Goal: Information Seeking & Learning: Learn about a topic

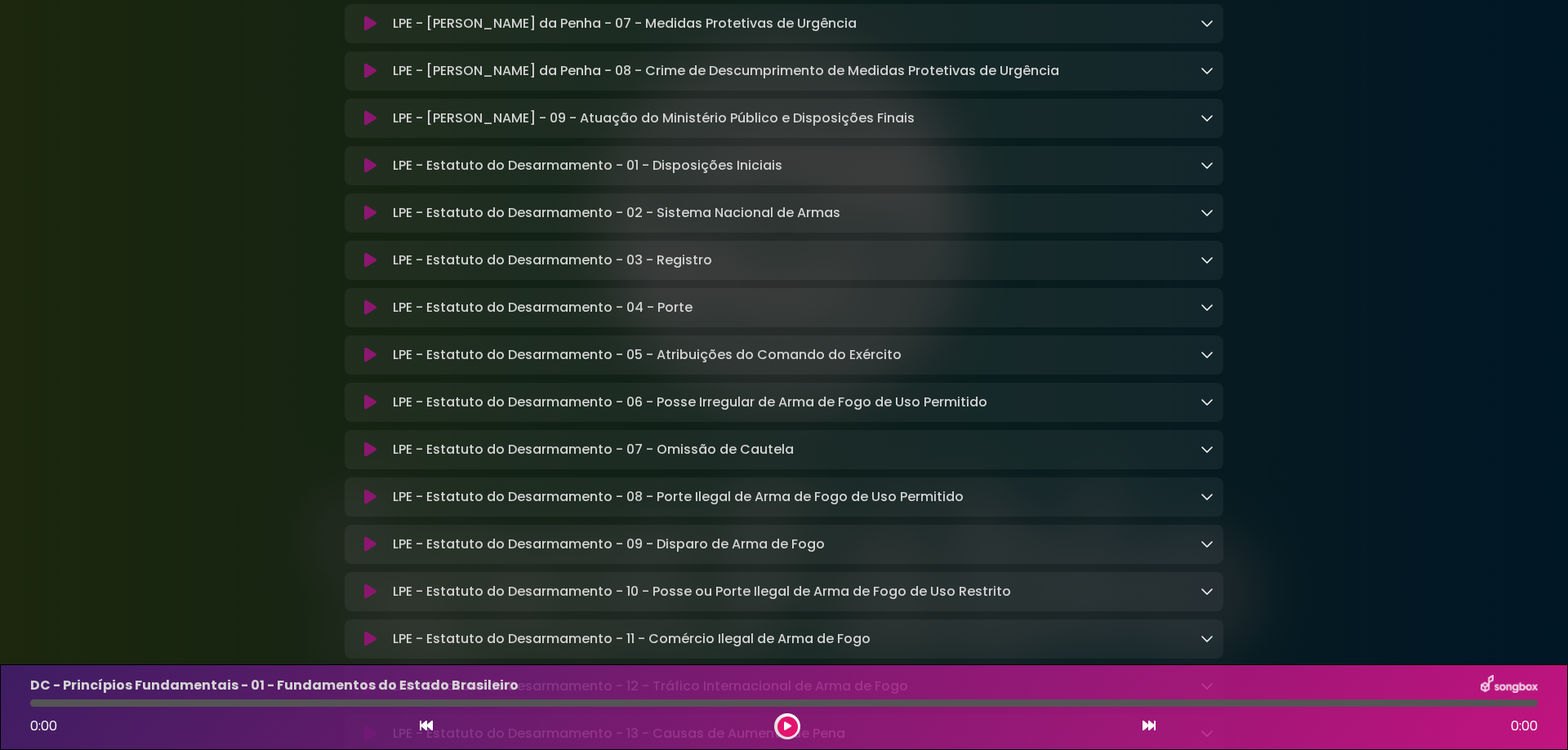
scroll to position [3673, 0]
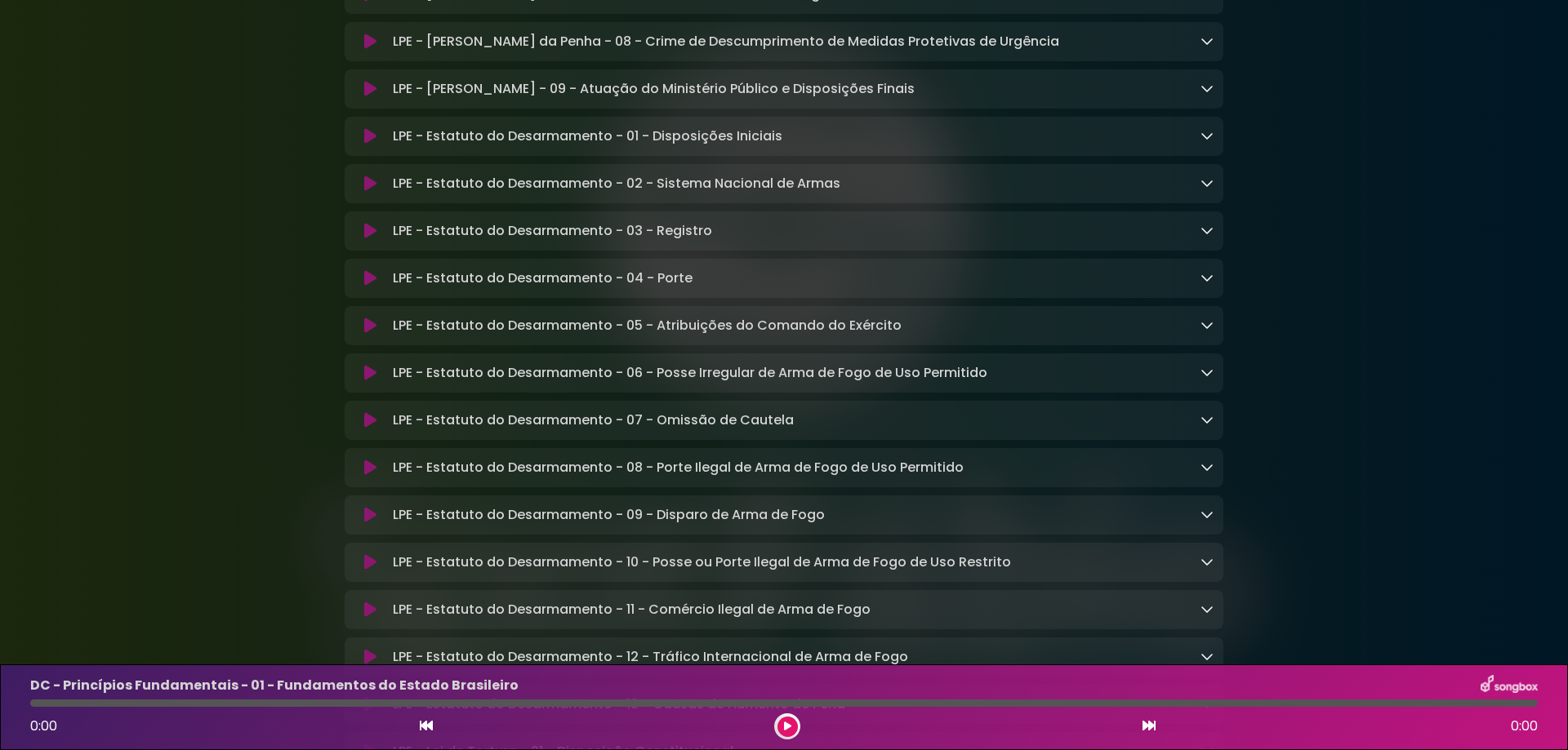
click at [368, 476] on icon at bounding box center [370, 468] width 13 height 16
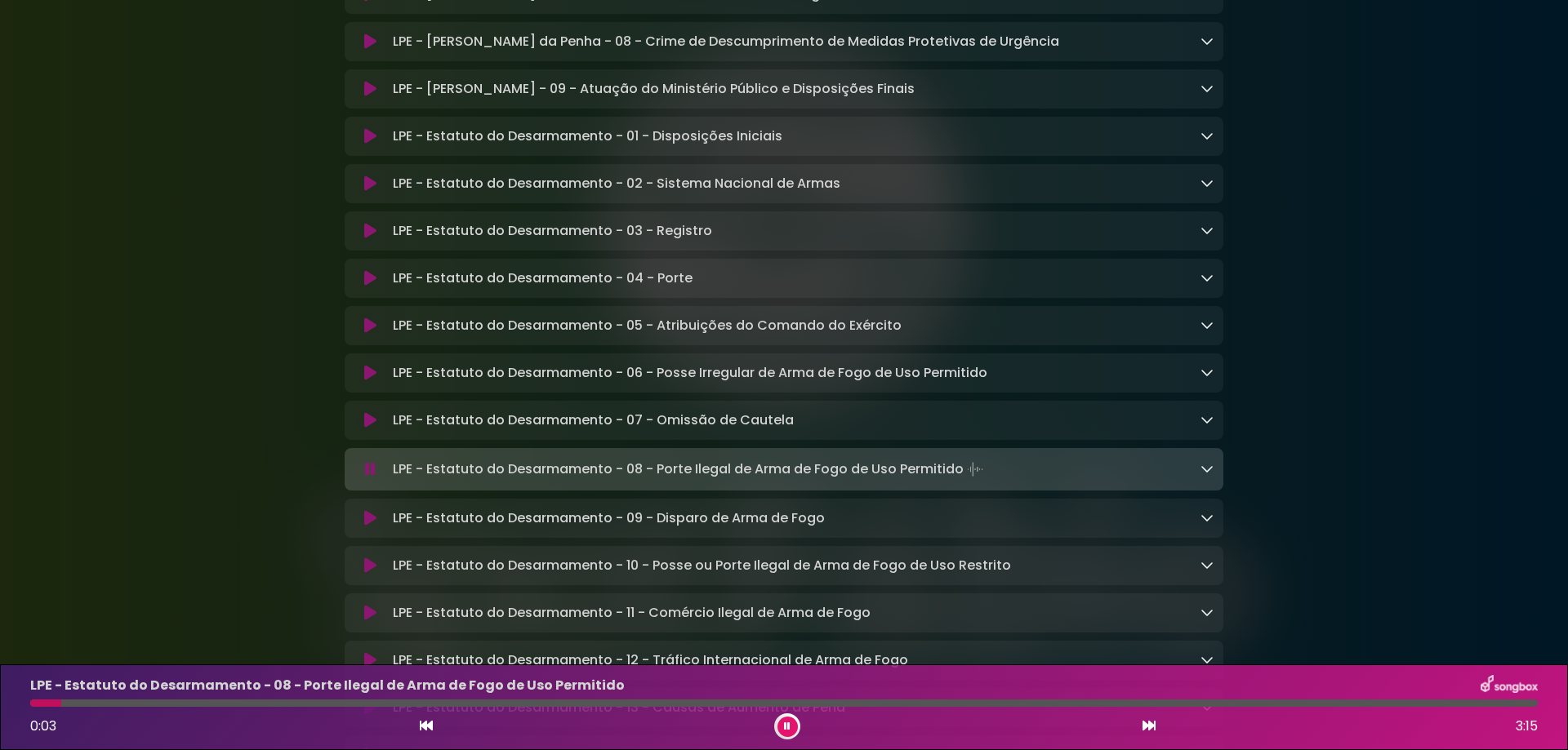
click at [367, 526] on icon at bounding box center [370, 518] width 13 height 16
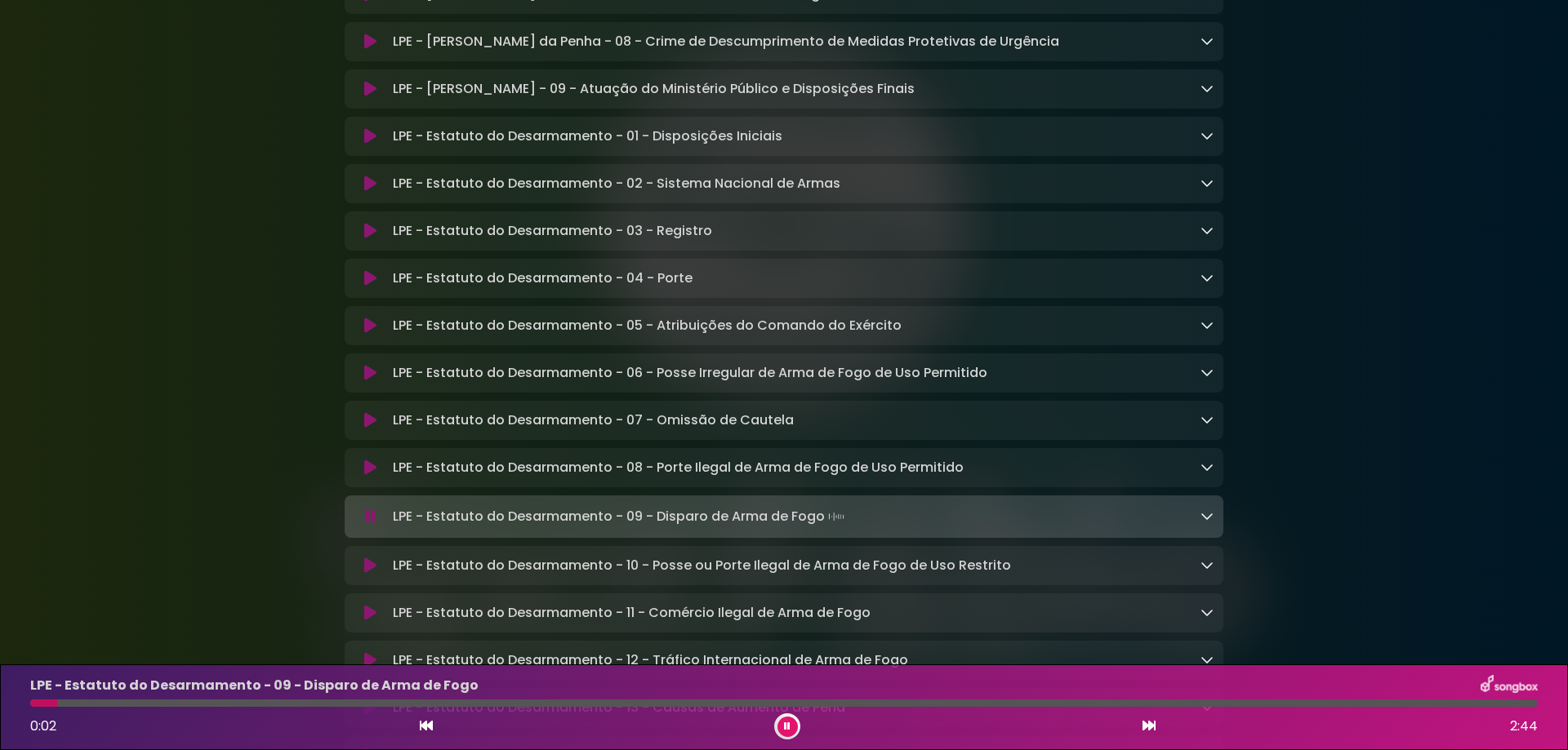
click at [371, 525] on icon at bounding box center [370, 516] width 11 height 16
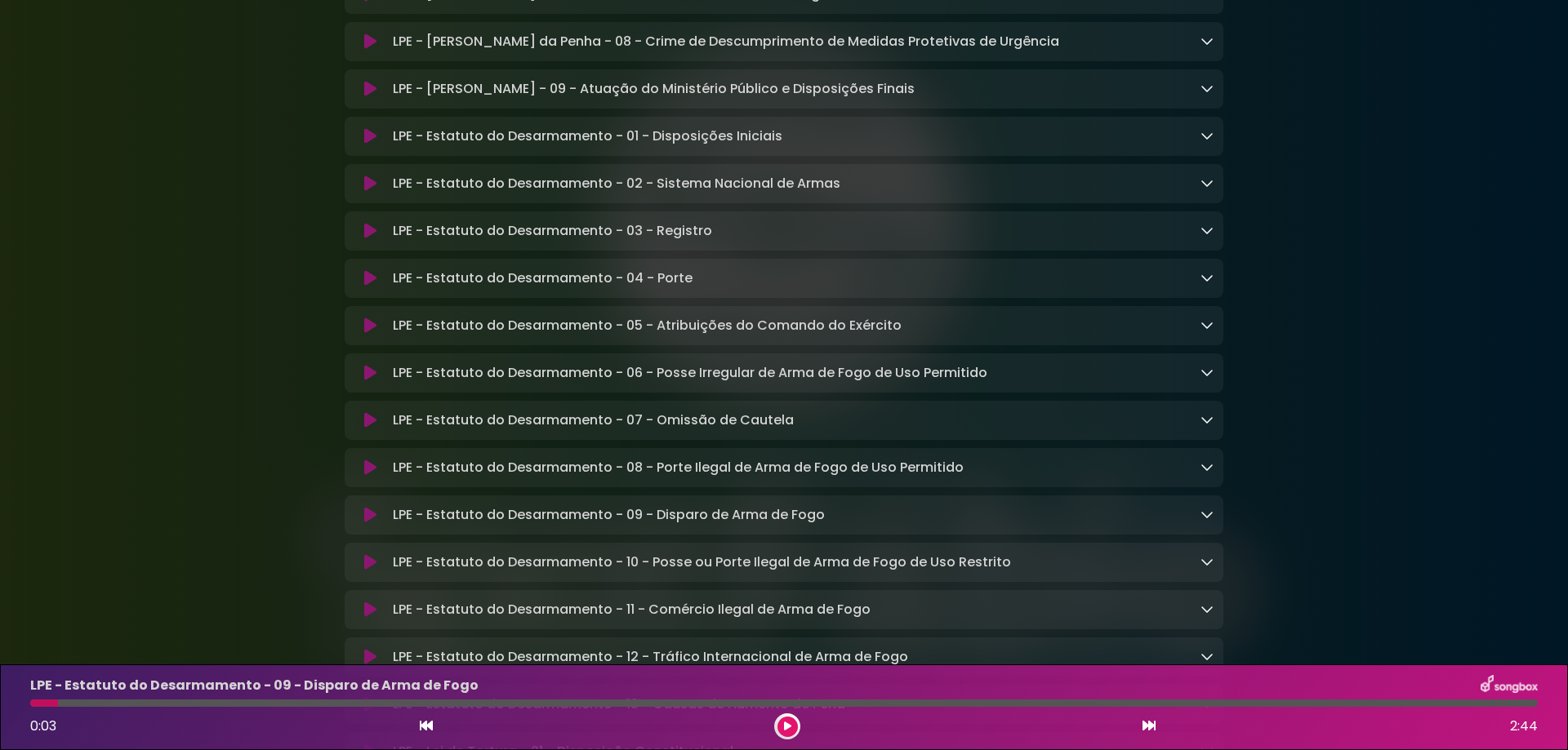
click at [1202, 521] on icon at bounding box center [1207, 514] width 13 height 13
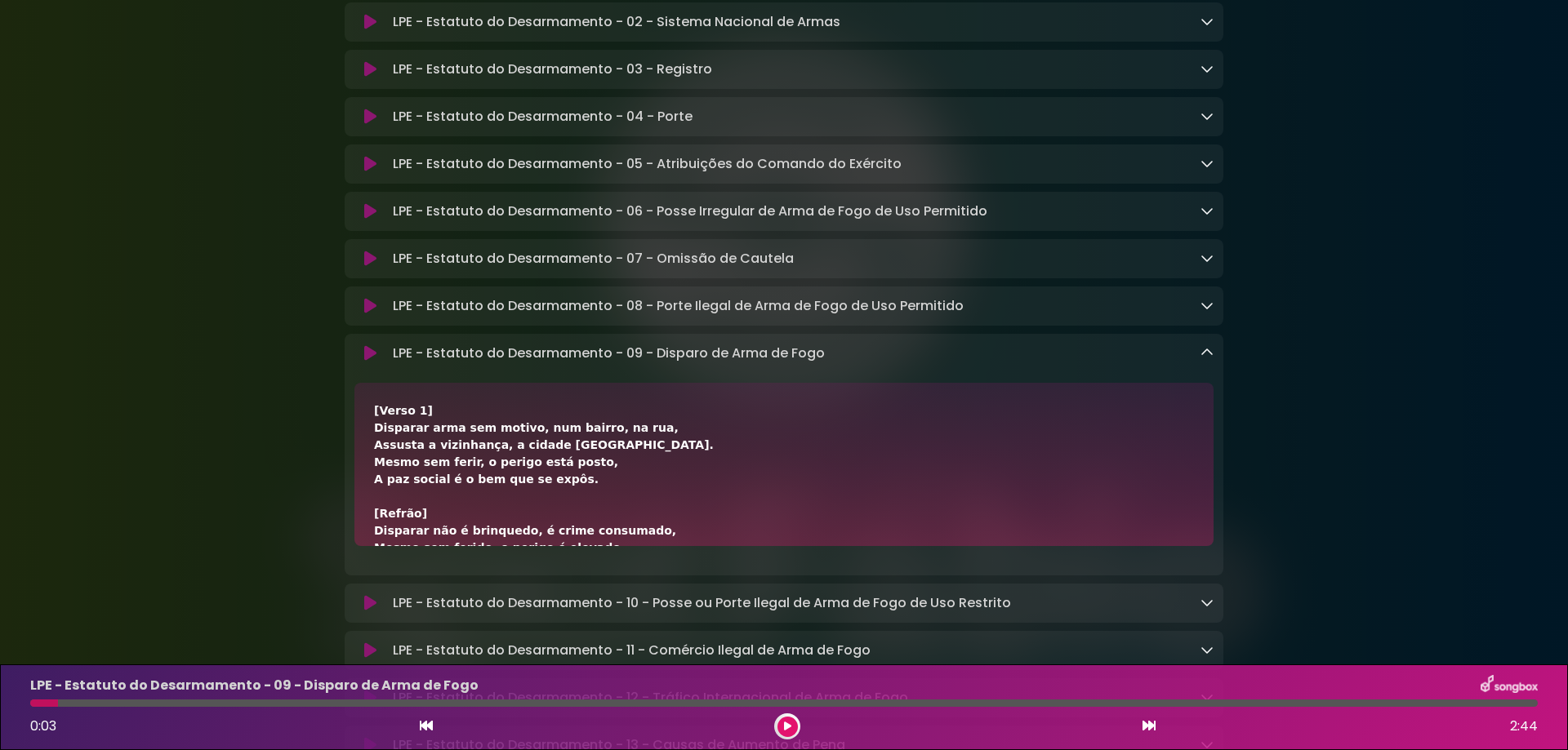
scroll to position [3836, 0]
click at [1196, 362] on div "LPE - Estatuto do Desarmamento - 09 - Disparo de Arma de Fogo Loading Track..." at bounding box center [800, 352] width 827 height 20
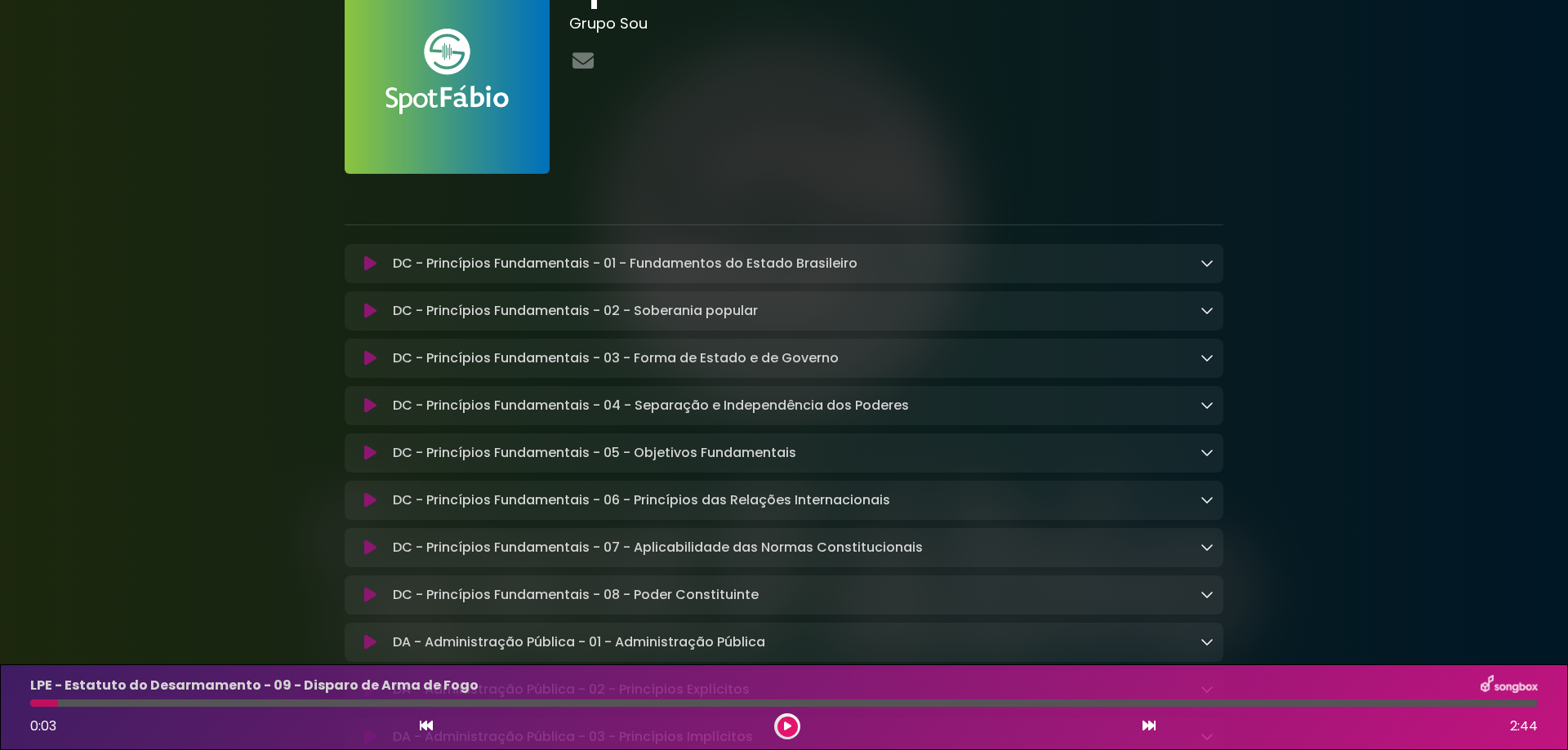
scroll to position [82, 0]
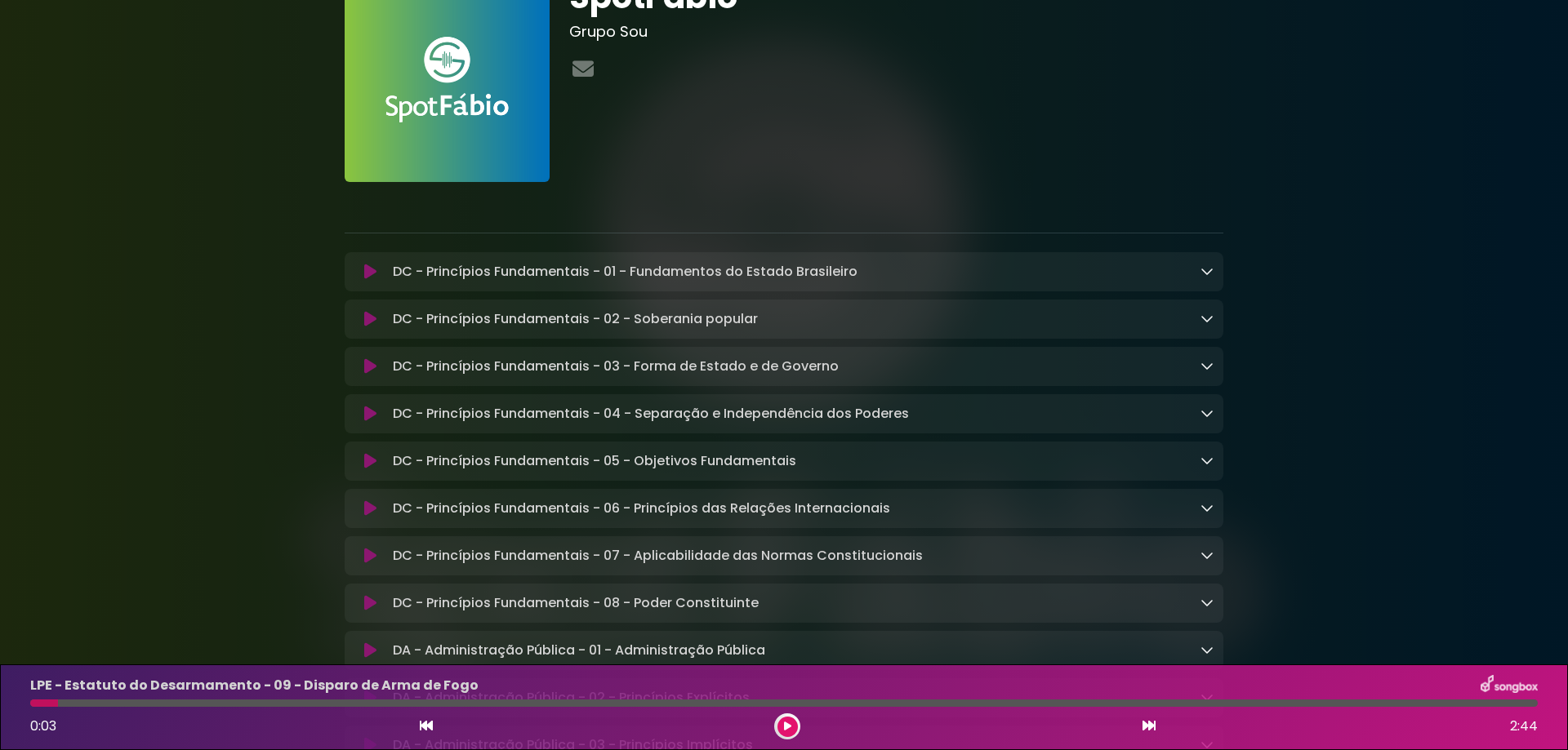
click at [375, 271] on icon at bounding box center [370, 271] width 13 height 16
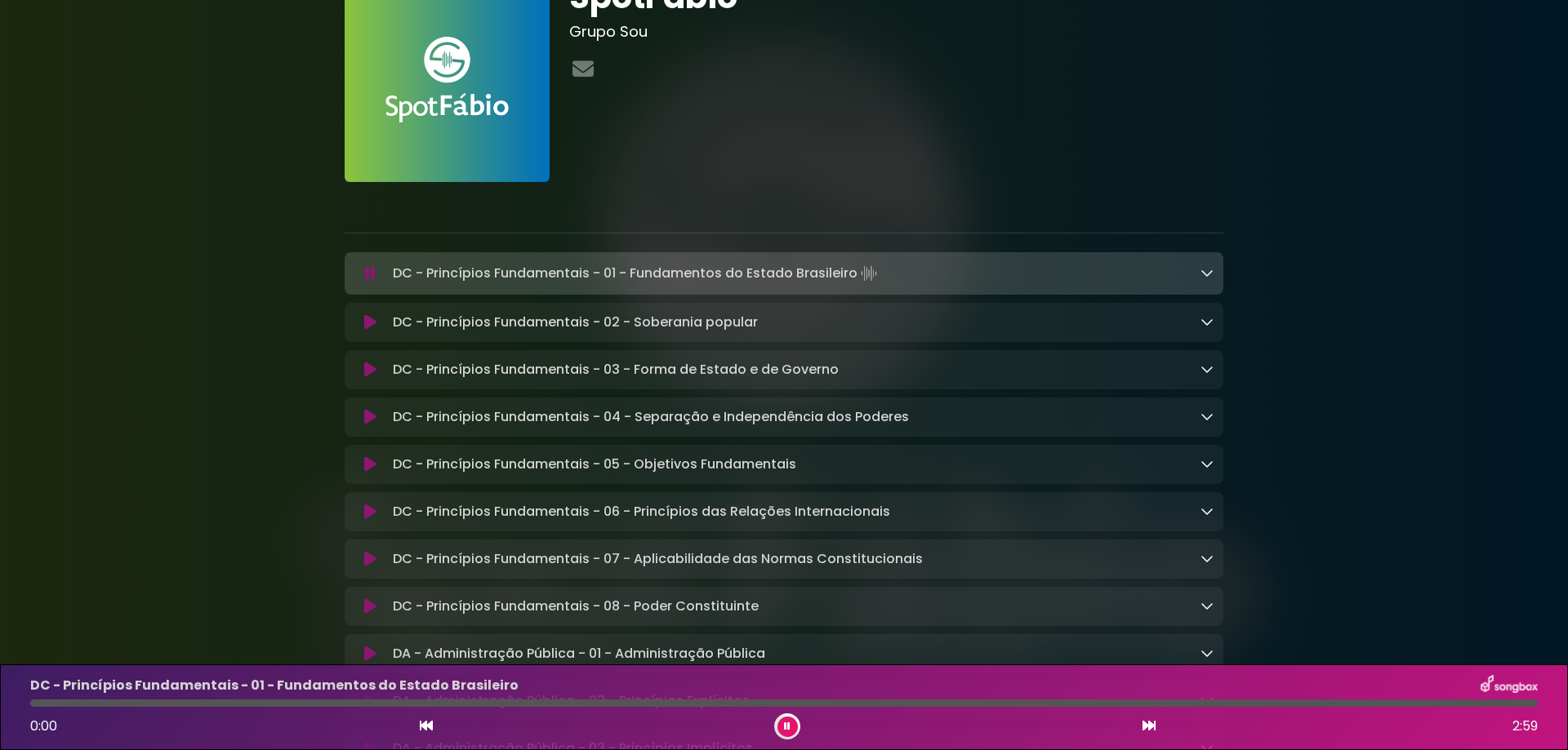
click at [367, 275] on icon at bounding box center [370, 273] width 11 height 16
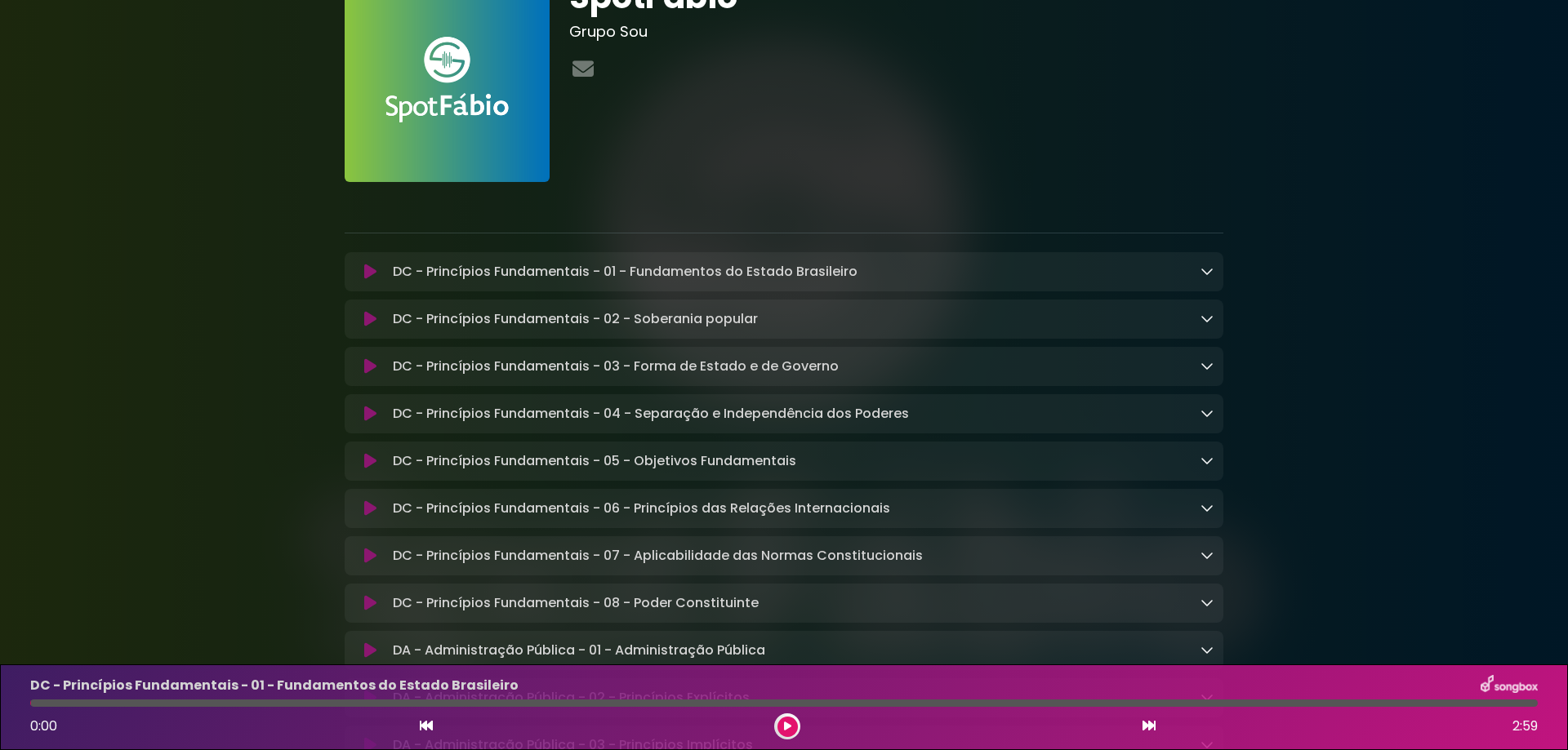
click at [367, 276] on icon at bounding box center [370, 271] width 13 height 16
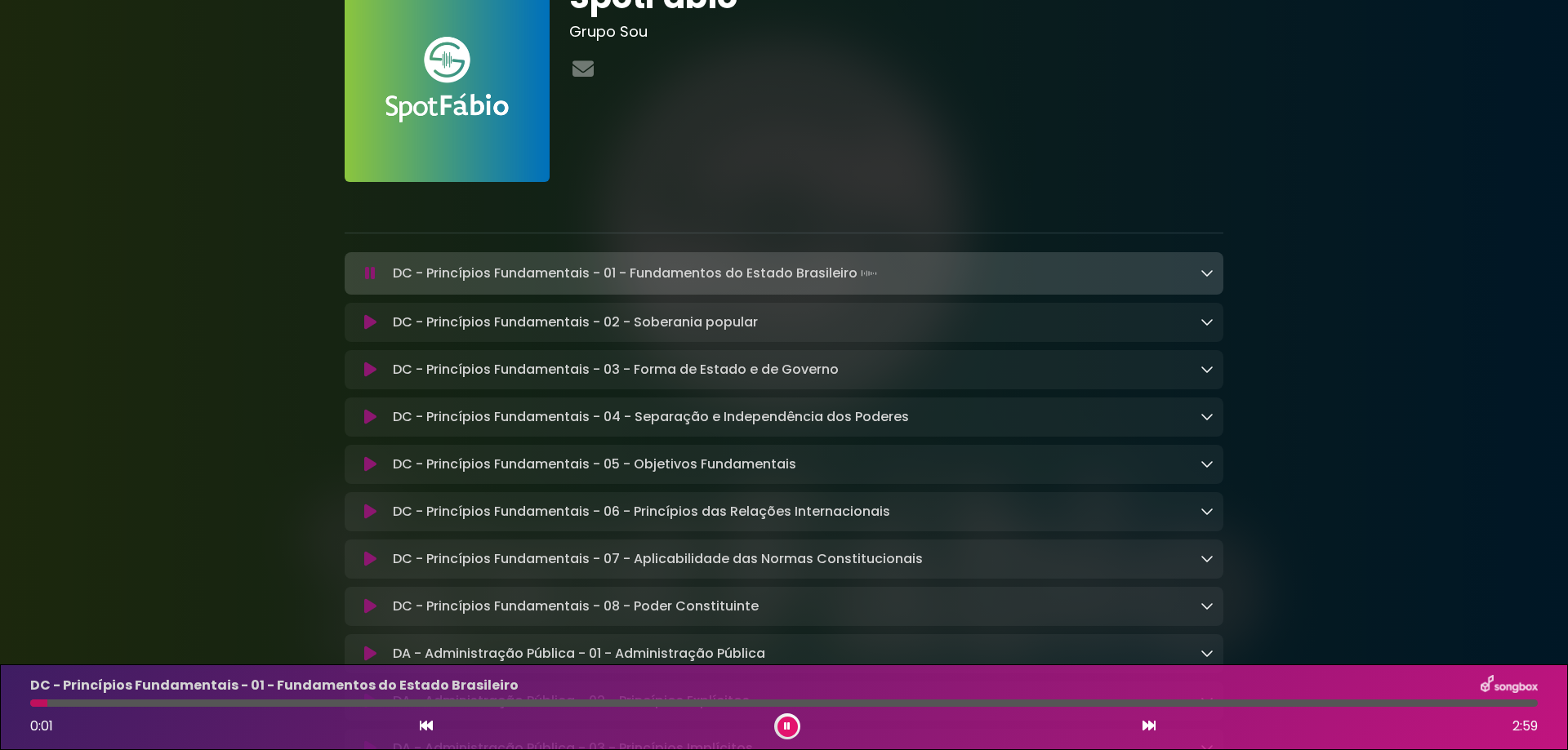
click at [364, 325] on icon at bounding box center [370, 322] width 13 height 16
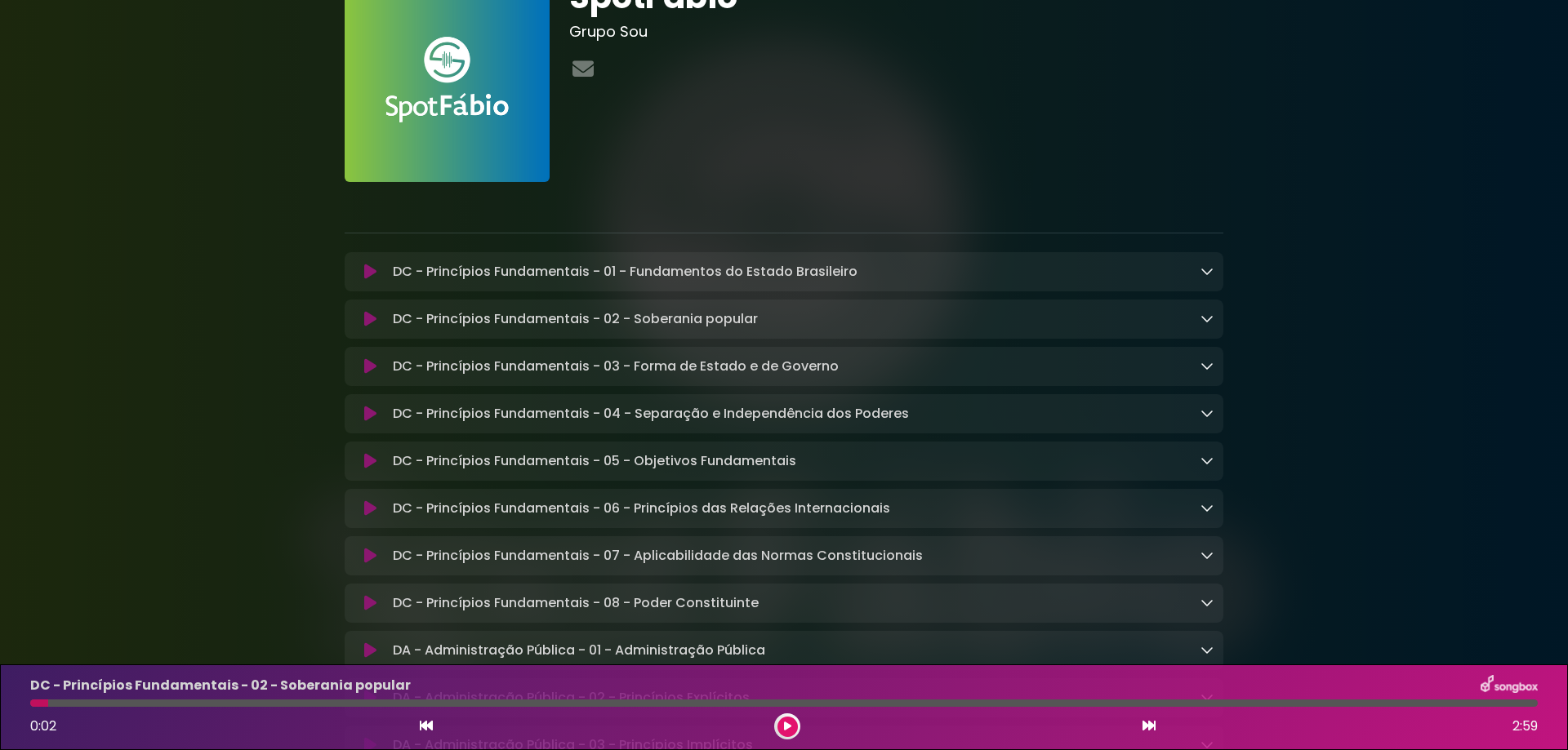
click at [368, 317] on icon at bounding box center [370, 319] width 13 height 16
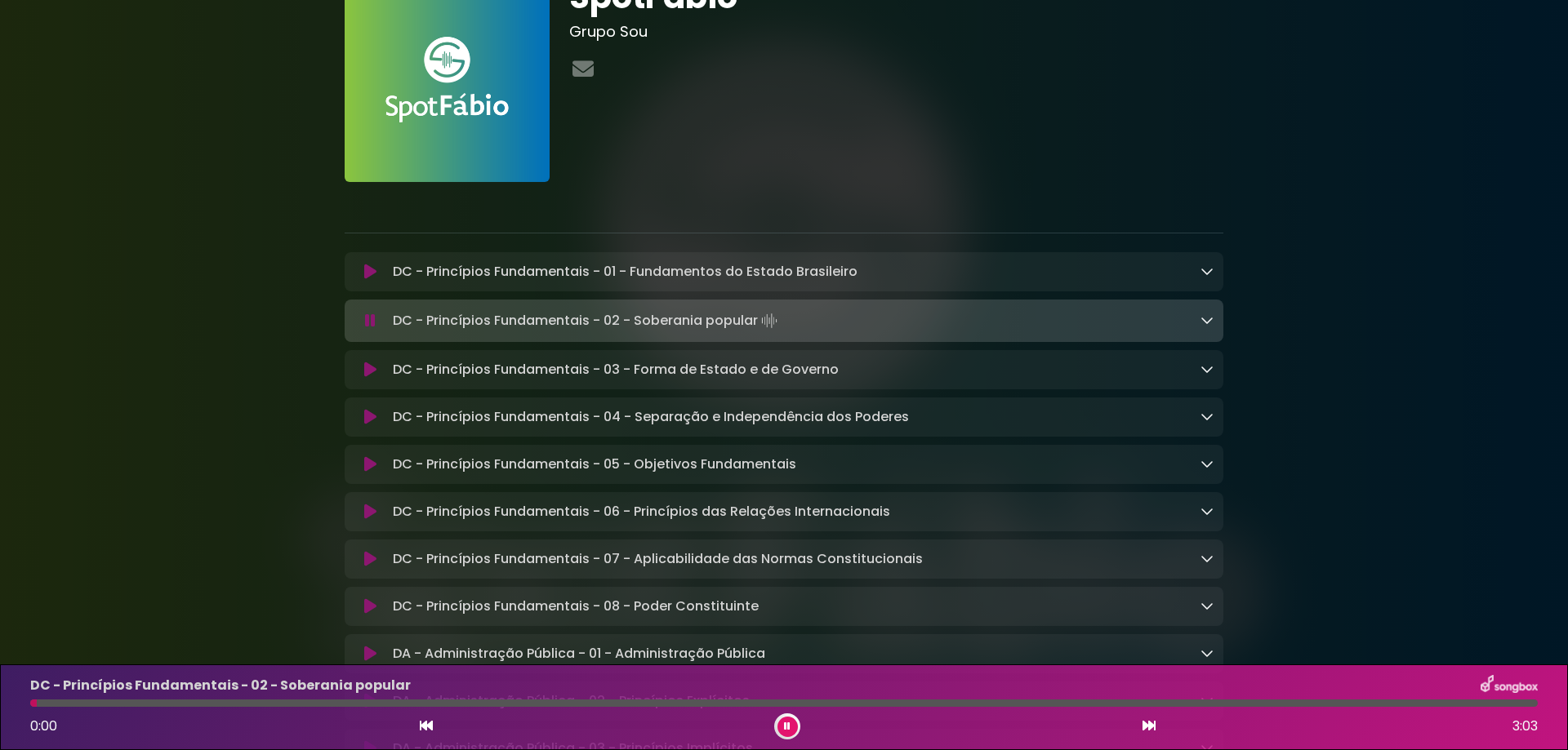
click at [368, 374] on icon at bounding box center [370, 370] width 13 height 16
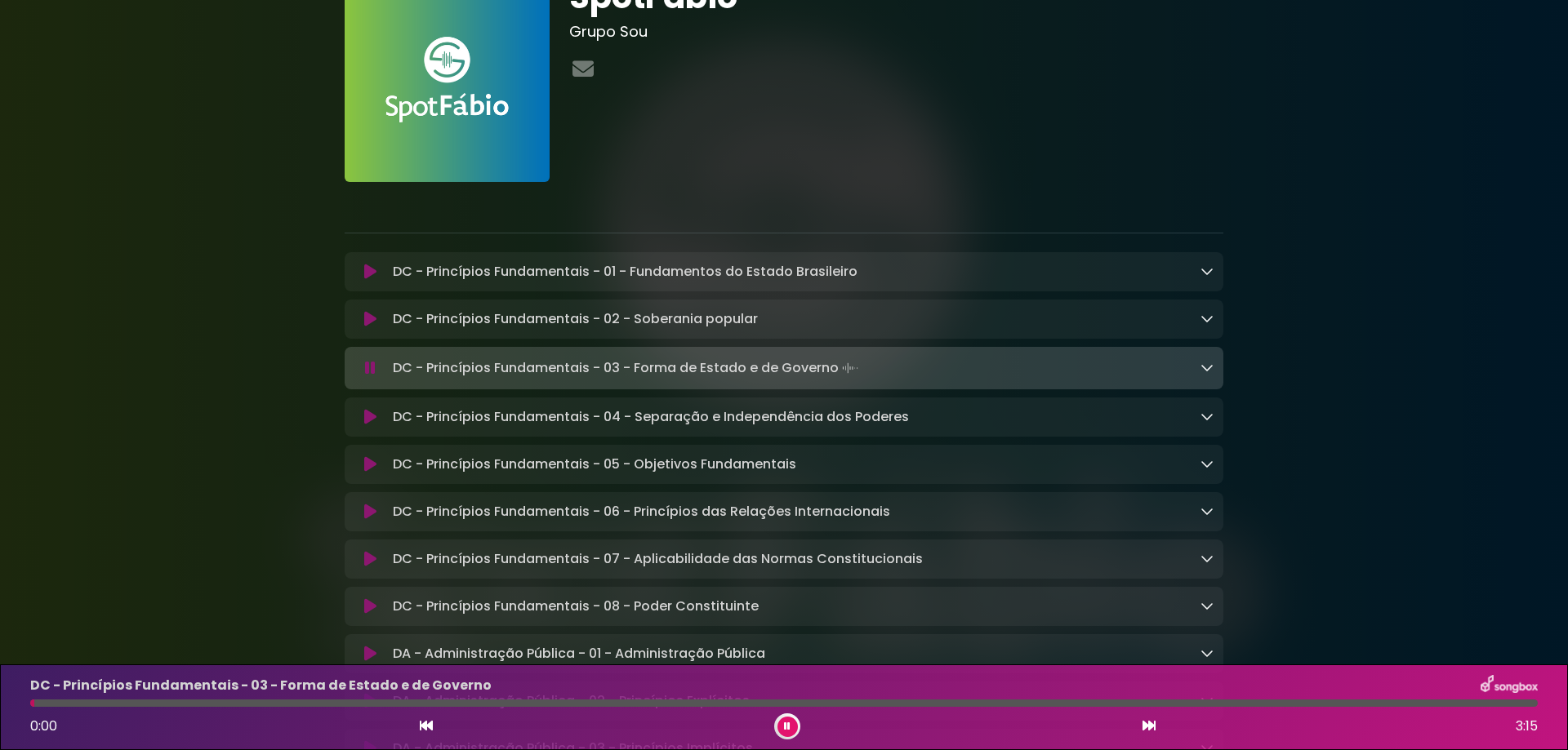
click at [372, 421] on icon at bounding box center [370, 417] width 13 height 16
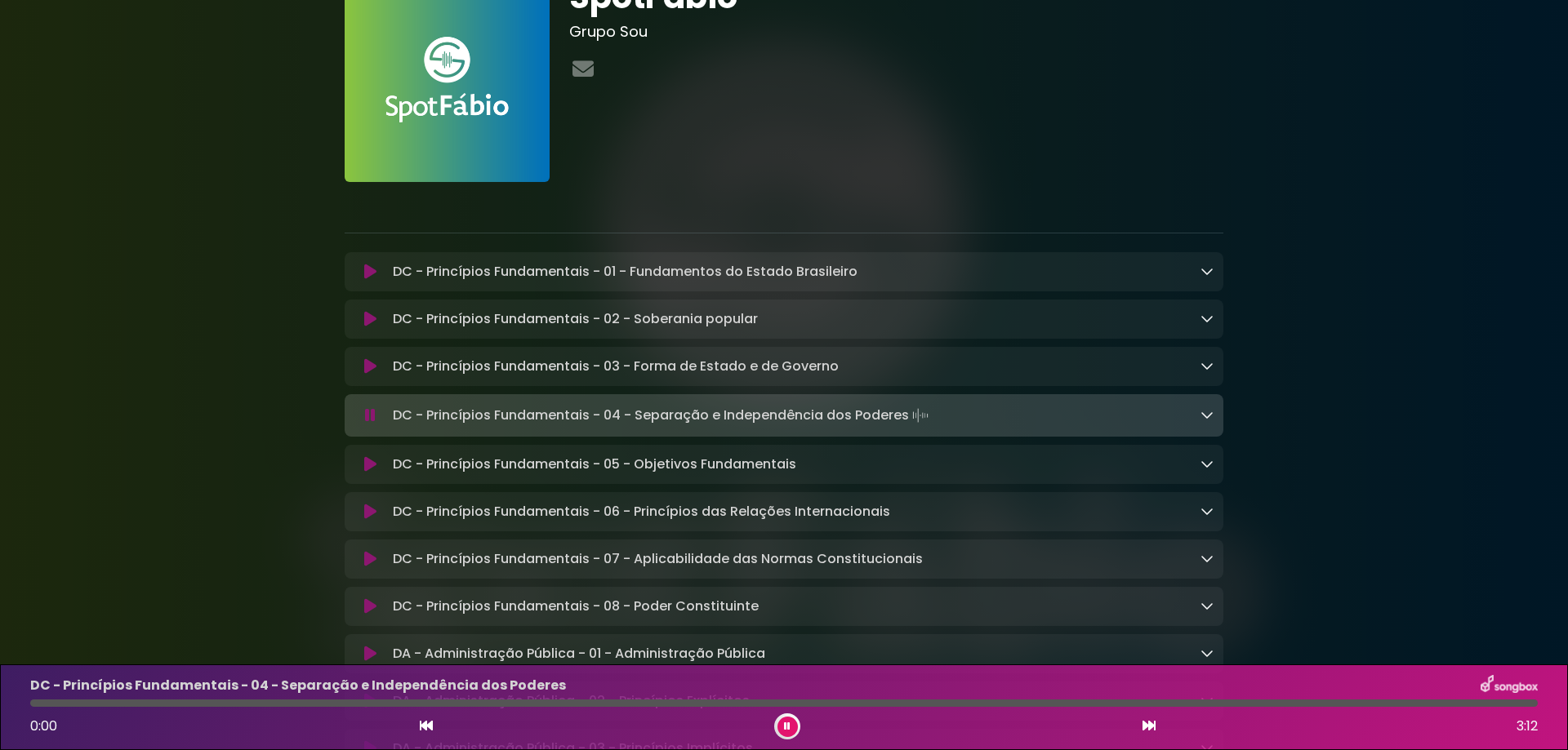
scroll to position [163, 0]
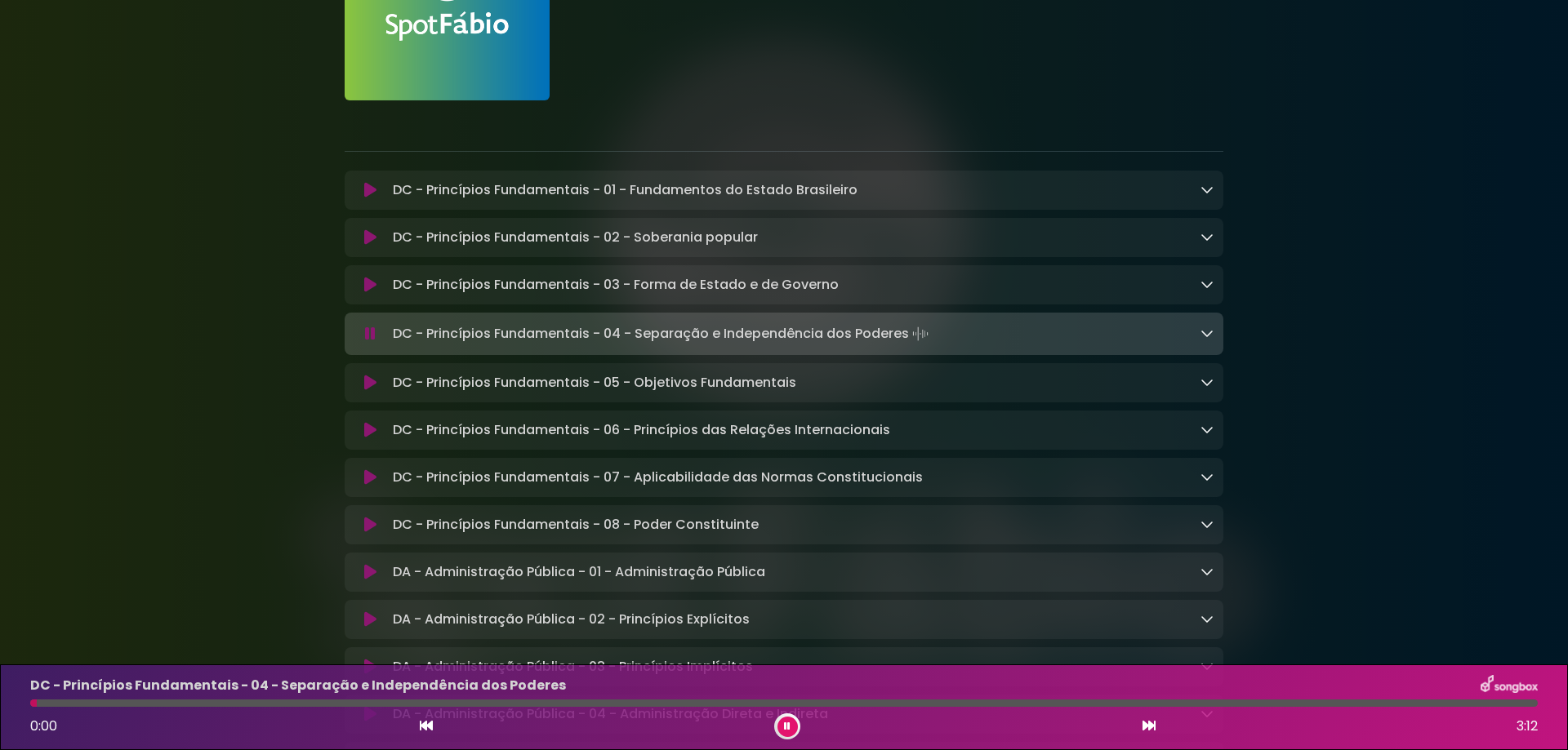
click at [368, 383] on icon at bounding box center [370, 383] width 13 height 16
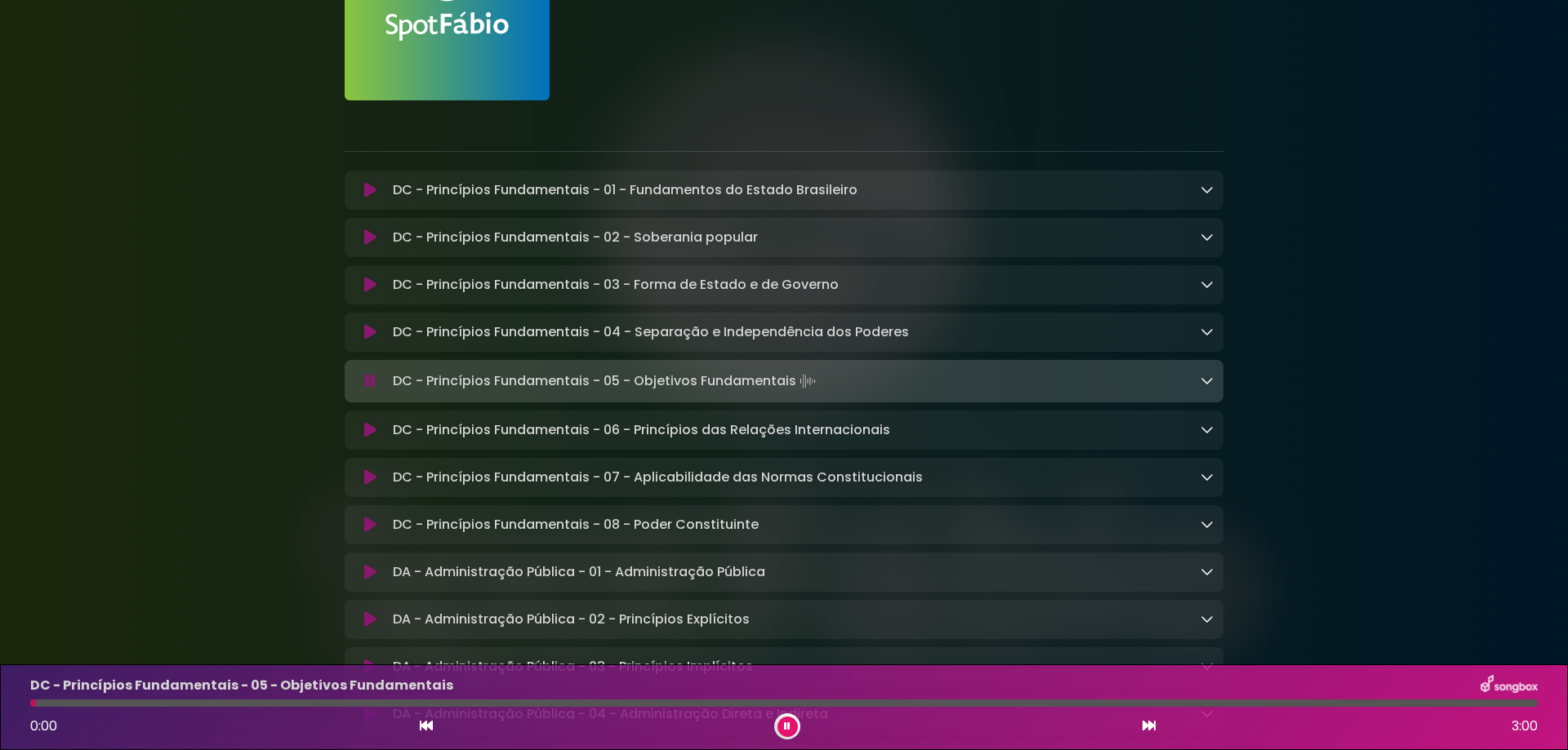
click at [368, 433] on icon at bounding box center [370, 430] width 13 height 16
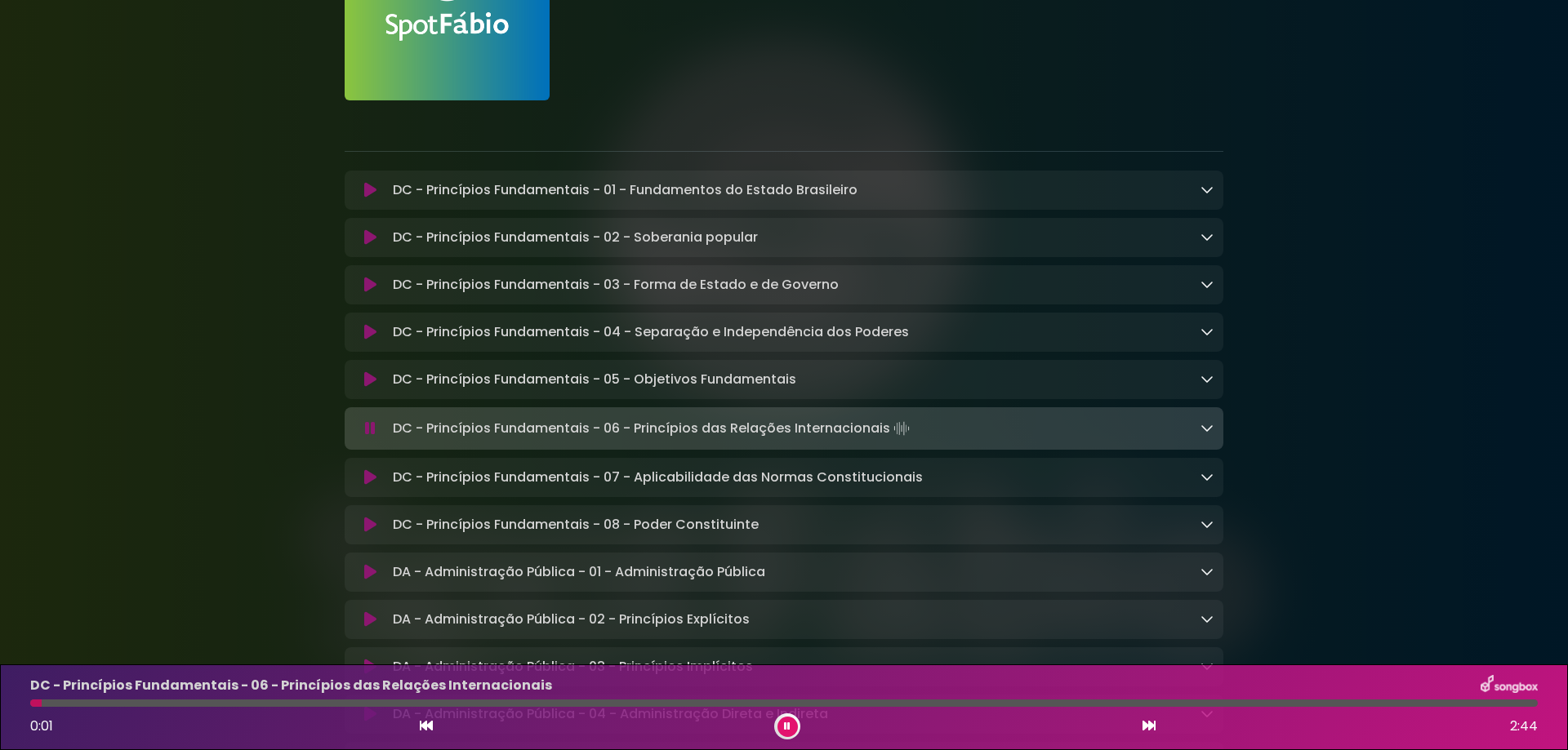
click at [1146, 727] on icon at bounding box center [1148, 726] width 13 height 13
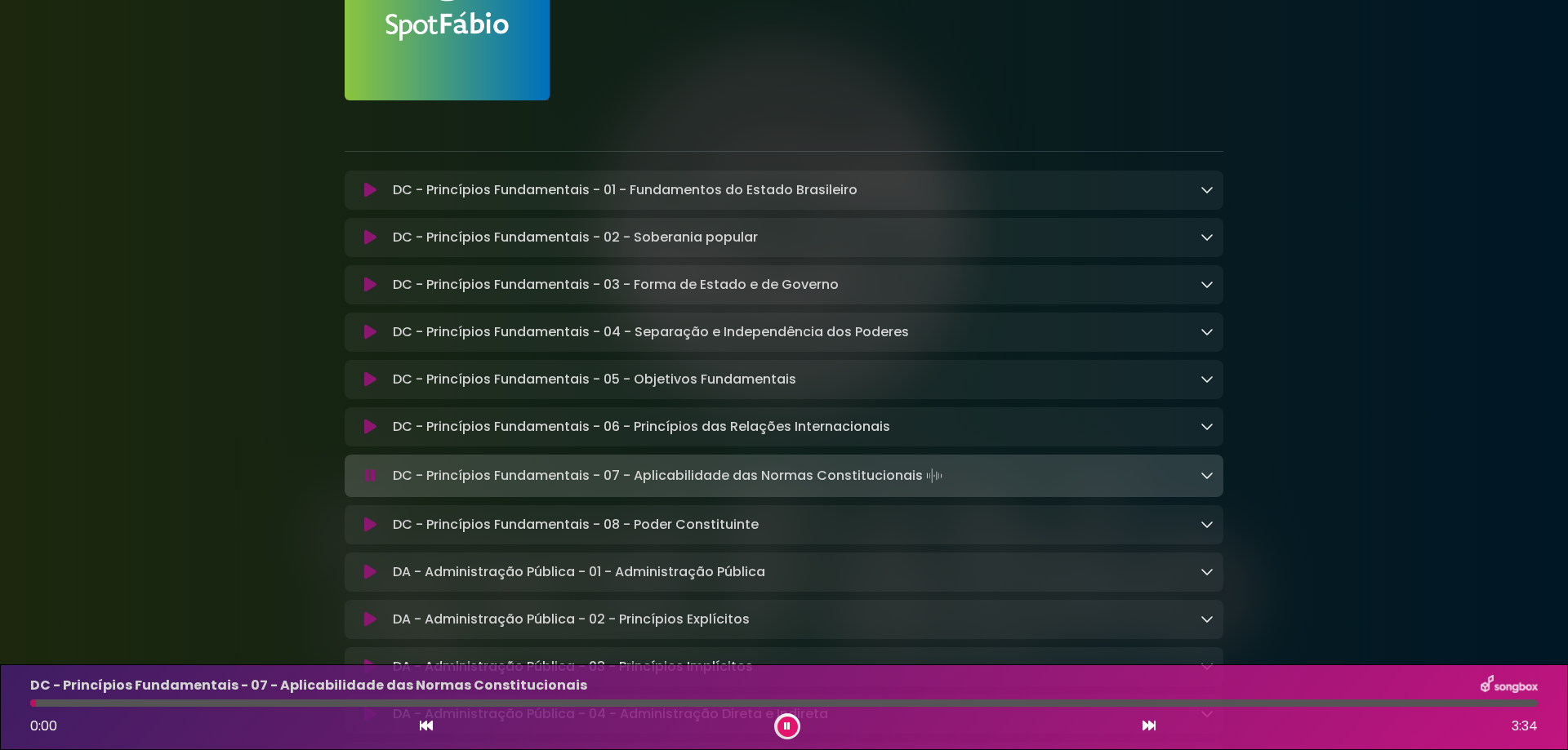
click at [1147, 728] on icon at bounding box center [1148, 726] width 13 height 13
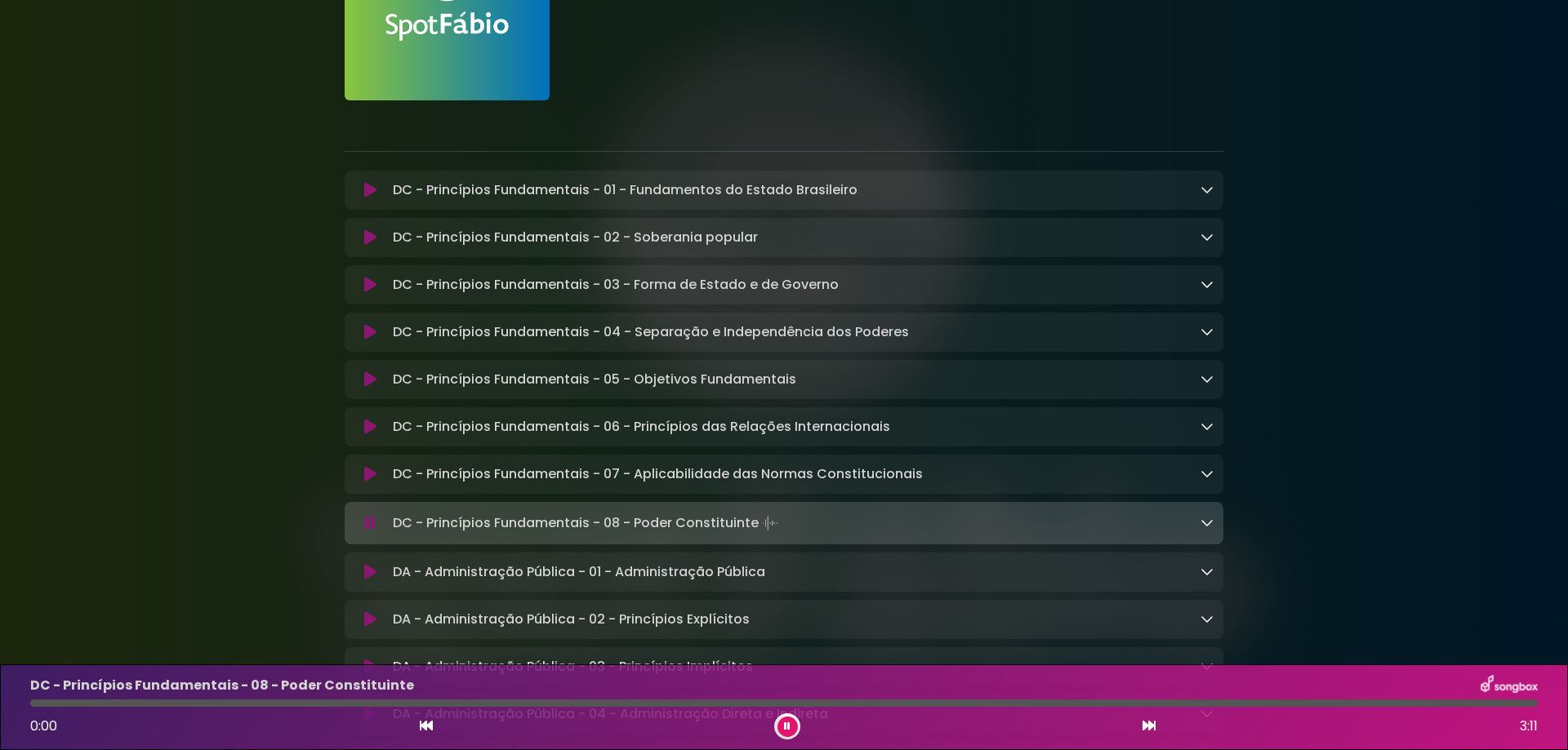
scroll to position [245, 0]
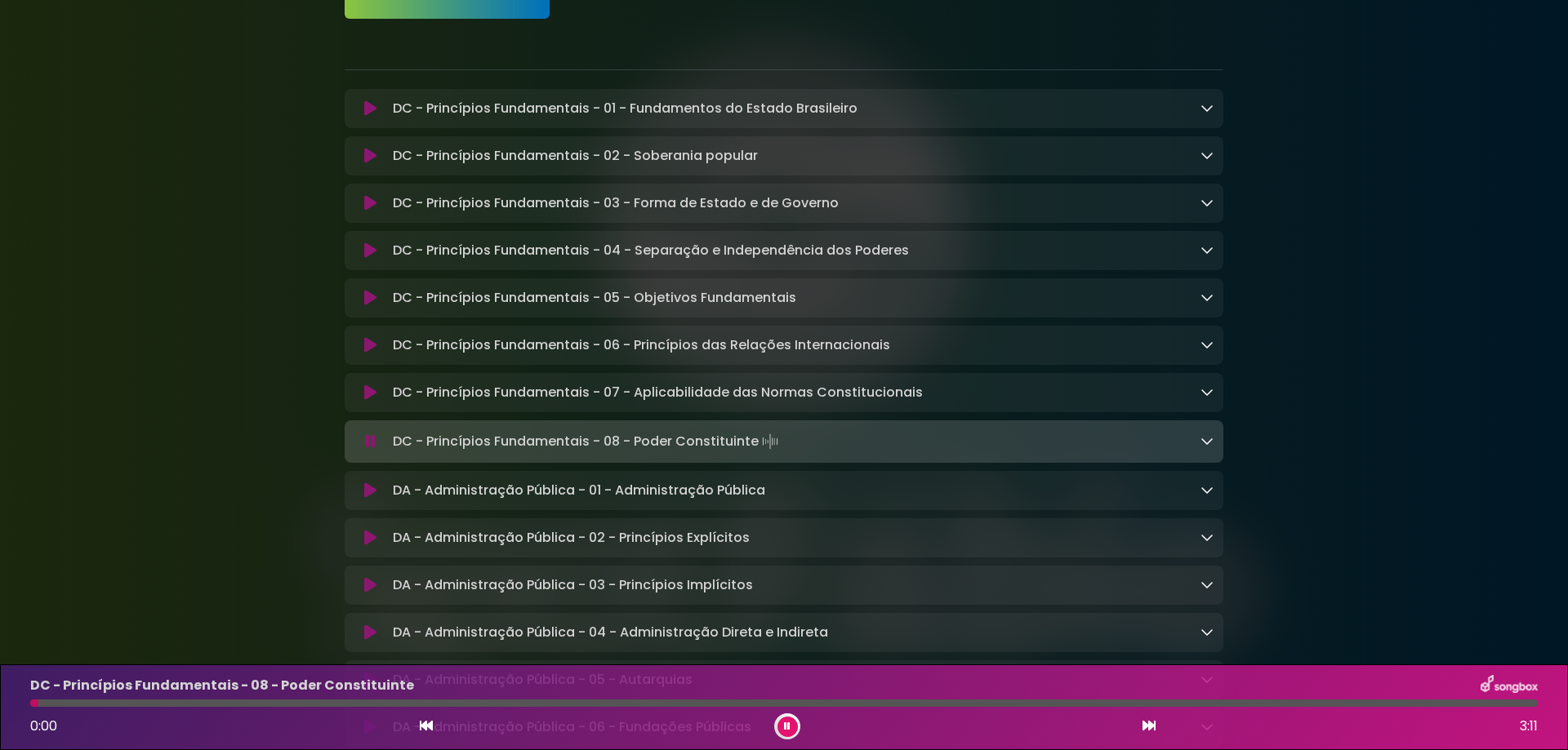
click at [1150, 728] on icon at bounding box center [1148, 726] width 13 height 13
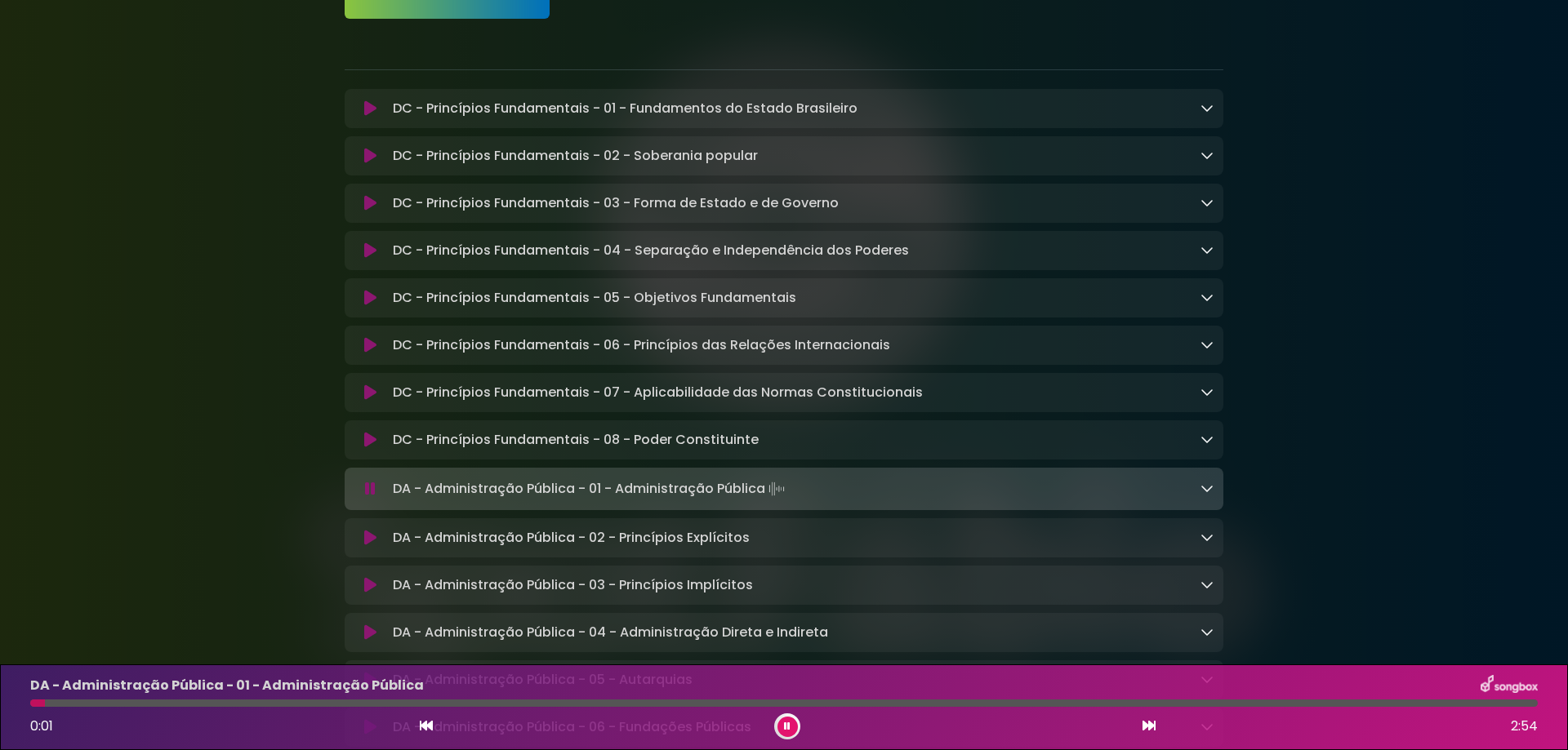
click at [1151, 726] on icon at bounding box center [1148, 726] width 13 height 13
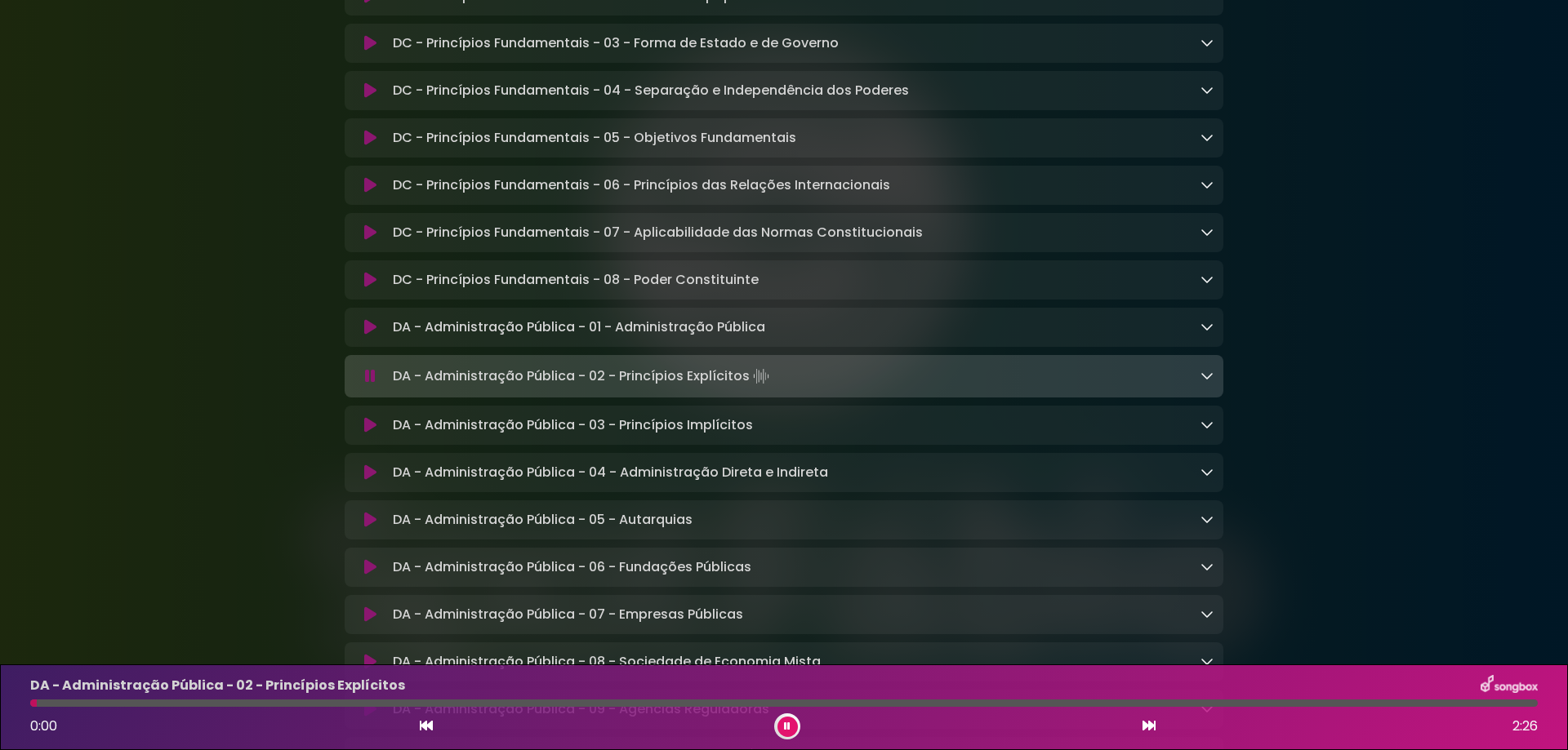
scroll to position [408, 0]
click at [1149, 732] on icon at bounding box center [1148, 726] width 13 height 13
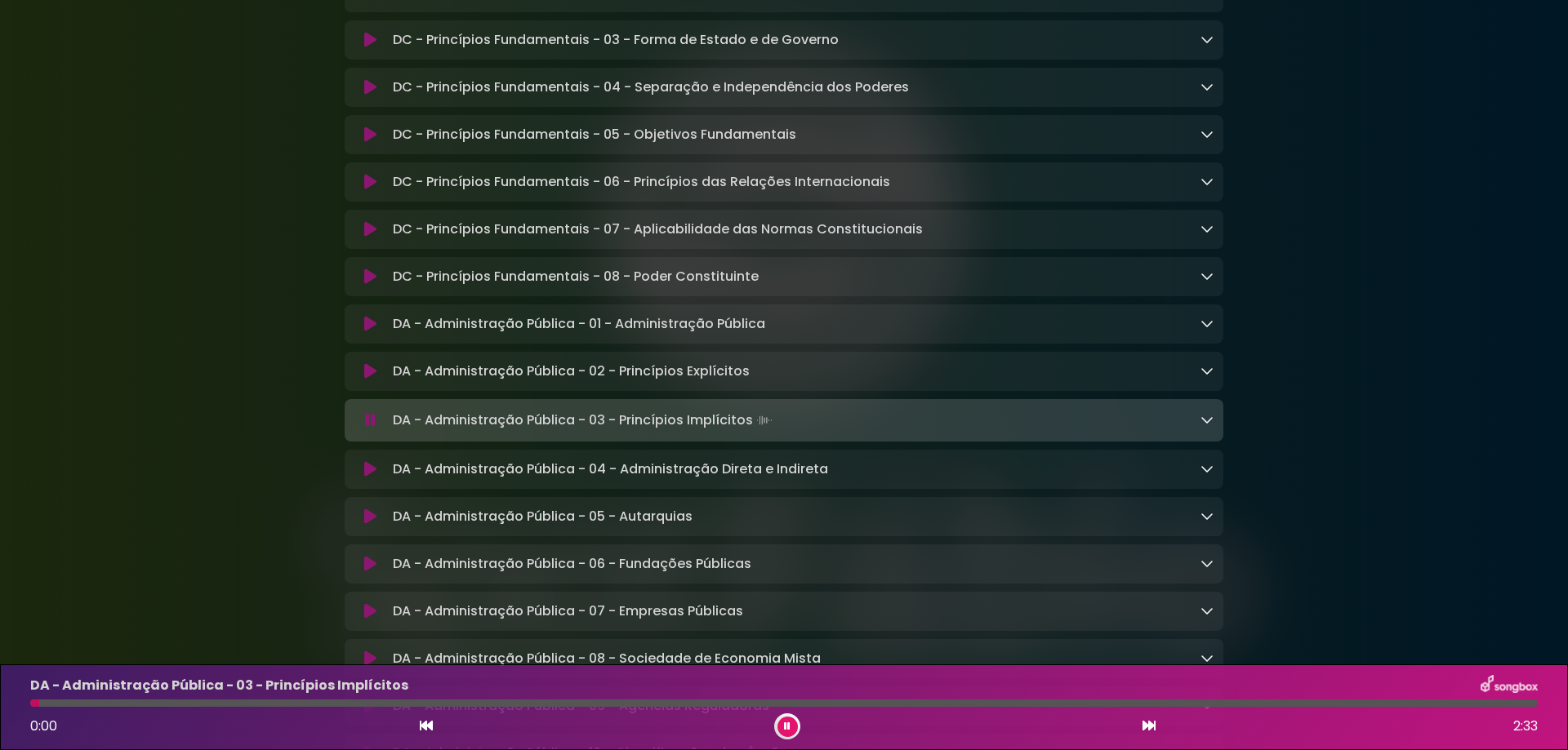
click at [1148, 732] on icon at bounding box center [1148, 726] width 13 height 13
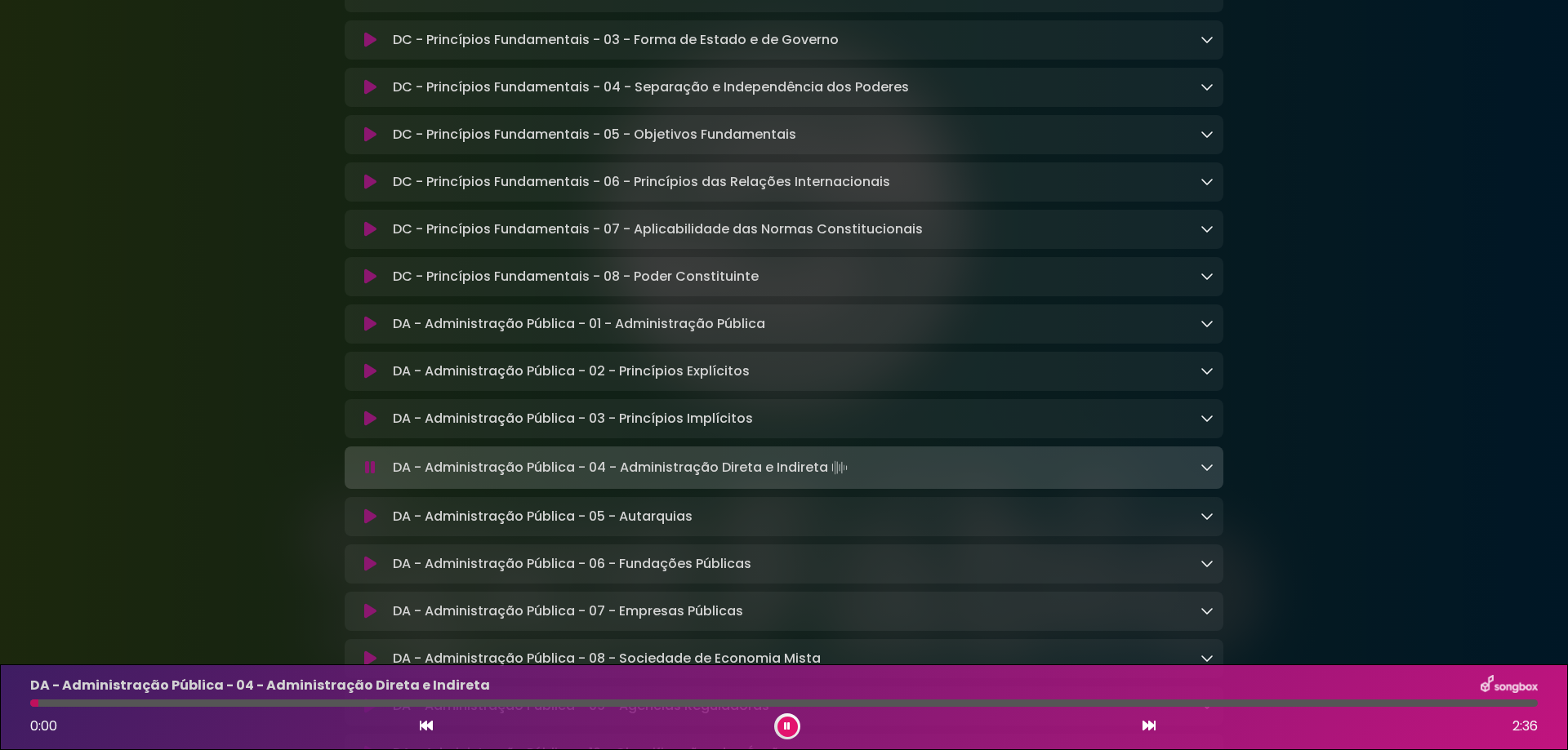
click at [1148, 732] on icon at bounding box center [1148, 726] width 13 height 13
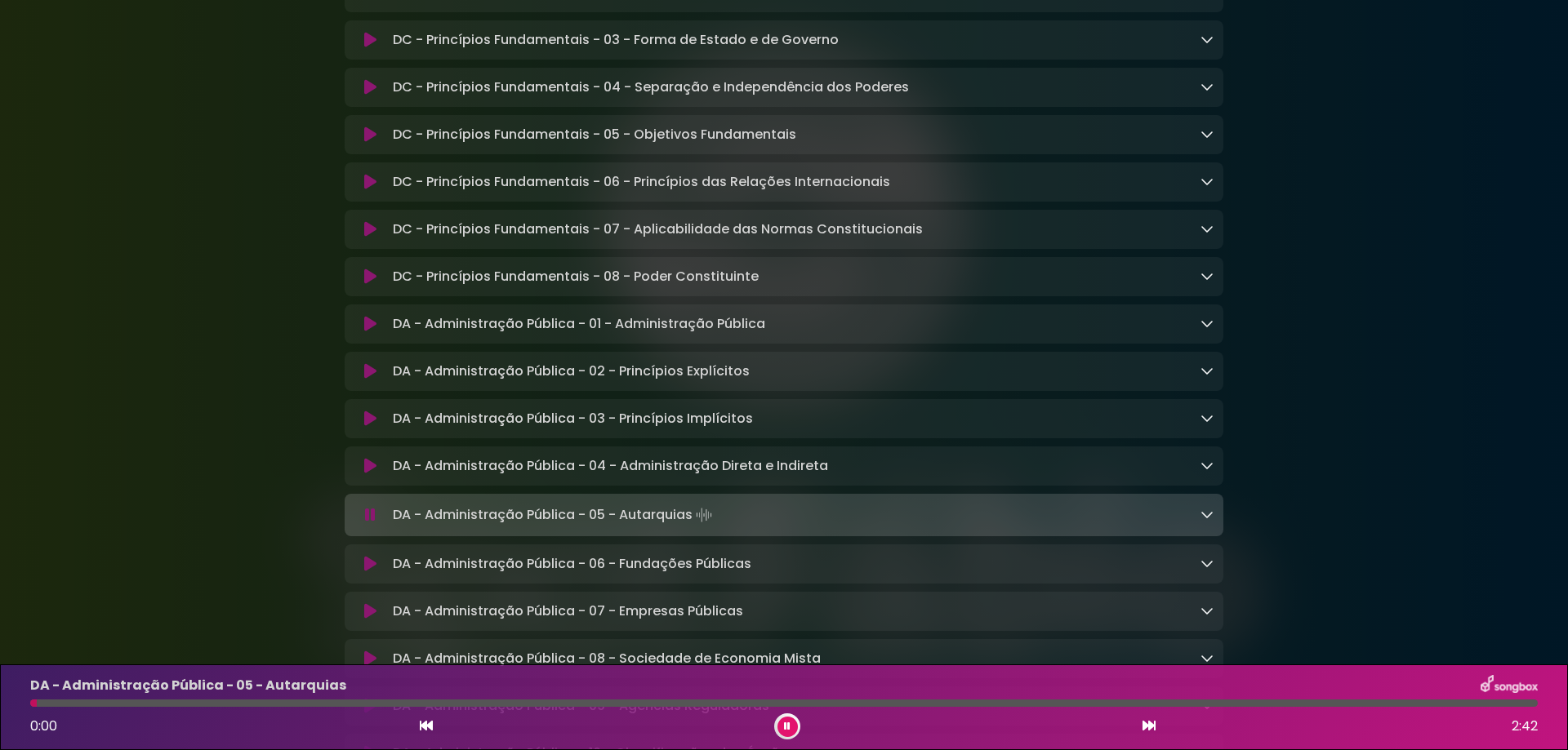
click at [1148, 732] on icon at bounding box center [1148, 726] width 13 height 13
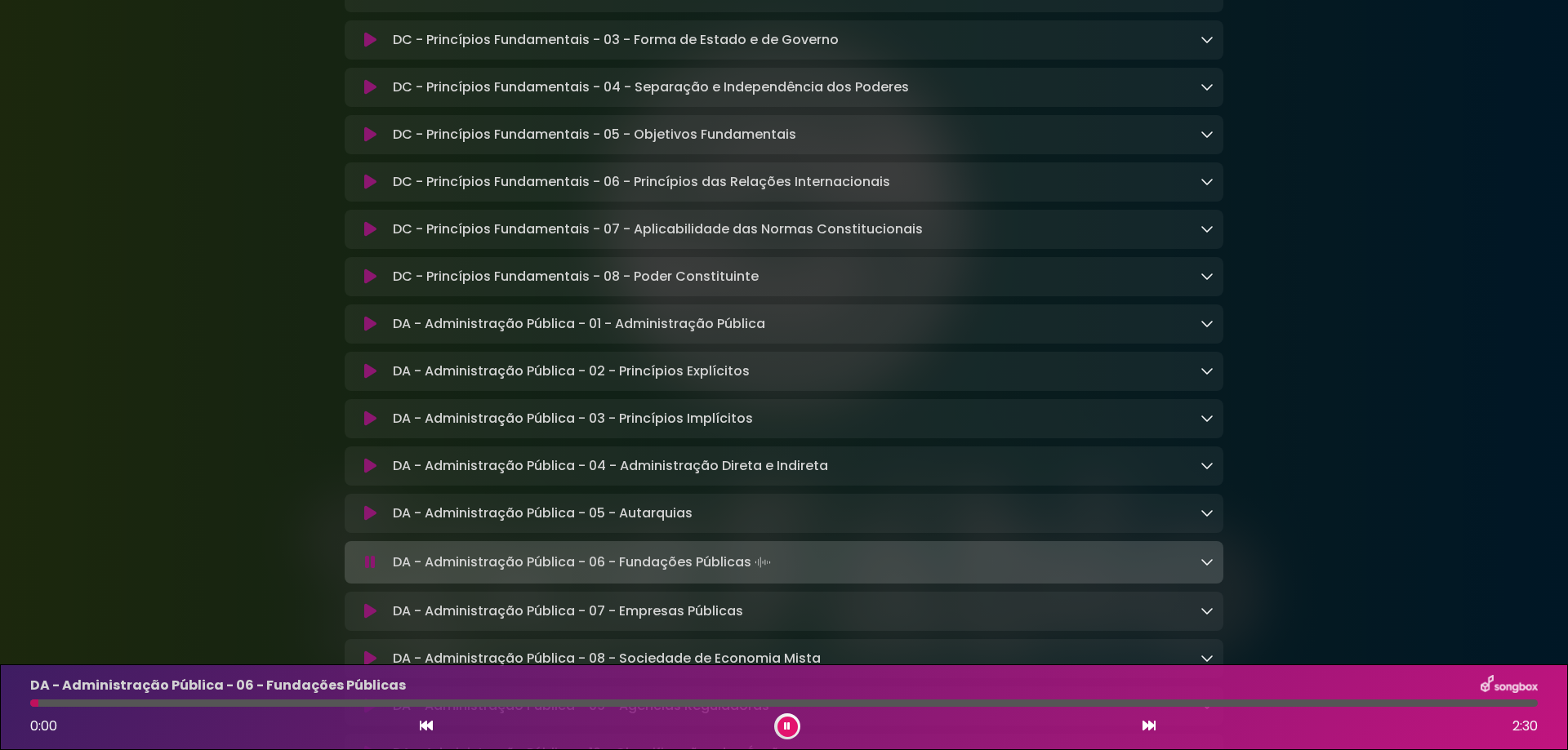
click at [1148, 729] on icon at bounding box center [1148, 726] width 13 height 13
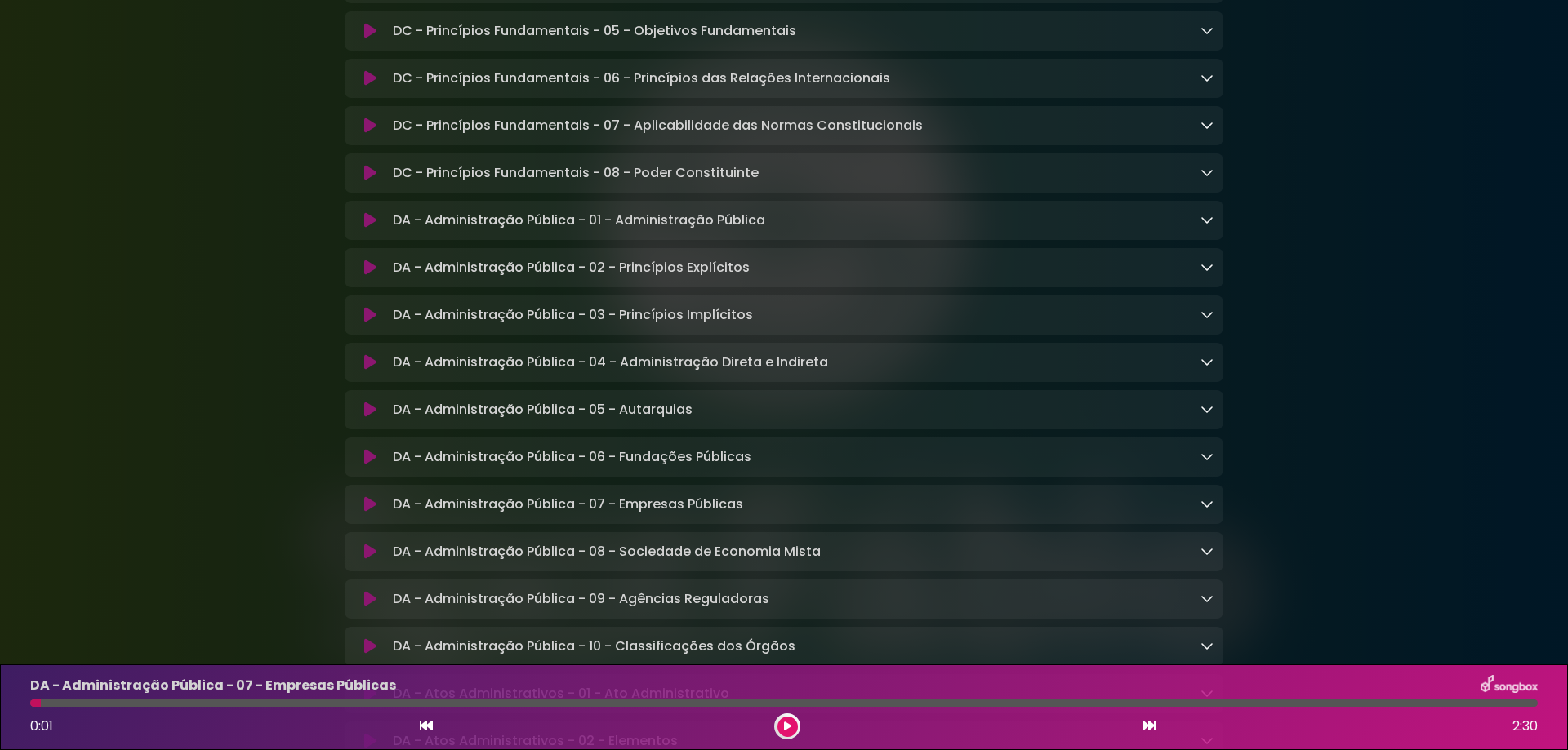
scroll to position [571, 0]
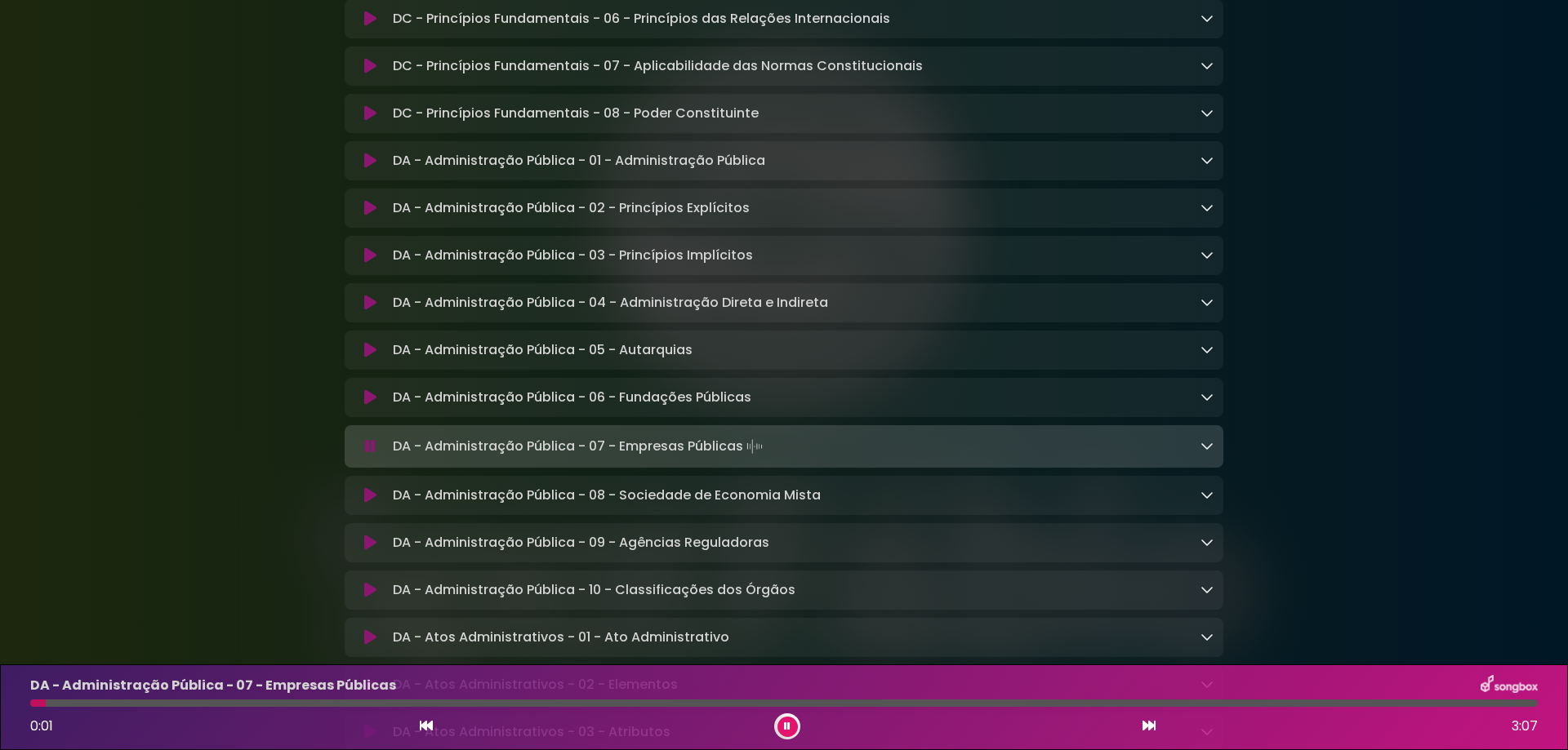
click at [1151, 727] on icon at bounding box center [1148, 726] width 13 height 13
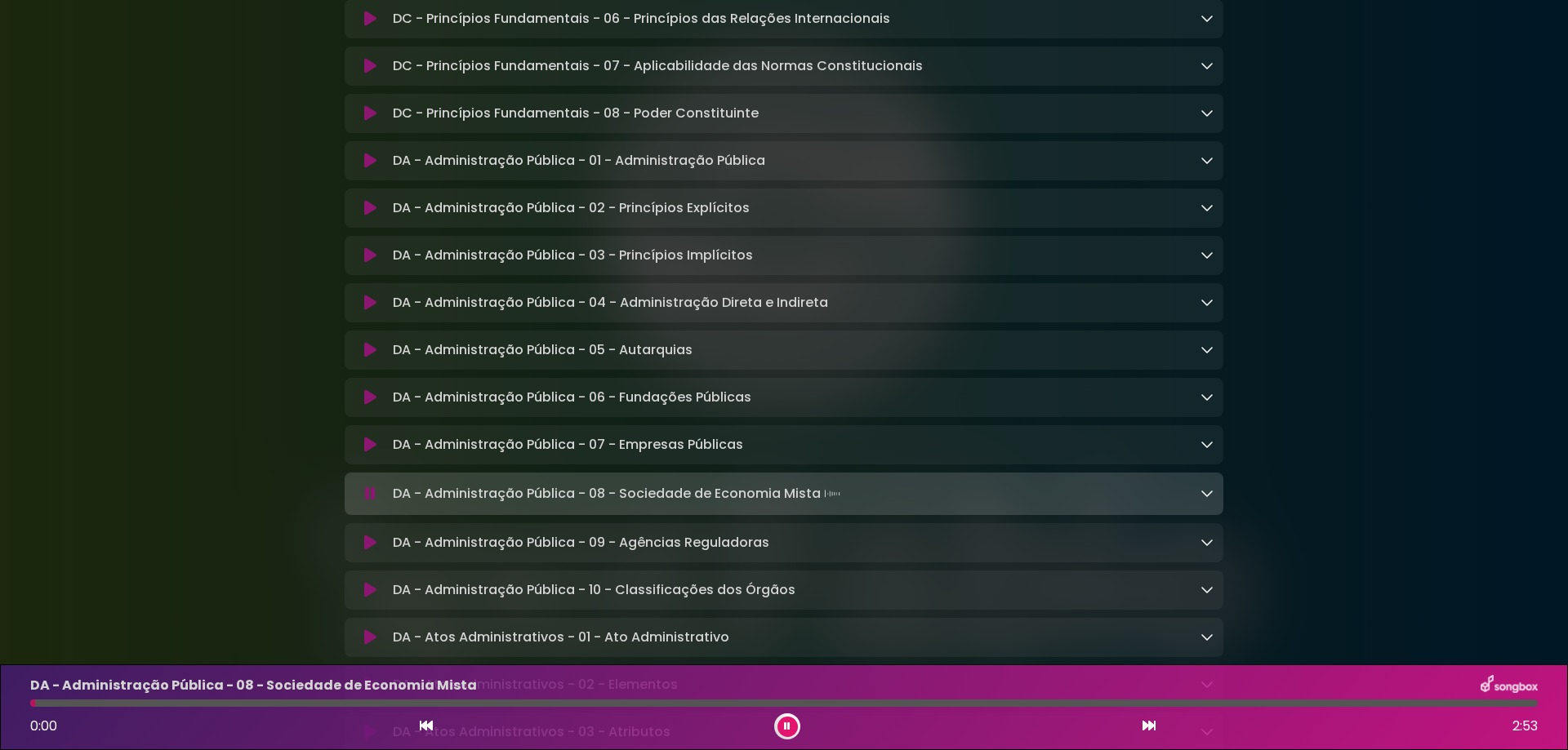
click at [1151, 727] on icon at bounding box center [1148, 726] width 13 height 13
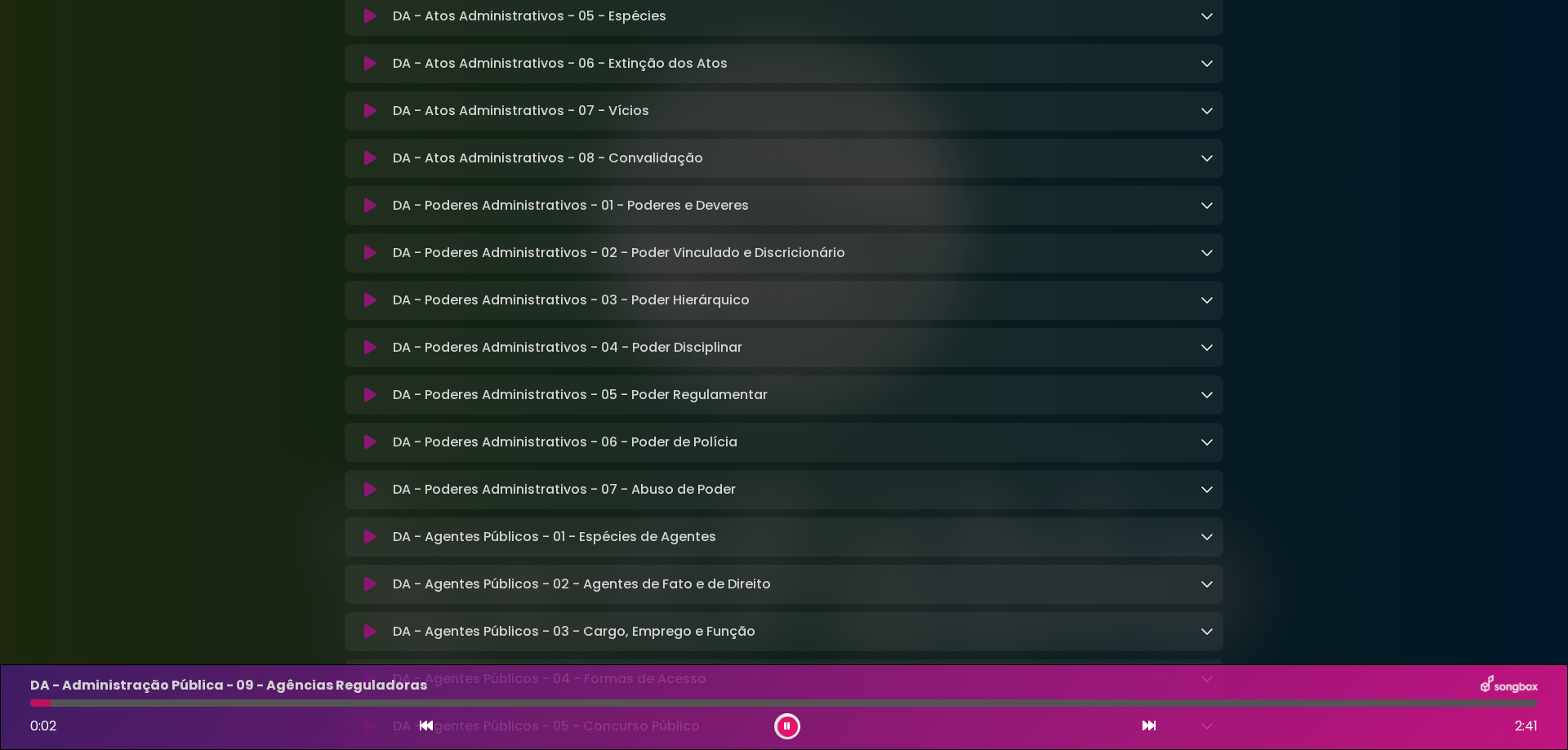
scroll to position [1388, 0]
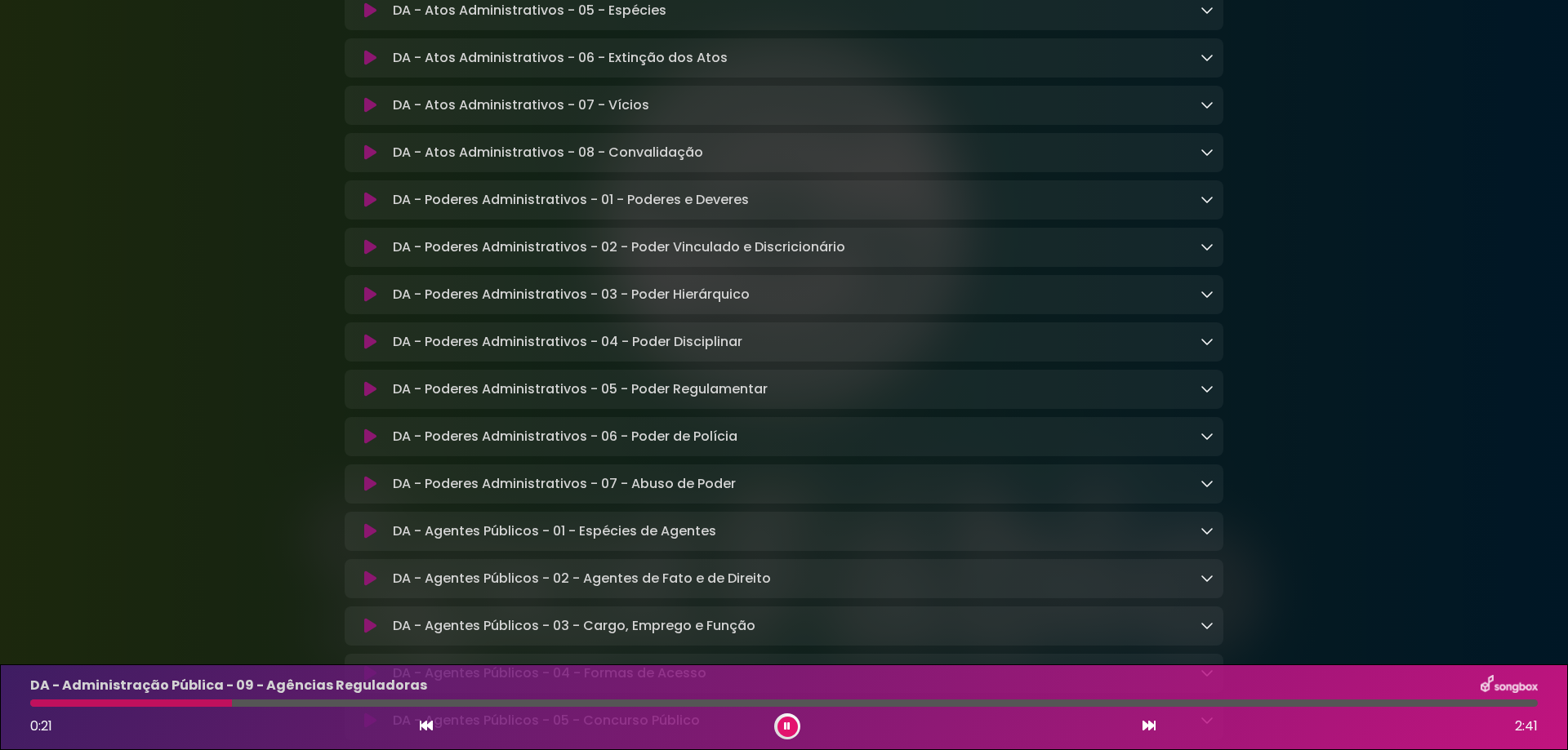
click at [783, 731] on button at bounding box center [787, 727] width 21 height 21
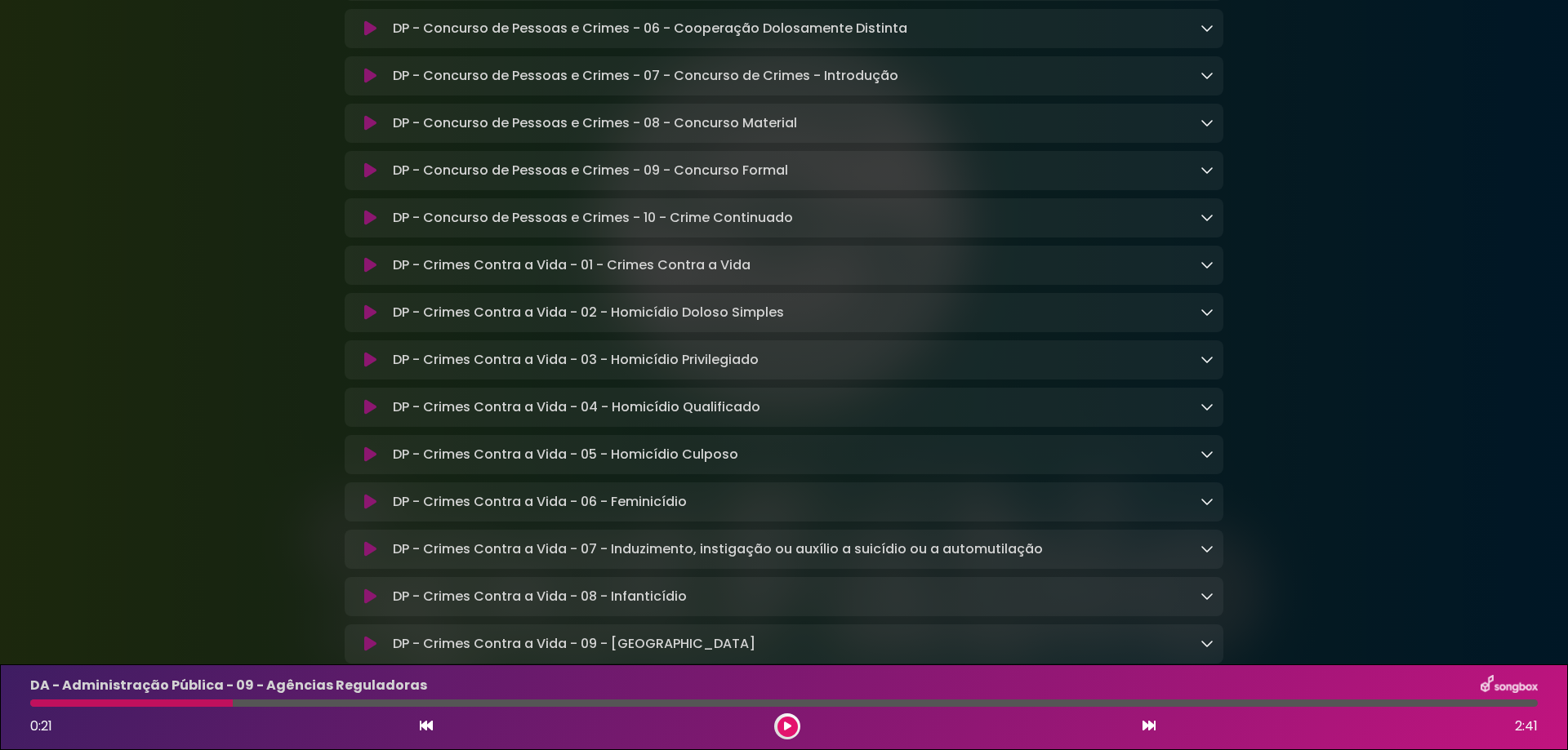
scroll to position [9386, 0]
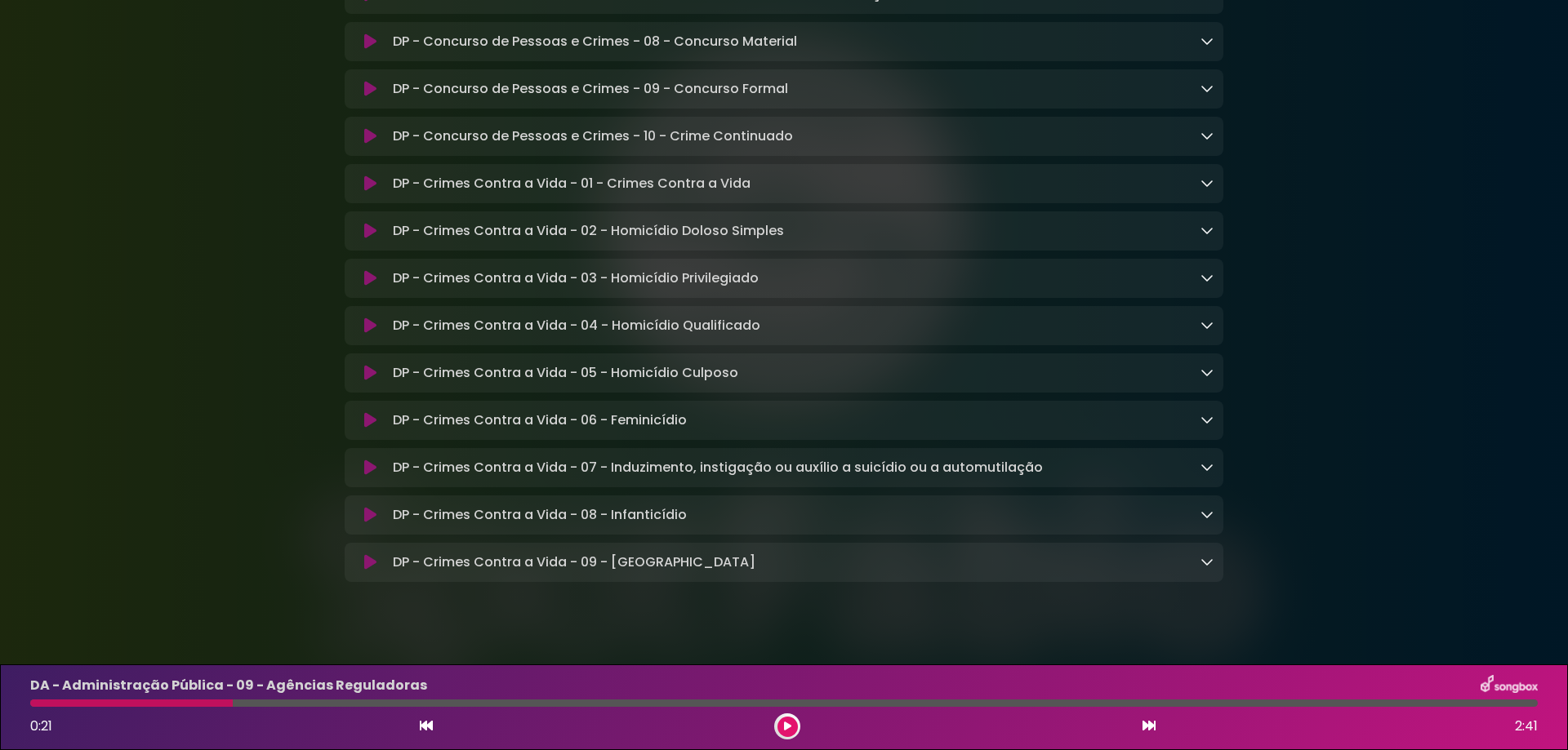
click at [660, 383] on p "DP - Crimes Contra a Vida - 05 - Homicídio Culposo Loading Track..." at bounding box center [565, 373] width 345 height 20
click at [371, 381] on icon at bounding box center [370, 373] width 13 height 16
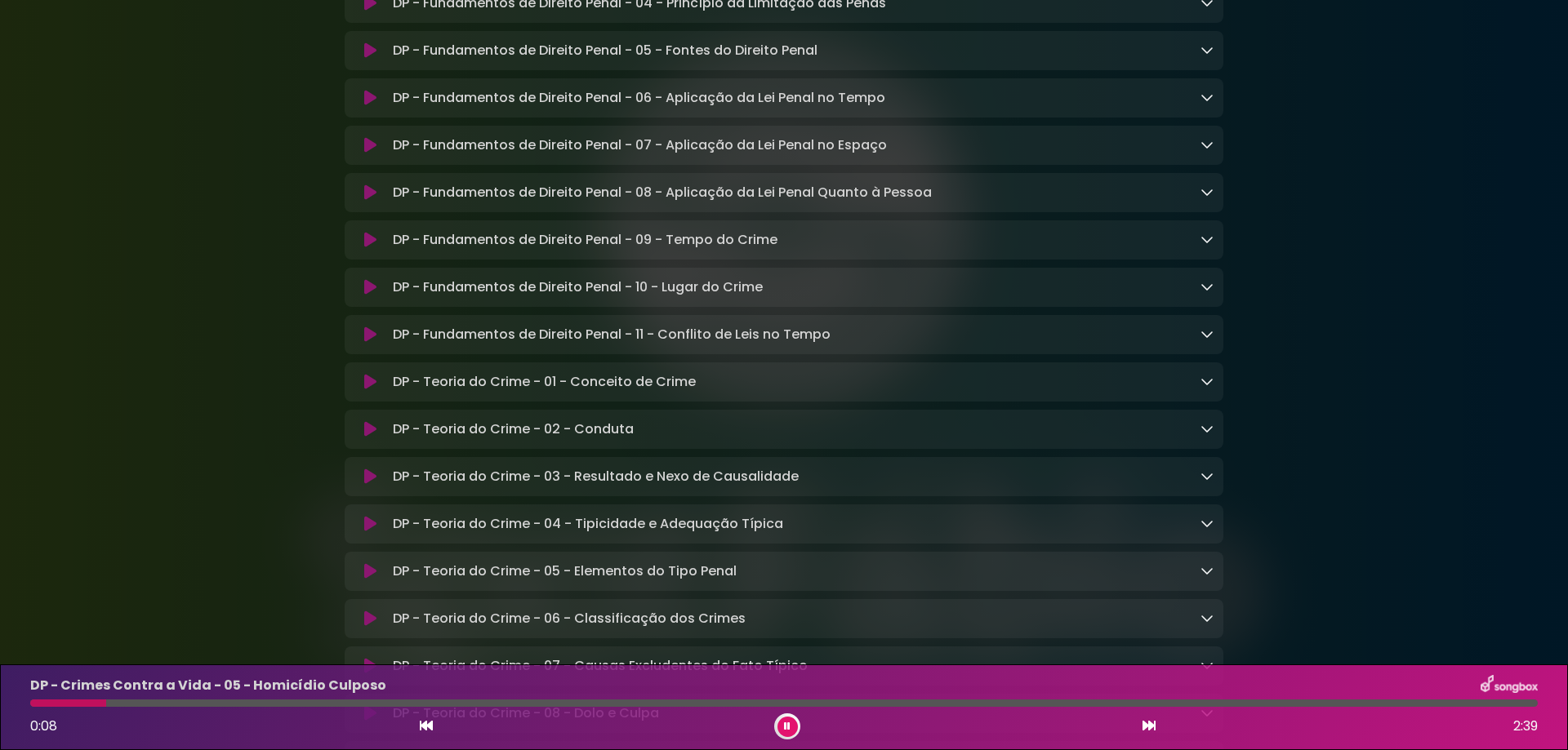
scroll to position [7672, 0]
click at [472, 393] on p "DP - Teoria do Crime - 01 - Conceito de Crime Loading Track..." at bounding box center [544, 383] width 303 height 20
click at [362, 402] on div "DP - Teoria do Crime - 01 - Conceito de Crime Loading Track... Name" at bounding box center [784, 383] width 879 height 40
click at [366, 391] on icon at bounding box center [370, 383] width 13 height 16
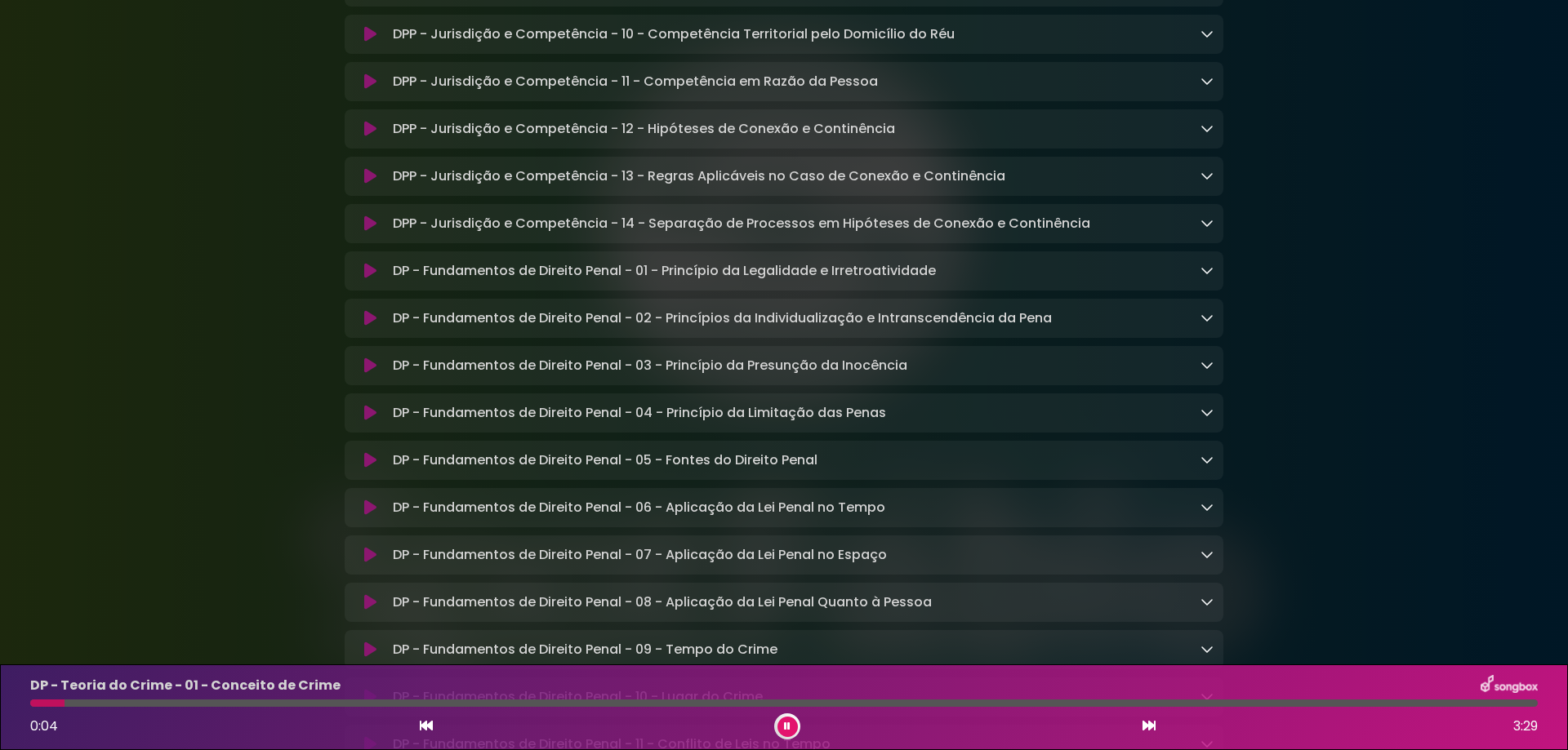
scroll to position [7264, 0]
click at [368, 278] on icon at bounding box center [370, 270] width 13 height 16
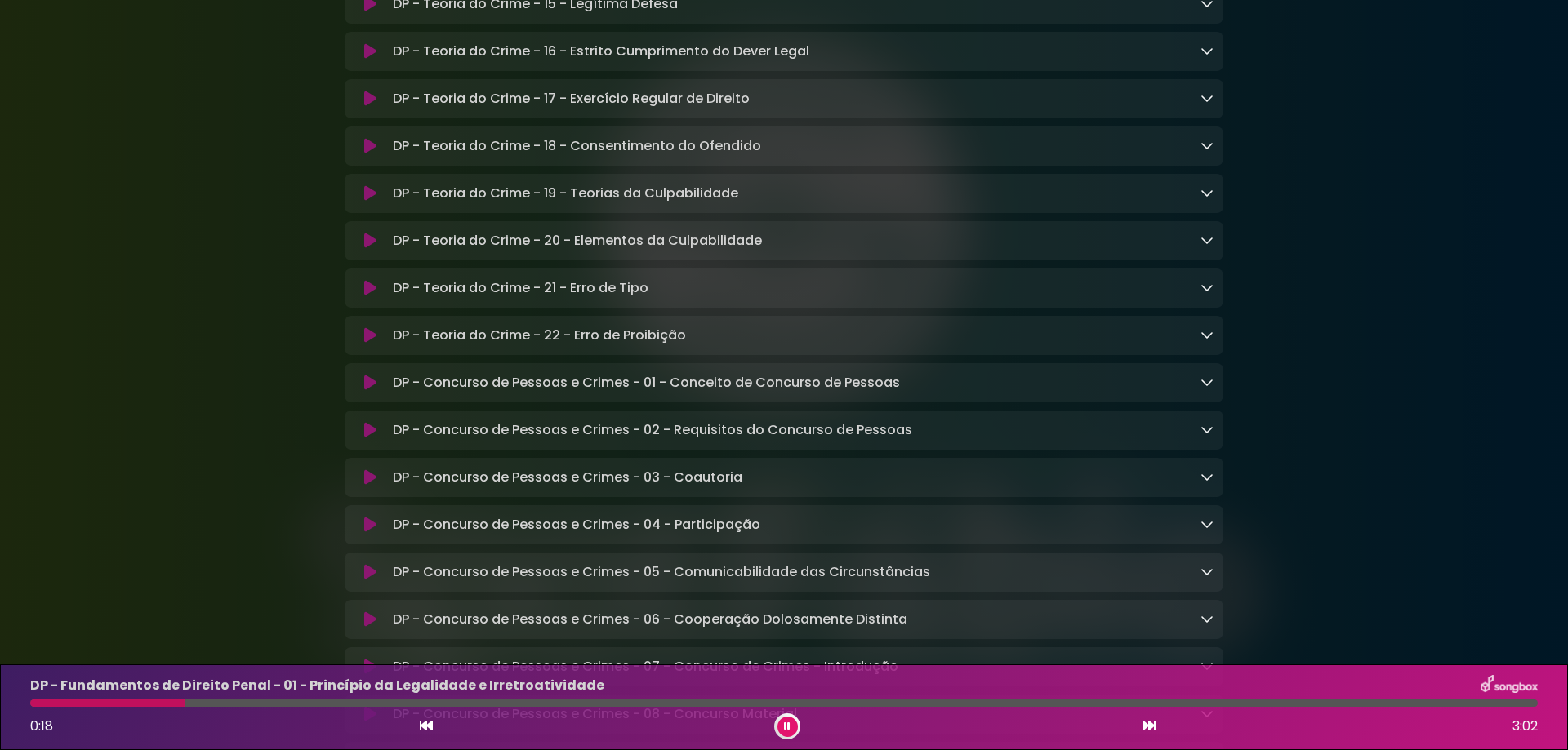
scroll to position [8673, 0]
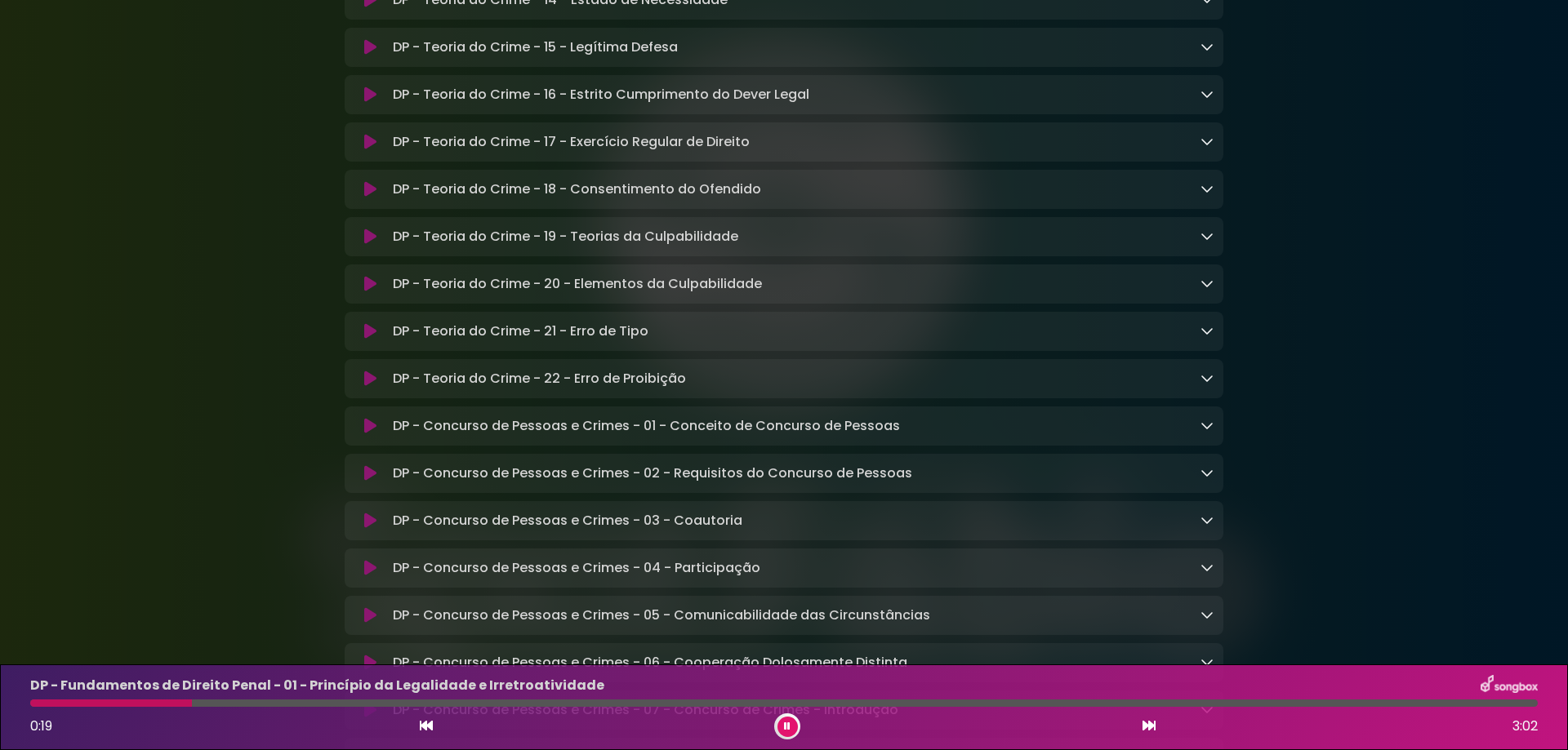
click at [513, 246] on p "DP - Teoria do Crime - 19 - Teorias da Culpabilidade Loading Track..." at bounding box center [565, 237] width 345 height 20
click at [376, 245] on button at bounding box center [369, 236] width 31 height 16
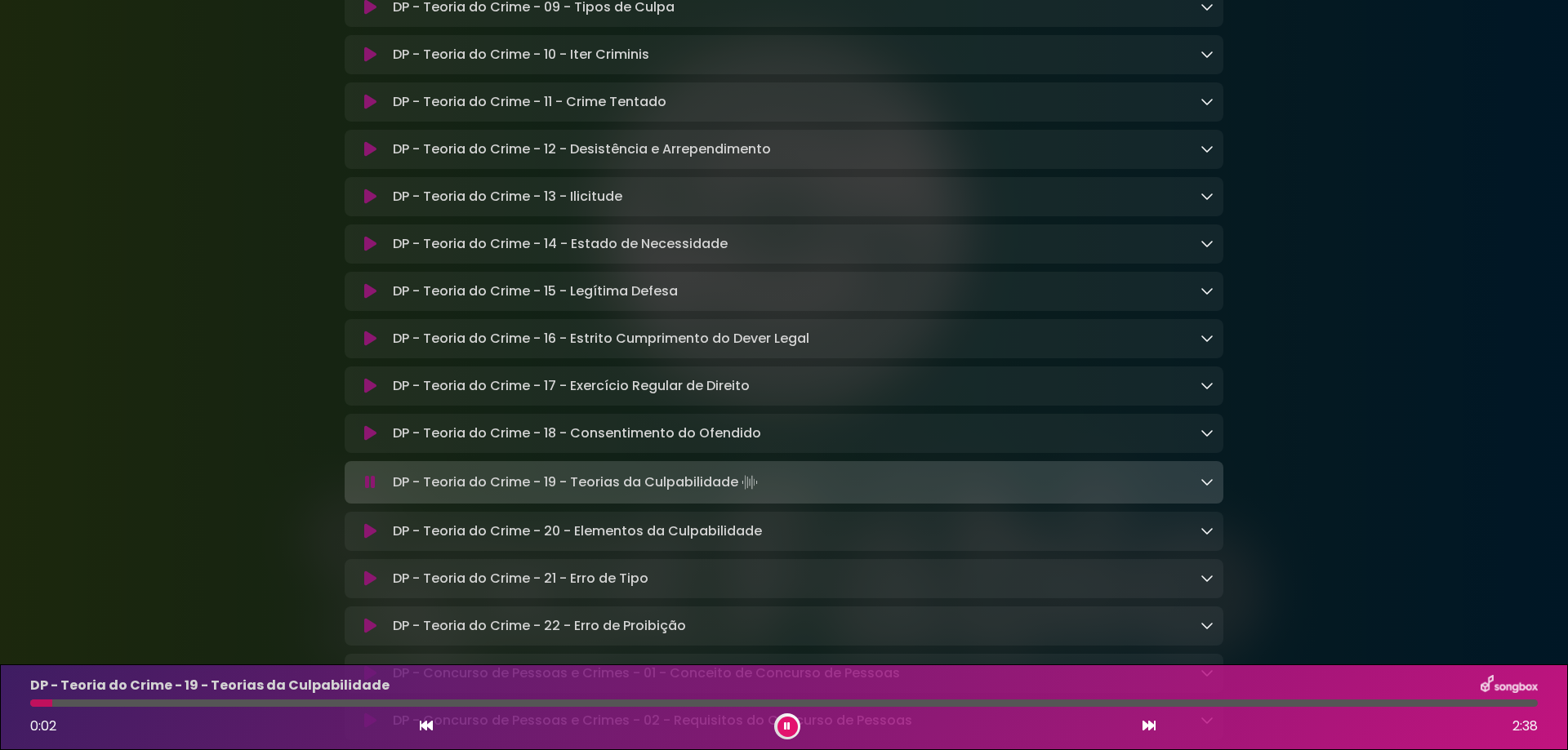
scroll to position [8344, 0]
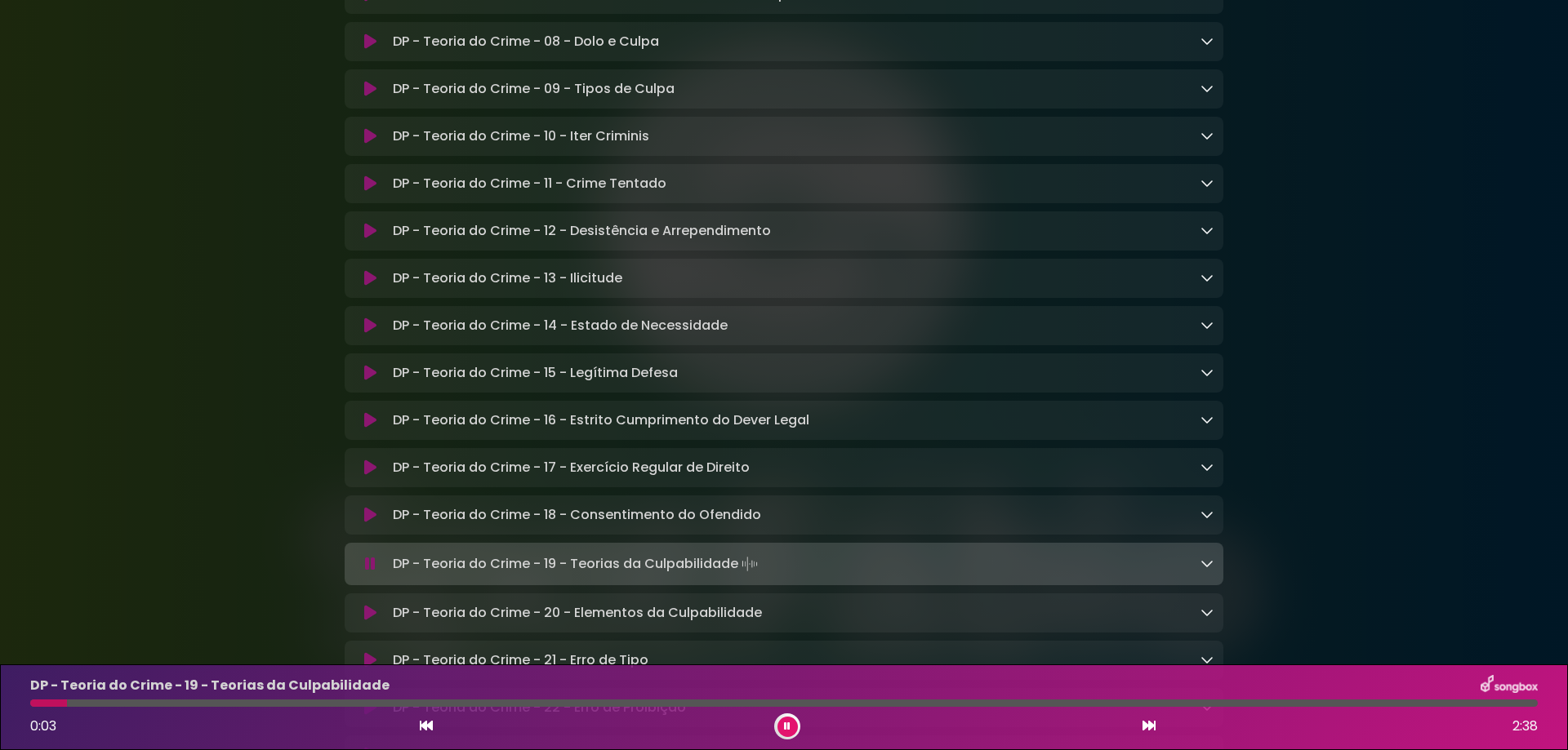
click at [425, 193] on p "DP - Teoria do Crime - 11 - Crime Tentado Loading Track..." at bounding box center [529, 184] width 273 height 20
click at [372, 192] on icon at bounding box center [370, 183] width 13 height 16
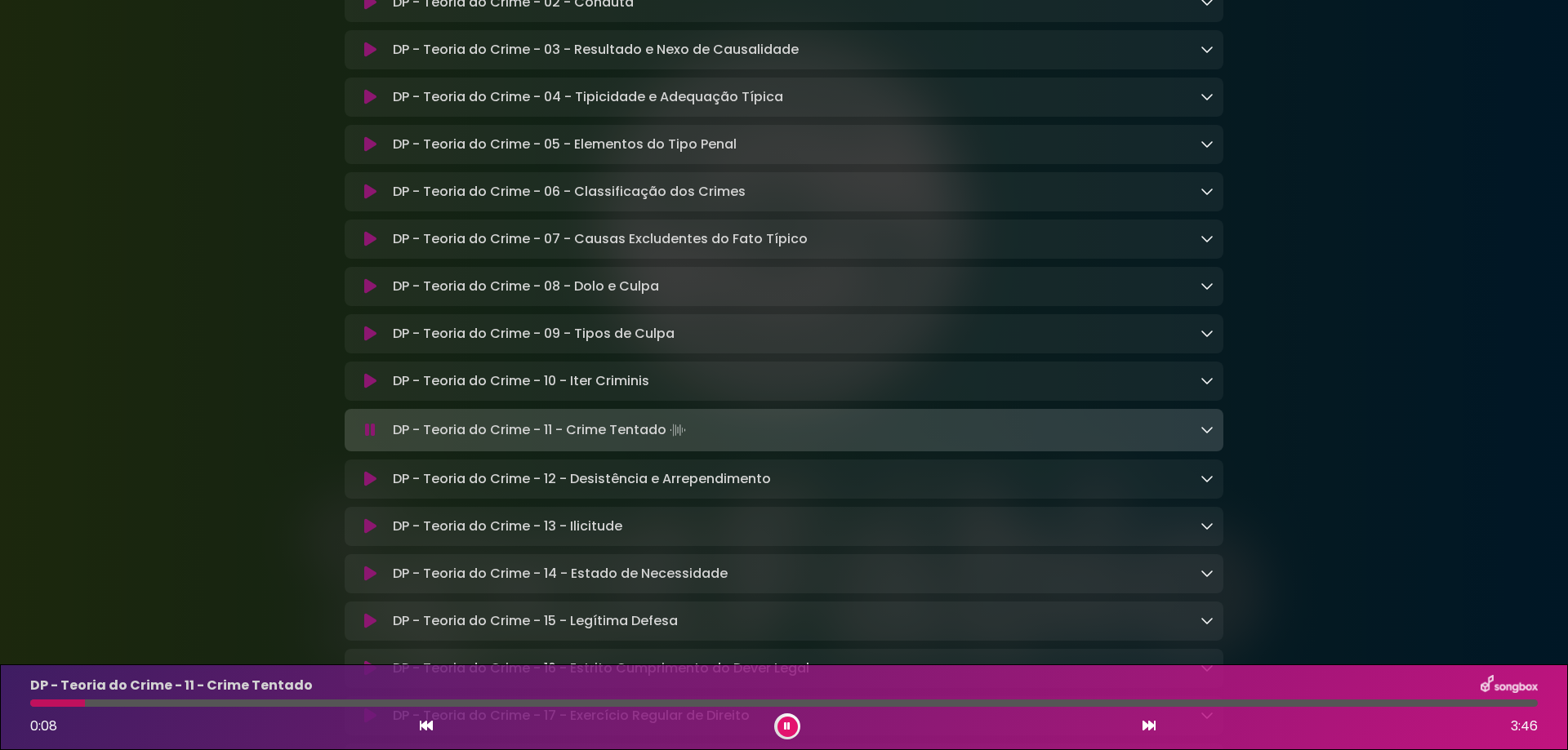
scroll to position [8018, 0]
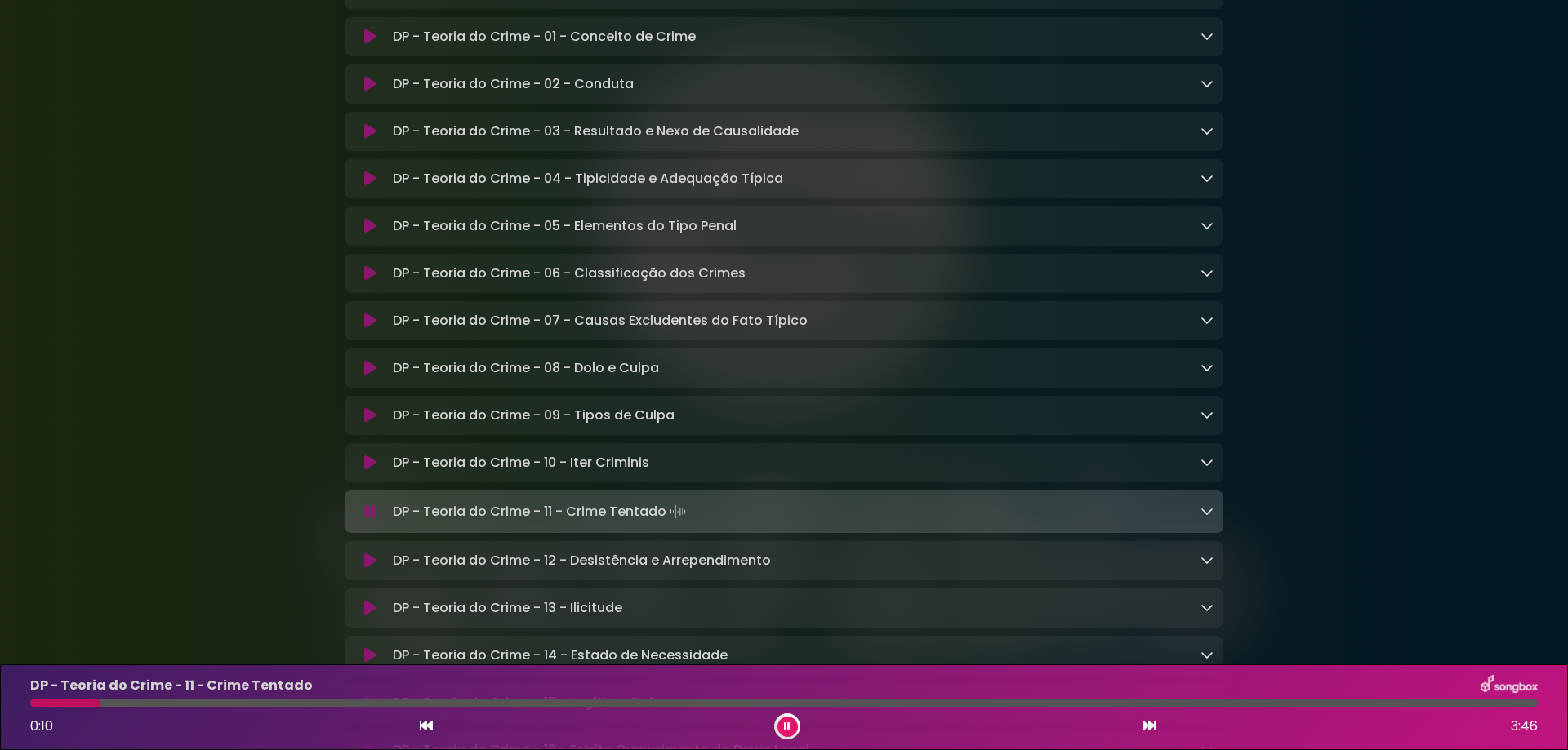
click at [362, 45] on button at bounding box center [369, 37] width 31 height 16
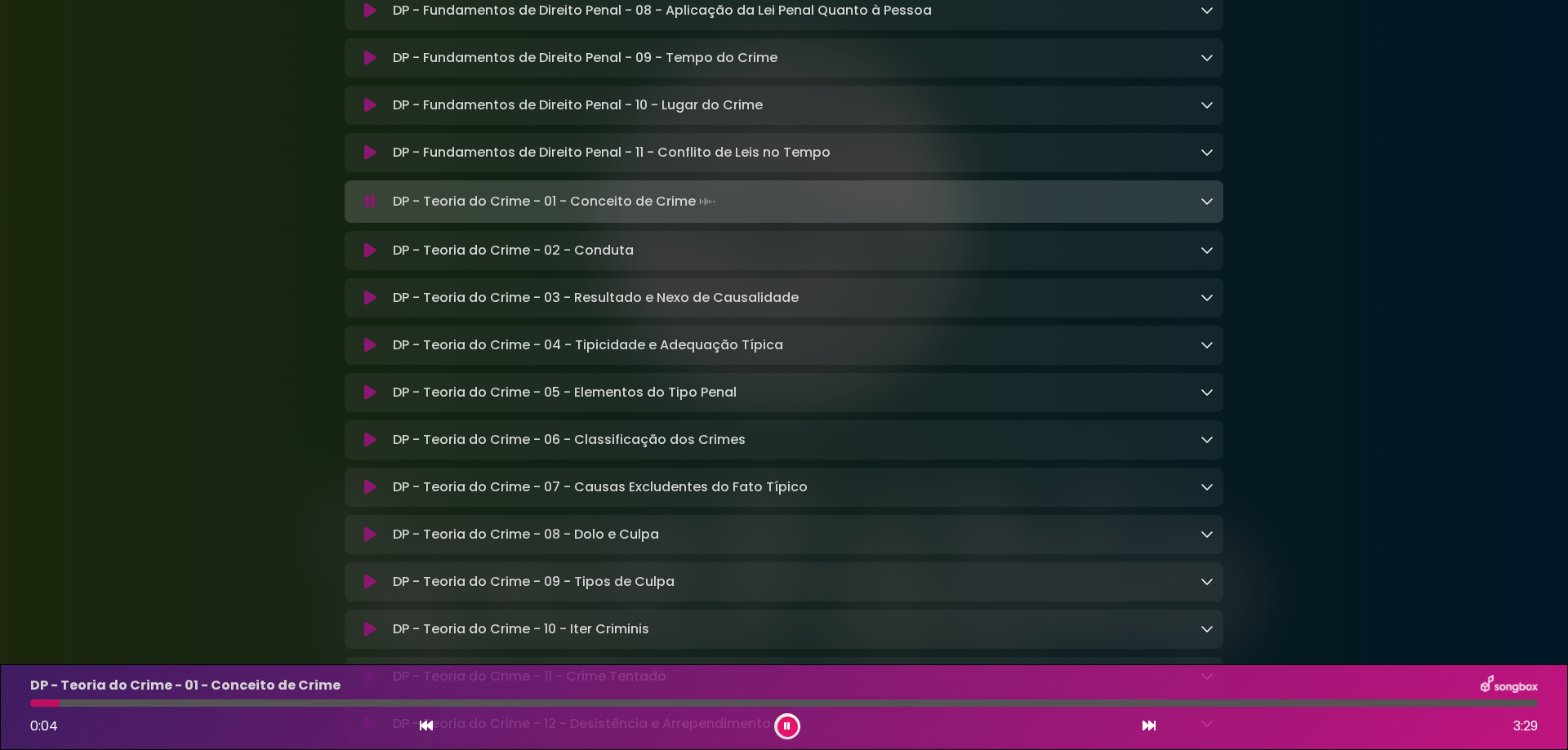
scroll to position [7773, 0]
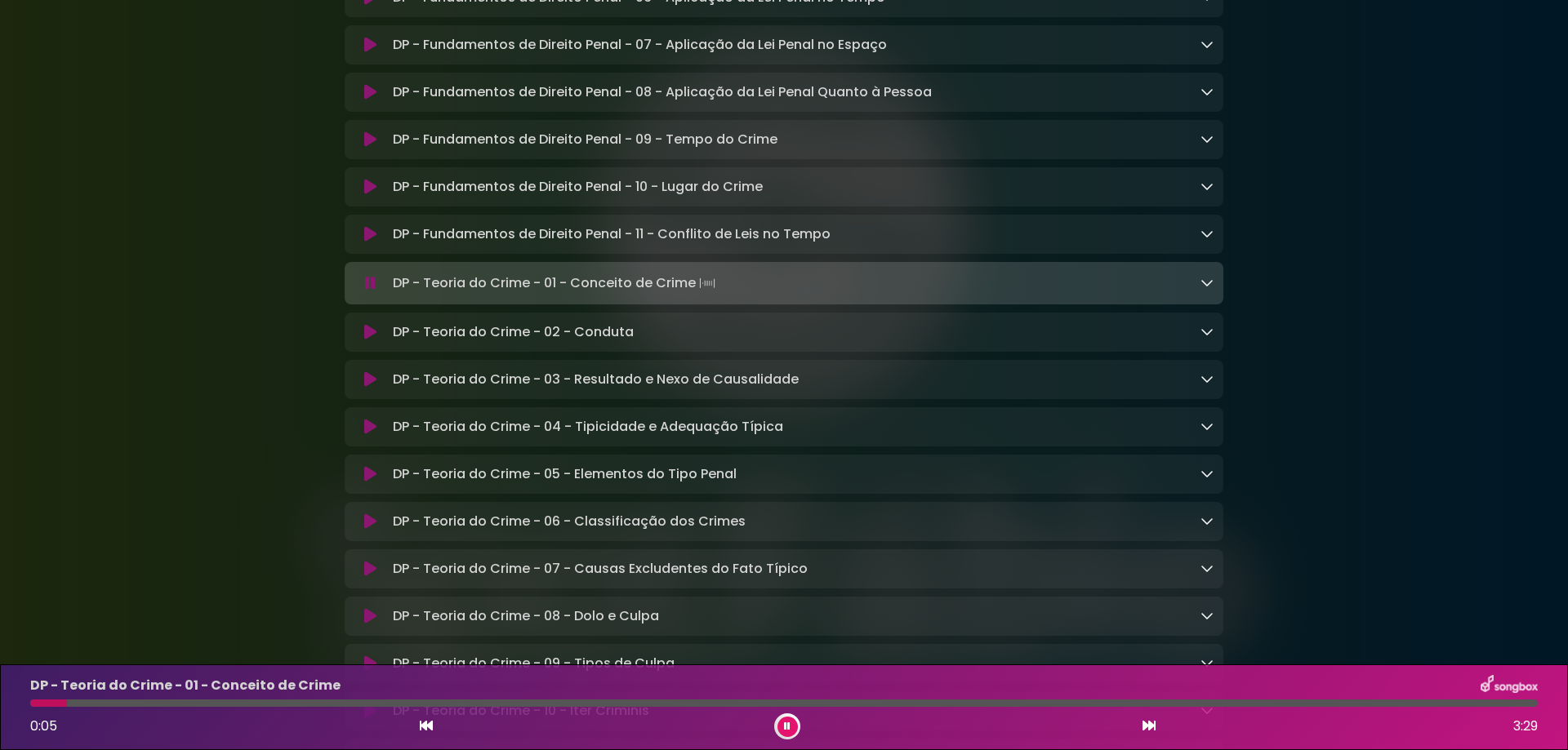
click at [547, 149] on p "DP - Fundamentos de Direito Penal - 09 - Tempo do Crime Loading Track..." at bounding box center [585, 139] width 385 height 20
drag, startPoint x: 526, startPoint y: 333, endPoint x: 505, endPoint y: 329, distance: 21.4
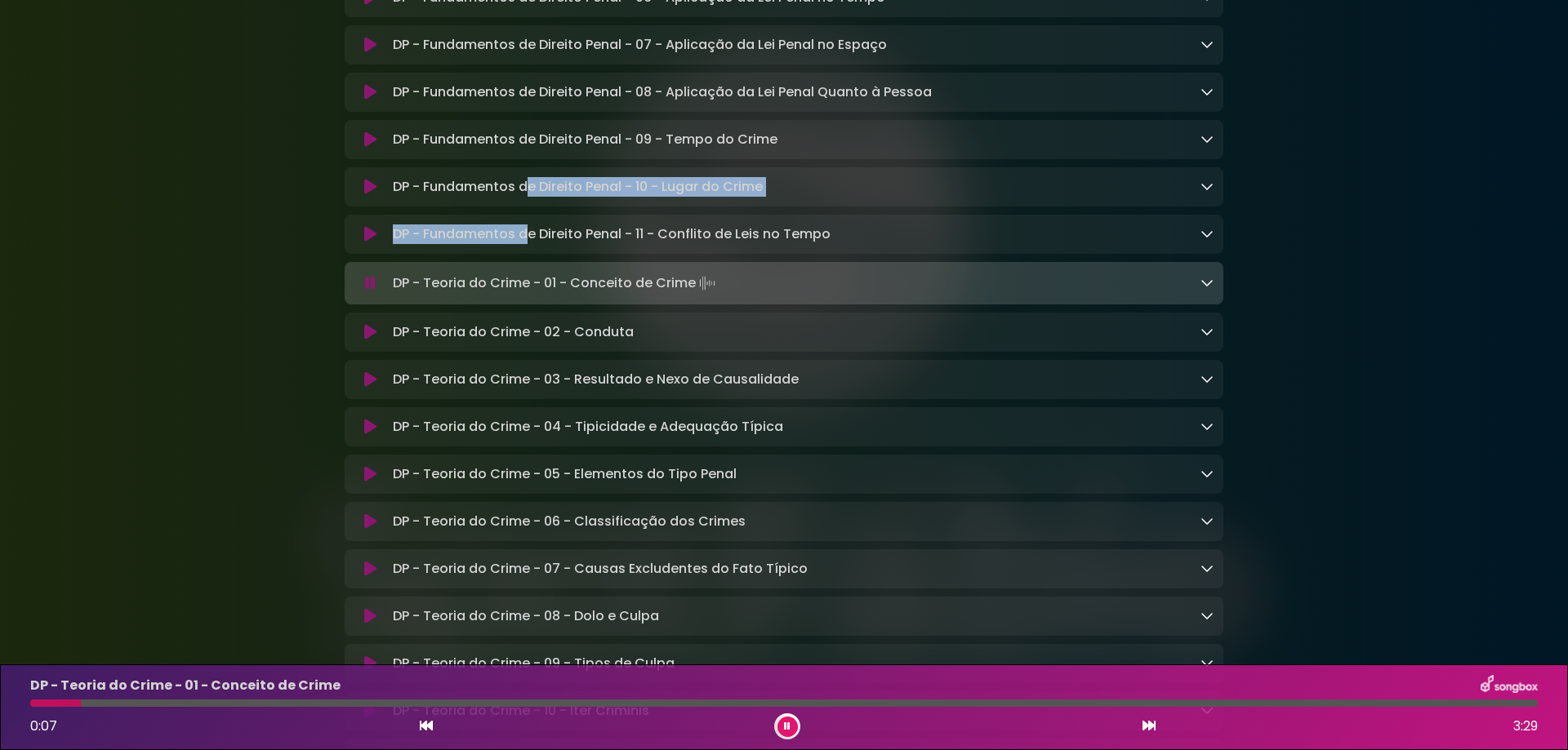
click at [364, 195] on icon at bounding box center [370, 187] width 13 height 16
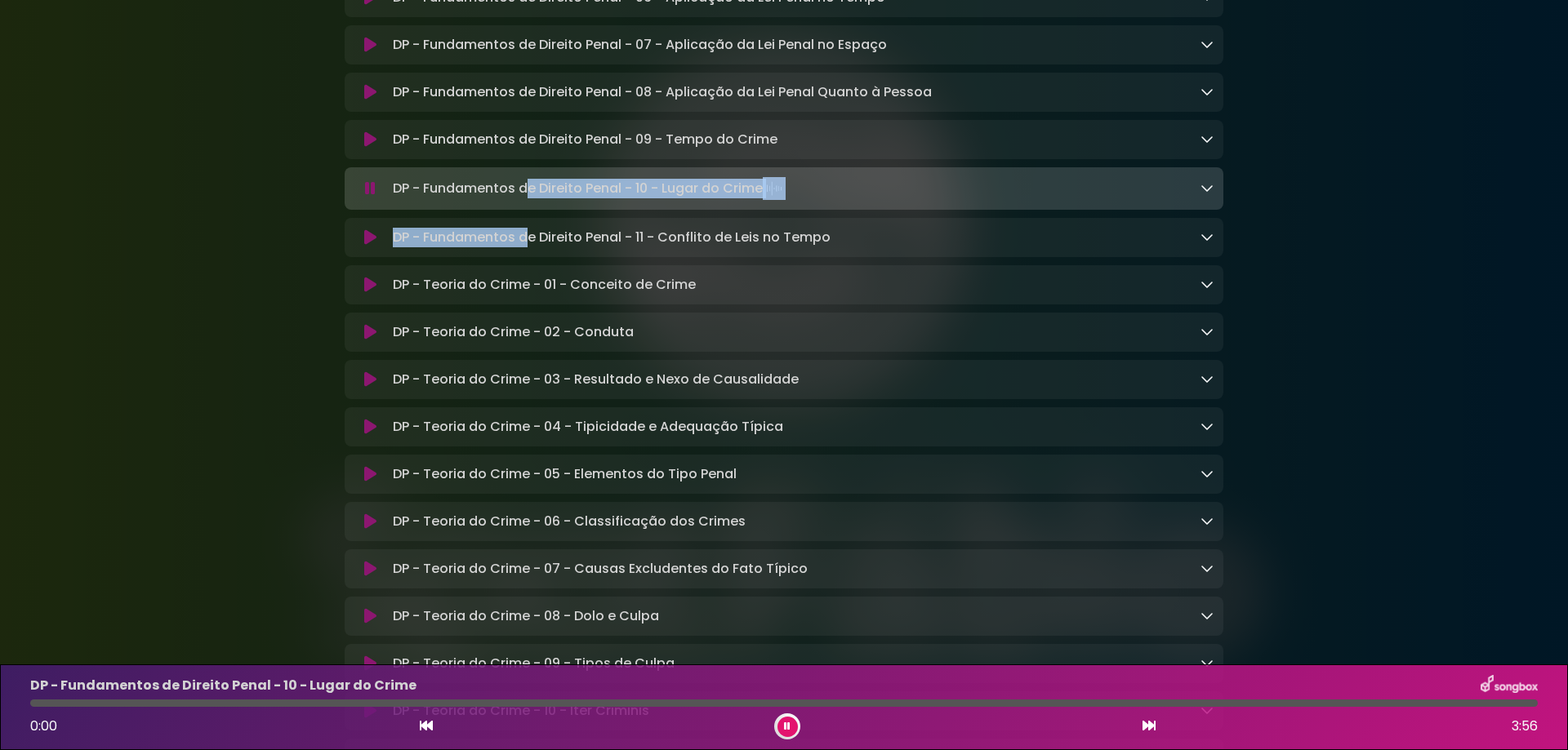
scroll to position [7691, 0]
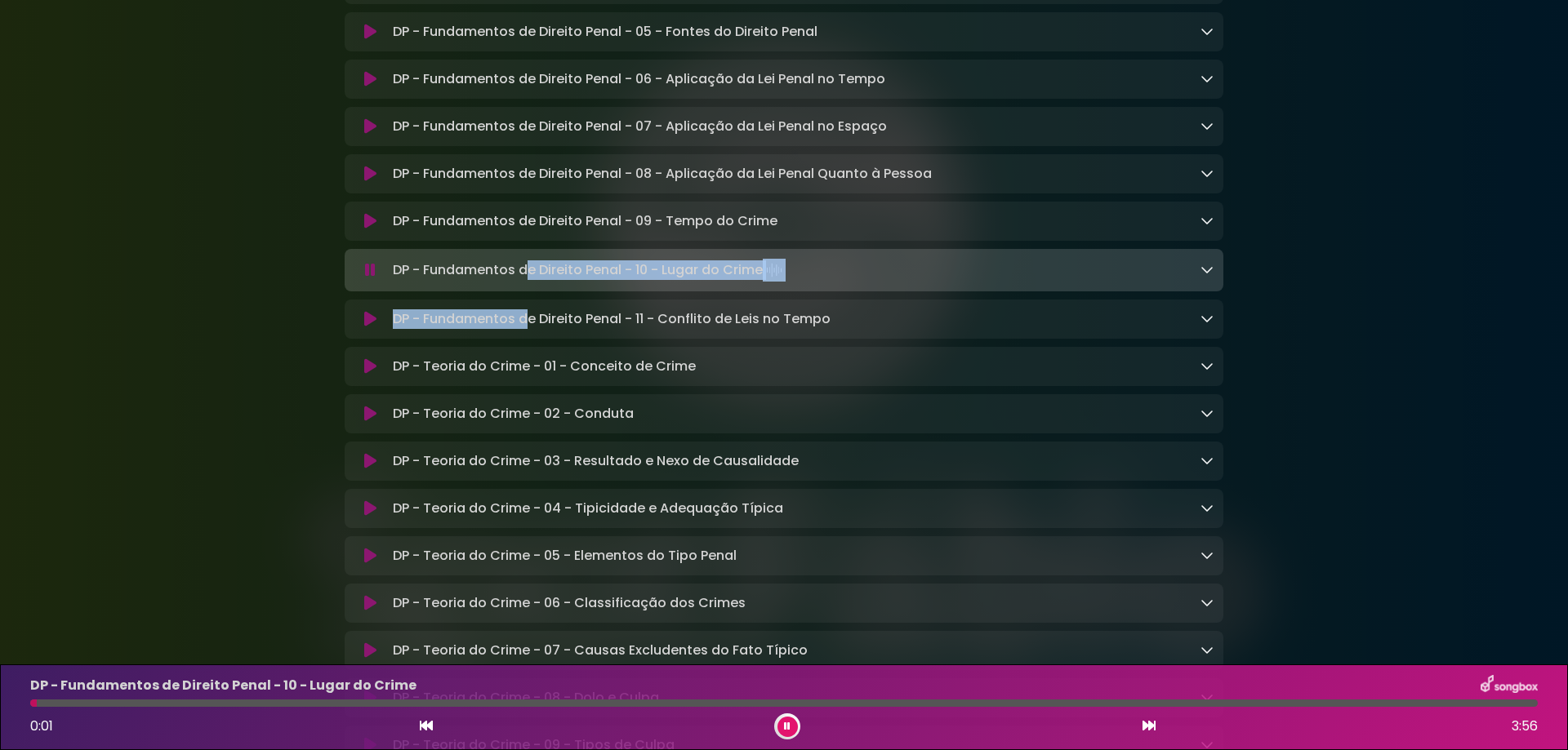
click at [367, 229] on icon at bounding box center [370, 221] width 13 height 16
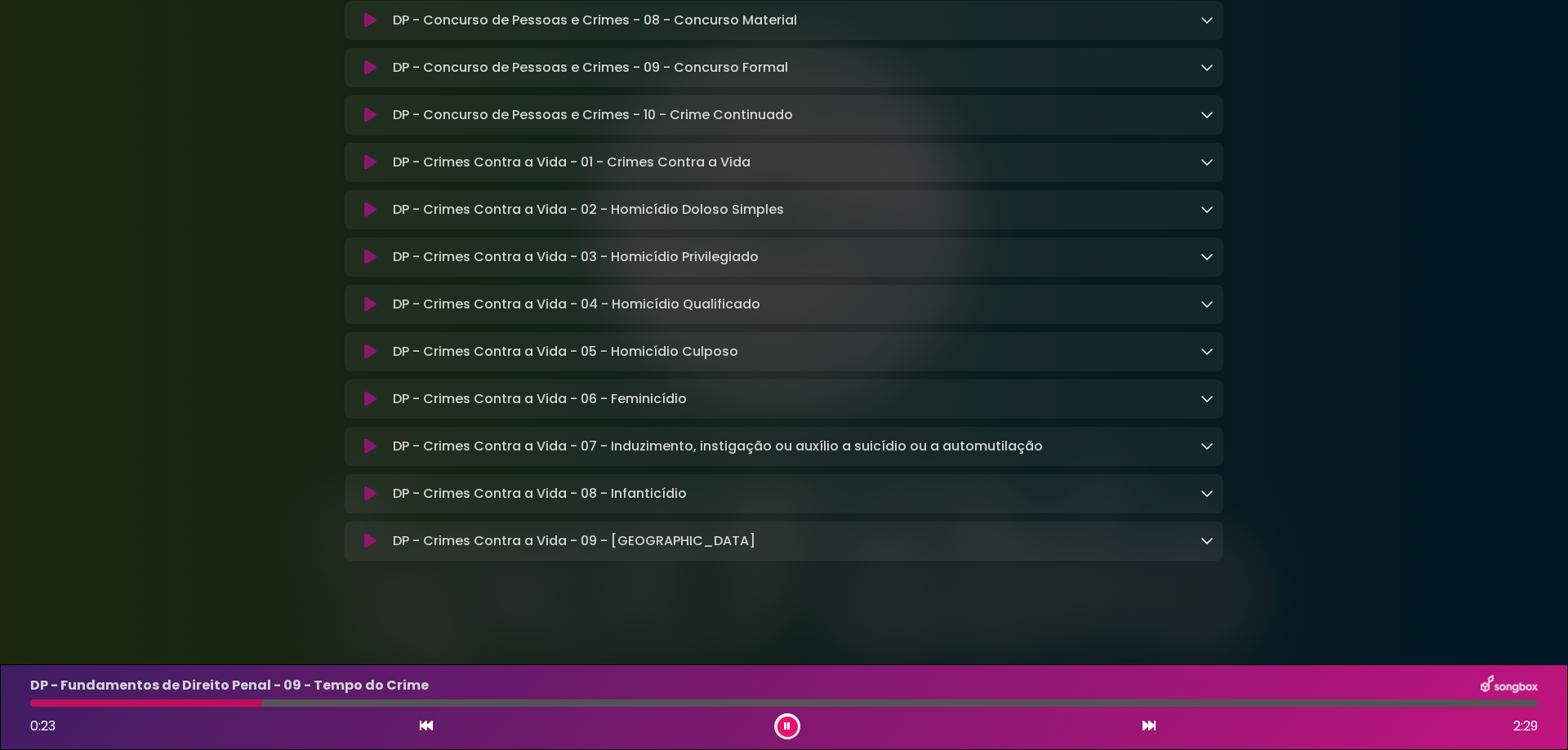
scroll to position [9569, 0]
click at [785, 731] on button at bounding box center [787, 727] width 21 height 21
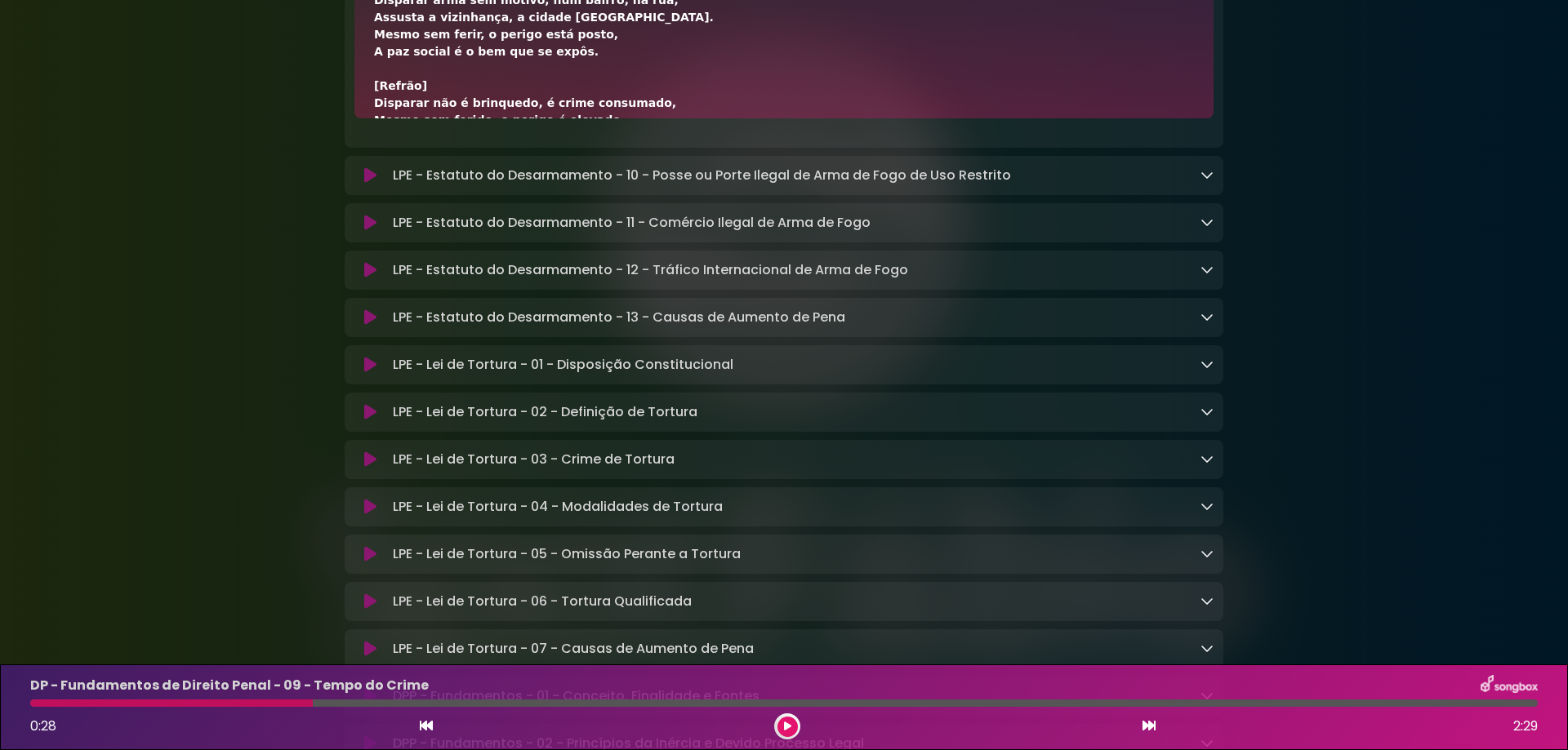
scroll to position [3836, 0]
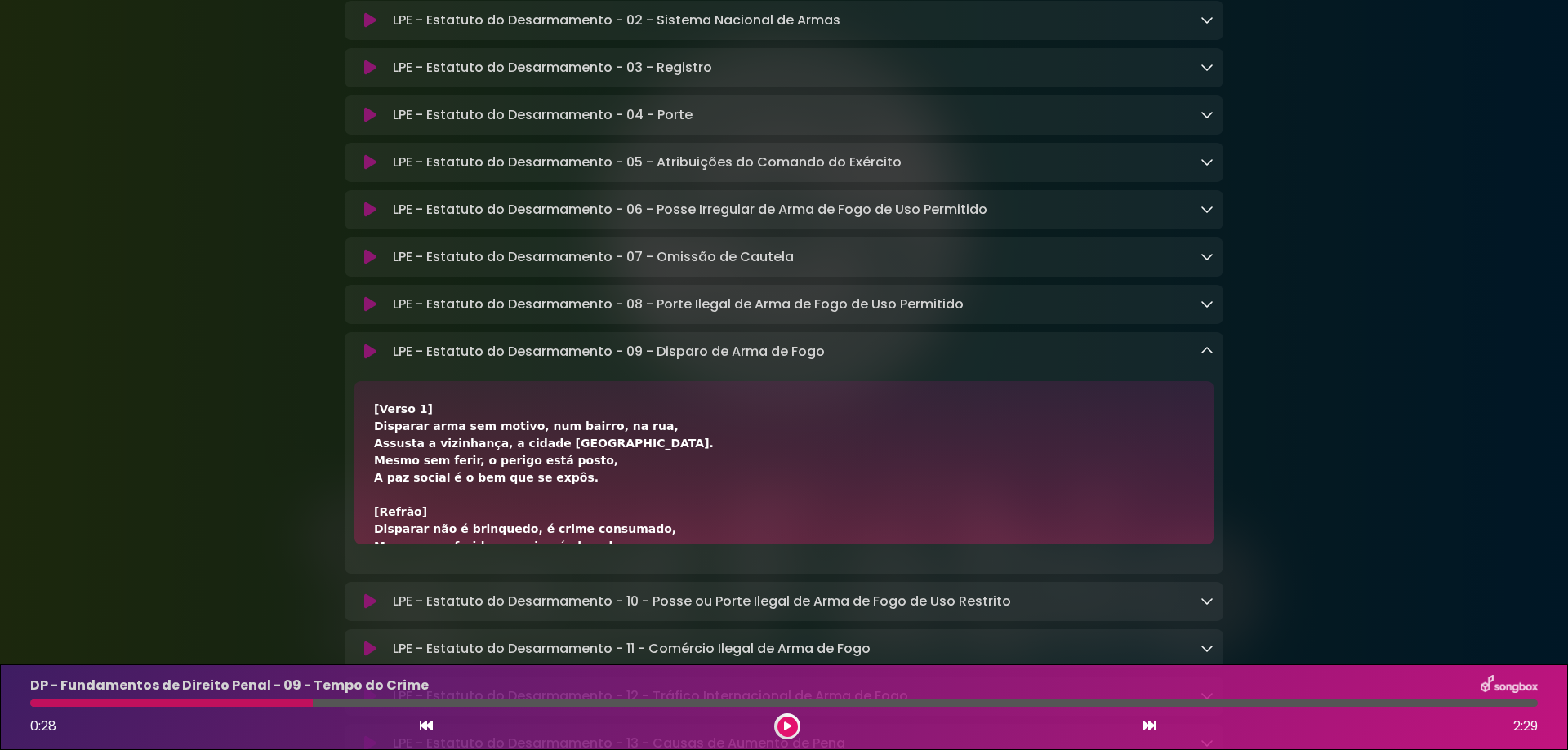
click at [427, 362] on p "LPE - Estatuto do Desarmamento - 09 - Disparo de Arma de Fogo Loading Track..." at bounding box center [608, 352] width 432 height 20
click at [1208, 361] on link at bounding box center [1207, 351] width 13 height 19
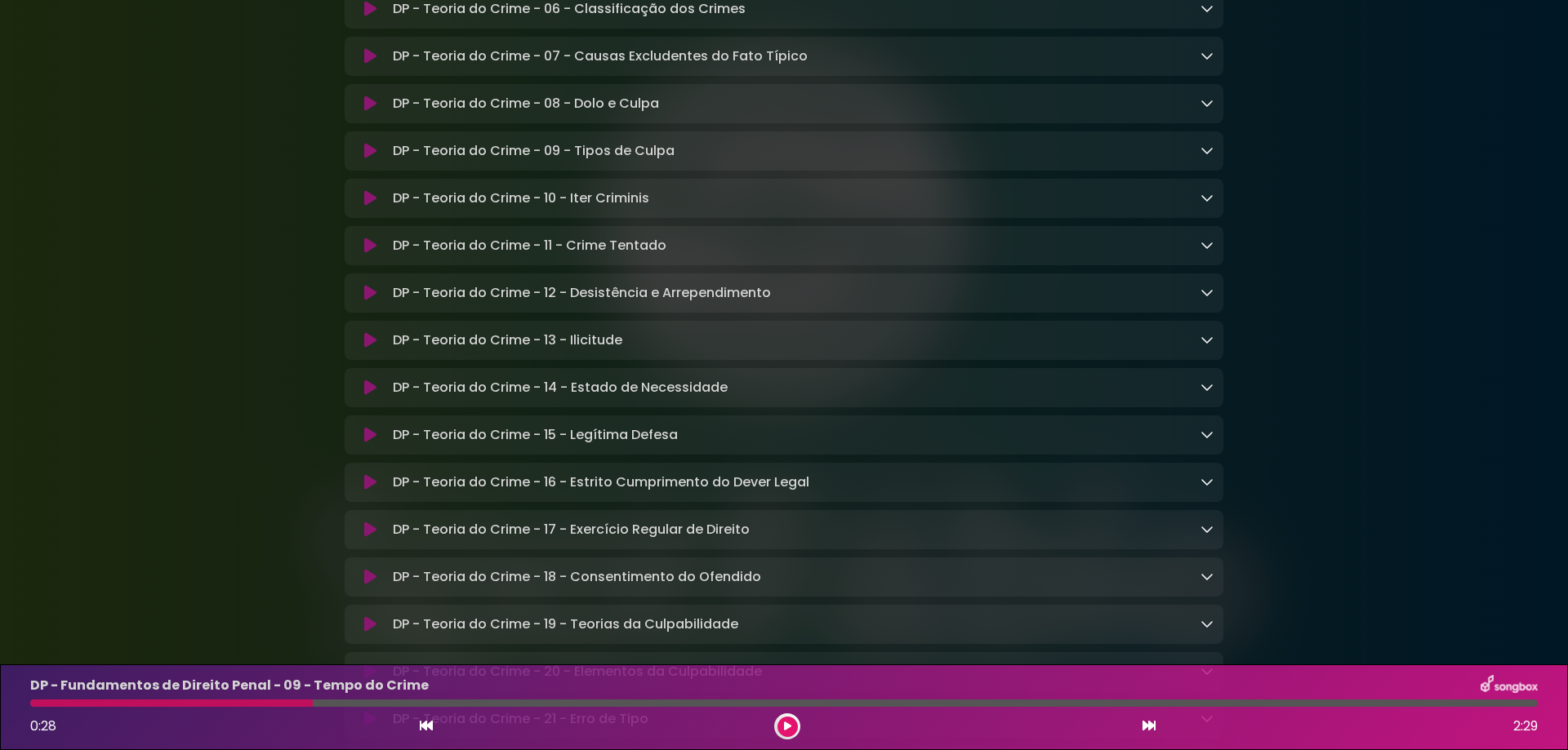
scroll to position [8162, 0]
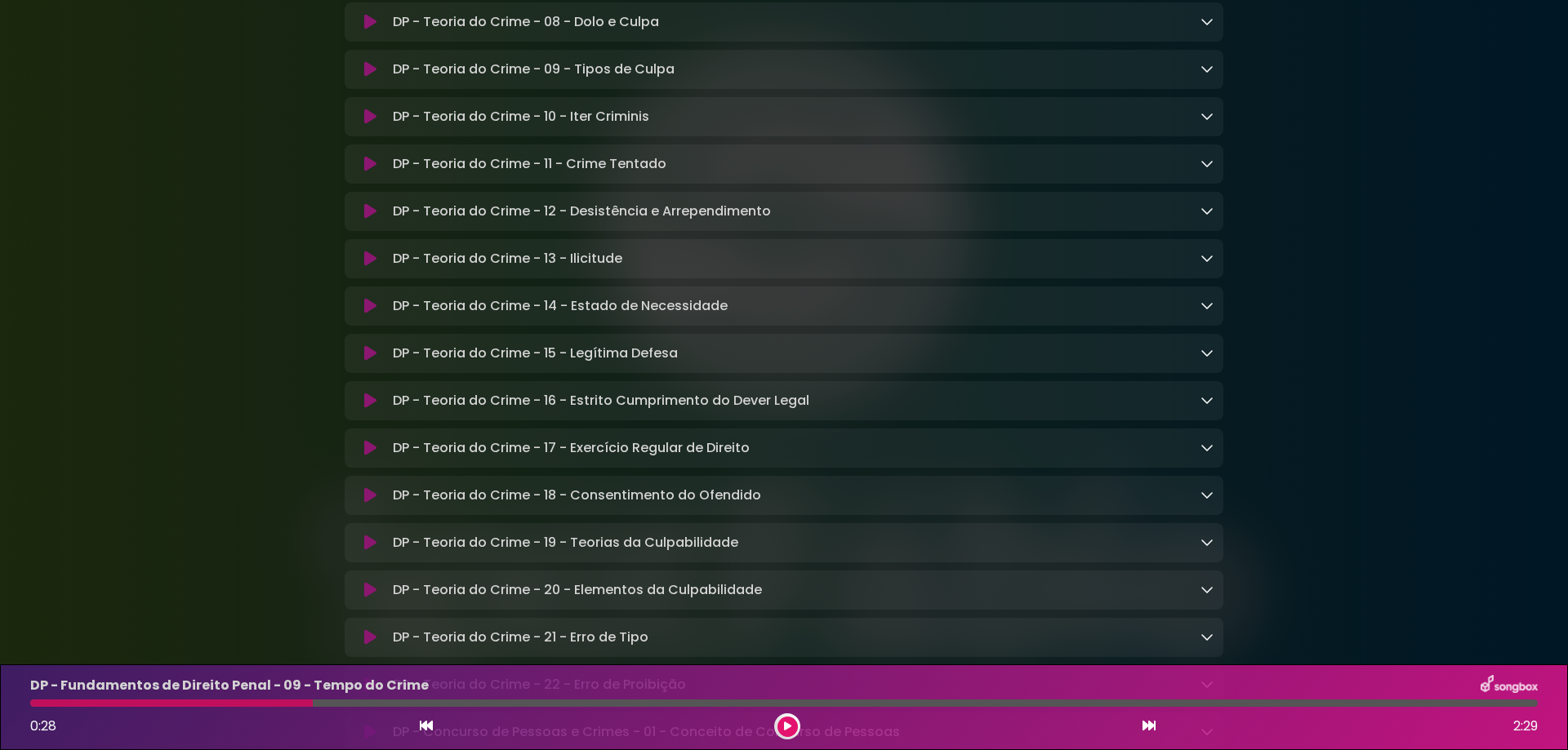
click at [368, 172] on icon at bounding box center [370, 164] width 13 height 16
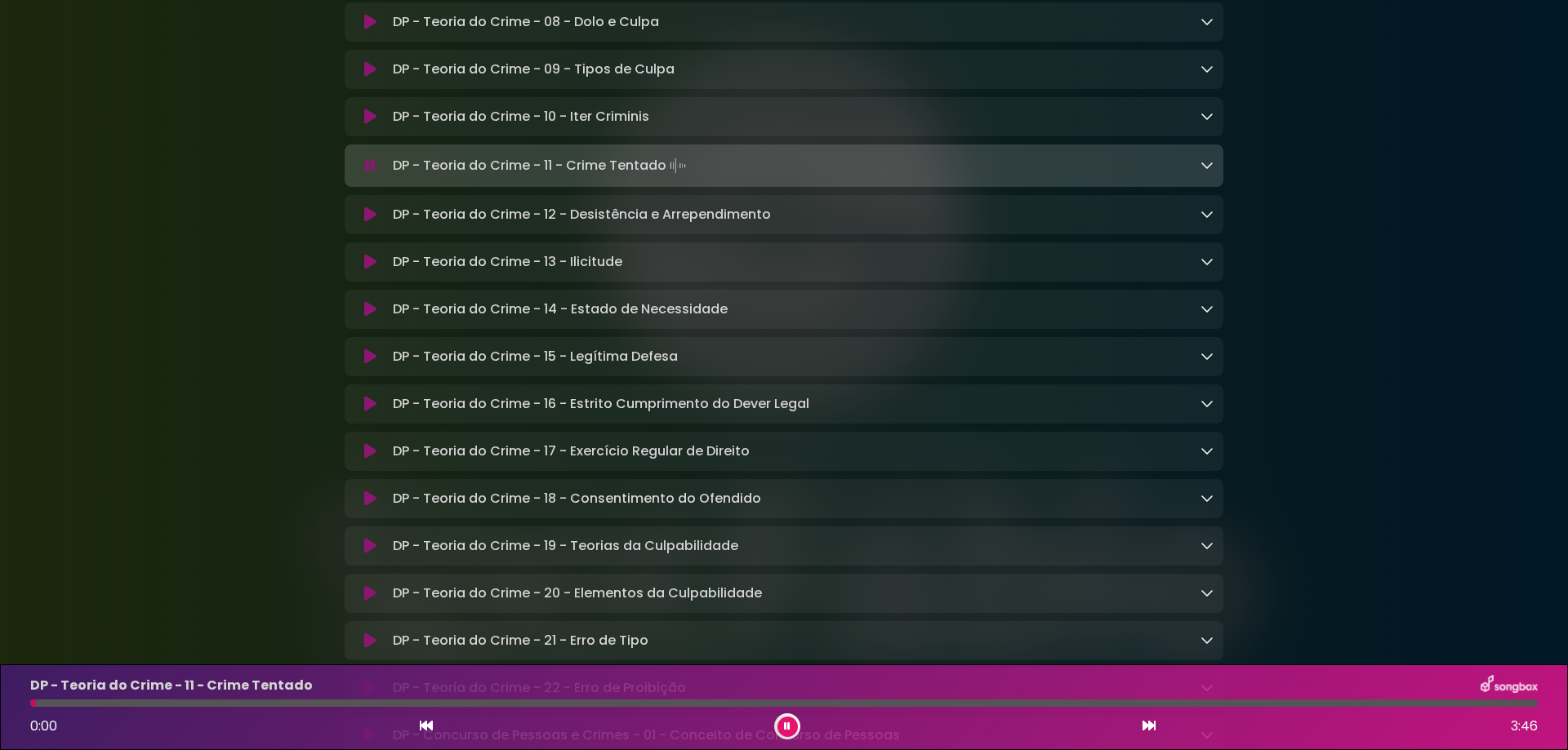
click at [368, 174] on icon at bounding box center [370, 165] width 11 height 16
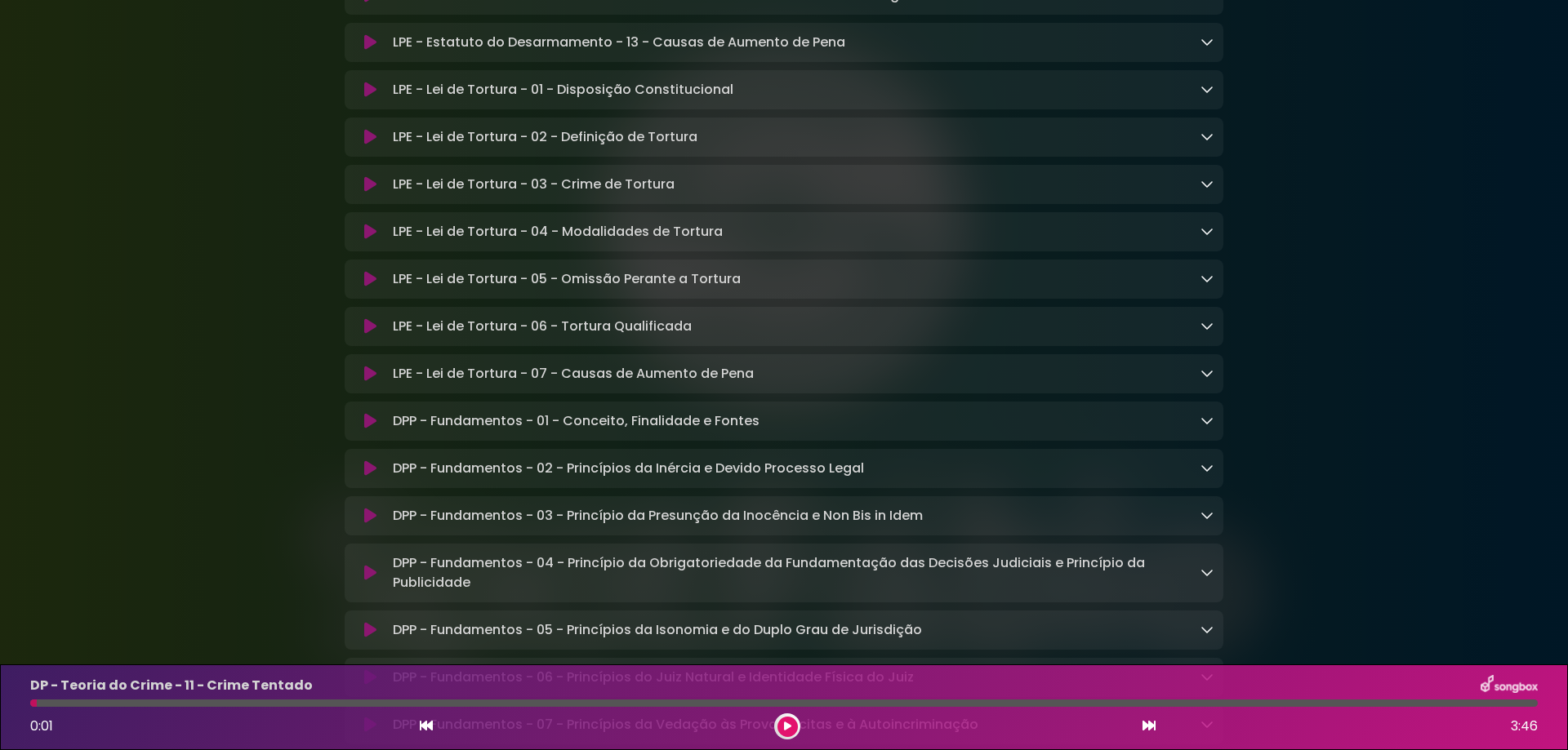
scroll to position [4306, 0]
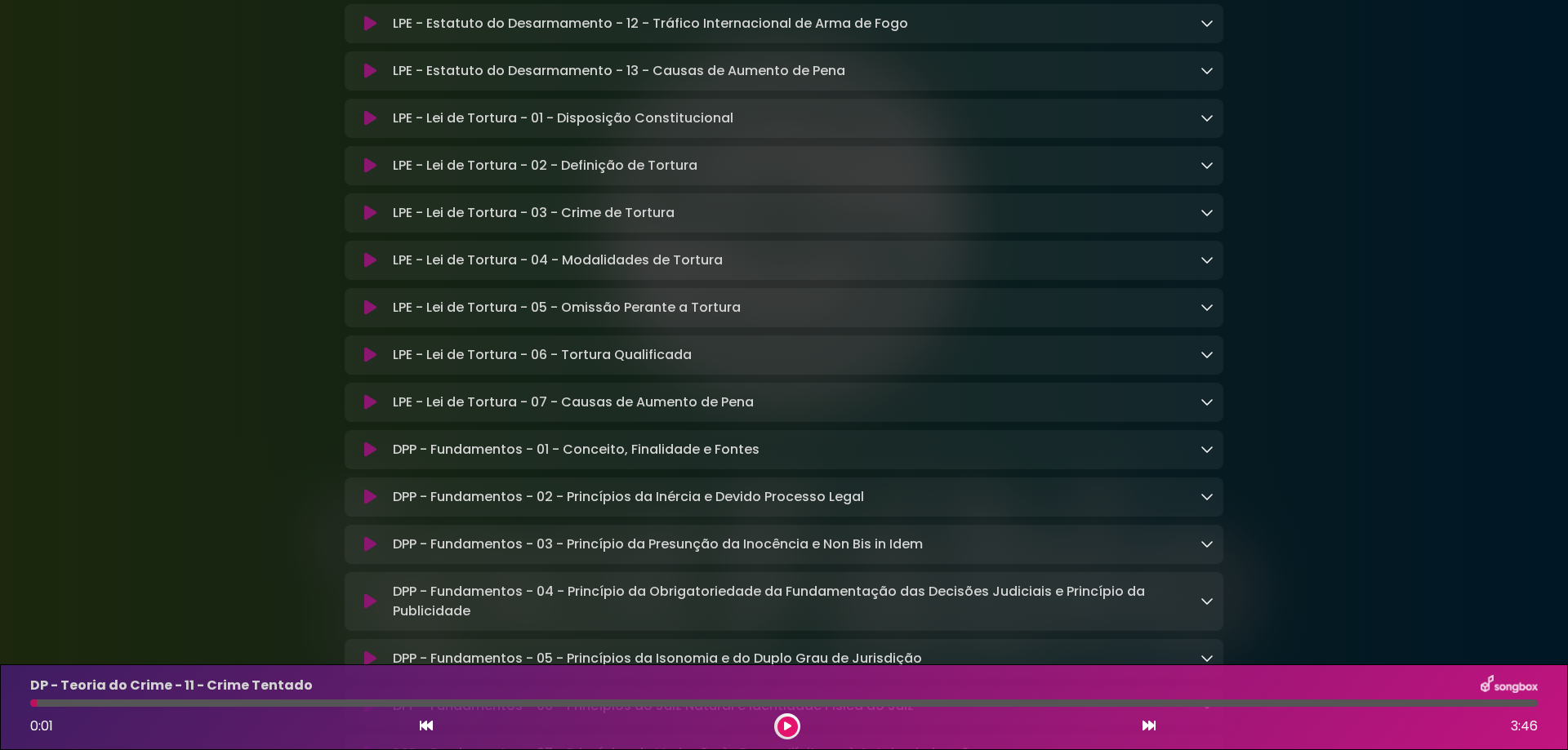
click at [369, 221] on icon at bounding box center [370, 213] width 13 height 16
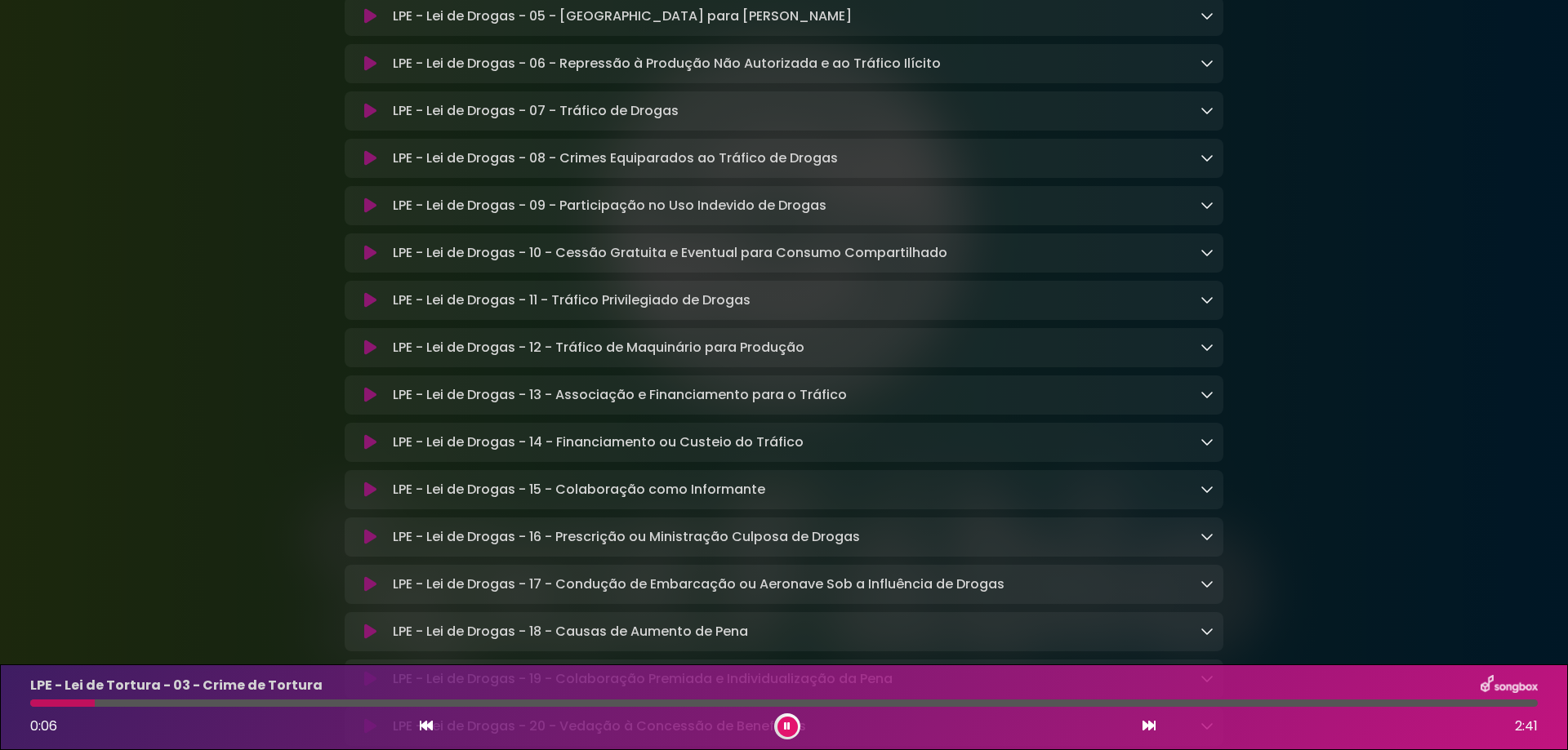
scroll to position [2510, 0]
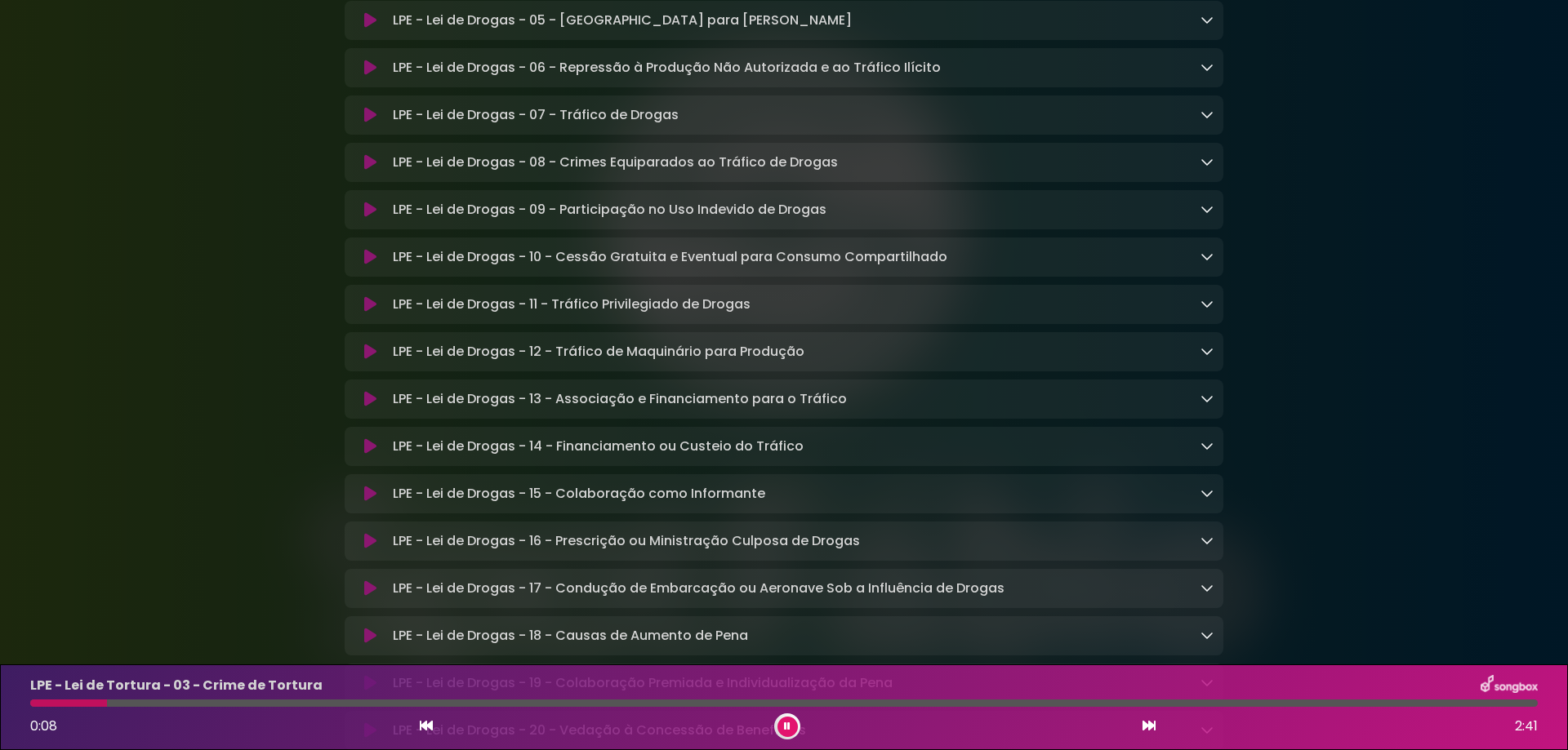
click at [380, 313] on button at bounding box center [369, 304] width 31 height 16
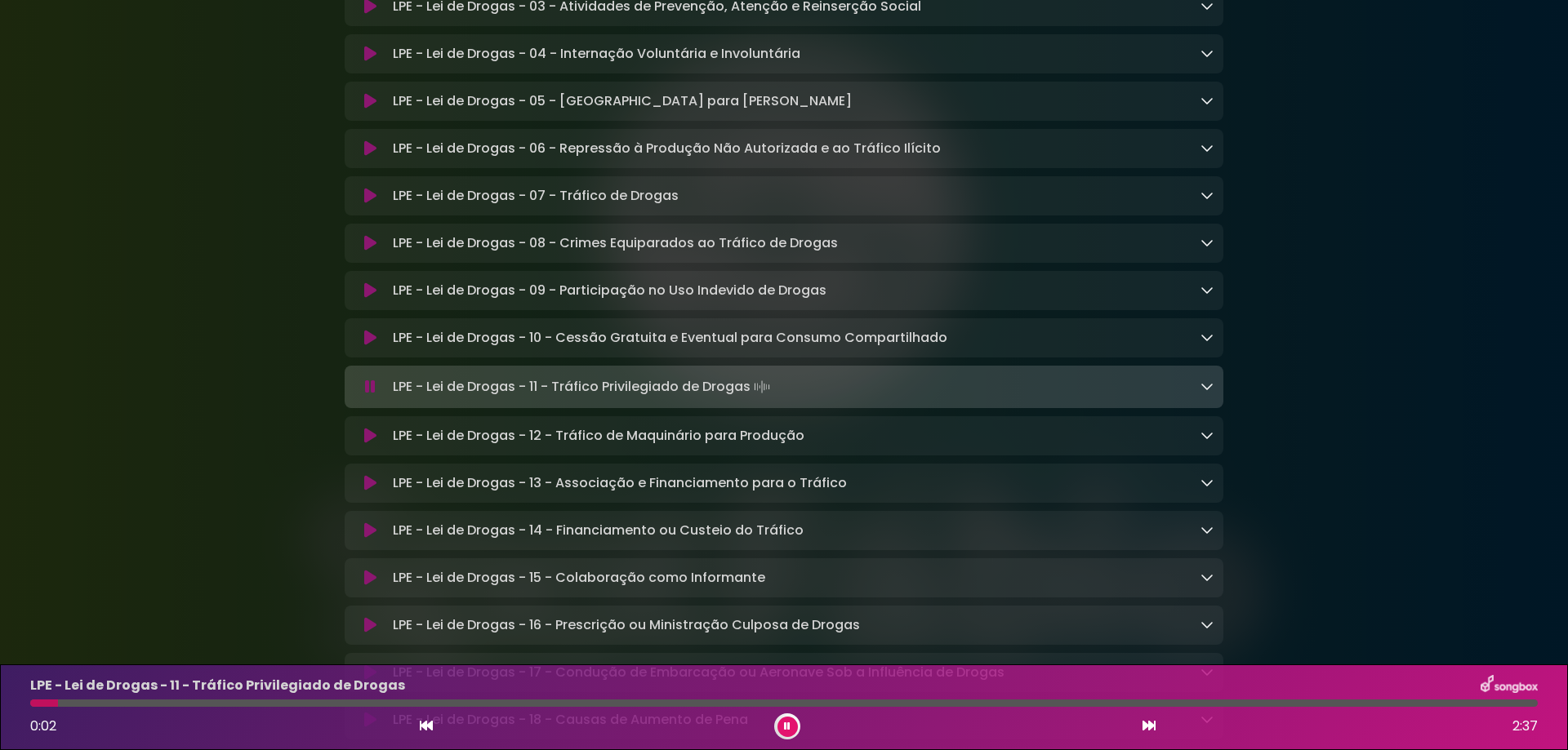
scroll to position [2429, 0]
click at [368, 205] on icon at bounding box center [370, 197] width 13 height 16
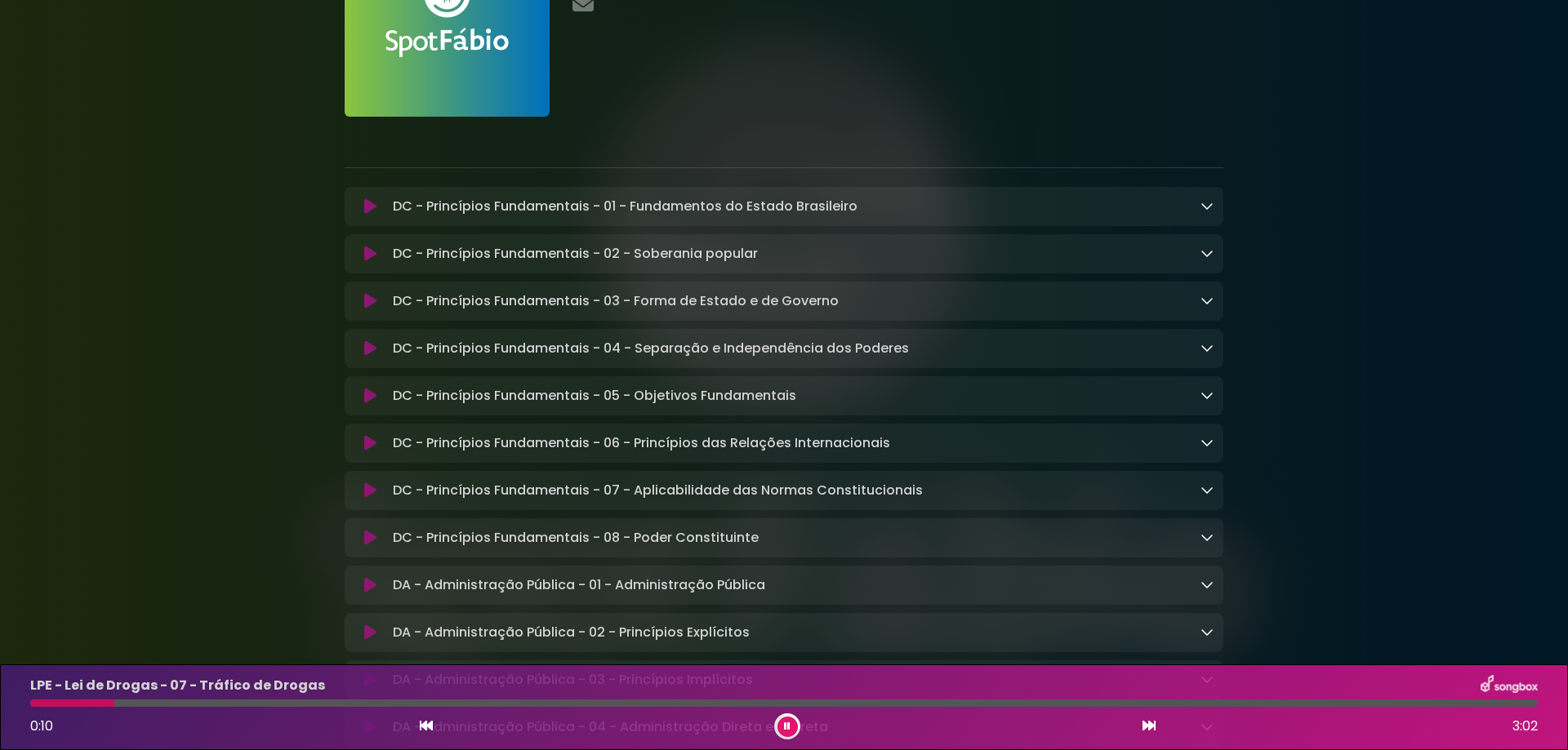
scroll to position [144, 0]
click at [784, 729] on icon at bounding box center [786, 726] width 6 height 10
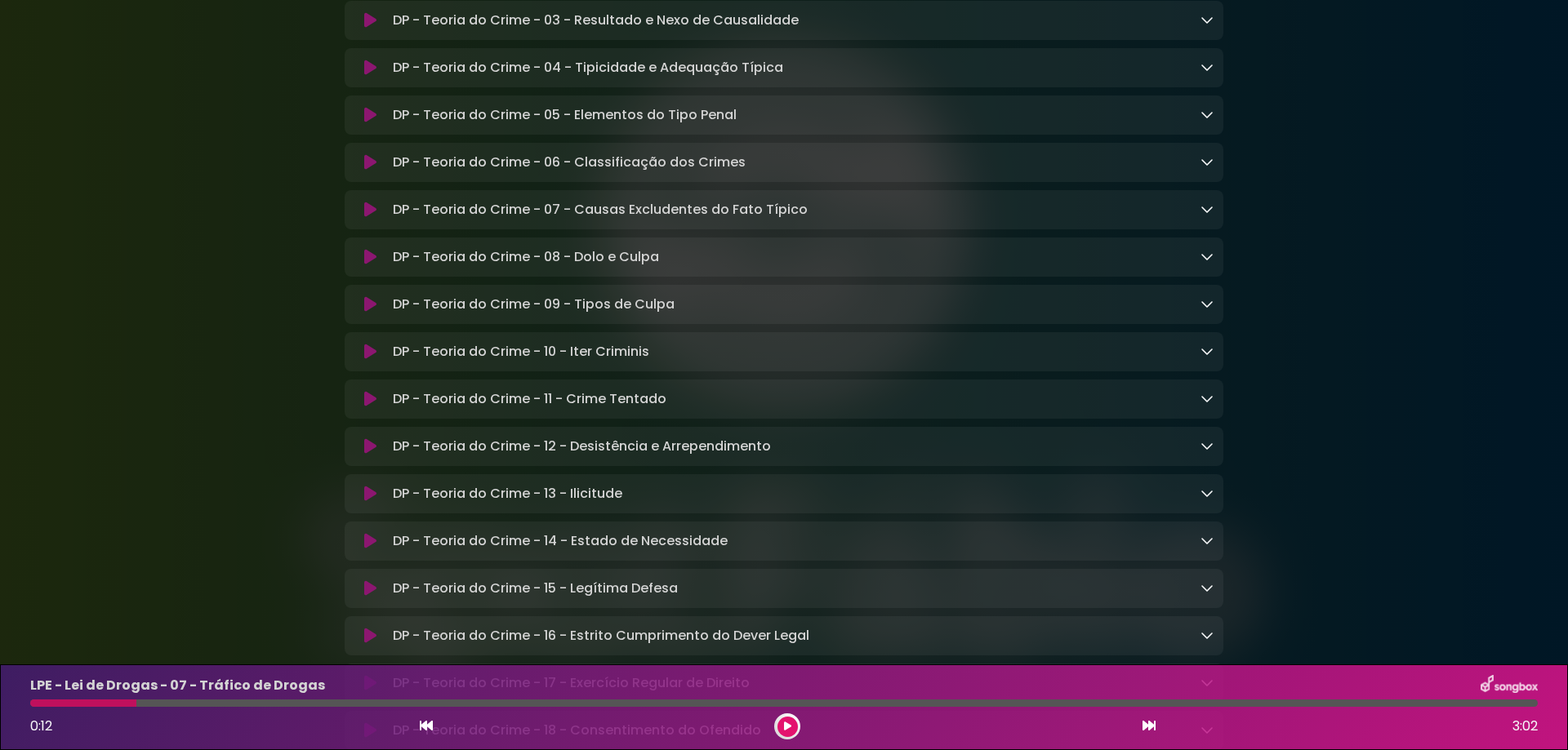
scroll to position [7897, 0]
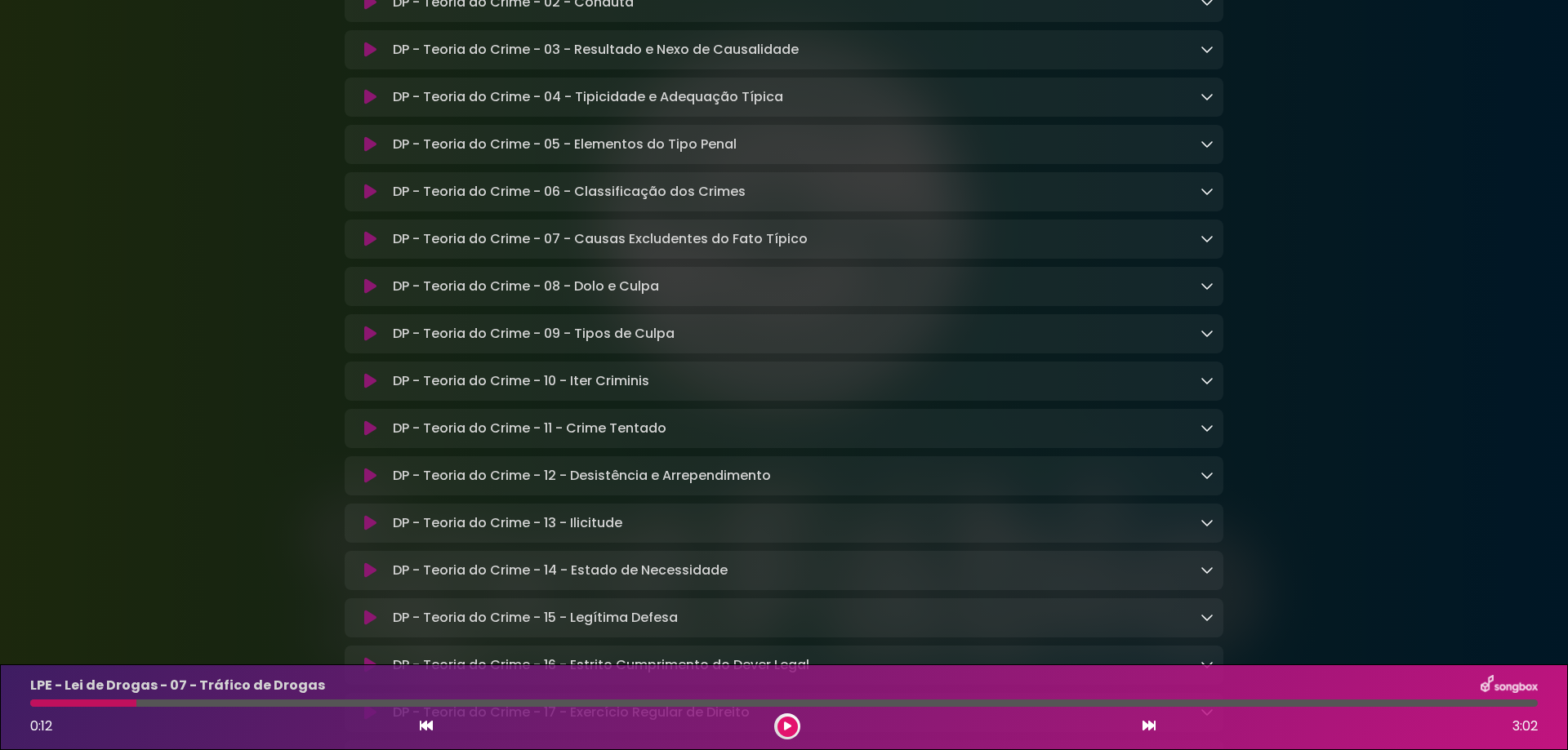
click at [375, 295] on icon at bounding box center [370, 287] width 13 height 16
click at [366, 437] on icon at bounding box center [370, 428] width 13 height 16
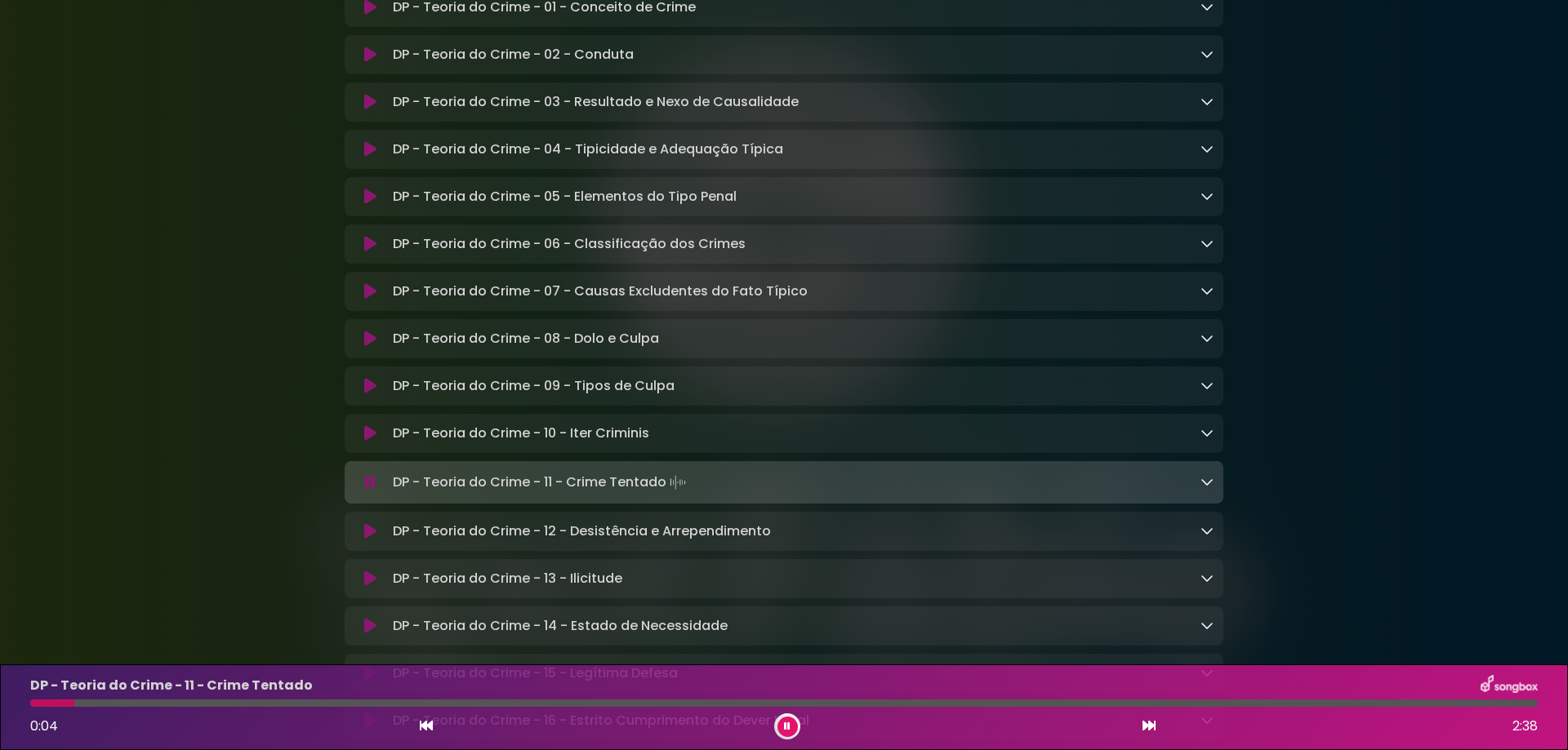
scroll to position [7815, 0]
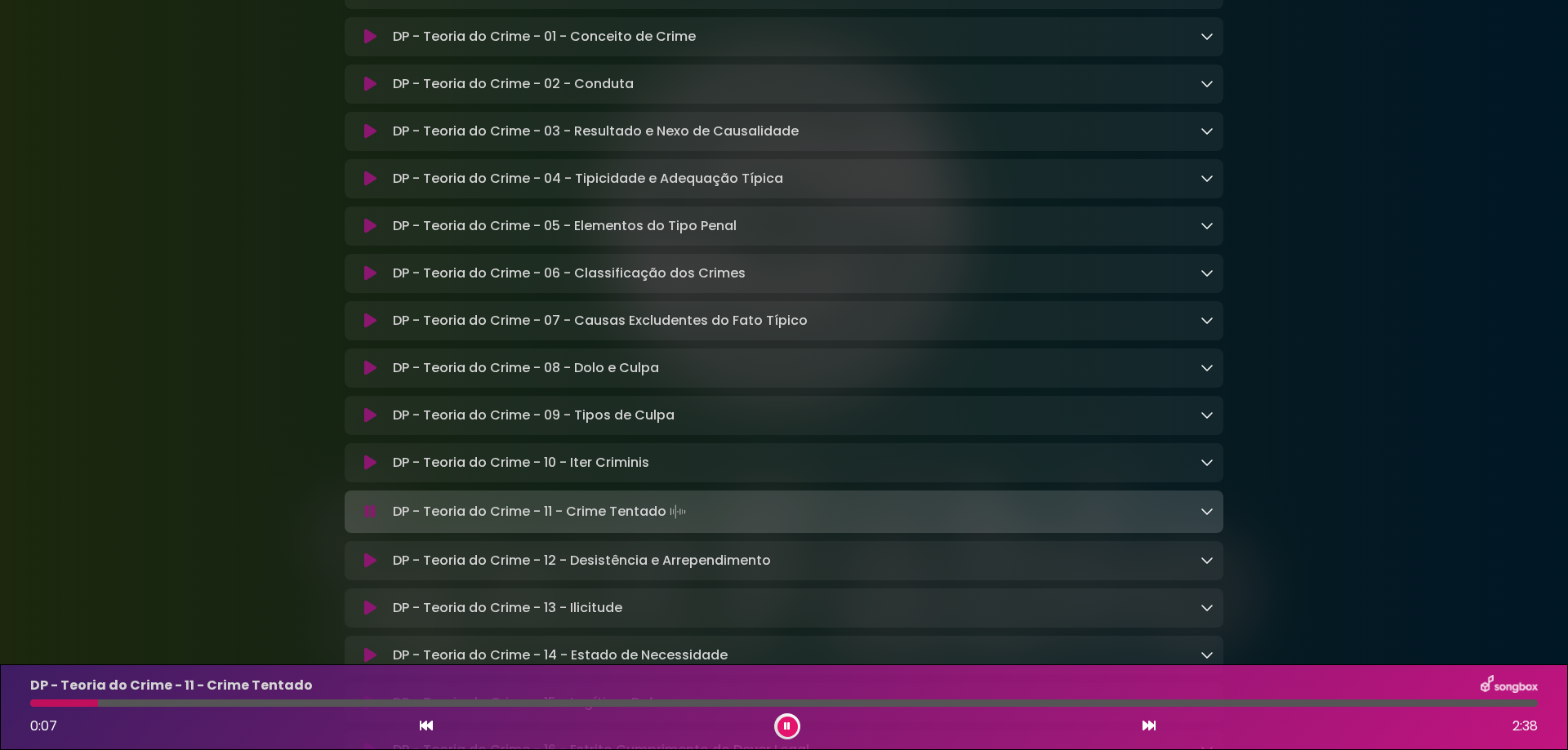
click at [366, 45] on icon at bounding box center [370, 37] width 13 height 16
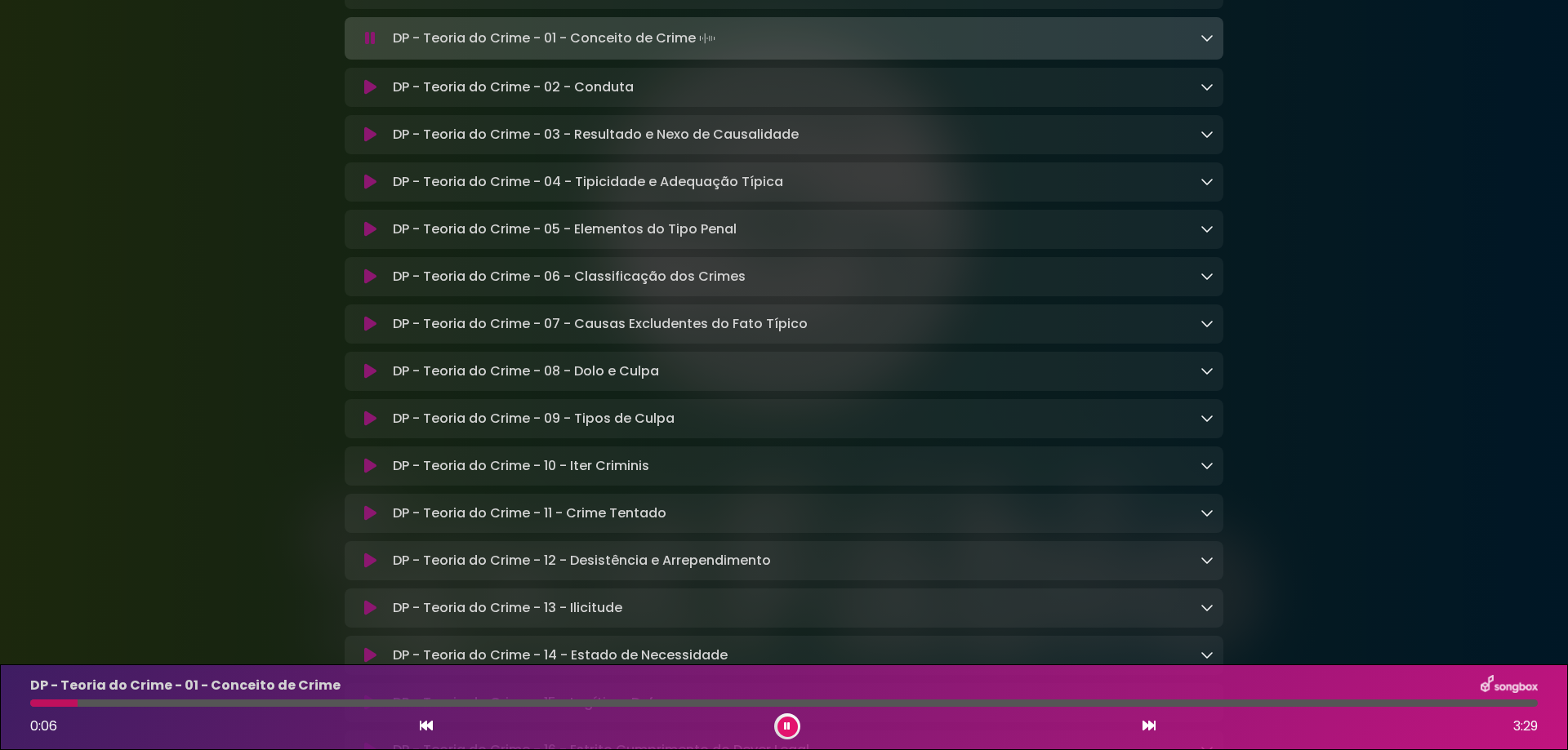
click at [361, 95] on button at bounding box center [369, 87] width 31 height 16
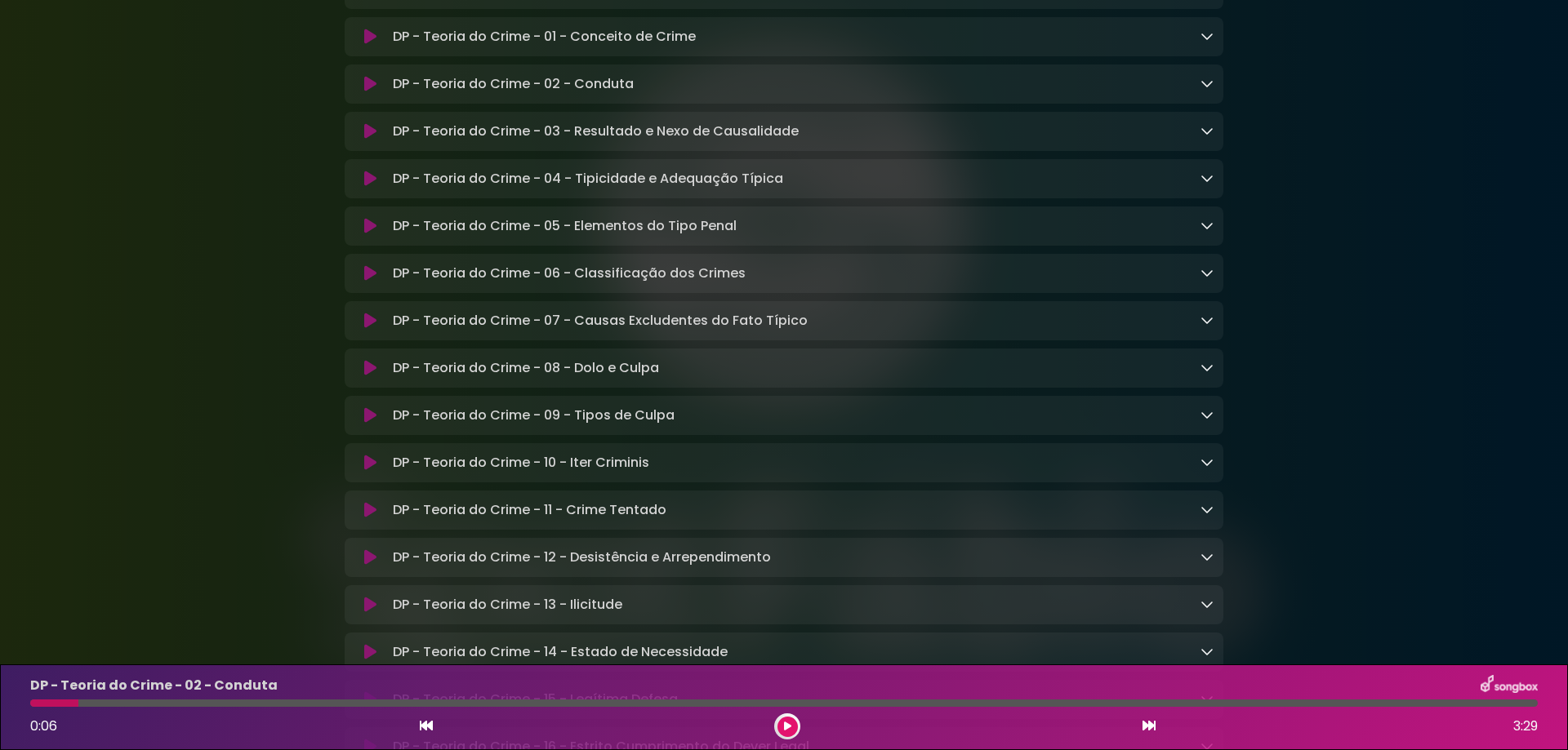
click at [376, 93] on button at bounding box center [369, 84] width 31 height 16
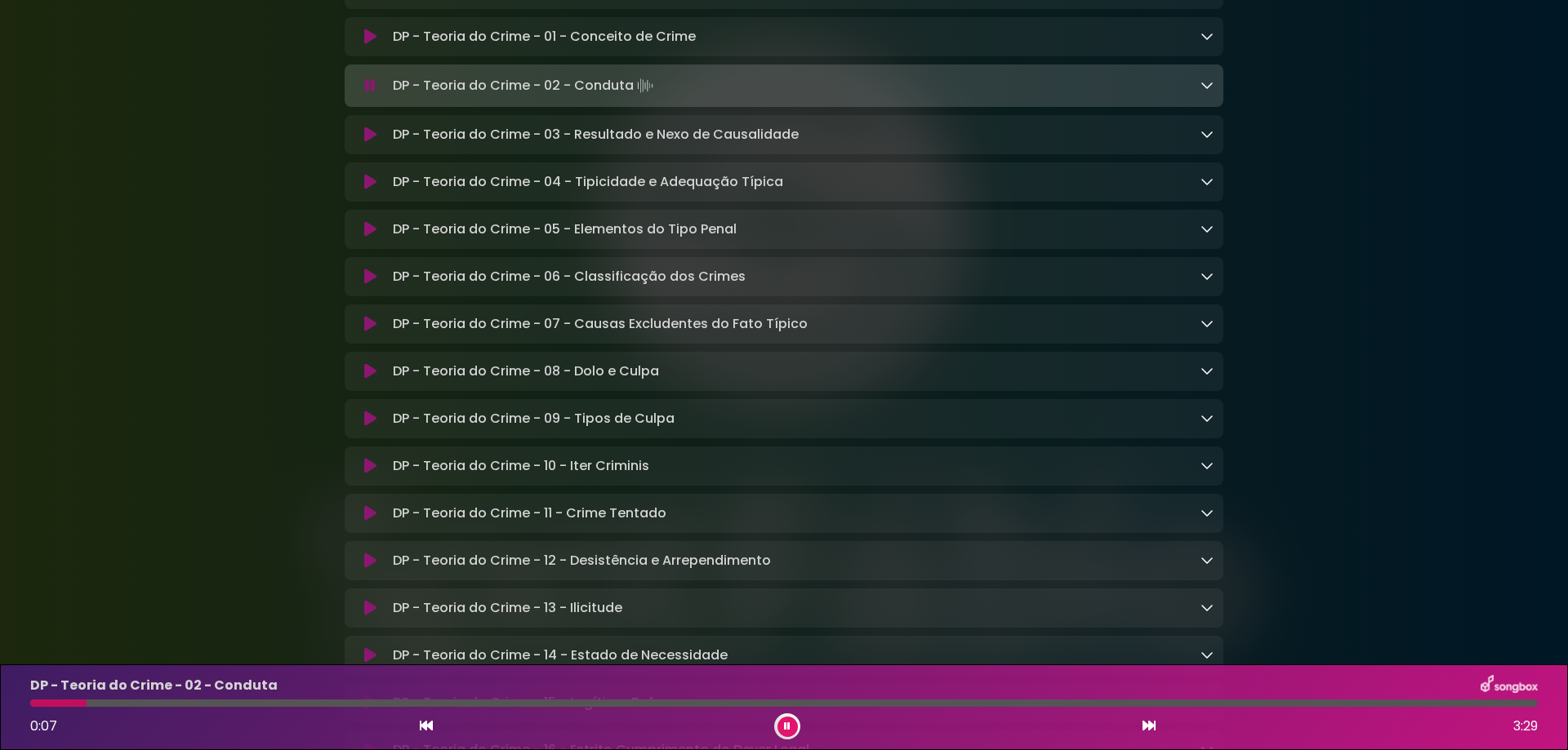
click at [366, 143] on icon at bounding box center [370, 135] width 13 height 16
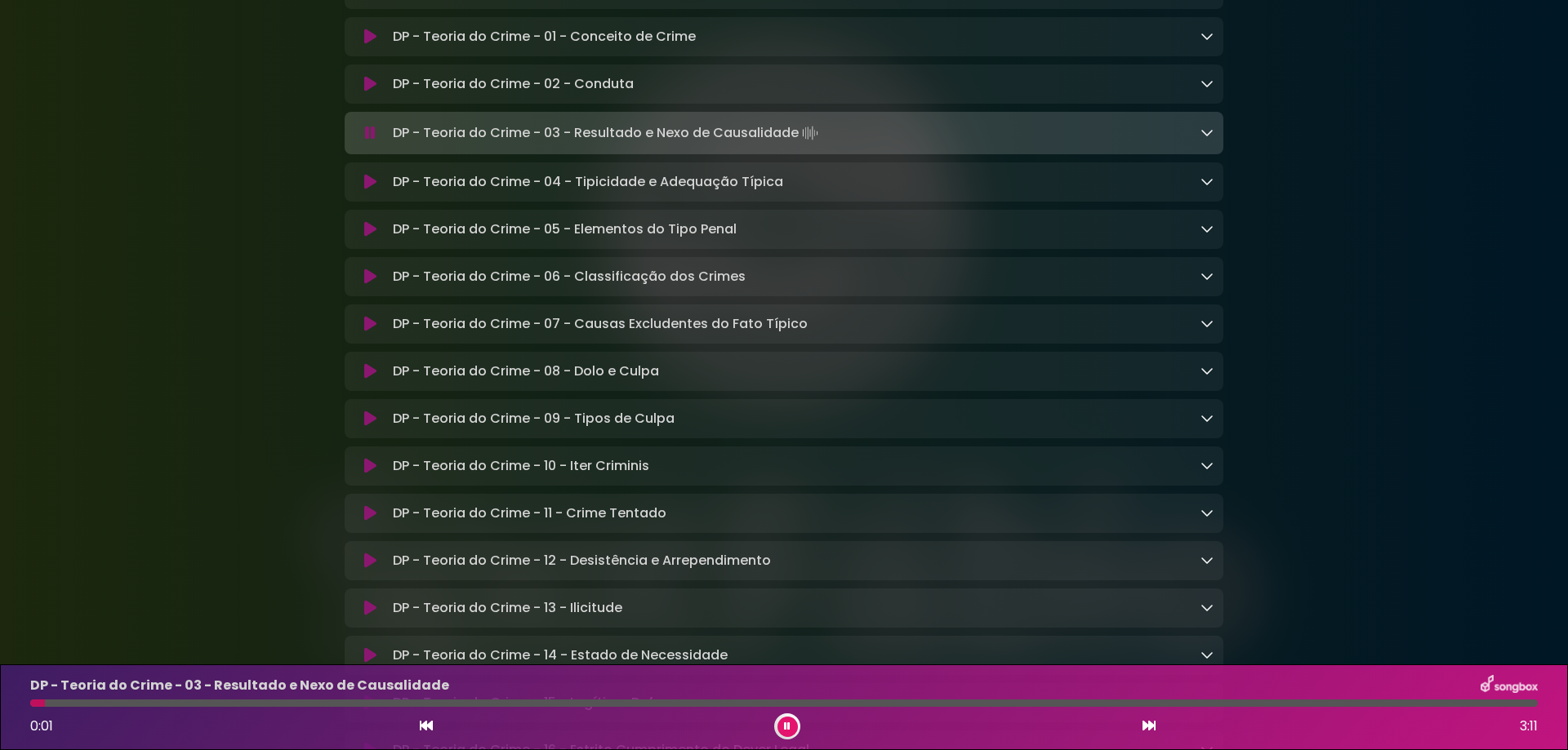
click at [370, 141] on icon at bounding box center [370, 133] width 11 height 16
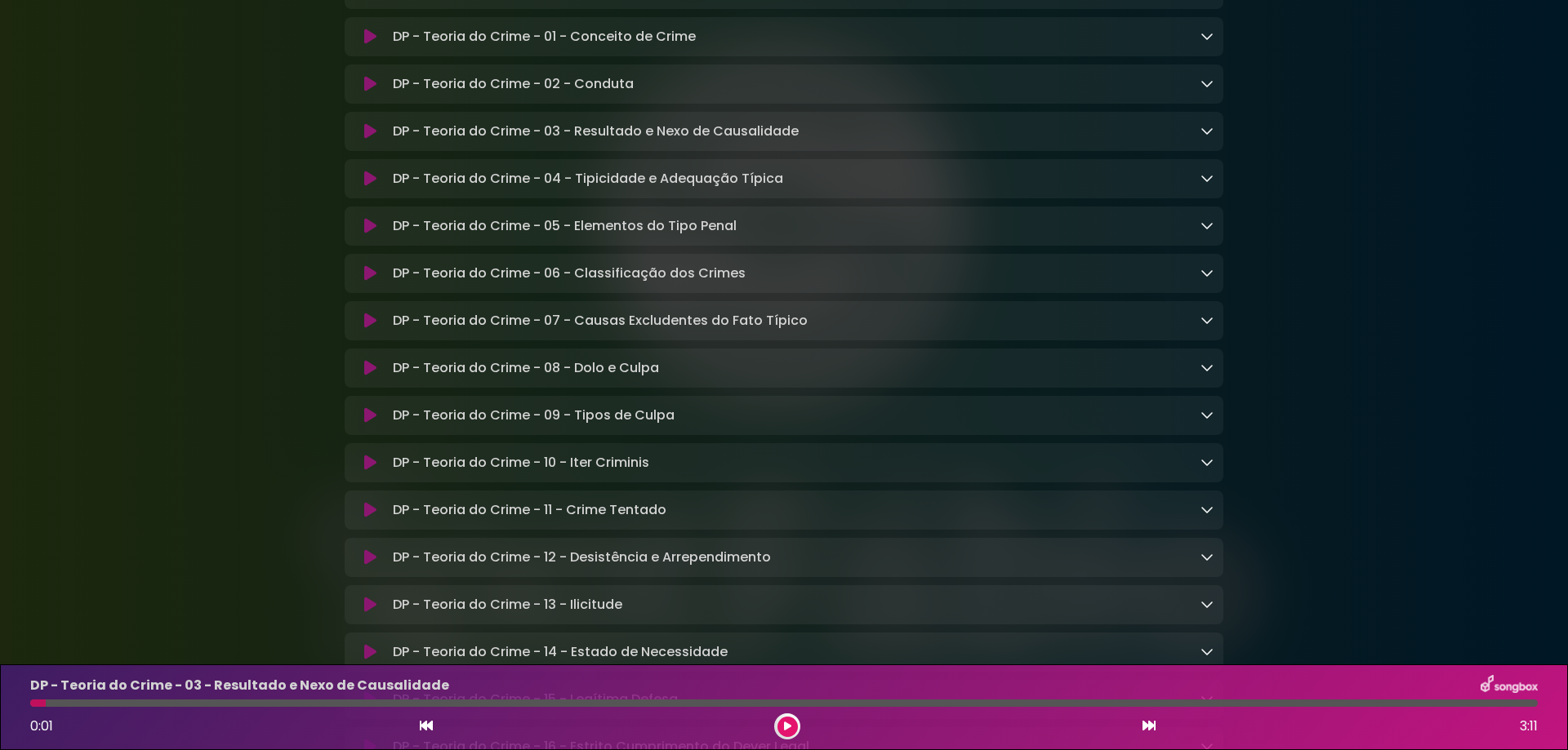
click at [370, 139] on icon at bounding box center [370, 131] width 13 height 16
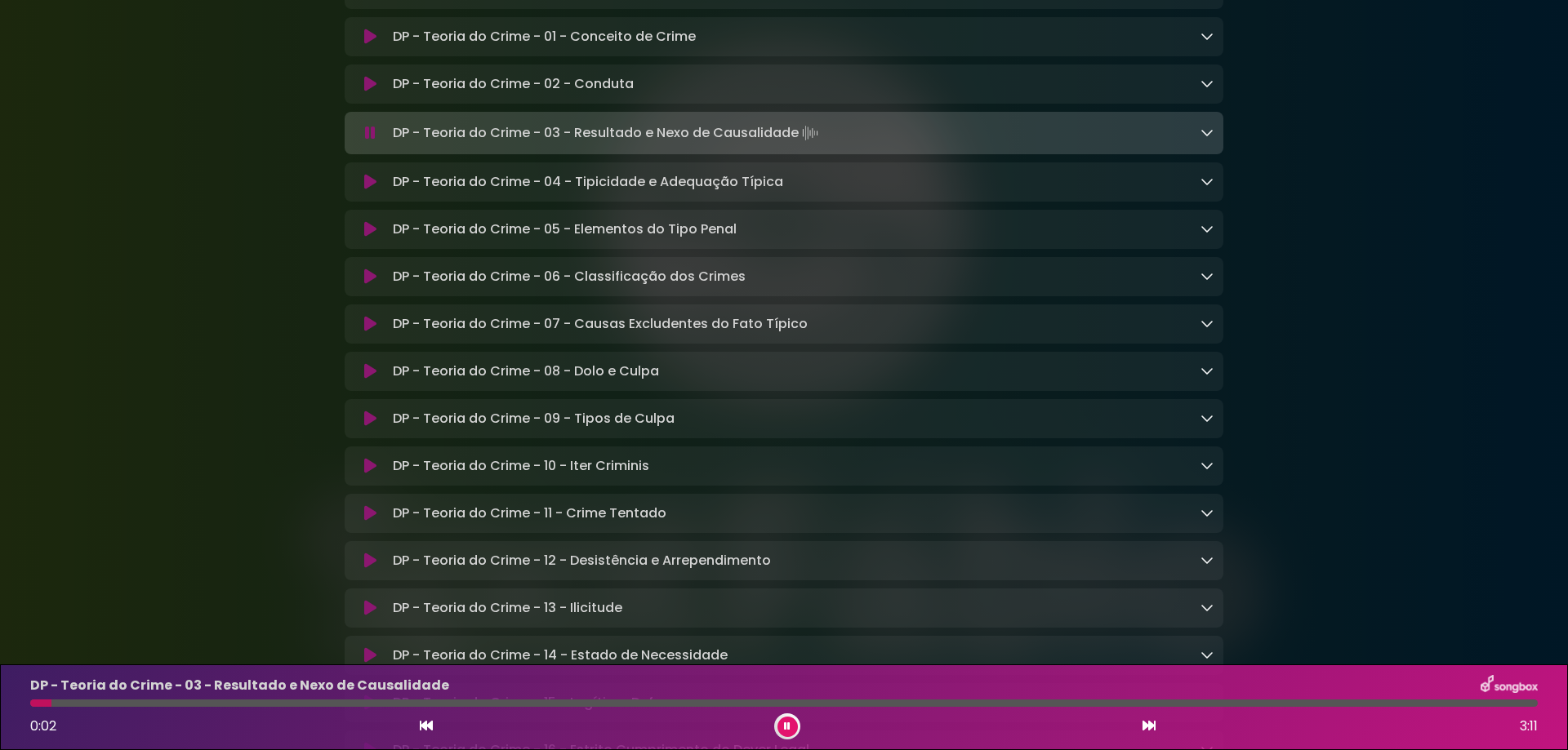
click at [370, 93] on icon at bounding box center [370, 84] width 13 height 16
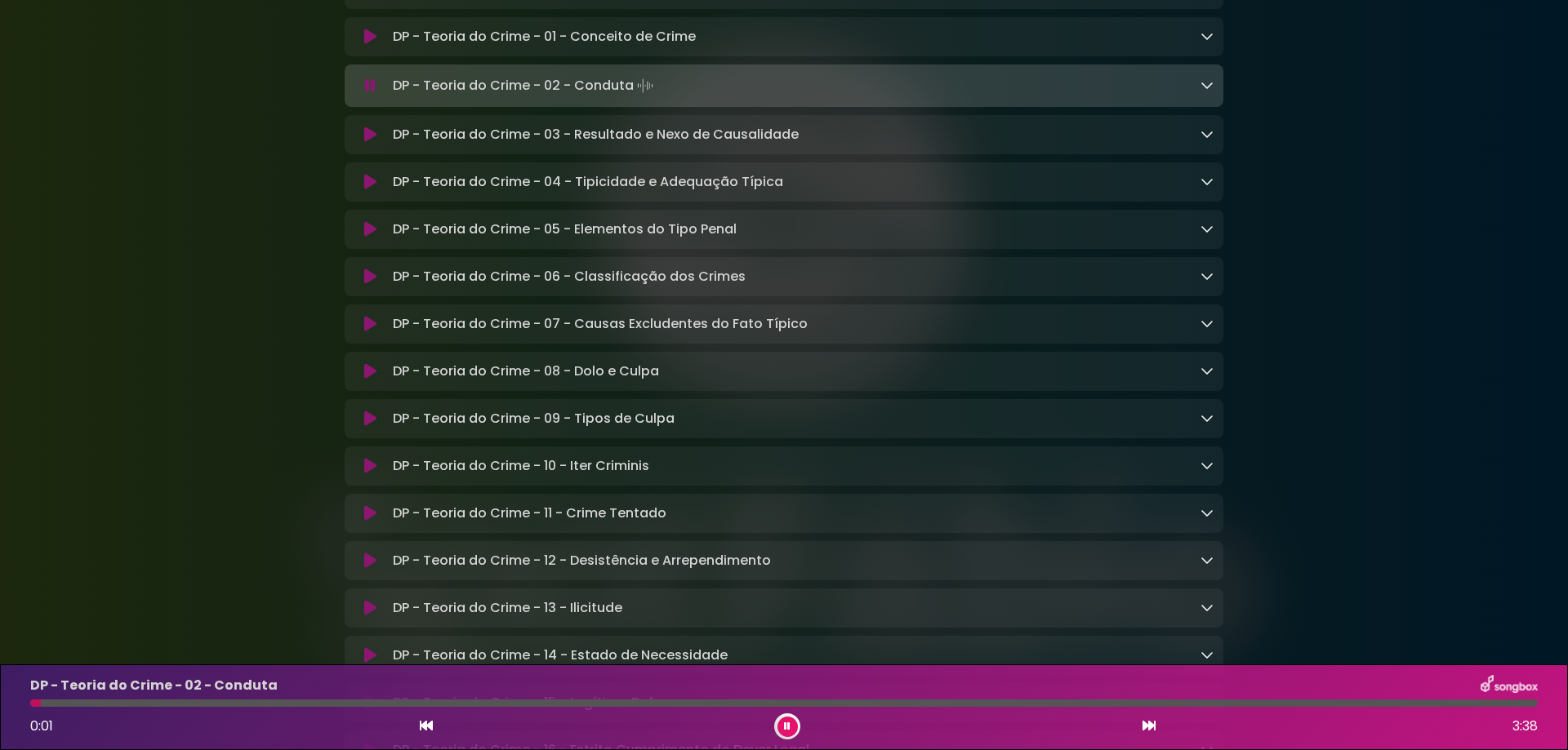
click at [76, 698] on div "DP - Teoria do Crime - 02 - Conduta 0:01 3:38" at bounding box center [784, 707] width 1527 height 65
click at [78, 703] on div at bounding box center [784, 703] width 1507 height 7
click at [1208, 92] on icon at bounding box center [1207, 84] width 13 height 13
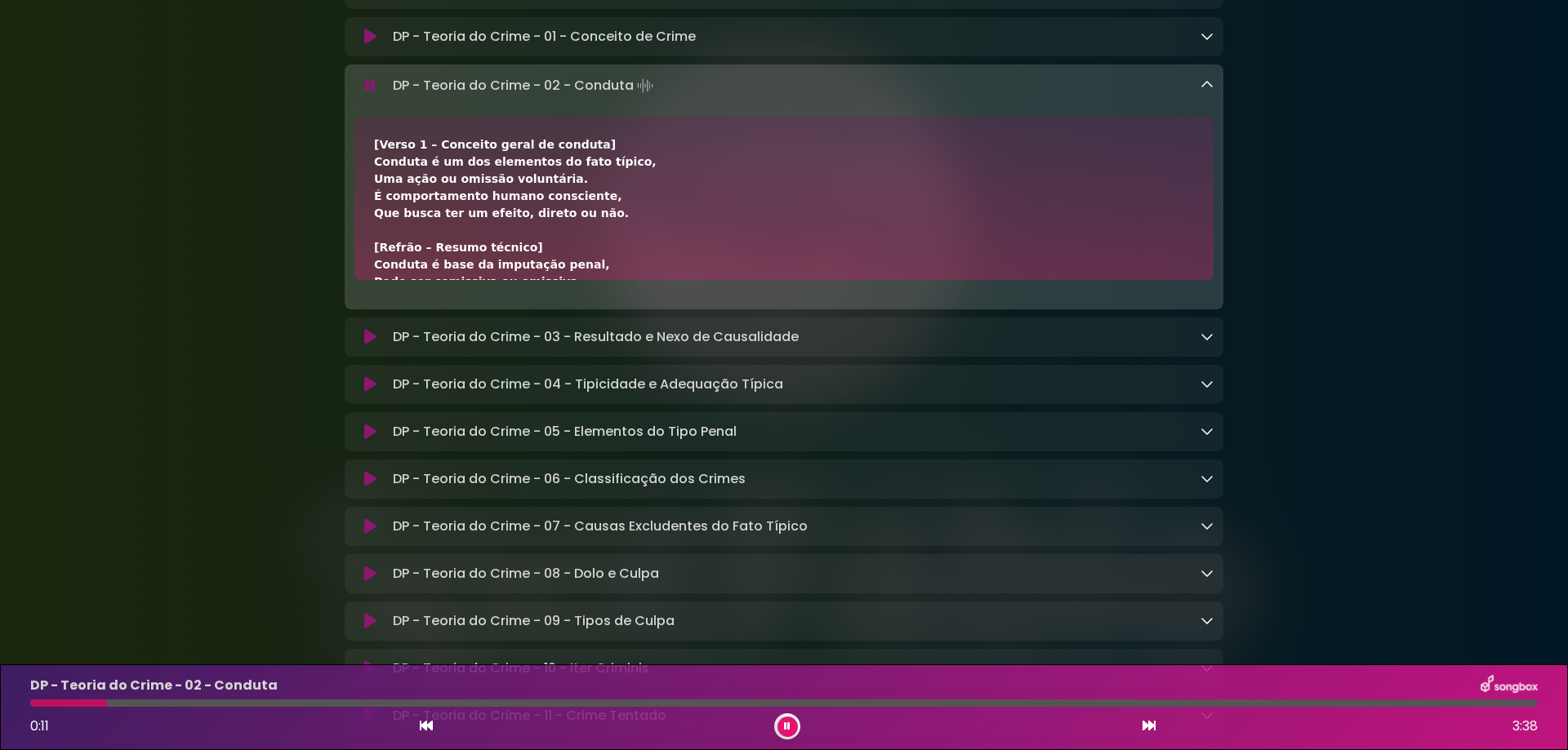
click at [459, 97] on p "DP - Teoria do Crime - 02 - Conduta Loading Track..." at bounding box center [524, 85] width 263 height 22
click at [201, 703] on div at bounding box center [784, 703] width 1507 height 7
click at [372, 93] on icon at bounding box center [370, 85] width 11 height 16
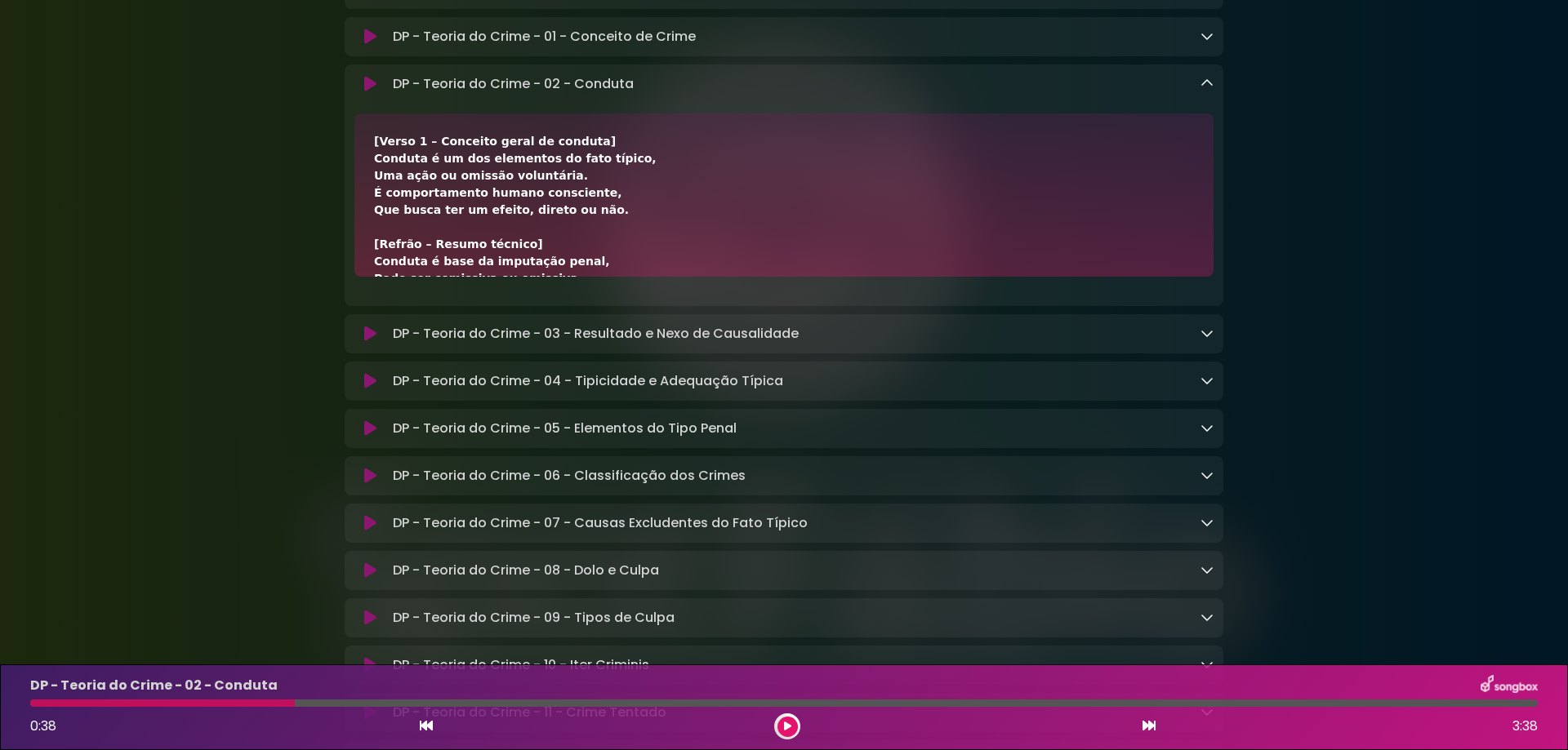
click at [365, 342] on icon at bounding box center [370, 334] width 13 height 16
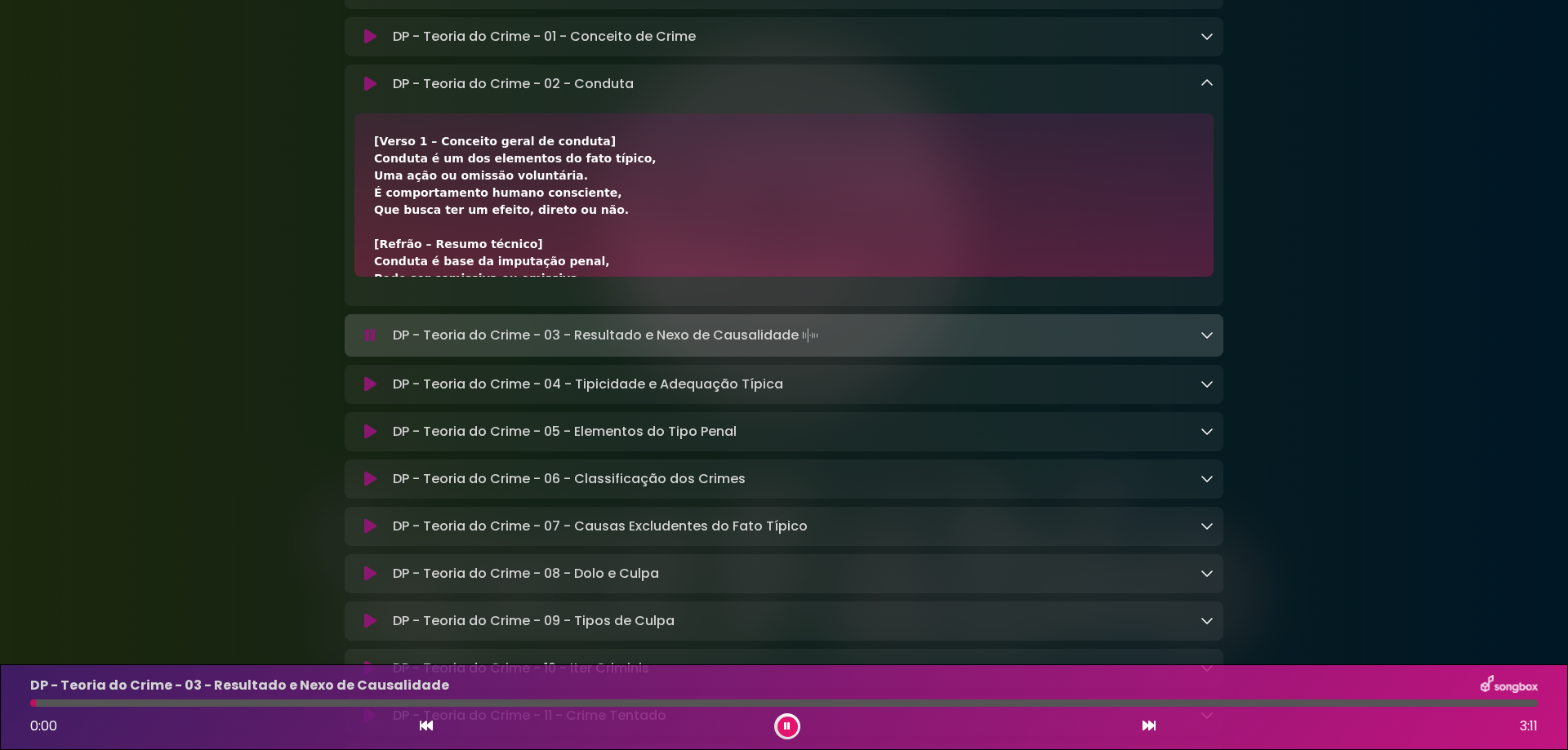
click at [369, 393] on icon at bounding box center [370, 384] width 13 height 16
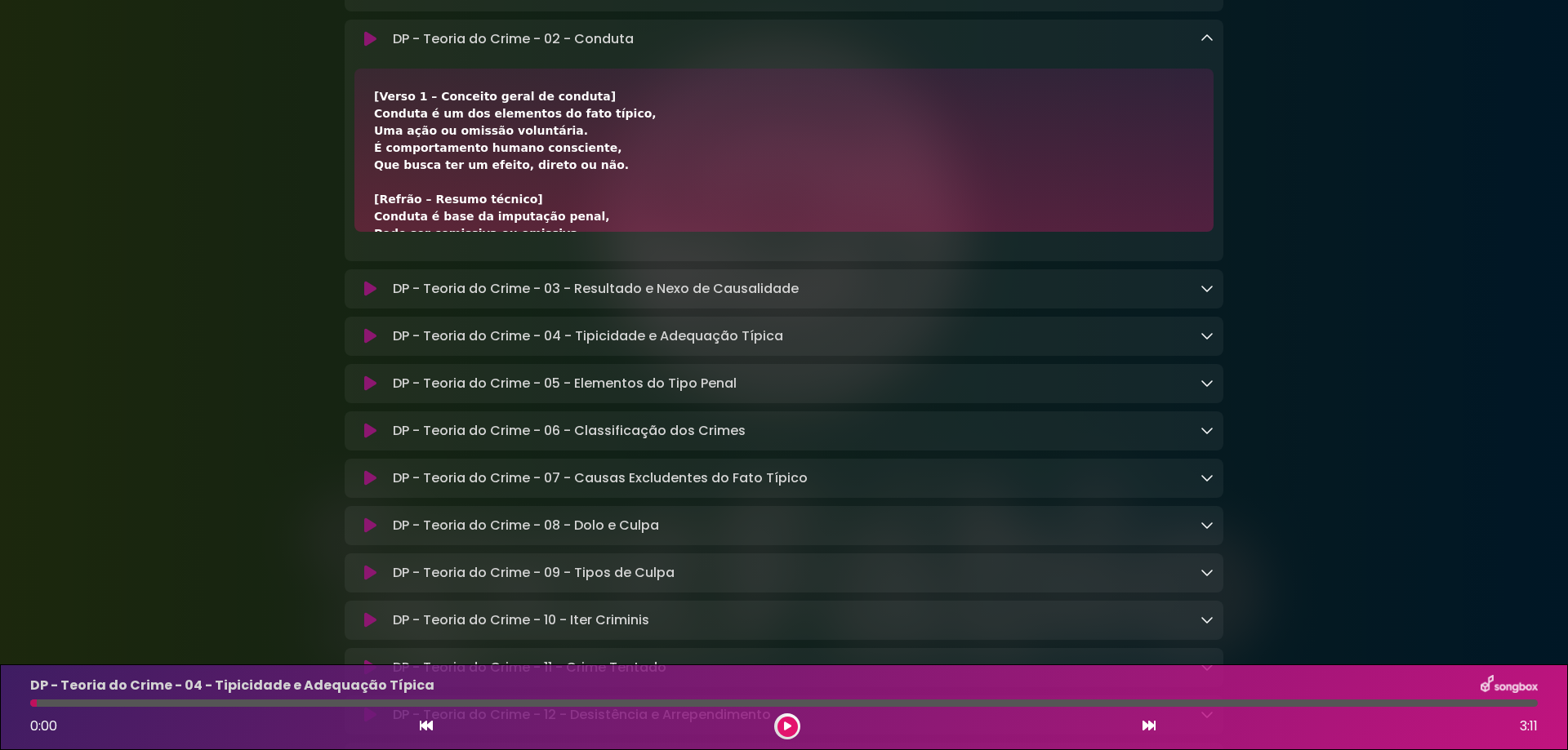
scroll to position [7897, 0]
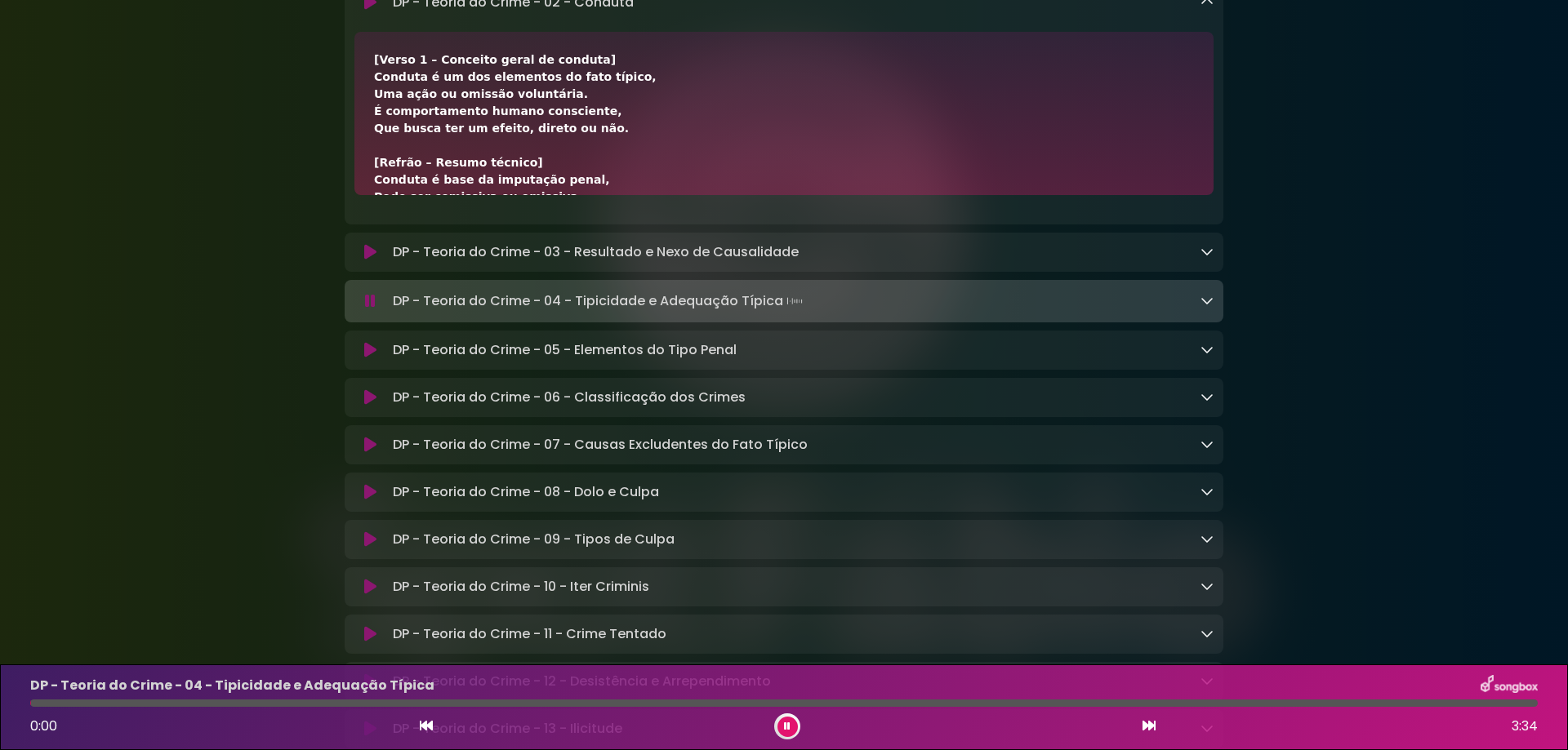
click at [368, 309] on icon at bounding box center [370, 301] width 11 height 16
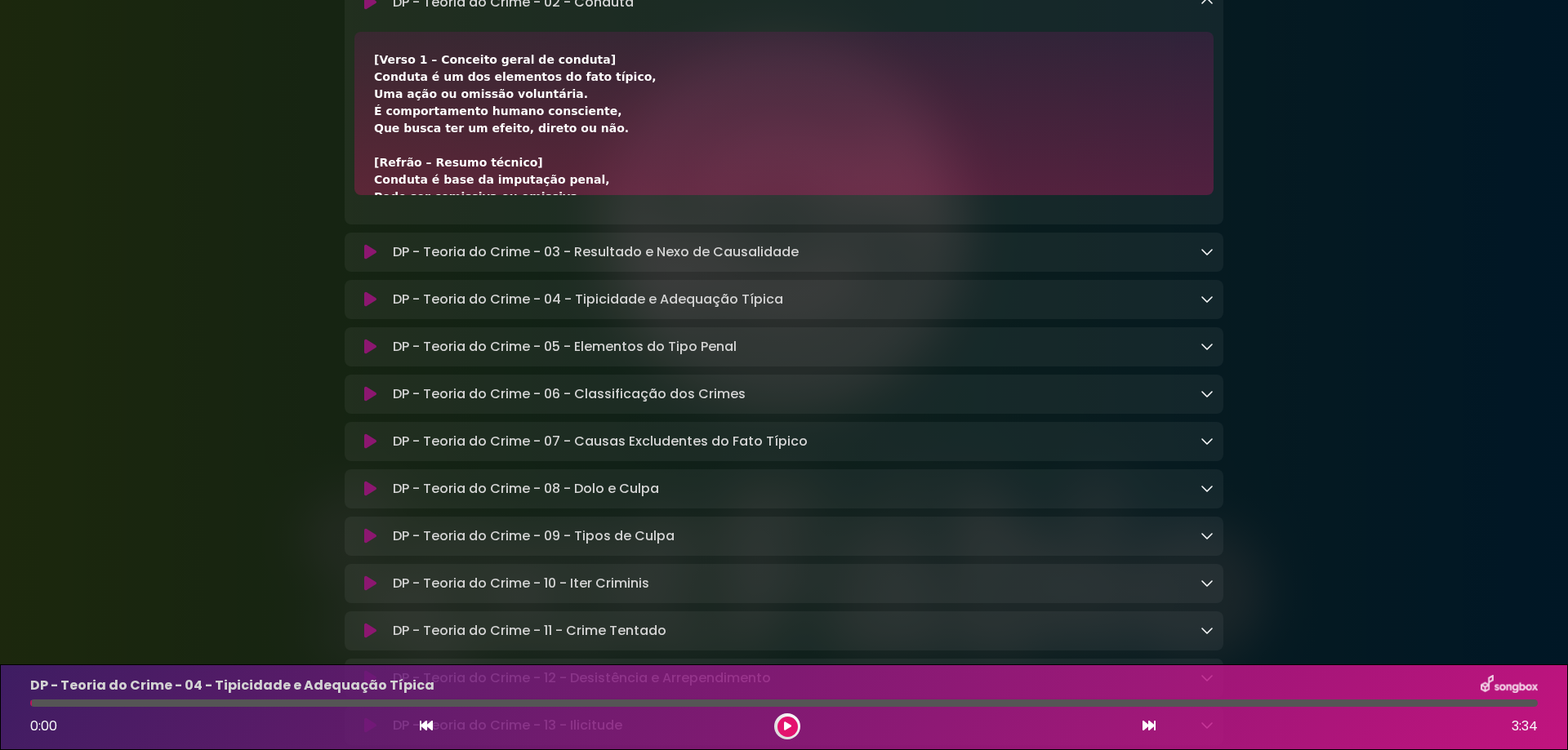
click at [368, 308] on icon at bounding box center [370, 299] width 13 height 16
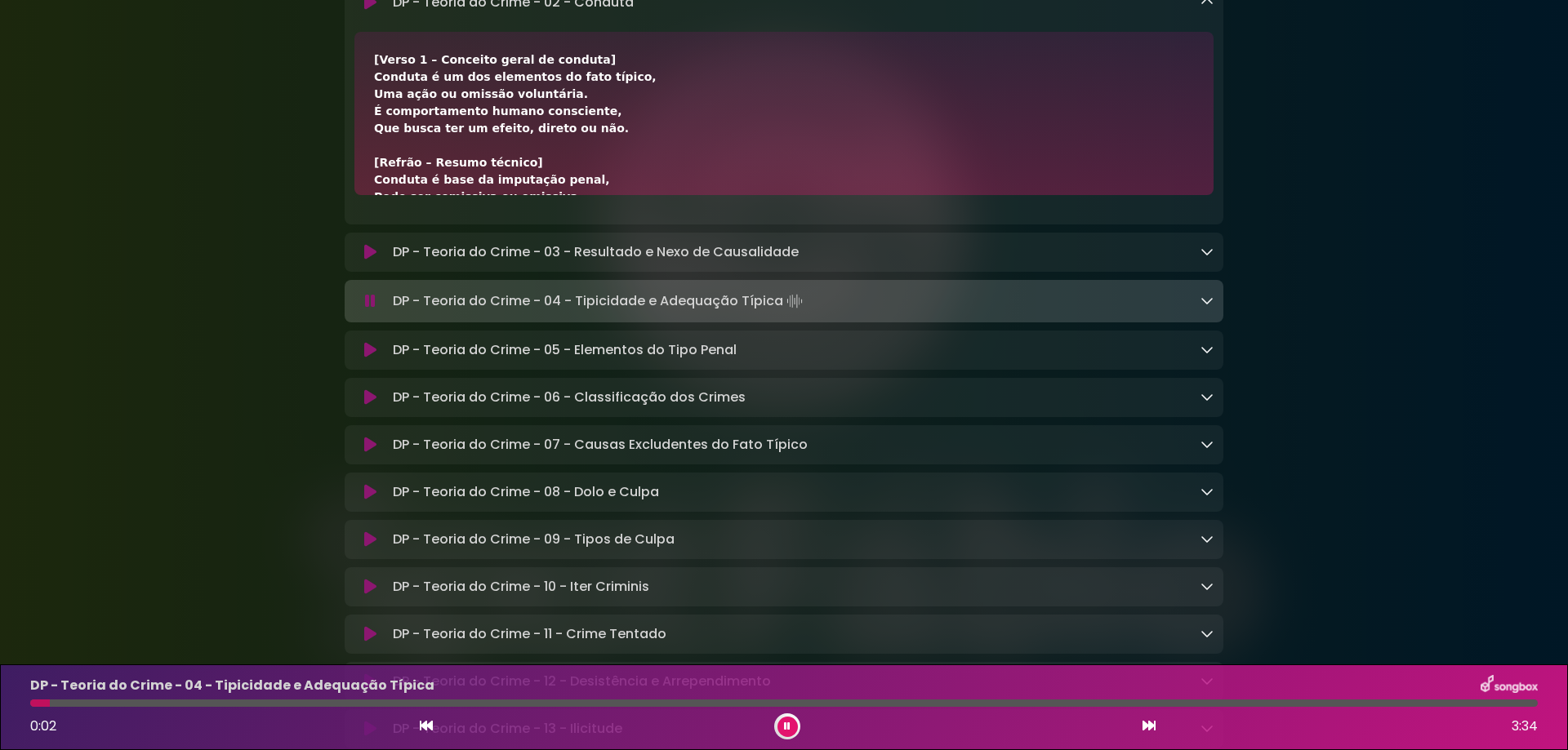
click at [77, 703] on div at bounding box center [784, 703] width 1507 height 7
click at [373, 358] on icon at bounding box center [370, 350] width 13 height 16
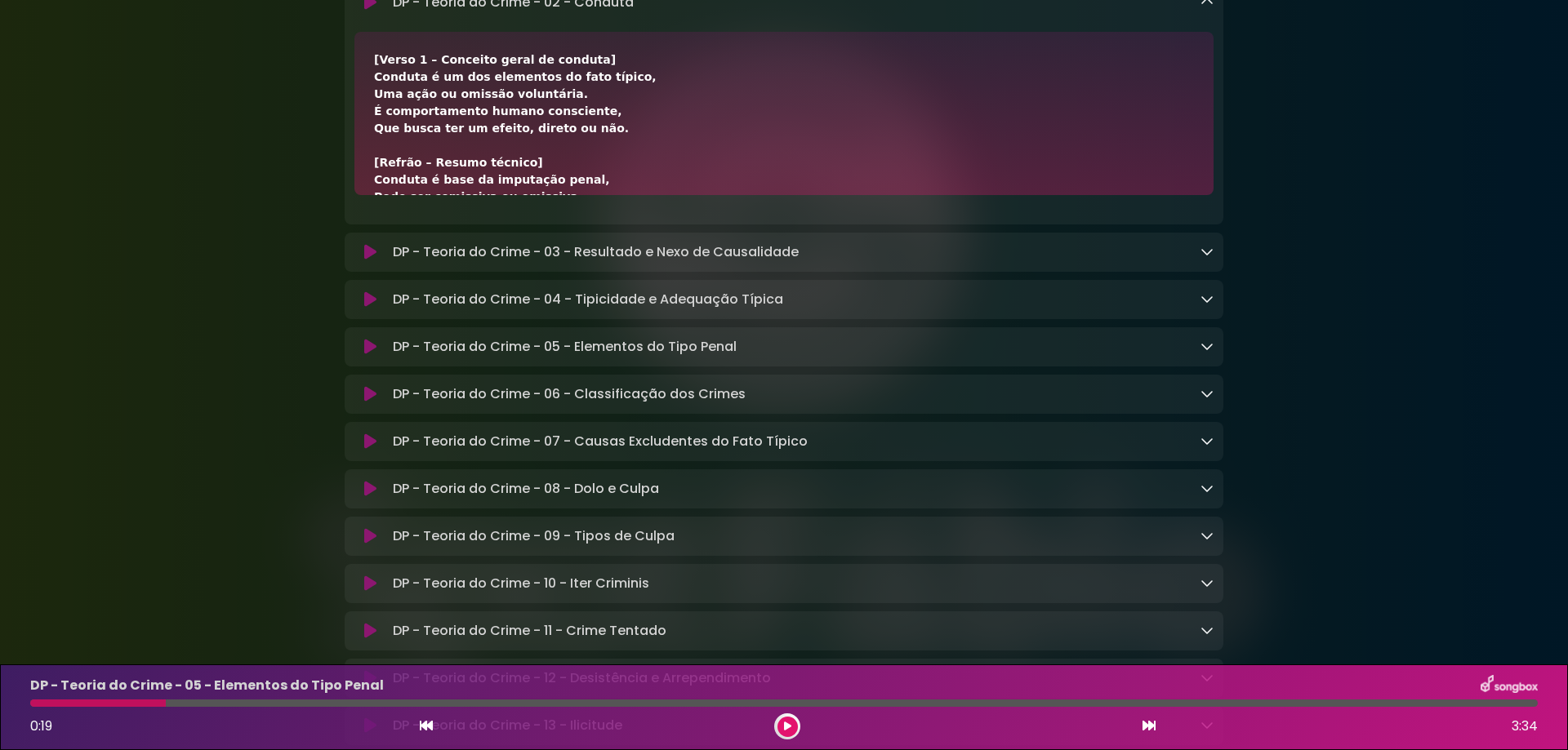
click at [369, 355] on icon at bounding box center [370, 347] width 13 height 16
click at [366, 355] on icon at bounding box center [370, 347] width 13 height 16
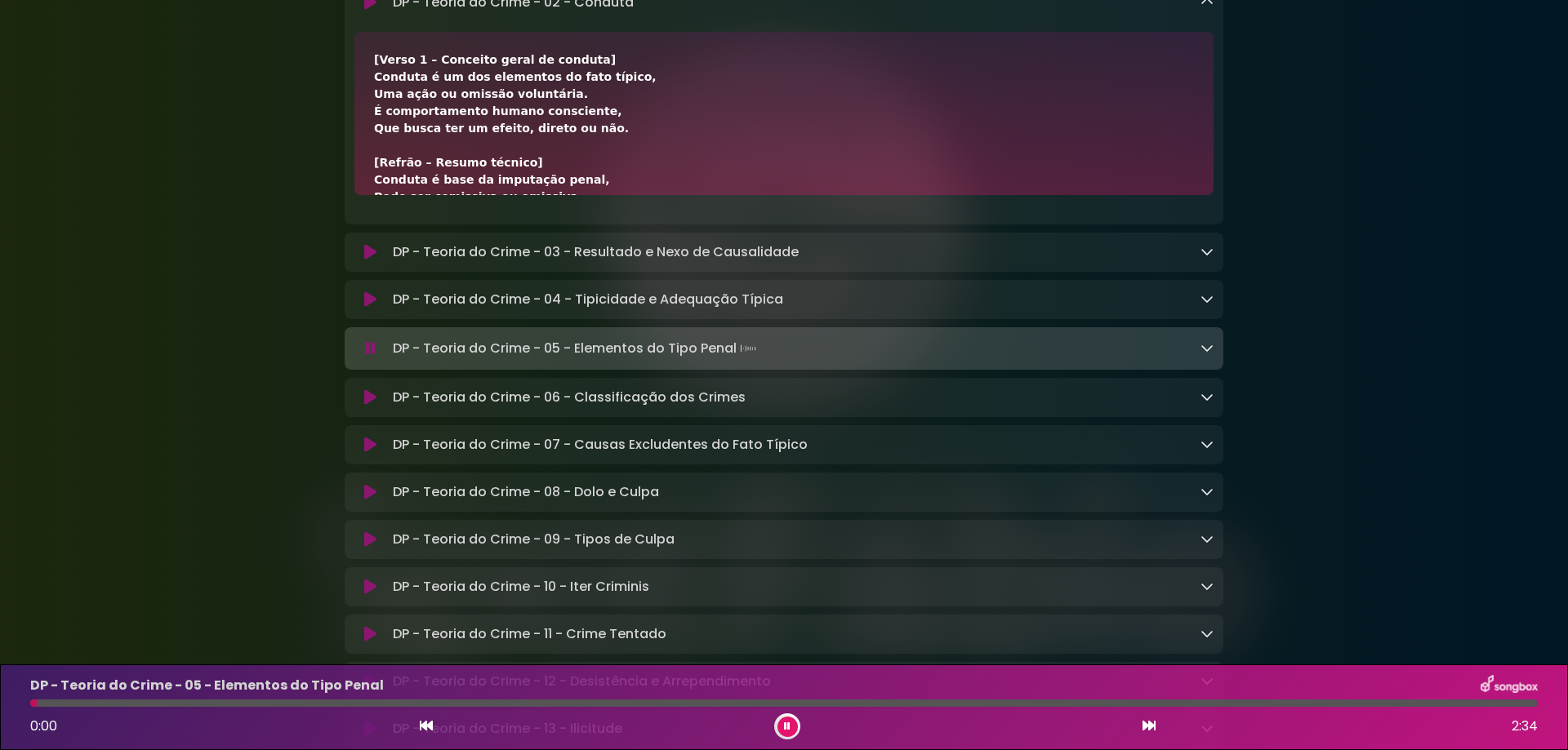
click at [371, 406] on icon at bounding box center [370, 397] width 13 height 16
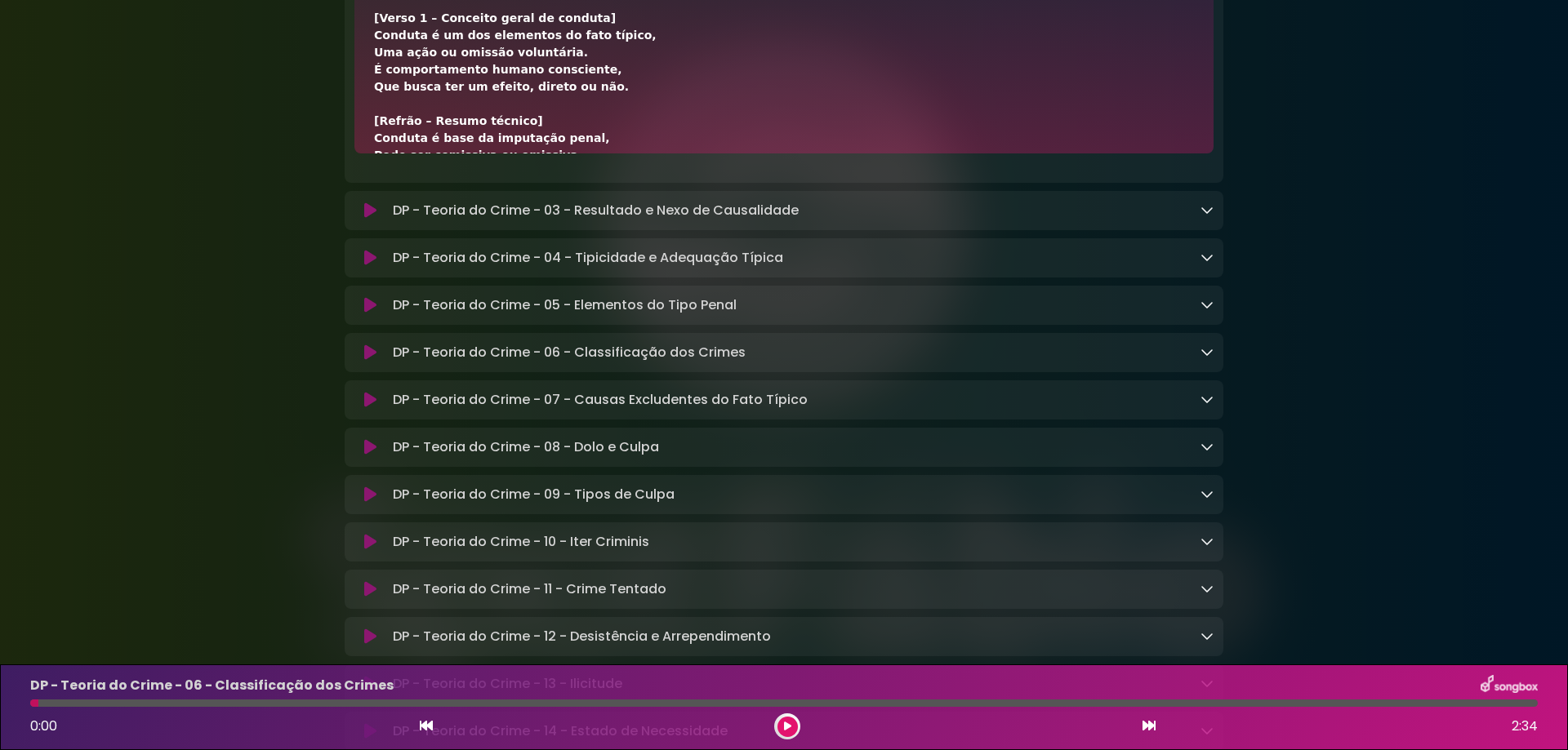
scroll to position [7979, 0]
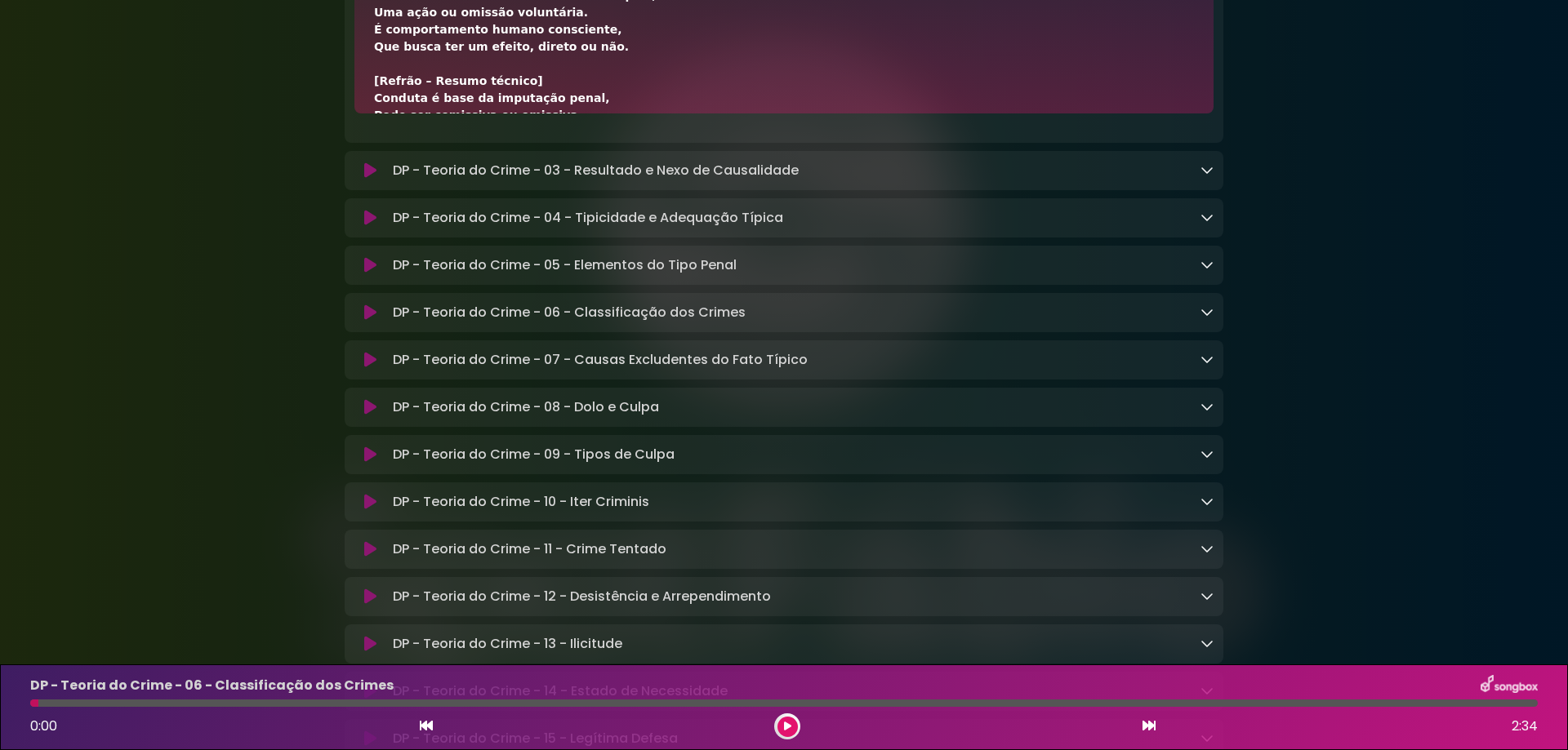
click at [370, 321] on icon at bounding box center [370, 313] width 13 height 16
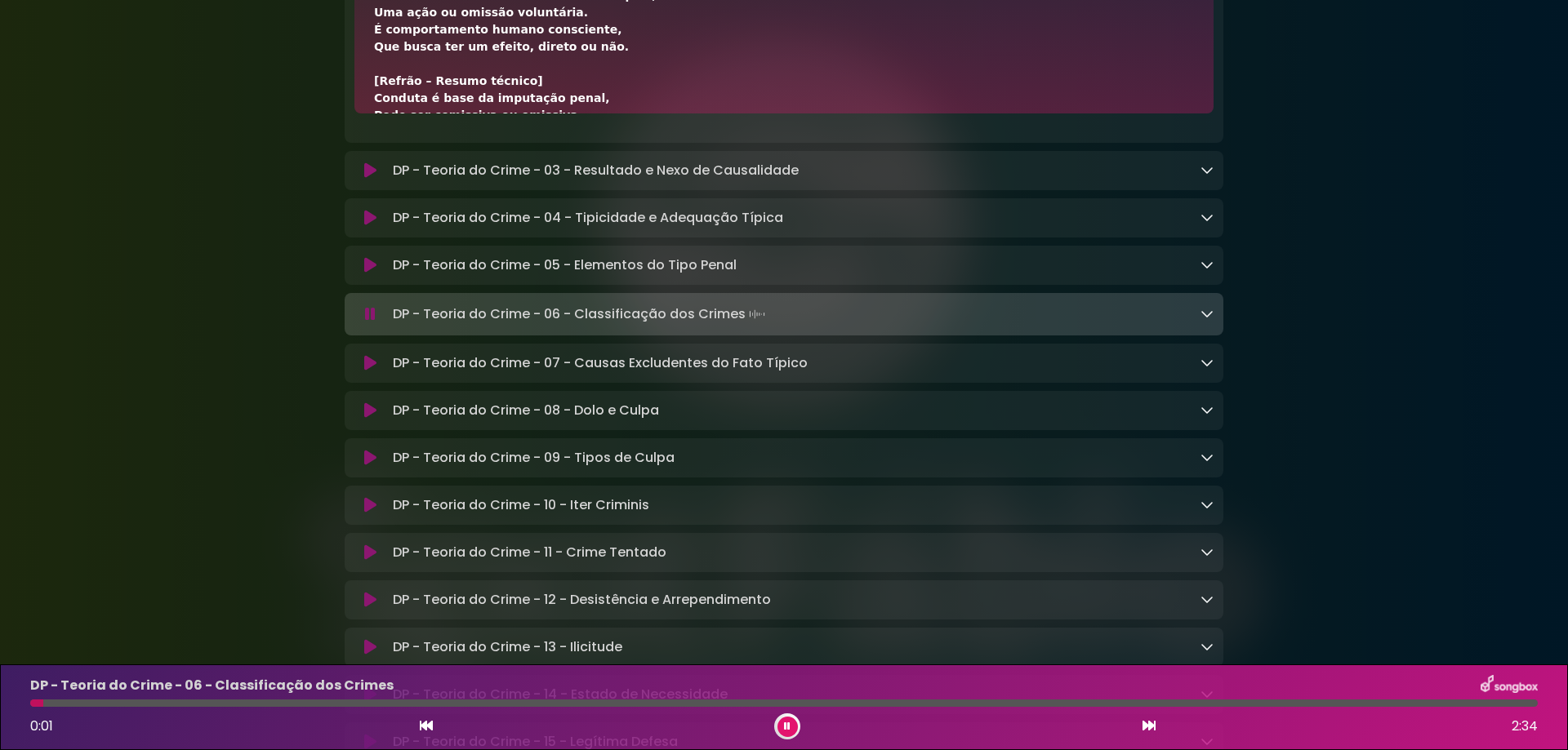
click at [368, 371] on icon at bounding box center [370, 363] width 13 height 16
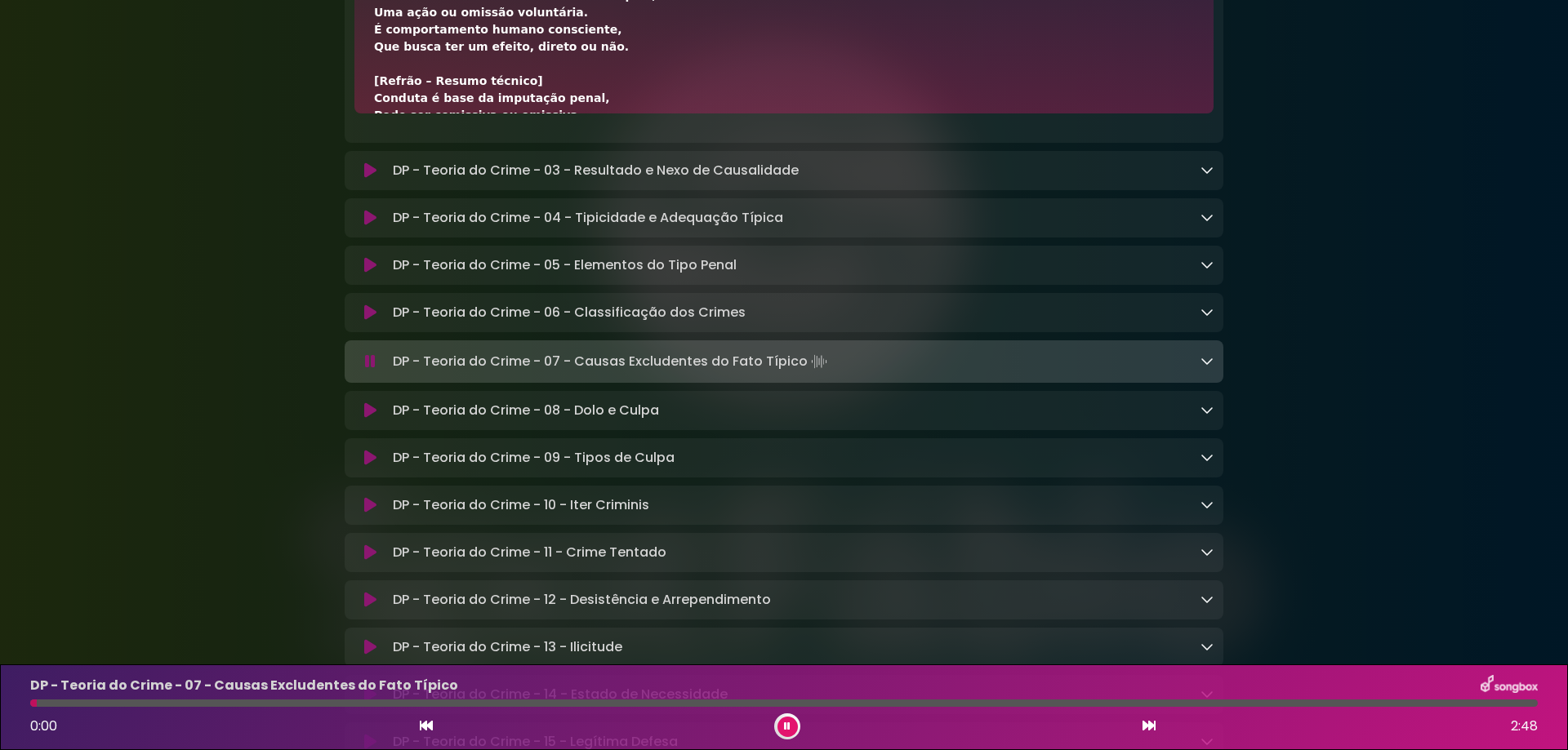
click at [371, 419] on icon at bounding box center [370, 410] width 13 height 16
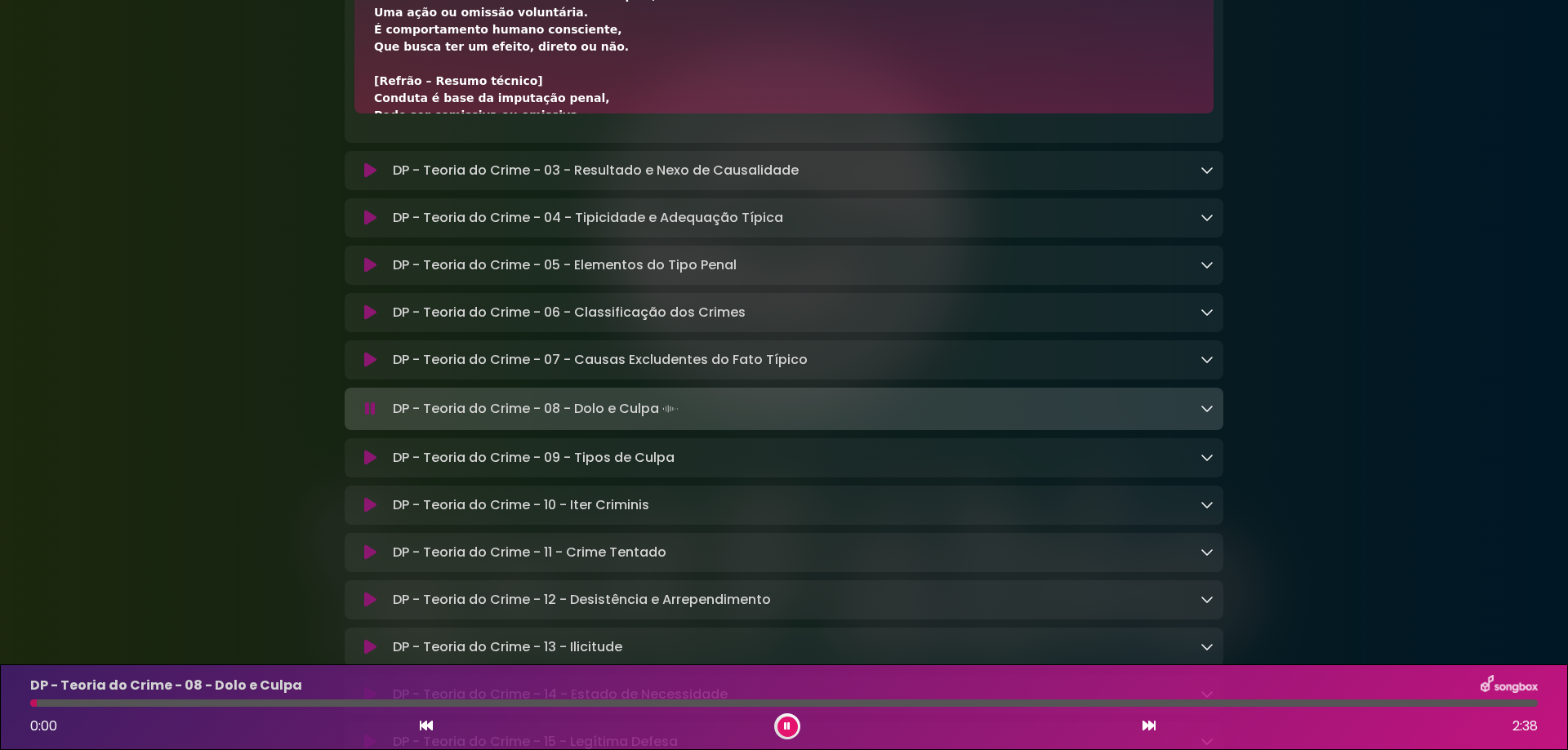
click at [369, 466] on icon at bounding box center [370, 458] width 13 height 16
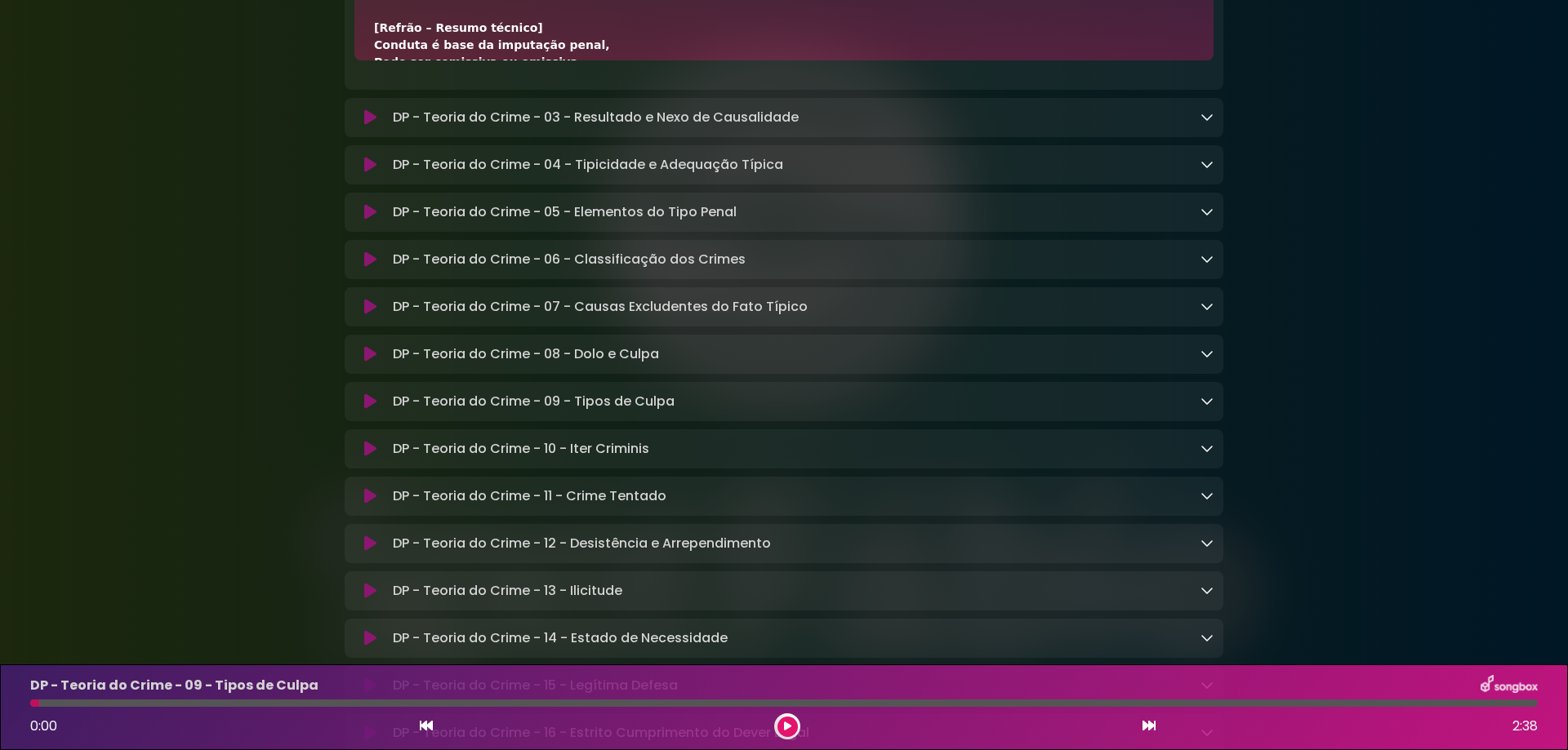
scroll to position [8060, 0]
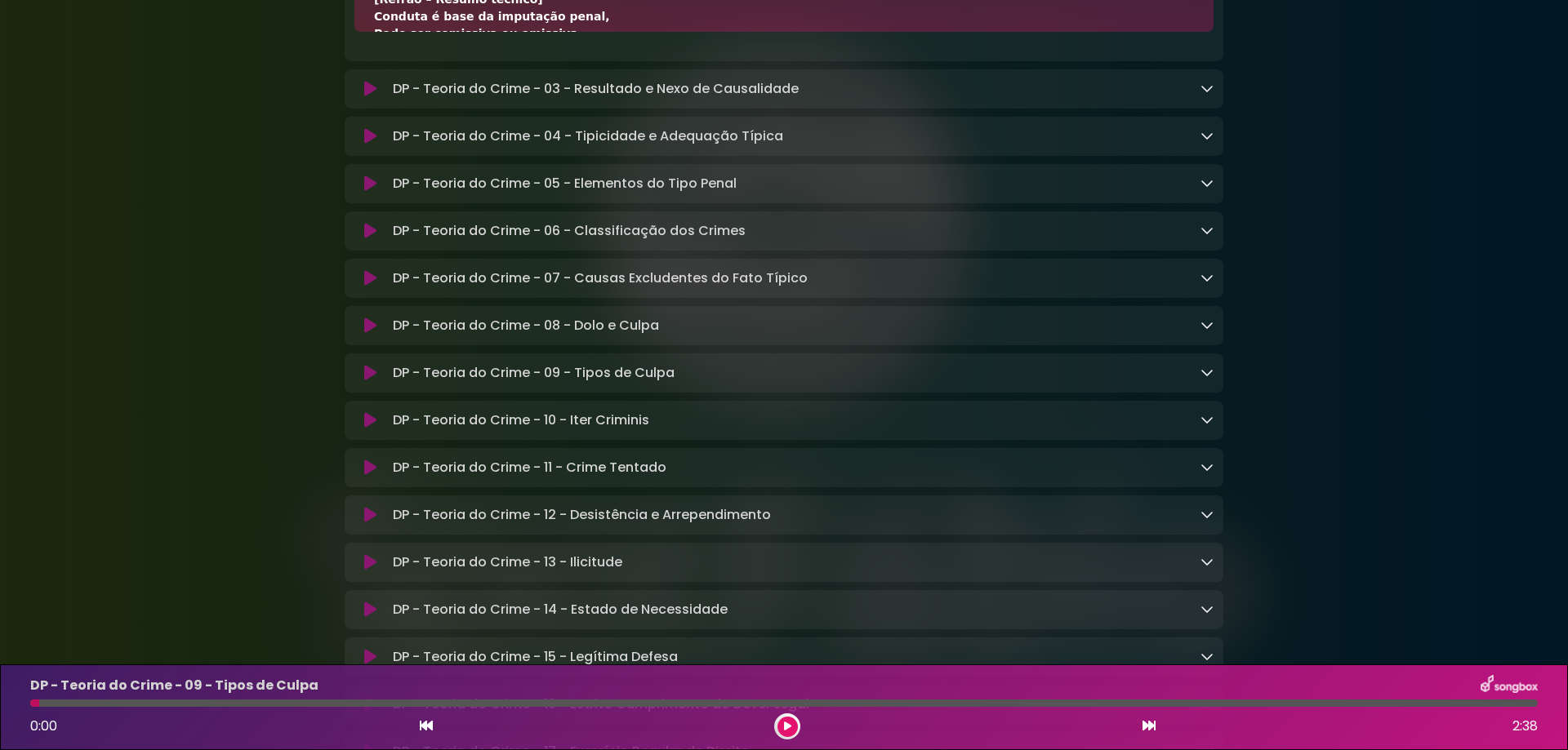
click at [368, 428] on icon at bounding box center [370, 420] width 13 height 16
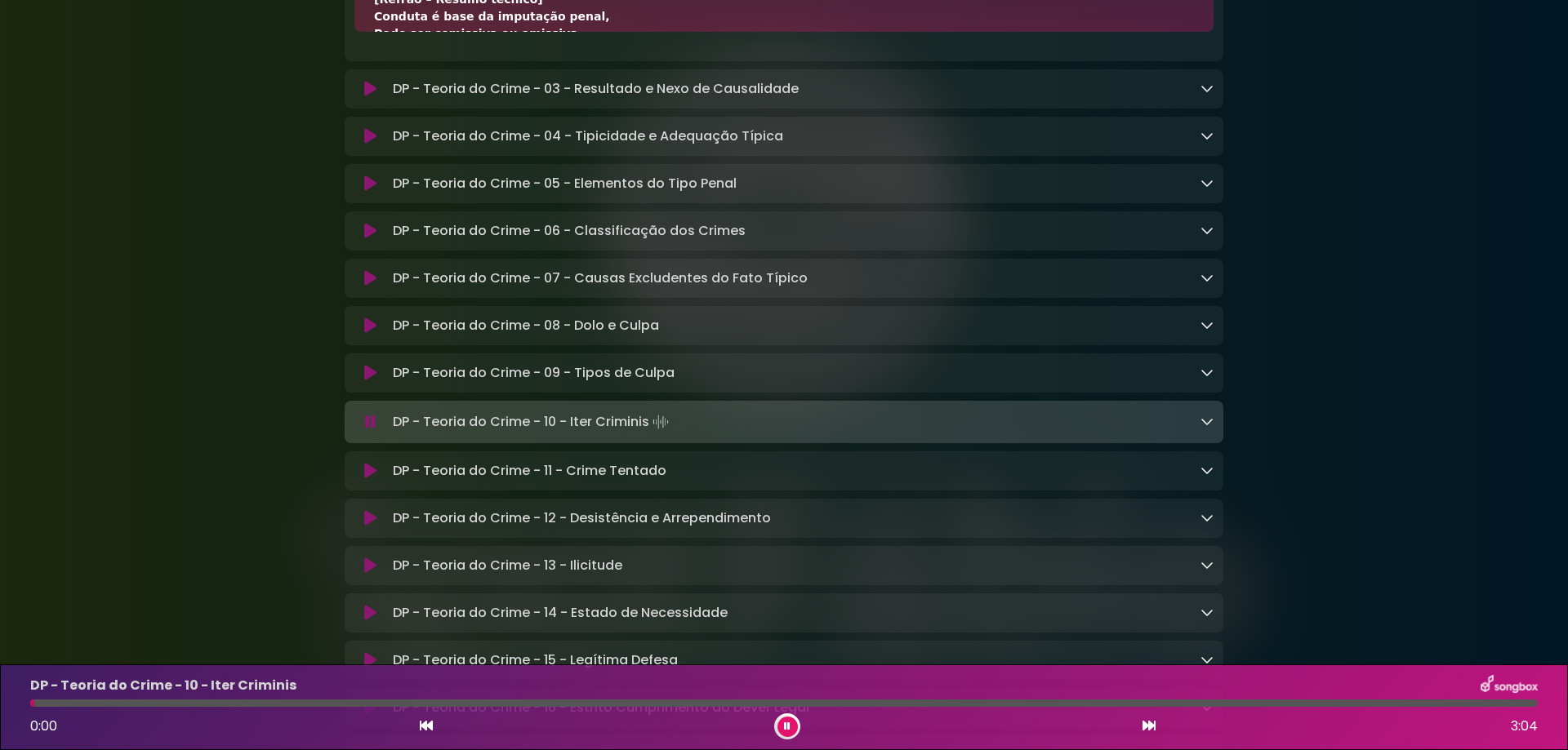
click at [368, 479] on icon at bounding box center [370, 471] width 13 height 16
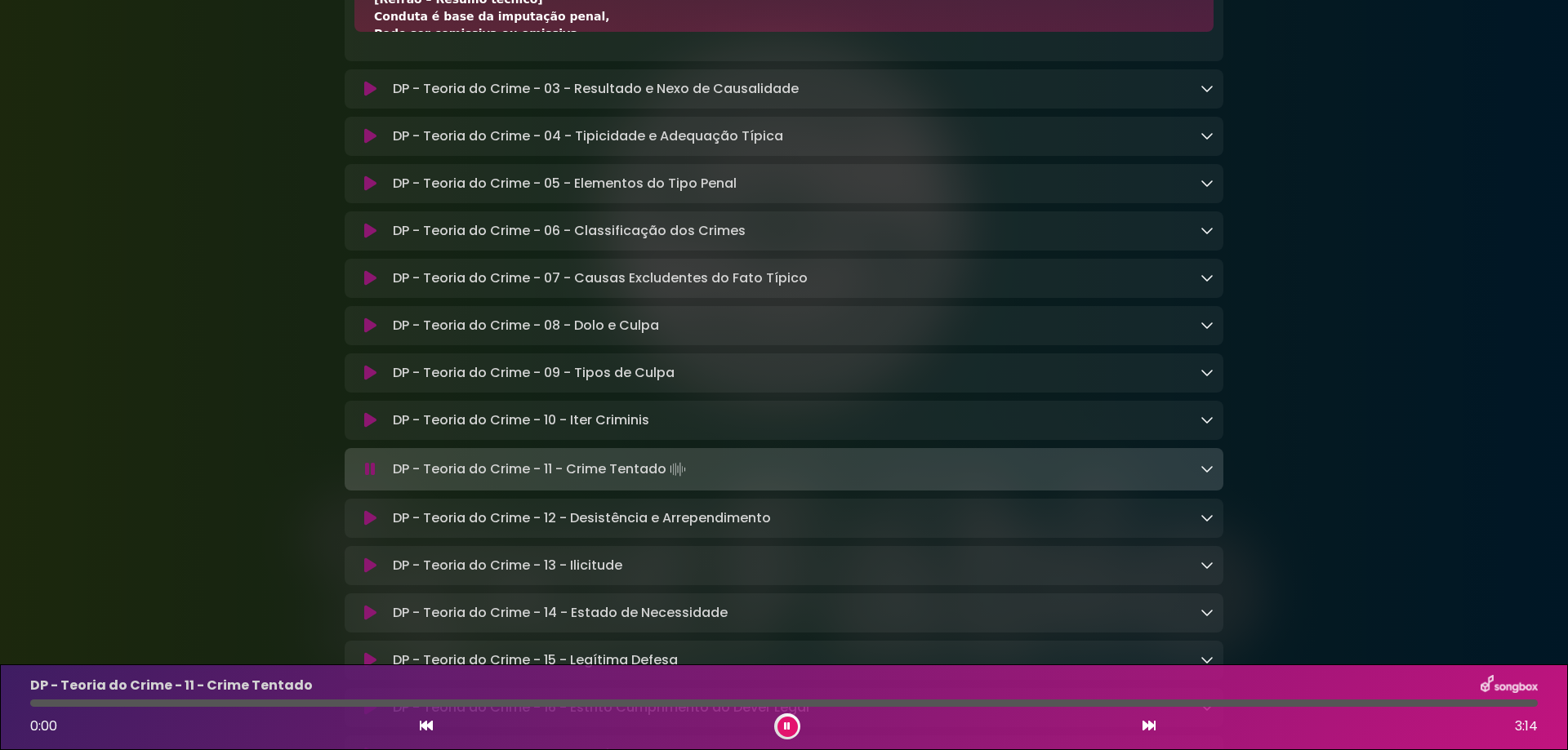
scroll to position [8142, 0]
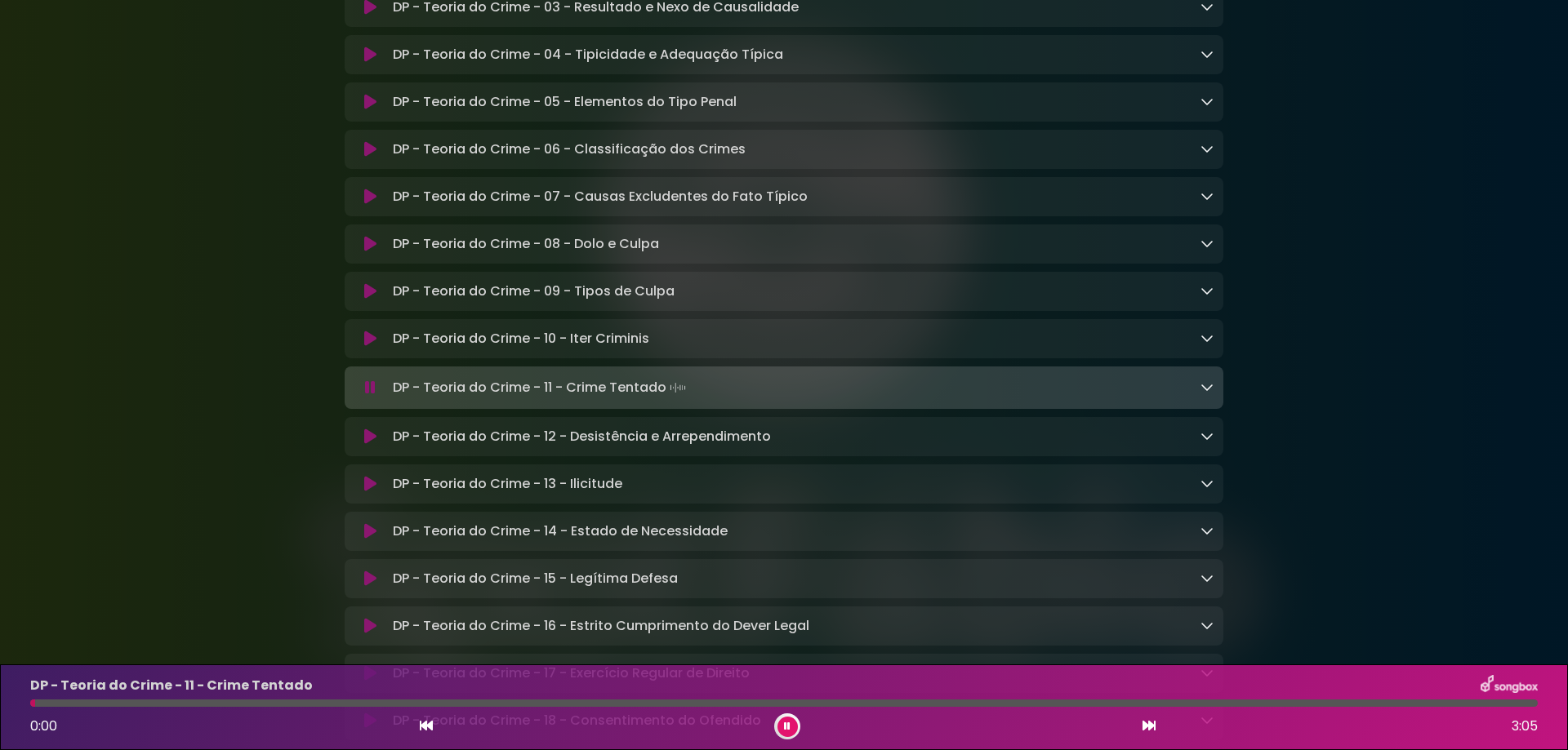
click at [368, 347] on icon at bounding box center [370, 339] width 13 height 16
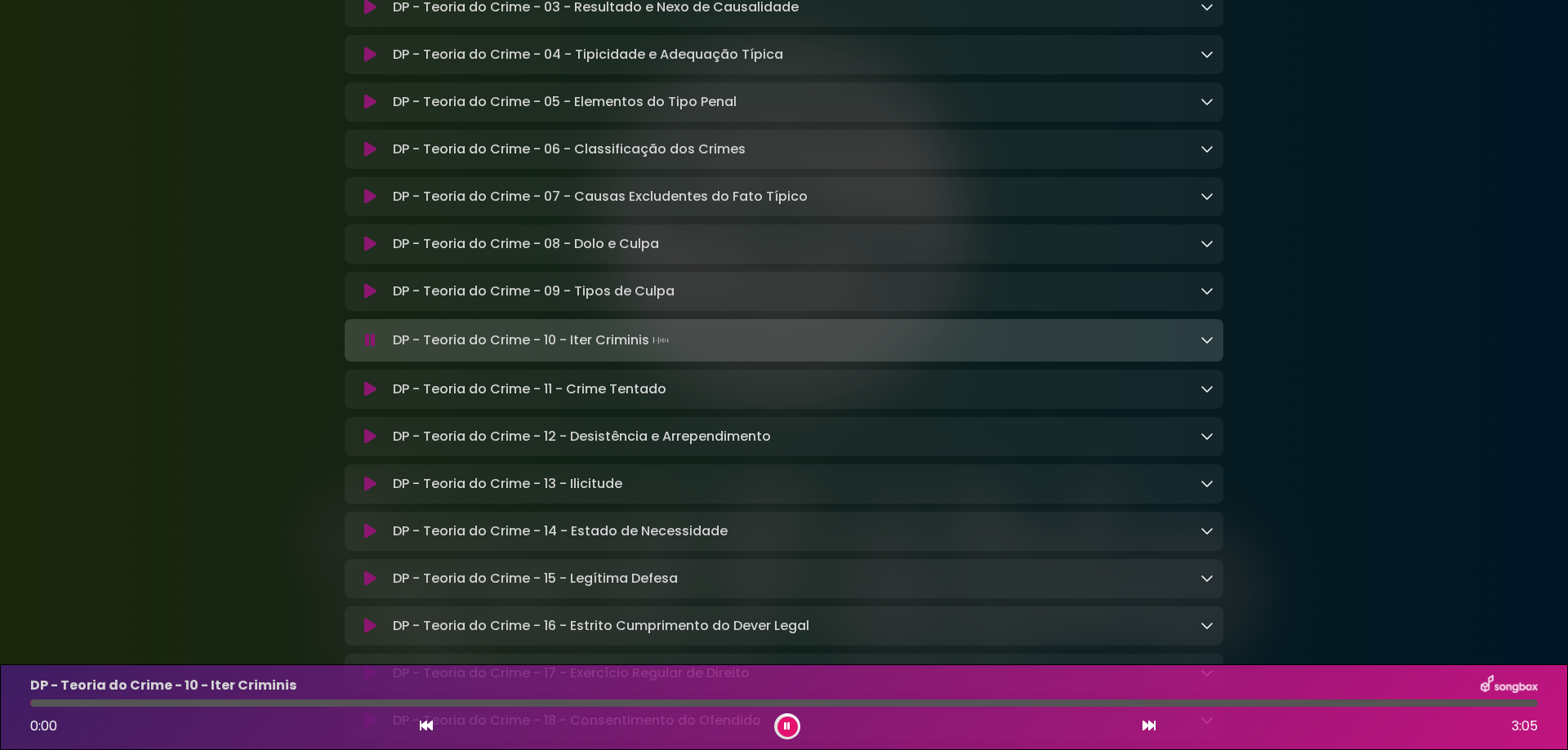
click at [368, 349] on icon at bounding box center [370, 340] width 11 height 16
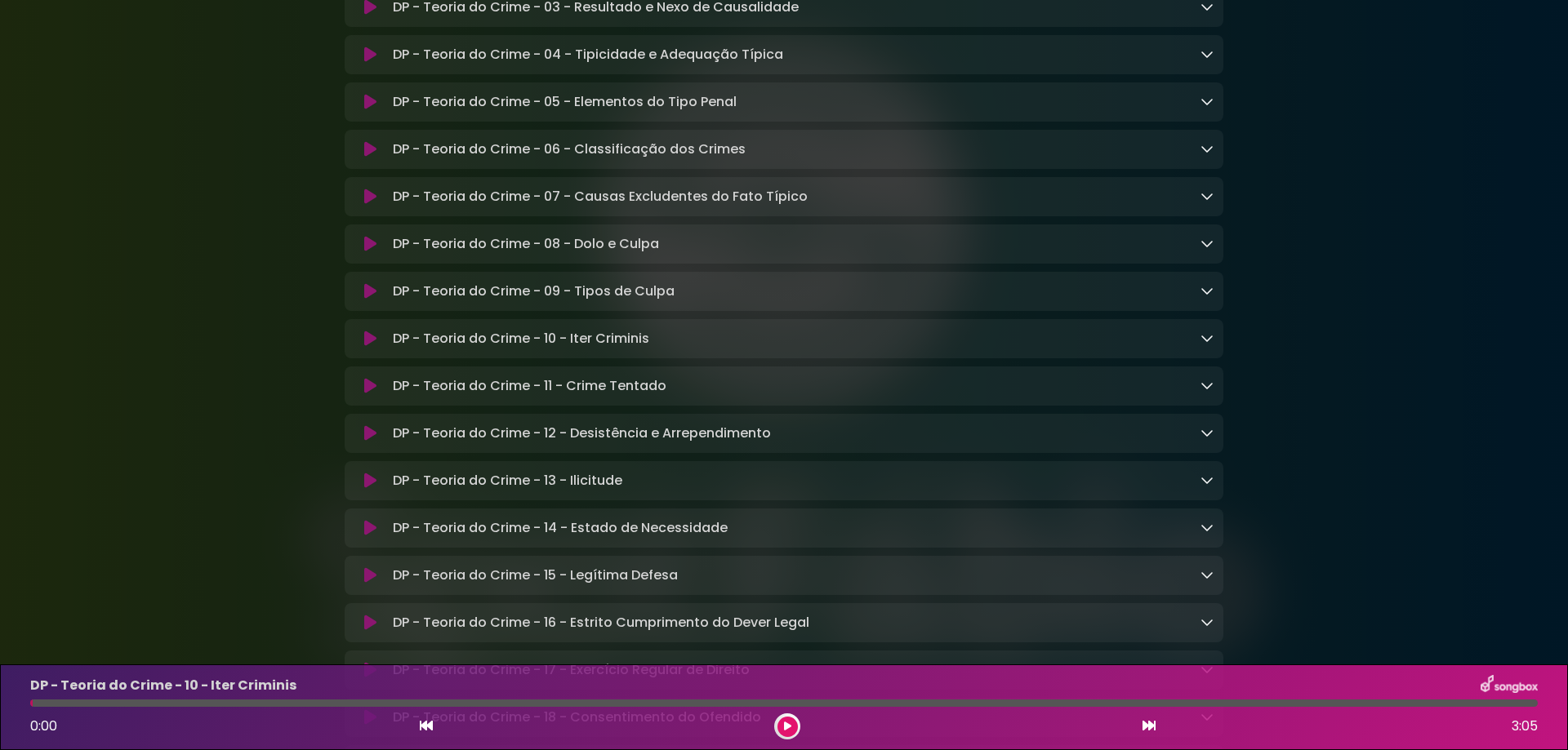
click at [367, 347] on icon at bounding box center [370, 339] width 13 height 16
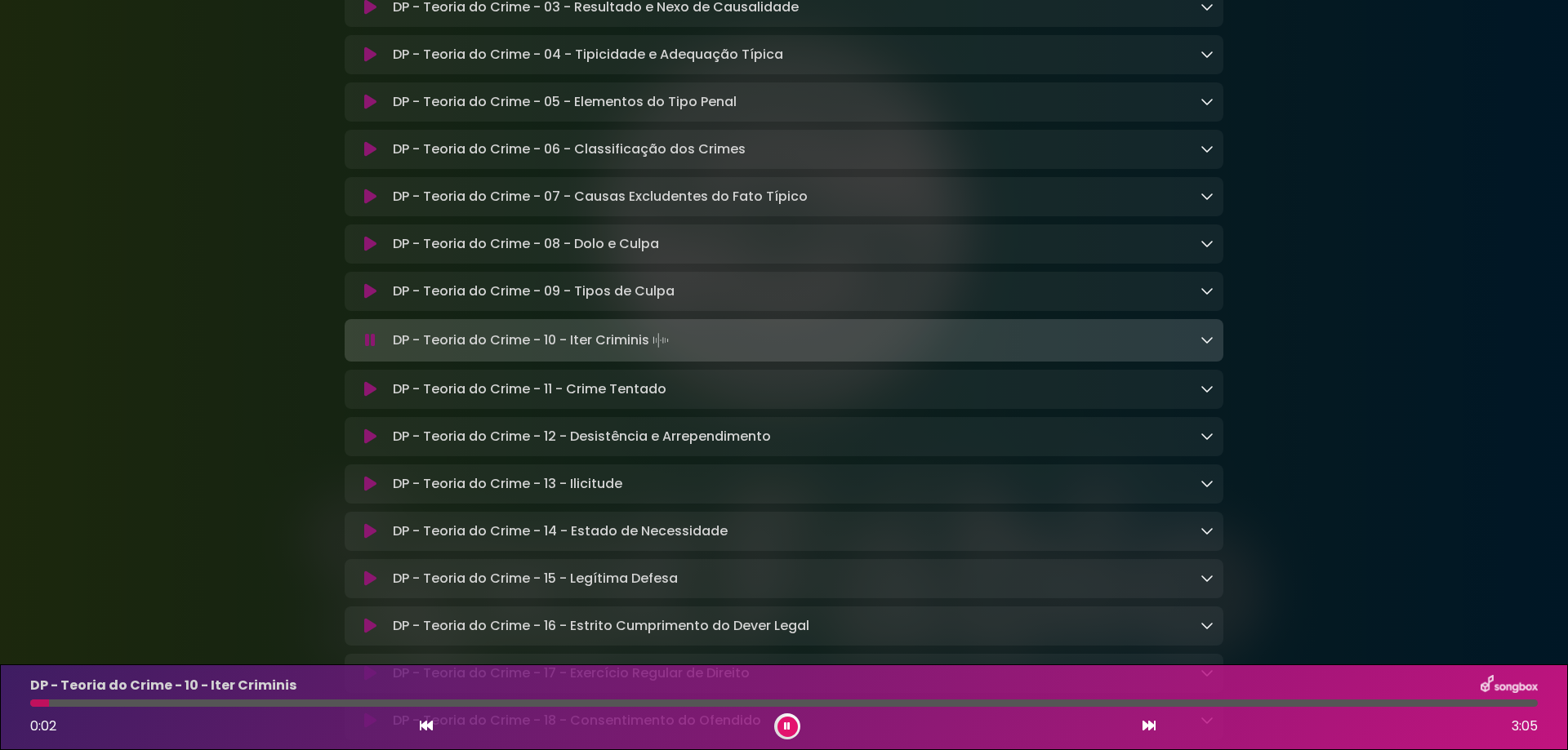
click at [75, 706] on div at bounding box center [784, 703] width 1507 height 7
click at [155, 701] on div at bounding box center [784, 703] width 1507 height 7
click at [364, 398] on icon at bounding box center [370, 389] width 13 height 16
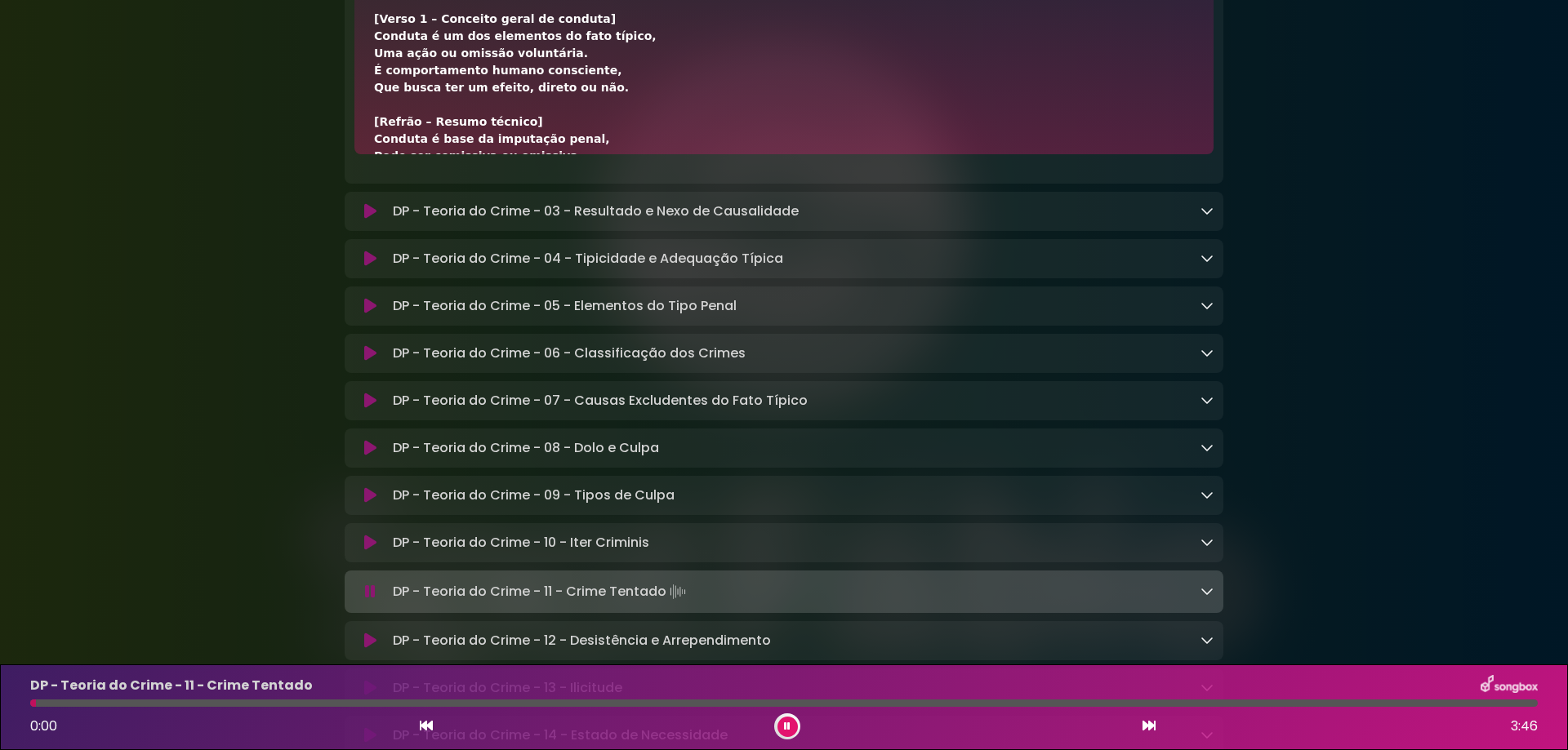
scroll to position [7897, 0]
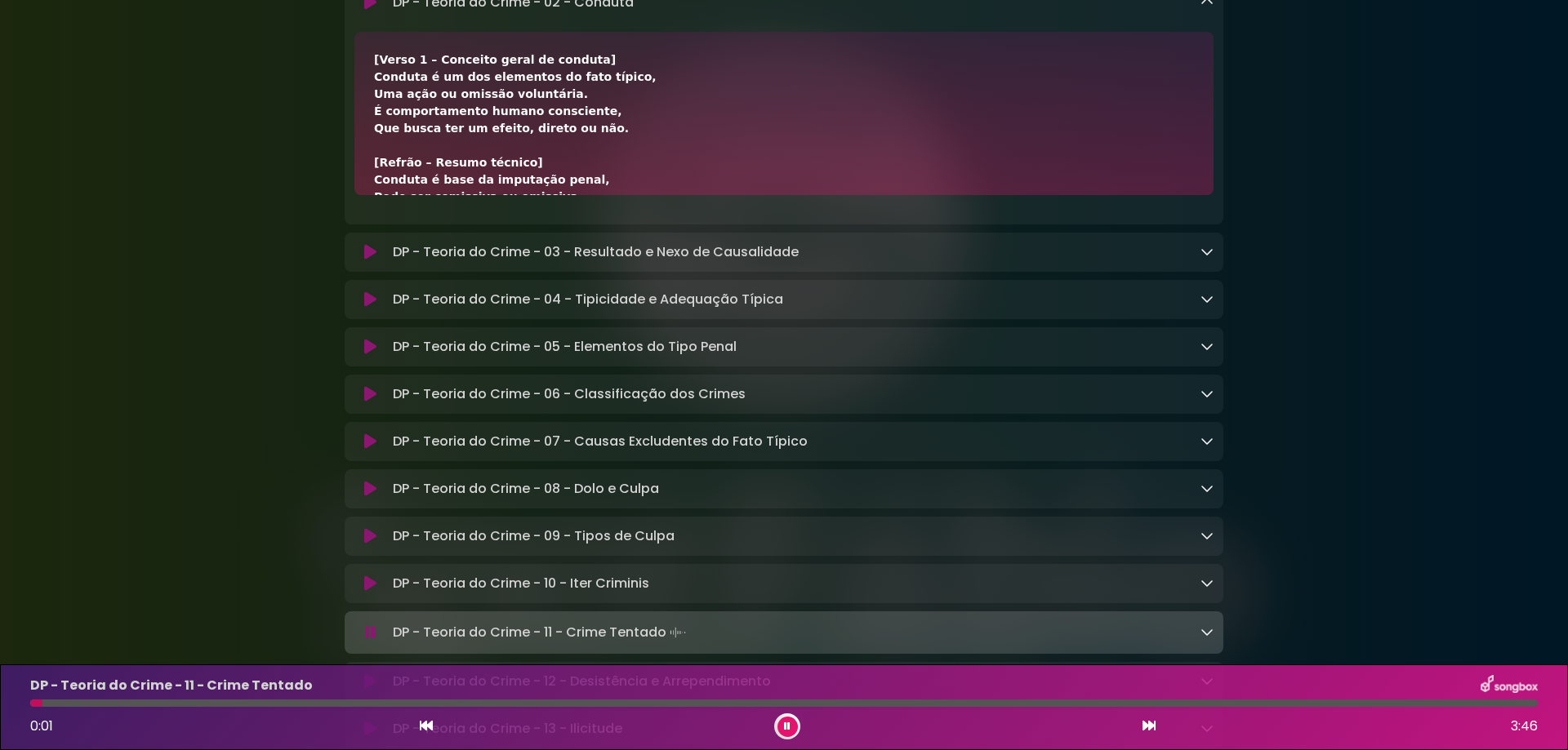
click at [364, 355] on icon at bounding box center [370, 347] width 13 height 16
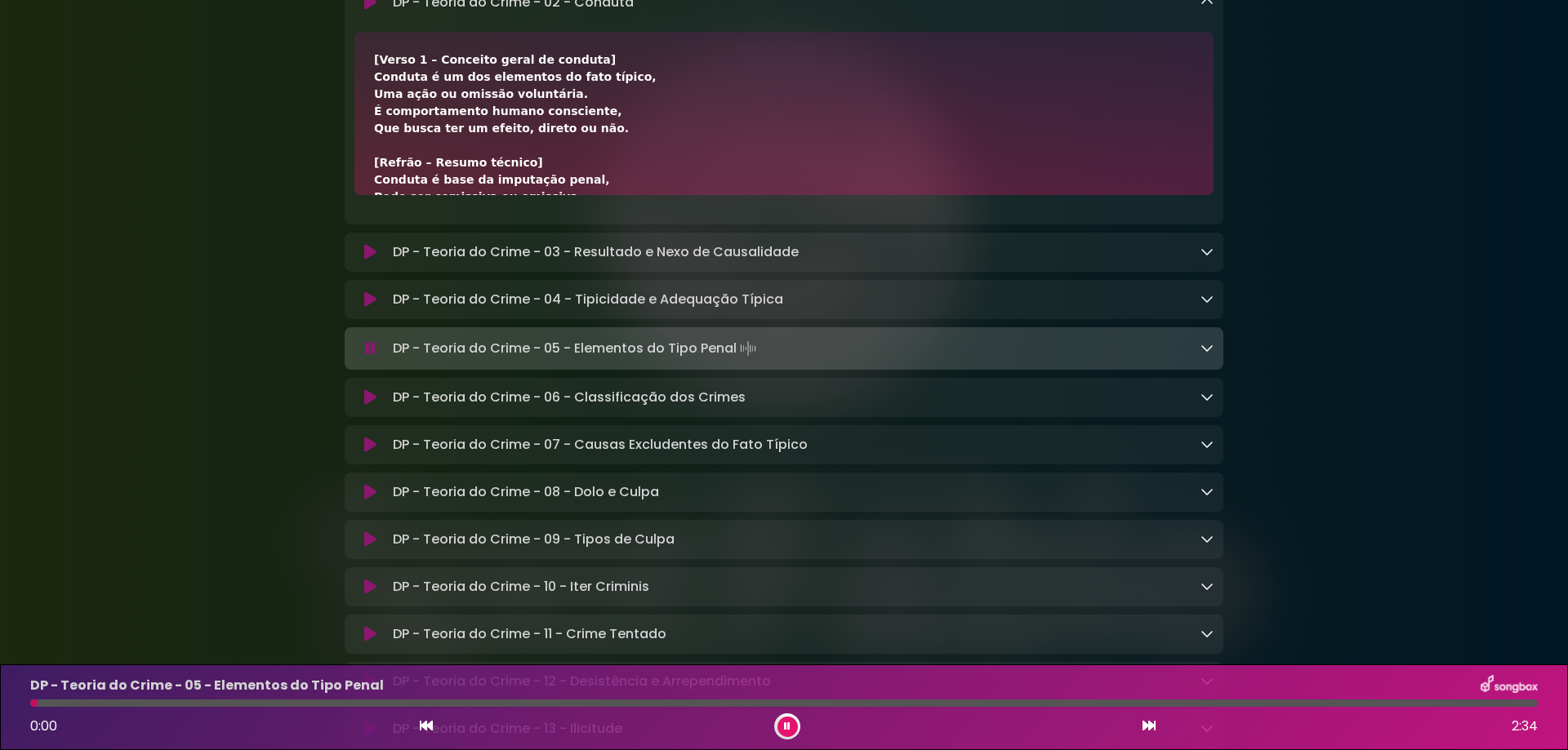
click at [367, 308] on icon at bounding box center [370, 299] width 13 height 16
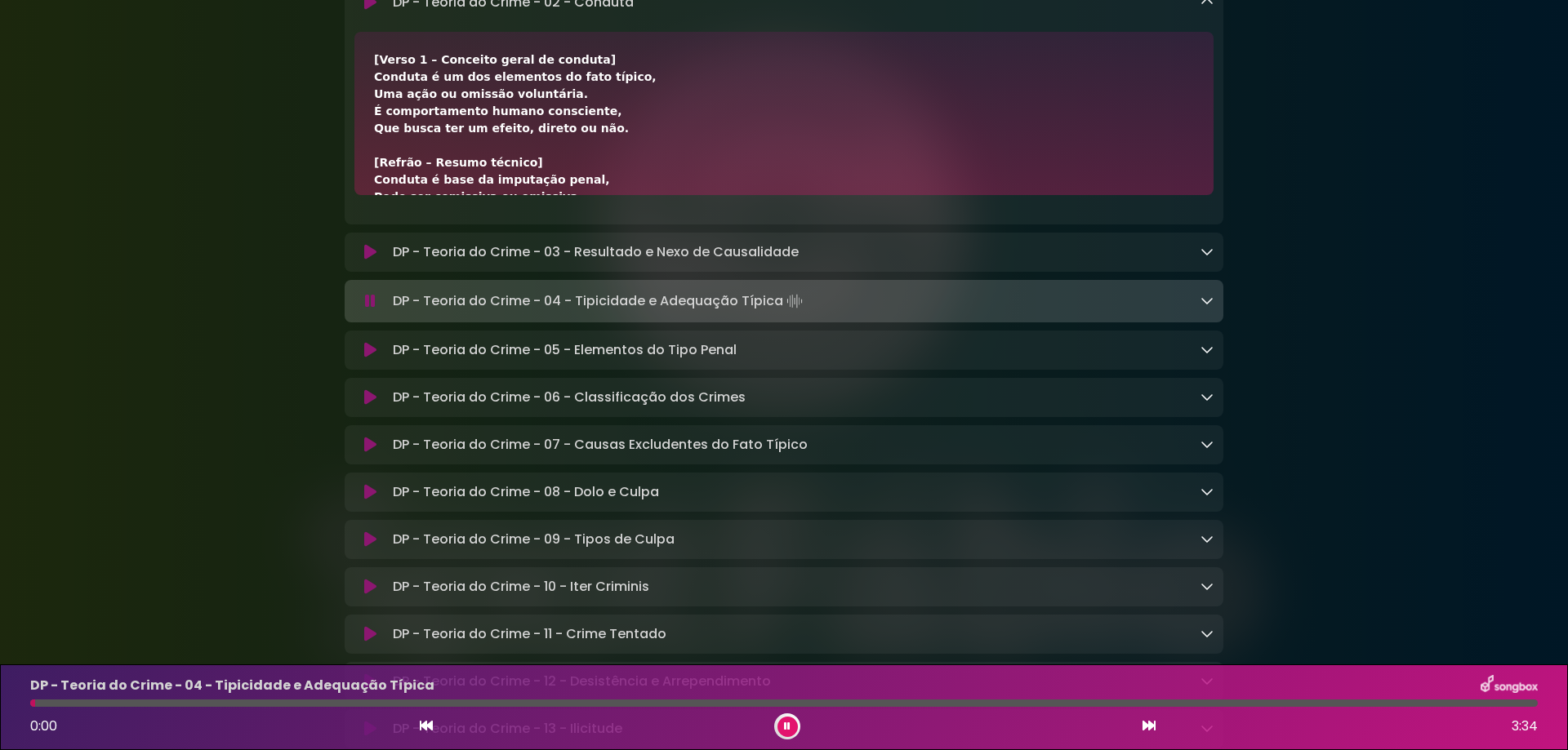
click at [372, 11] on icon at bounding box center [370, 3] width 13 height 16
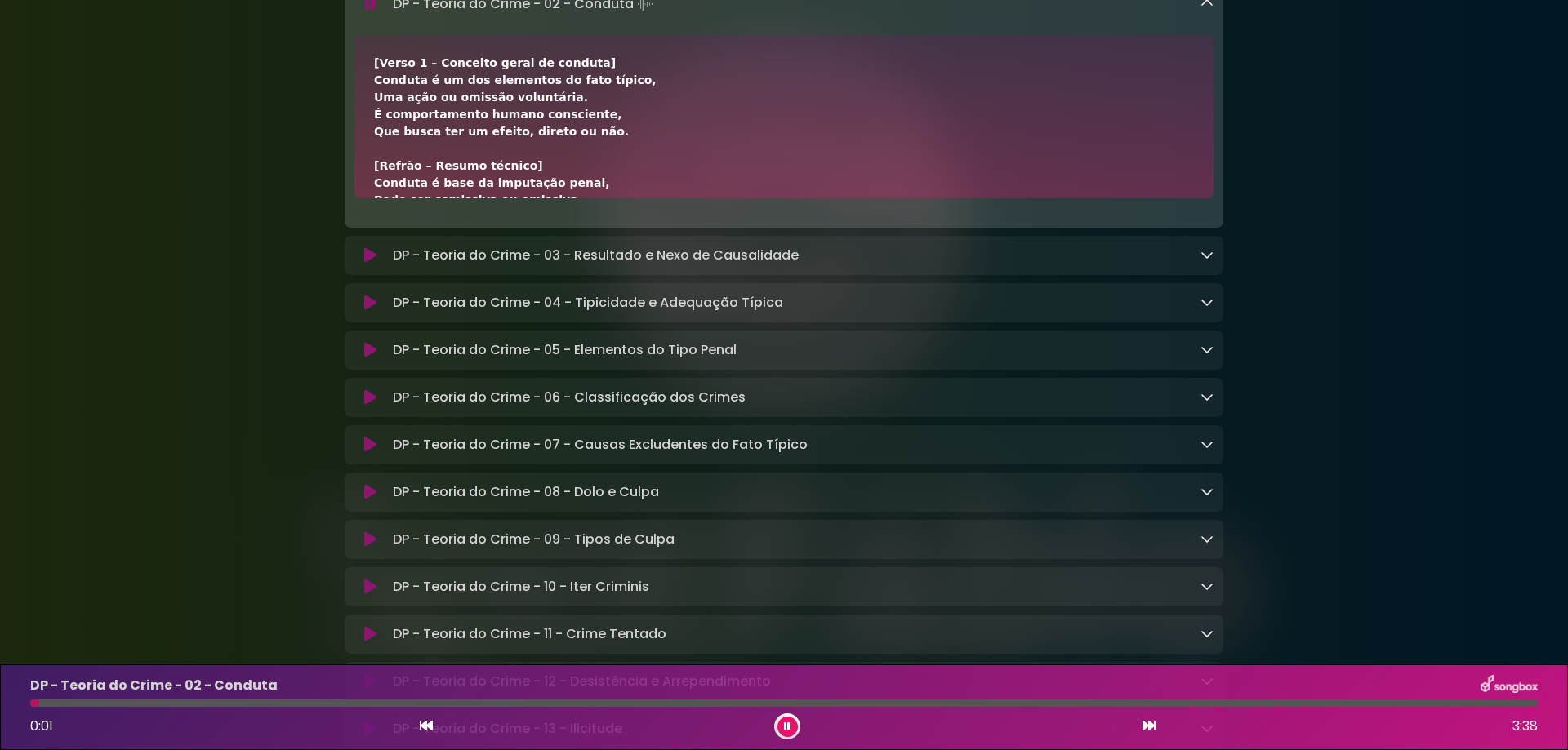
click at [88, 701] on div at bounding box center [784, 703] width 1507 height 7
click at [1209, 13] on link at bounding box center [1207, 4] width 13 height 19
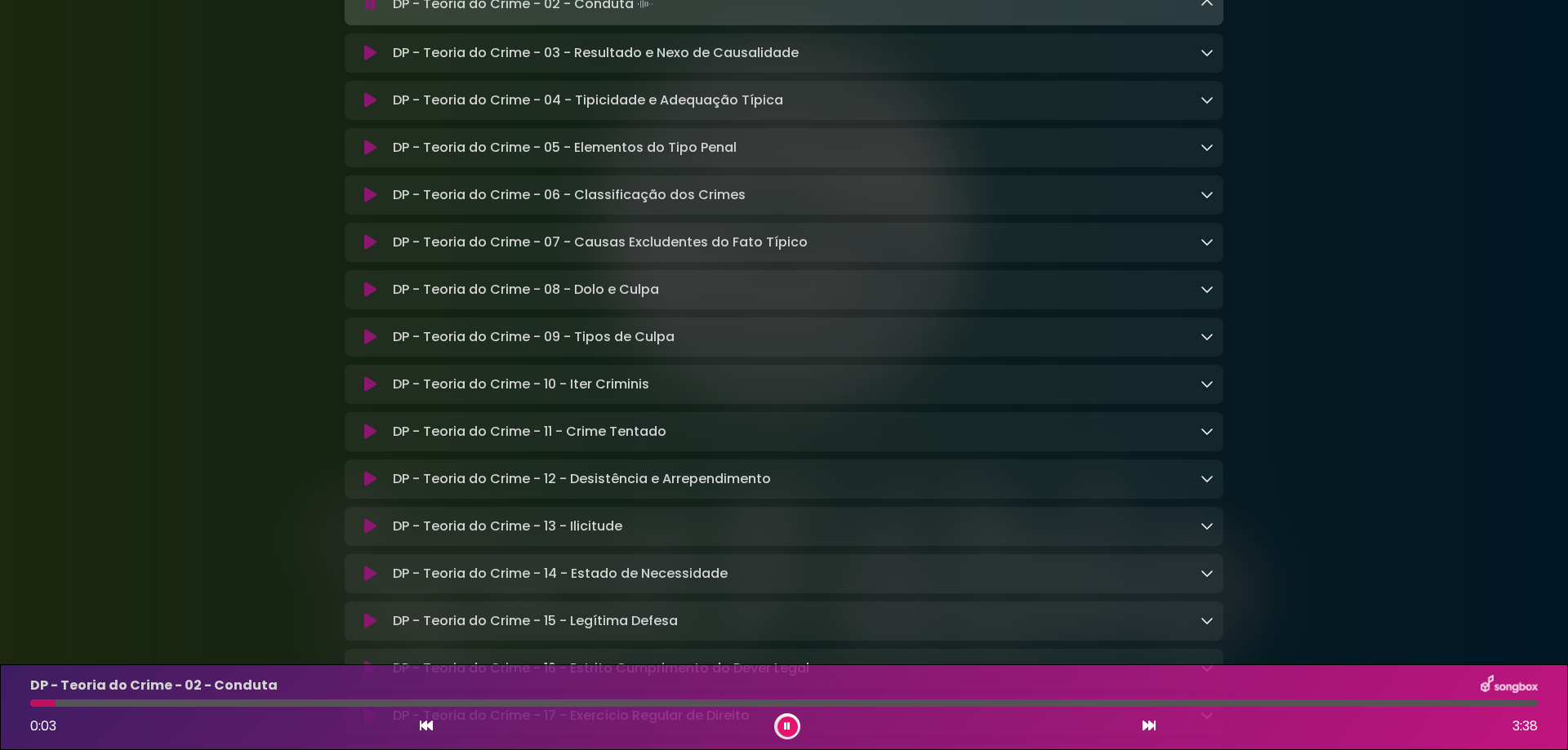
drag, startPoint x: 117, startPoint y: 701, endPoint x: 34, endPoint y: 698, distance: 83.1
click at [36, 701] on div at bounding box center [43, 703] width 25 height 7
click at [793, 726] on button at bounding box center [787, 727] width 21 height 21
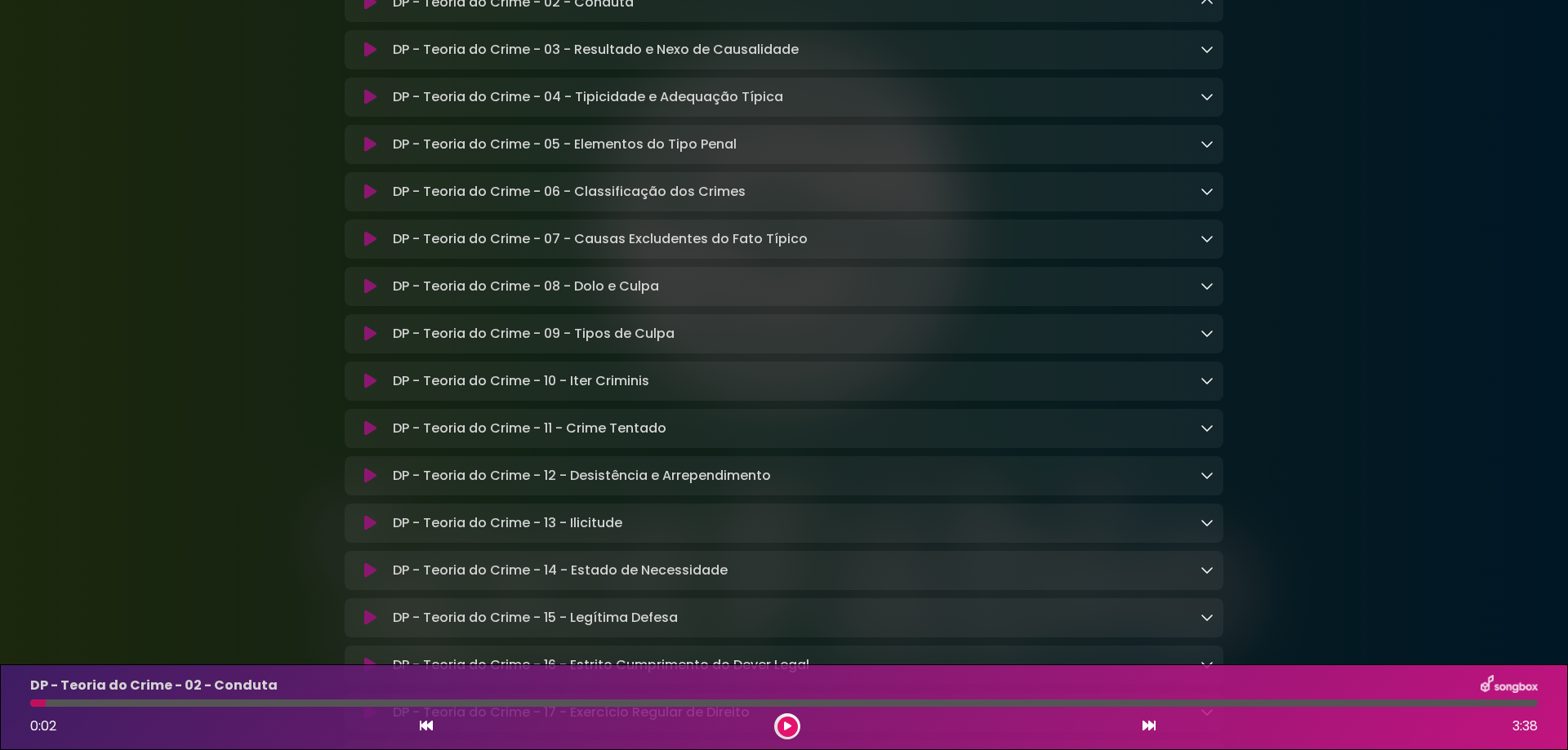
drag, startPoint x: 560, startPoint y: 126, endPoint x: 324, endPoint y: 138, distance: 236.3
click at [374, 11] on icon at bounding box center [370, 3] width 13 height 16
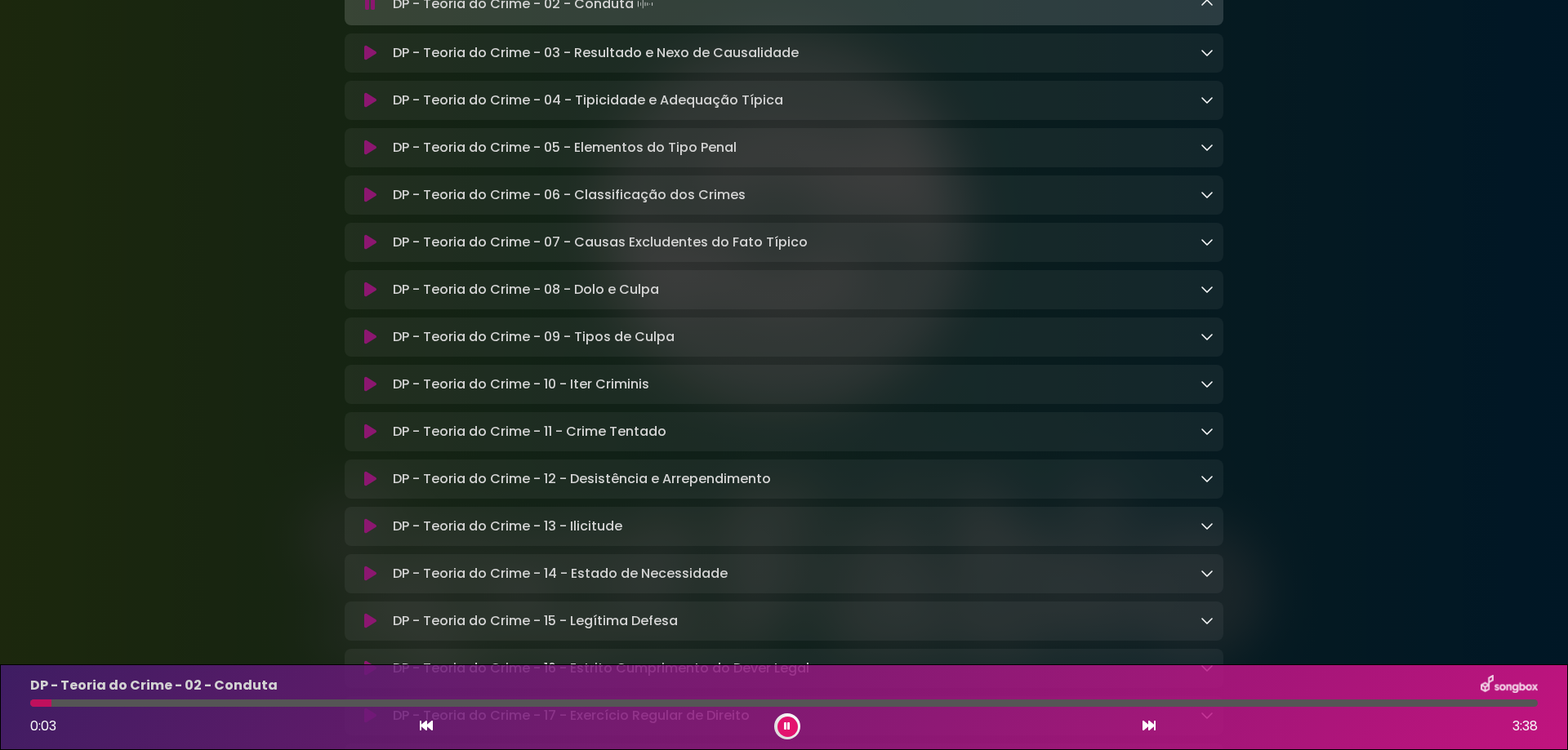
click at [374, 13] on icon at bounding box center [370, 4] width 11 height 16
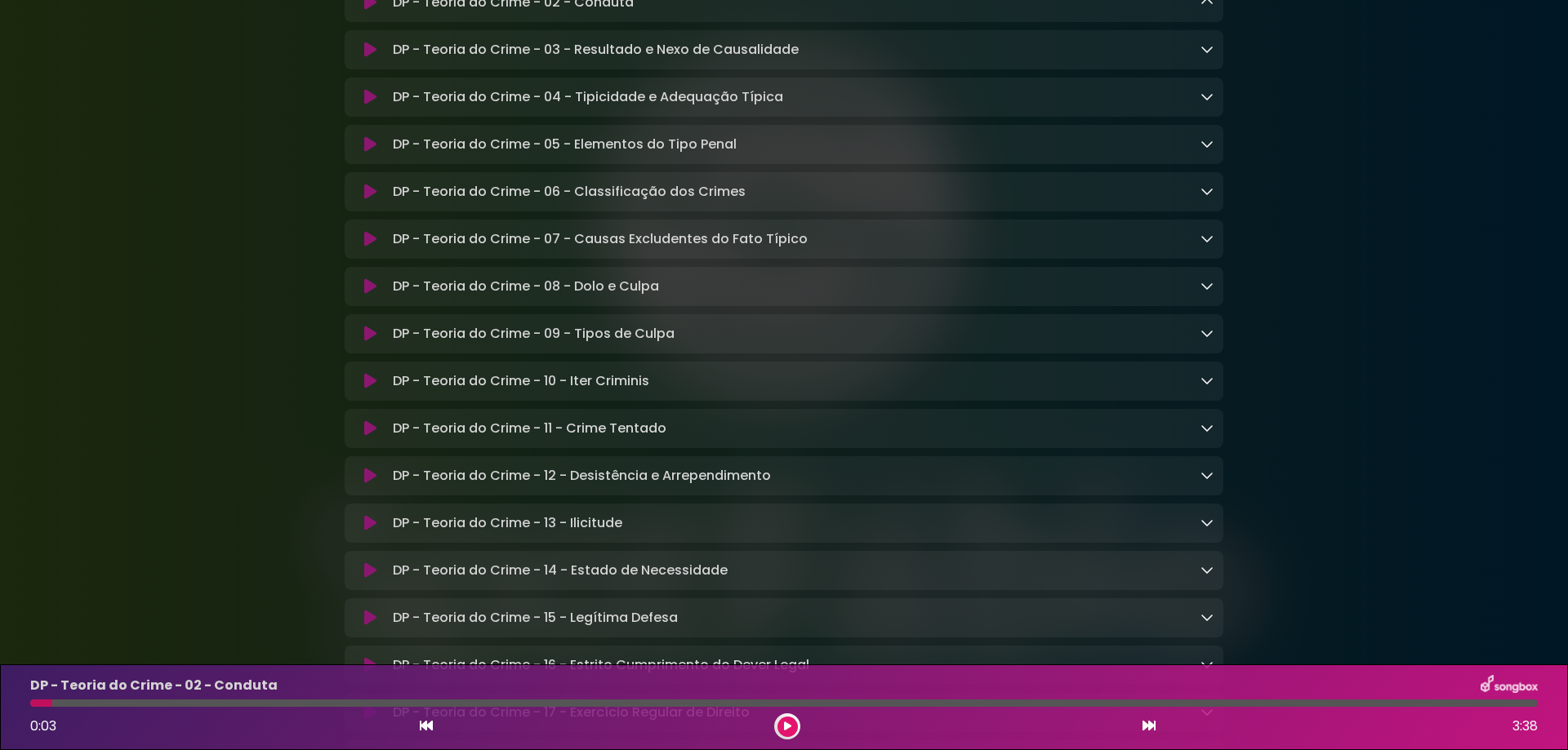
click at [374, 11] on icon at bounding box center [370, 3] width 13 height 16
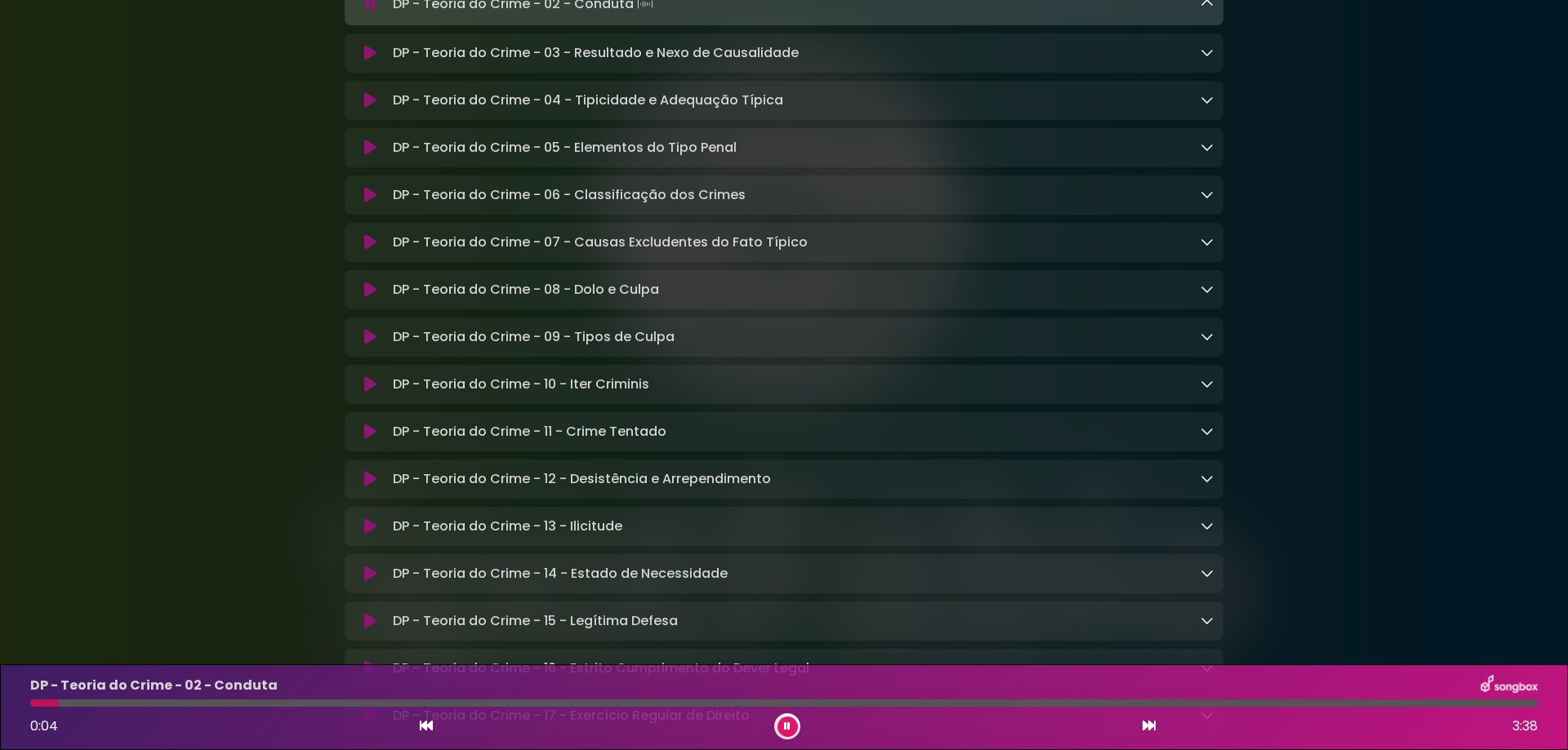
click at [374, 13] on icon at bounding box center [370, 4] width 11 height 16
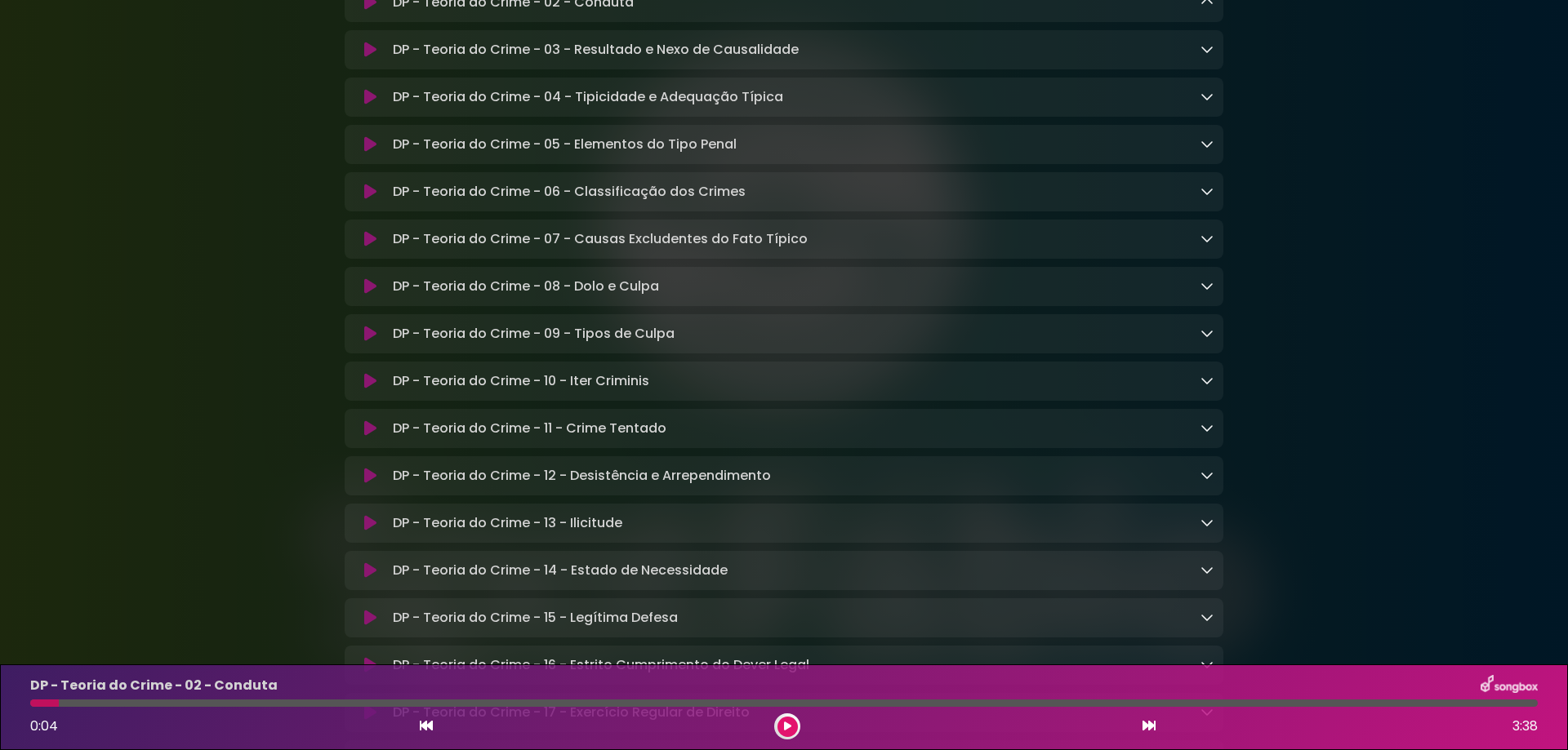
drag, startPoint x: 54, startPoint y: 702, endPoint x: 19, endPoint y: 701, distance: 35.0
click at [19, 701] on div "DP - Teoria do Crime - 02 - Conduta 0:04 3:38" at bounding box center [784, 707] width 1568 height 85
drag, startPoint x: 58, startPoint y: 701, endPoint x: 13, endPoint y: 700, distance: 45.0
click at [13, 700] on div "DP - Teoria do Crime - 02 - Conduta 0:04 3:38" at bounding box center [784, 707] width 1568 height 85
drag, startPoint x: 40, startPoint y: 706, endPoint x: 25, endPoint y: 706, distance: 15.0
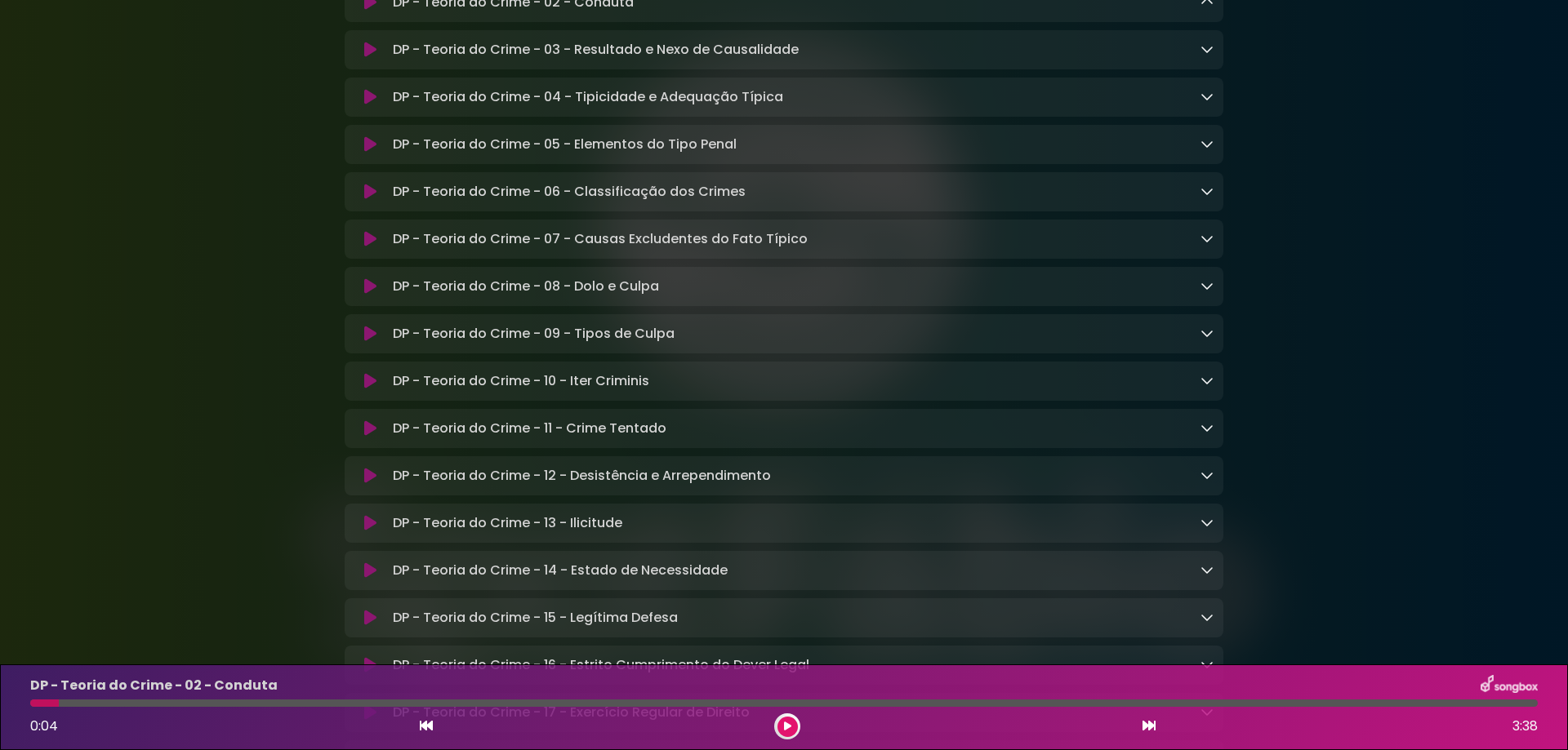
click at [25, 706] on div at bounding box center [784, 703] width 1527 height 7
drag, startPoint x: 38, startPoint y: 705, endPoint x: 25, endPoint y: 703, distance: 13.2
click at [25, 703] on div at bounding box center [784, 703] width 1527 height 7
drag, startPoint x: 54, startPoint y: 701, endPoint x: 26, endPoint y: 704, distance: 28.2
click at [26, 704] on div at bounding box center [784, 703] width 1527 height 7
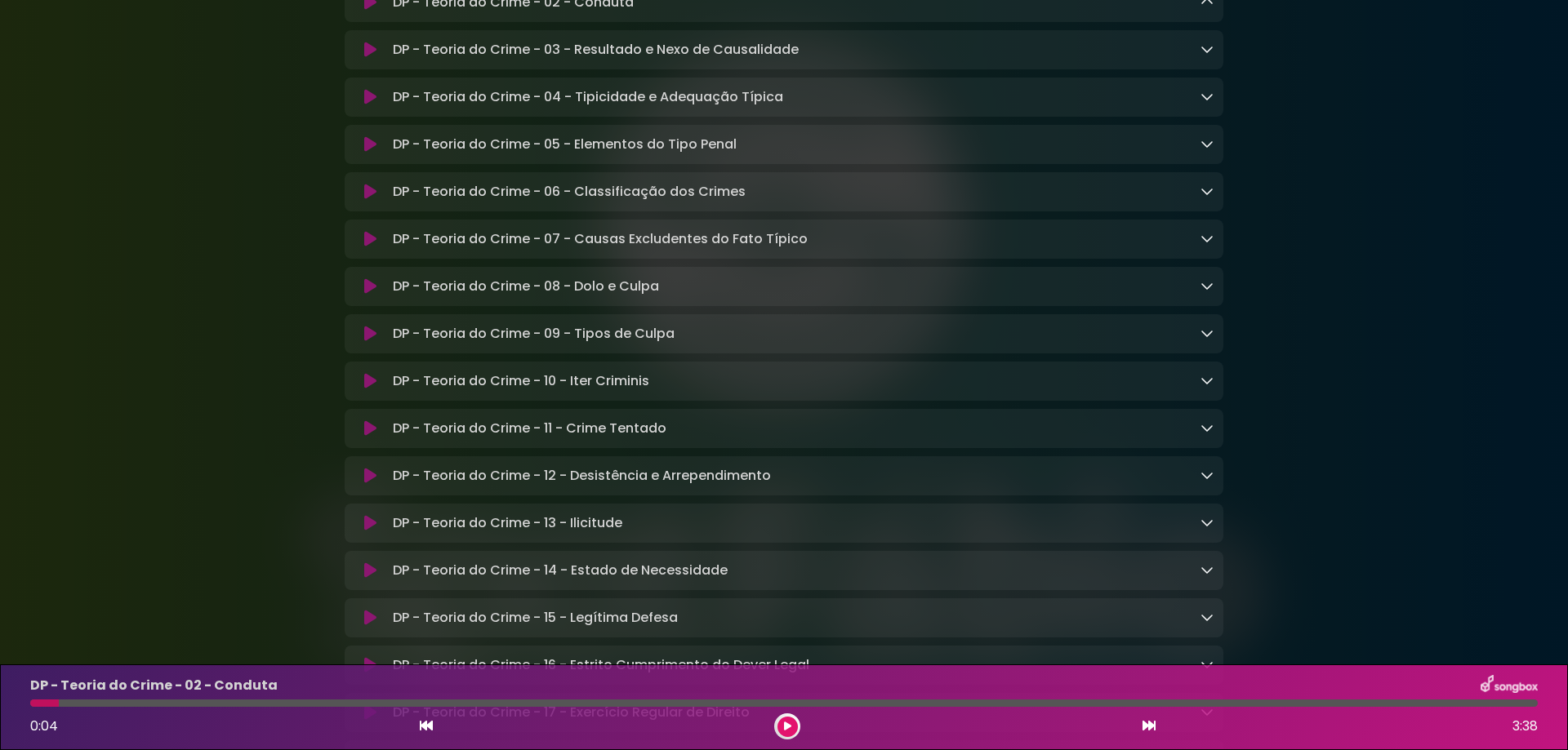
click at [40, 702] on div at bounding box center [45, 703] width 29 height 7
click at [370, 13] on icon at bounding box center [370, 5] width 13 height 16
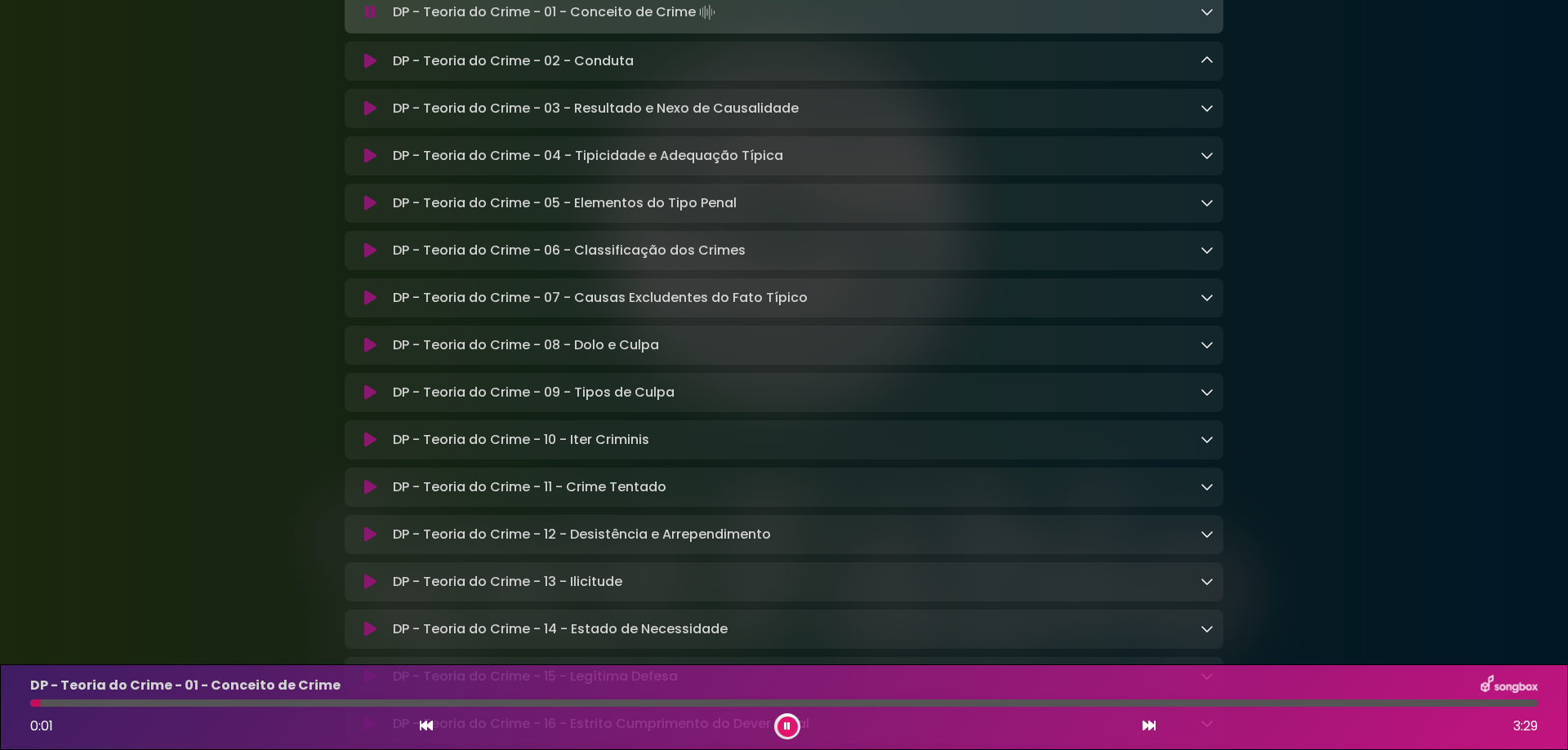
scroll to position [7815, 0]
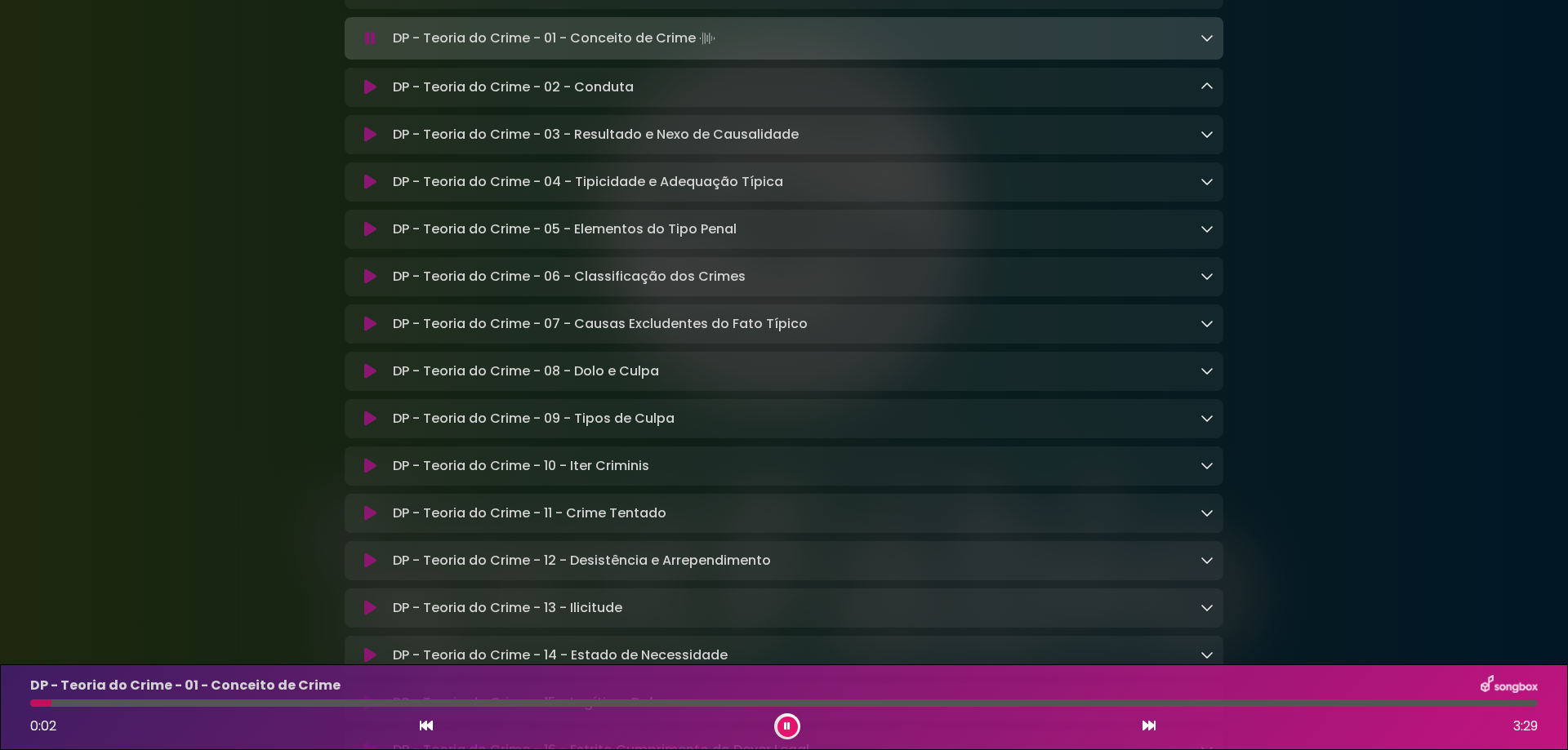
click at [362, 143] on button at bounding box center [369, 135] width 31 height 16
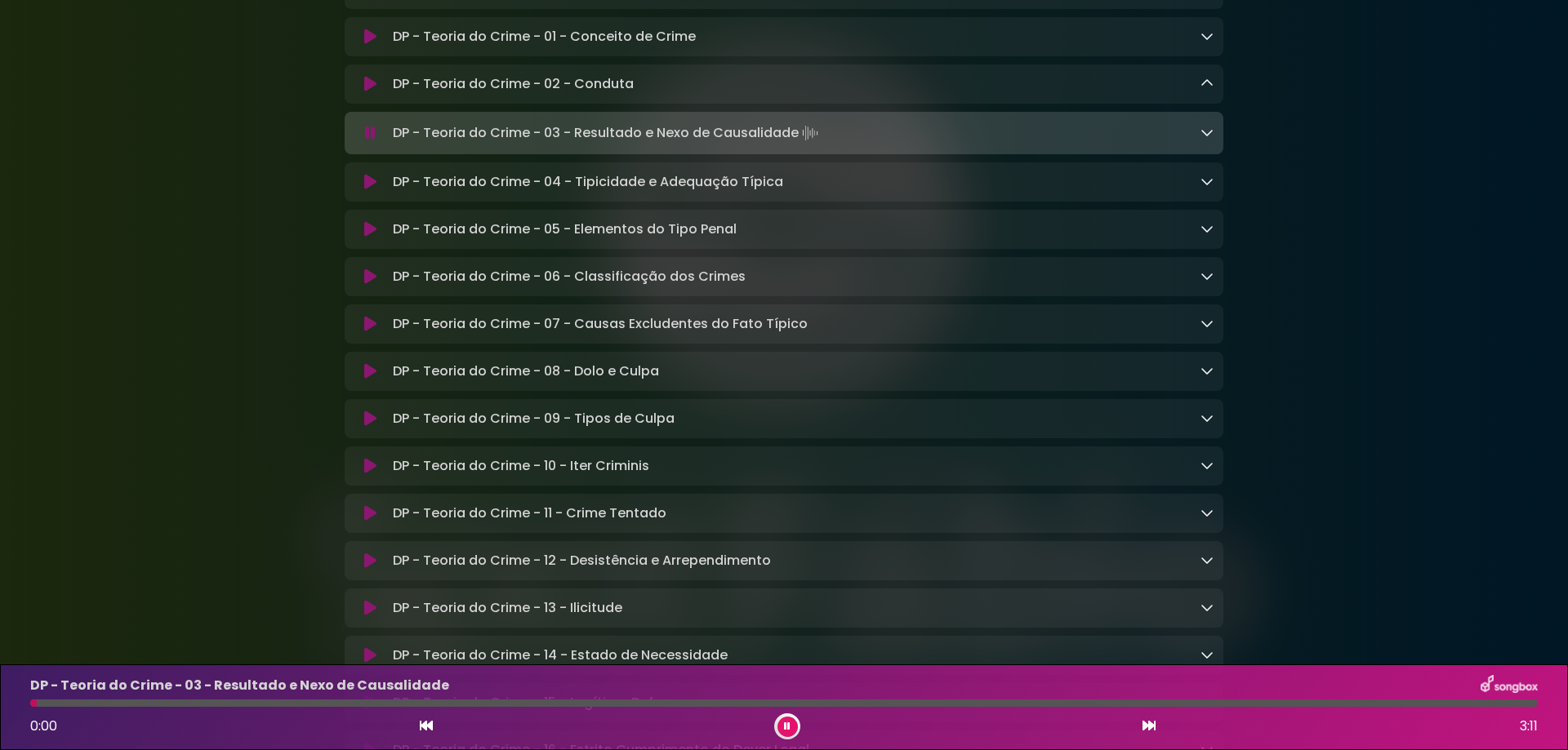
click at [370, 201] on div "DP - Teoria do Crime - 04 - Tipicidade e Adequação Típica Loading Track..." at bounding box center [784, 182] width 879 height 40
click at [368, 190] on icon at bounding box center [370, 182] width 13 height 16
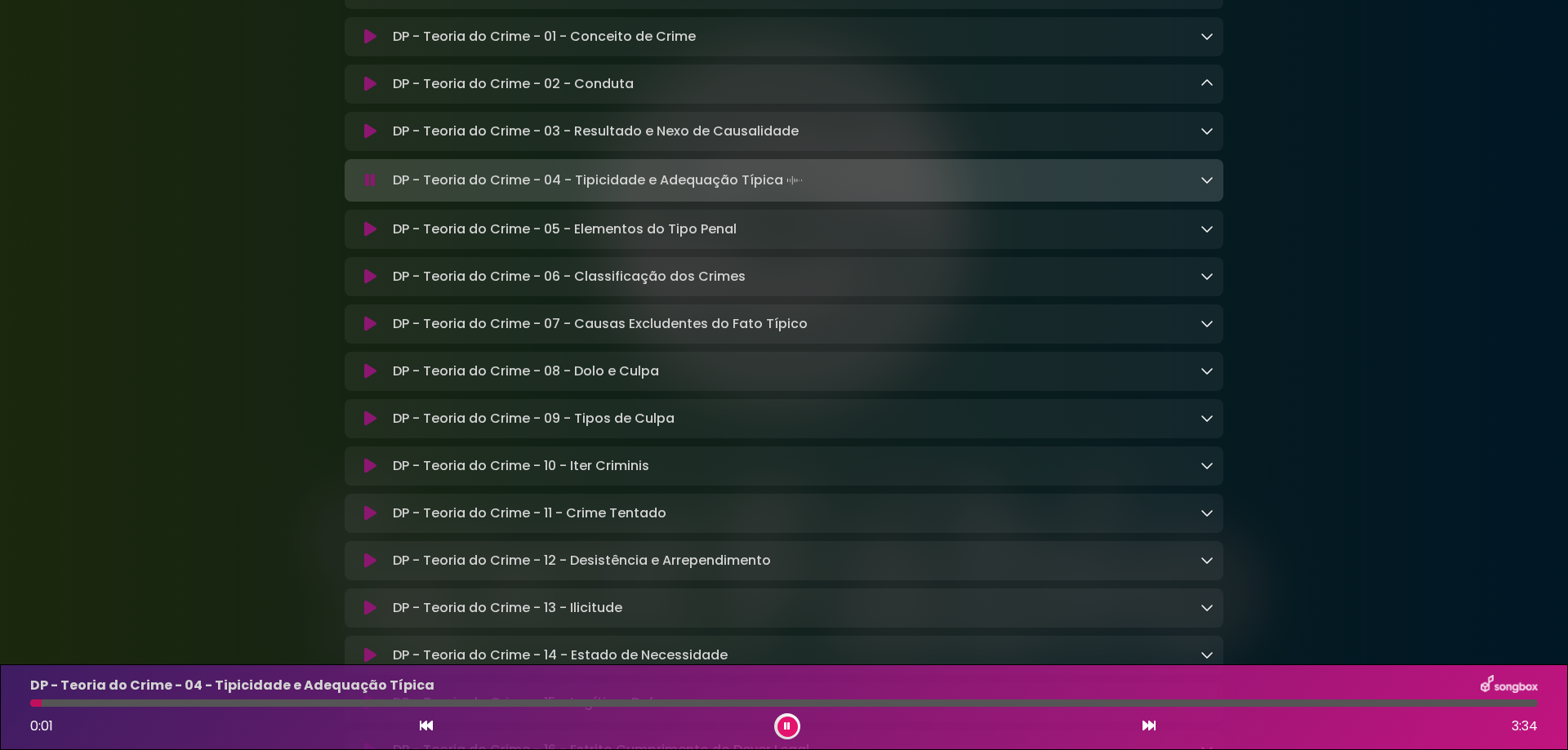
click at [147, 700] on div at bounding box center [784, 703] width 1507 height 7
click at [365, 237] on icon at bounding box center [370, 229] width 13 height 16
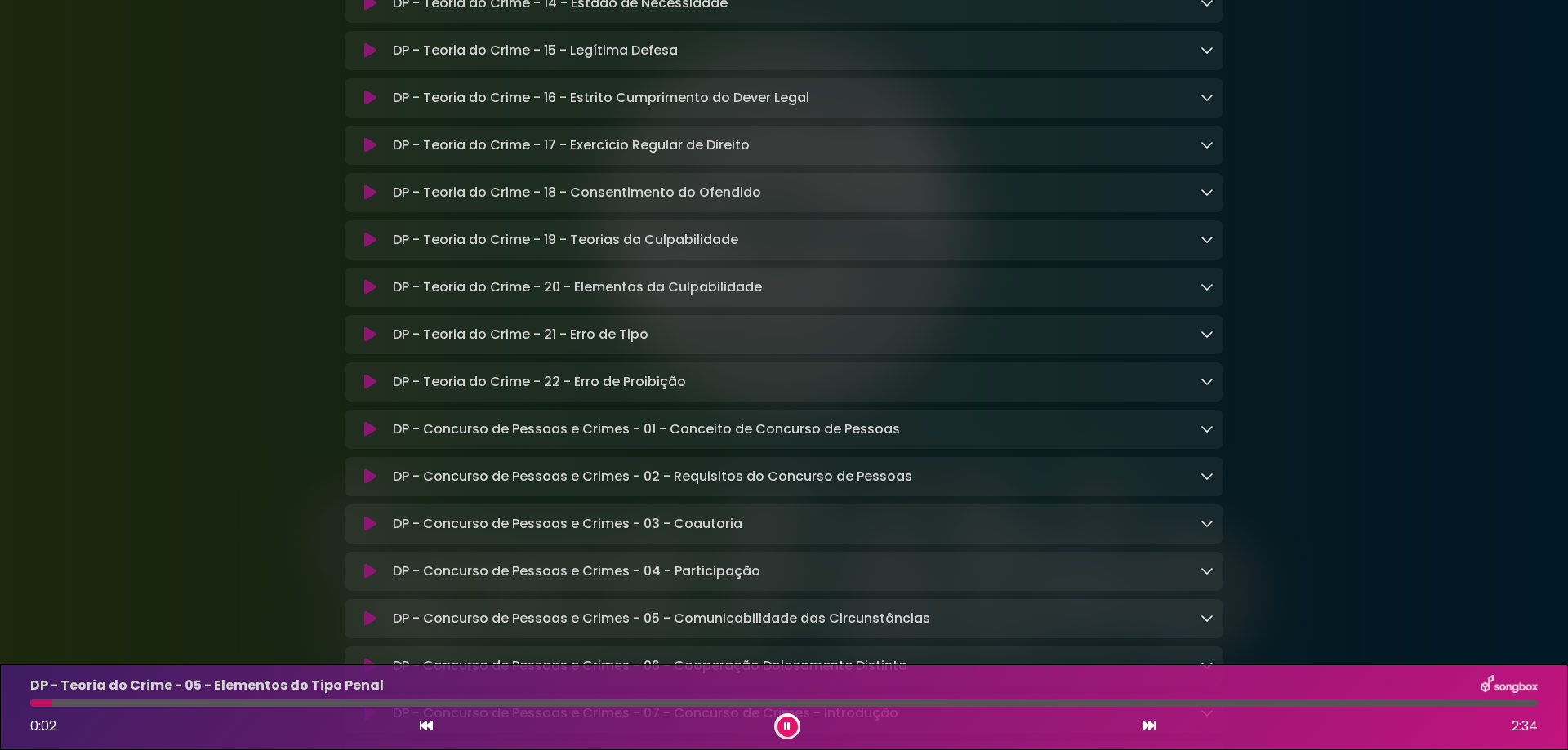
scroll to position [8468, 0]
click at [365, 389] on icon at bounding box center [370, 381] width 13 height 16
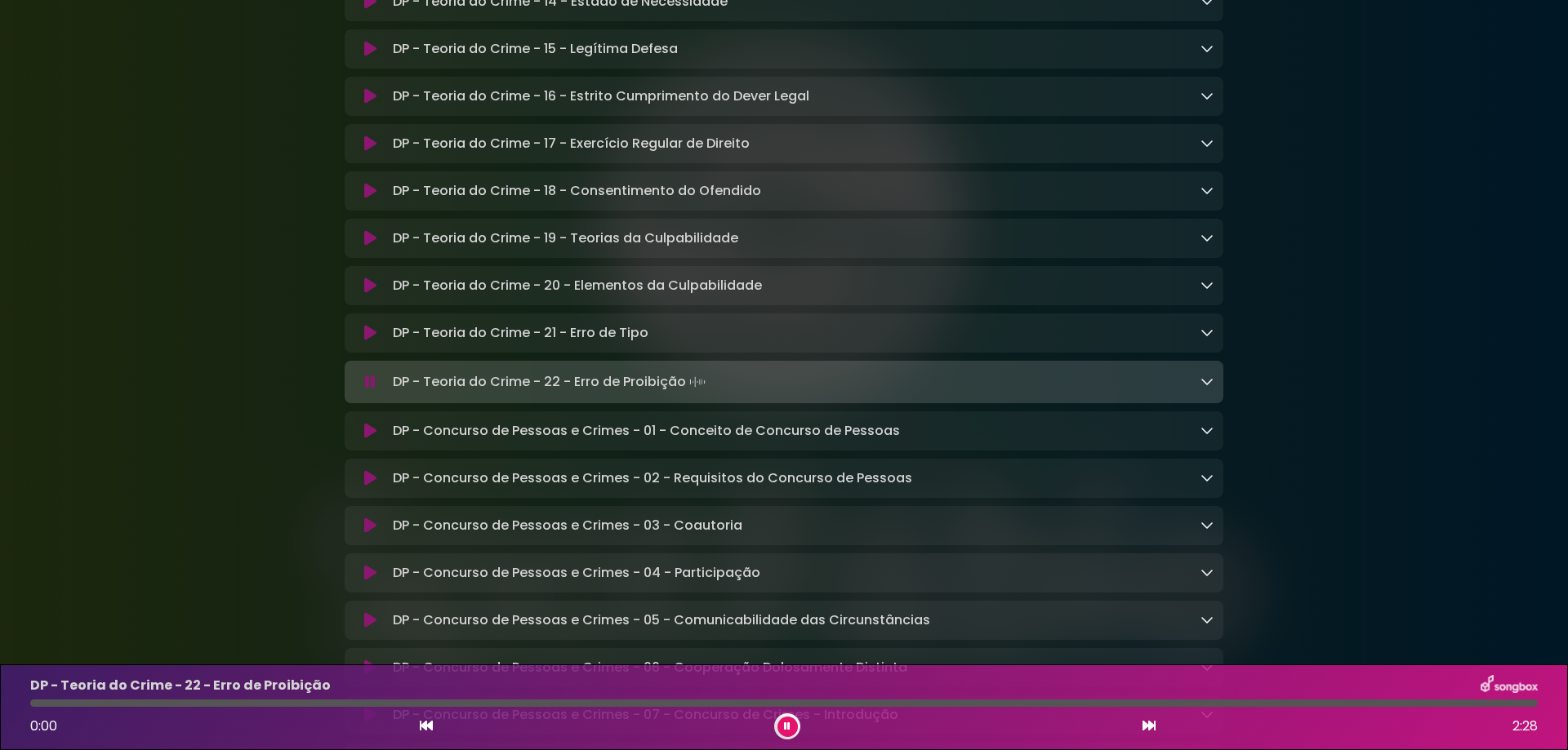
click at [368, 390] on icon at bounding box center [370, 382] width 11 height 16
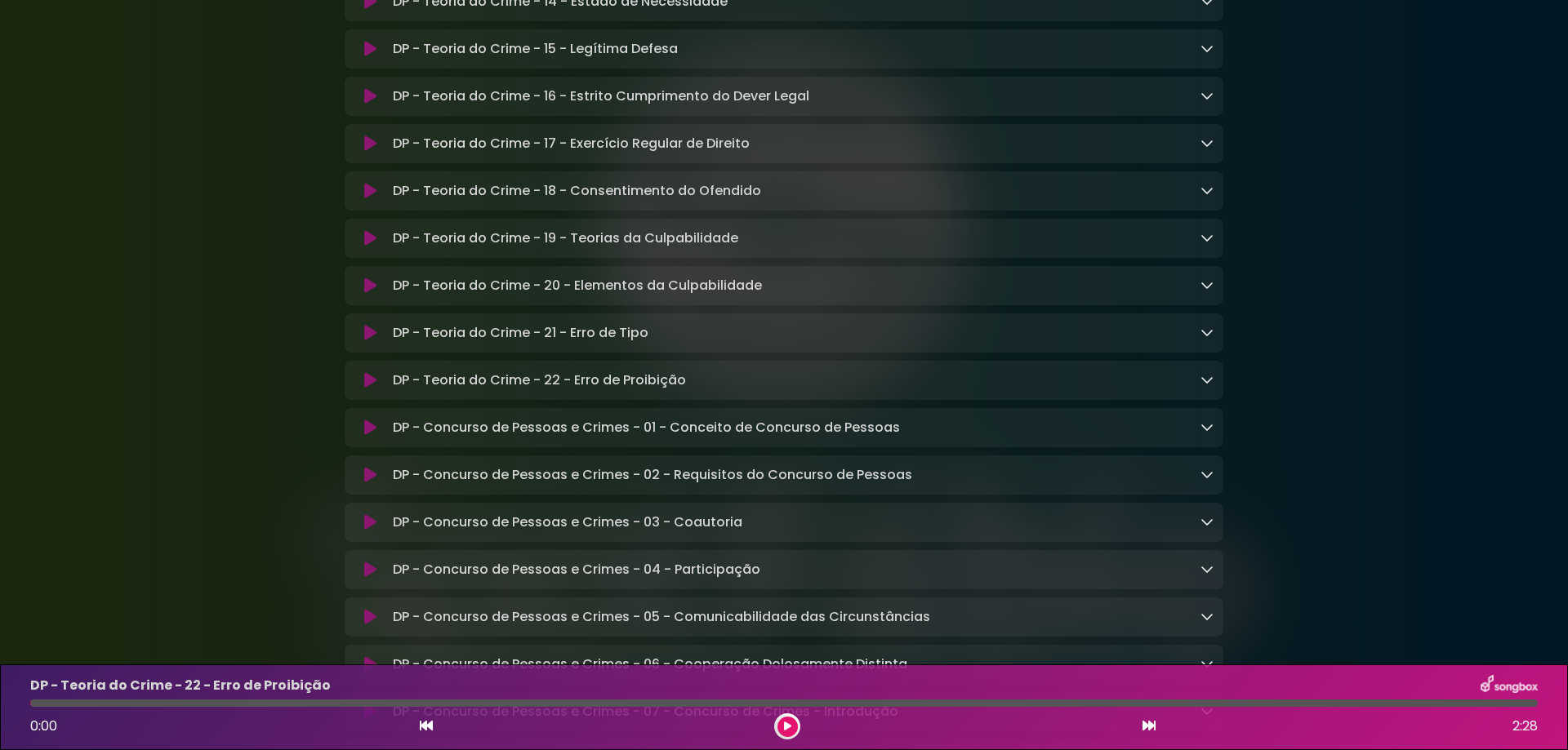
click at [368, 389] on icon at bounding box center [370, 380] width 13 height 16
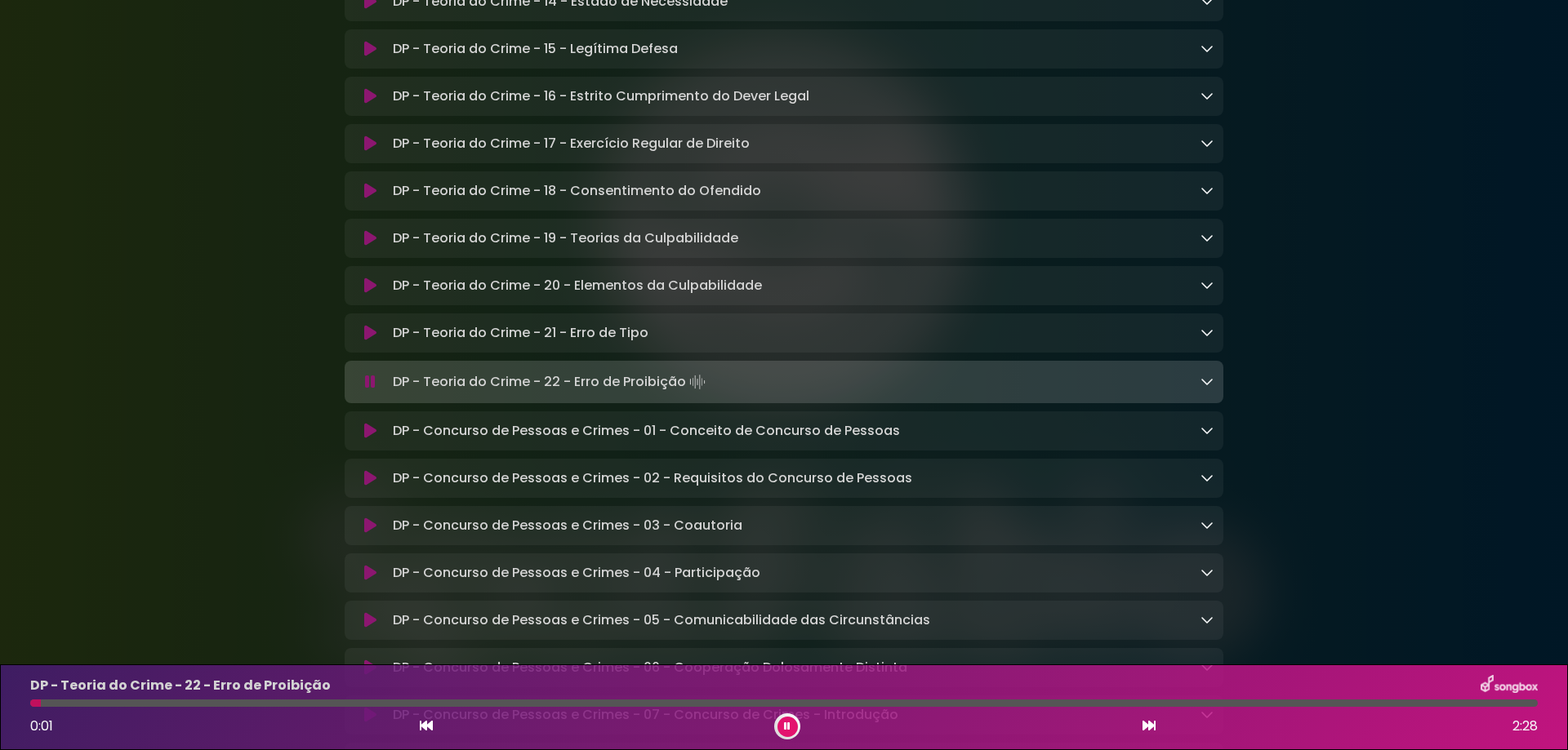
click at [371, 341] on icon at bounding box center [370, 333] width 13 height 16
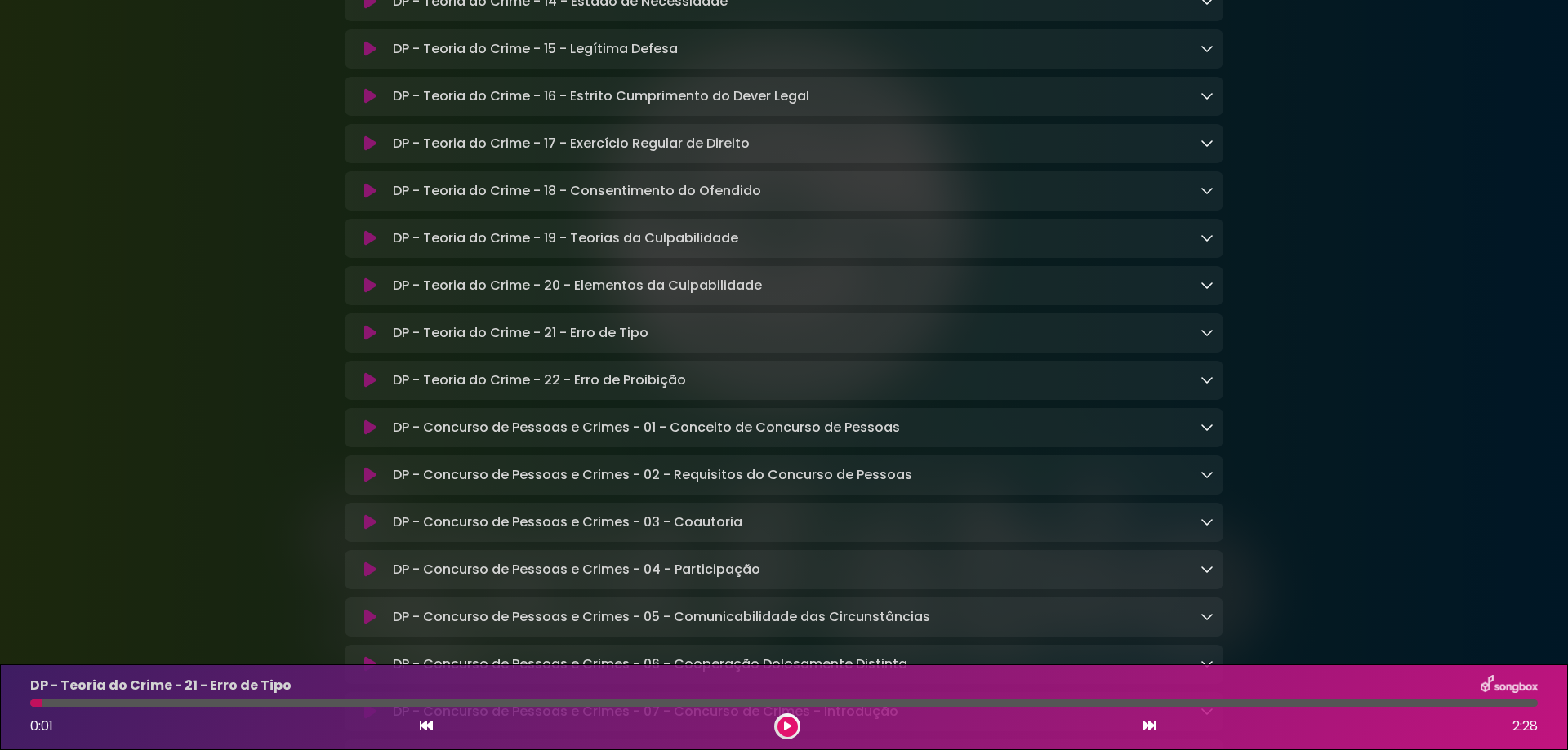
click at [365, 341] on icon at bounding box center [370, 333] width 13 height 16
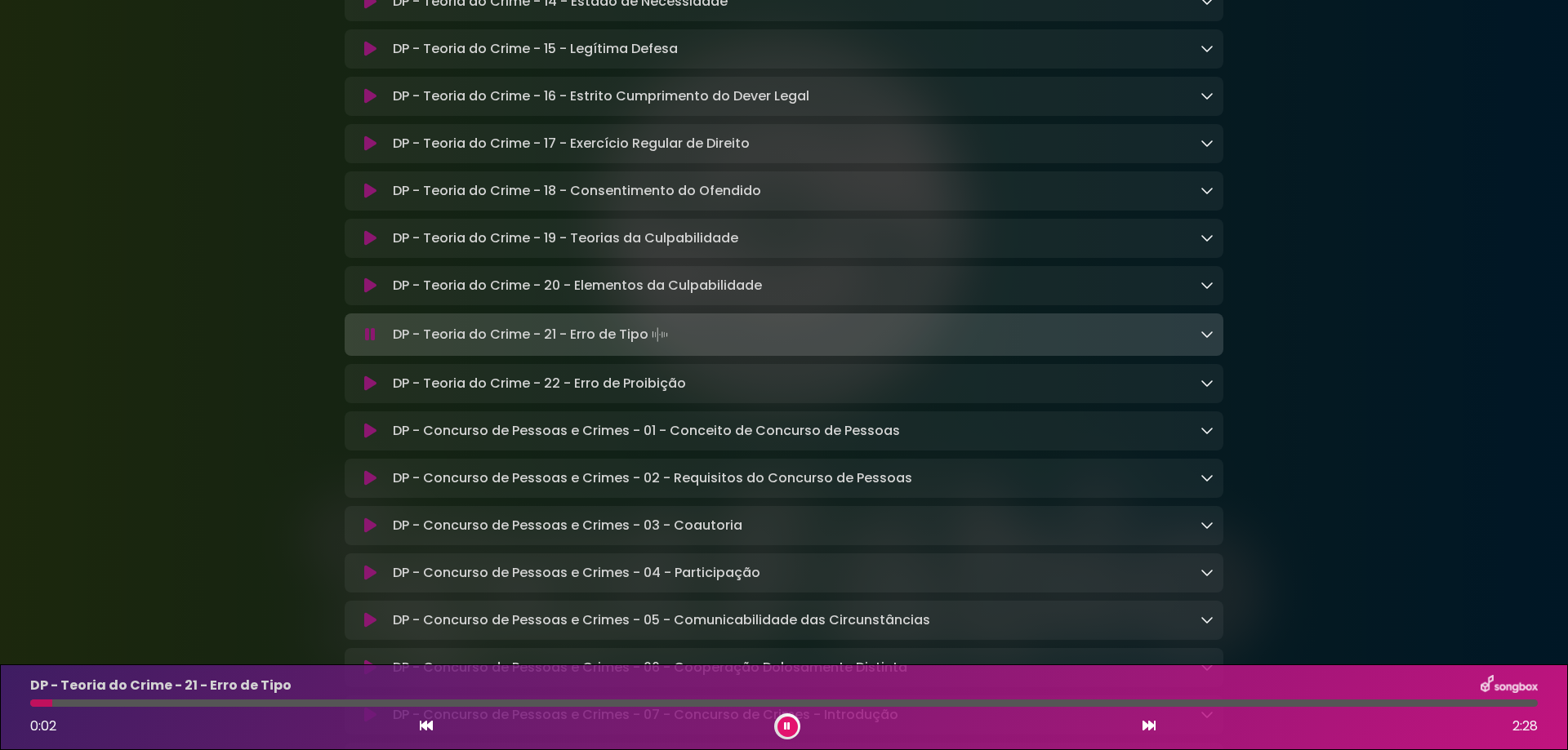
click at [367, 294] on icon at bounding box center [370, 286] width 13 height 16
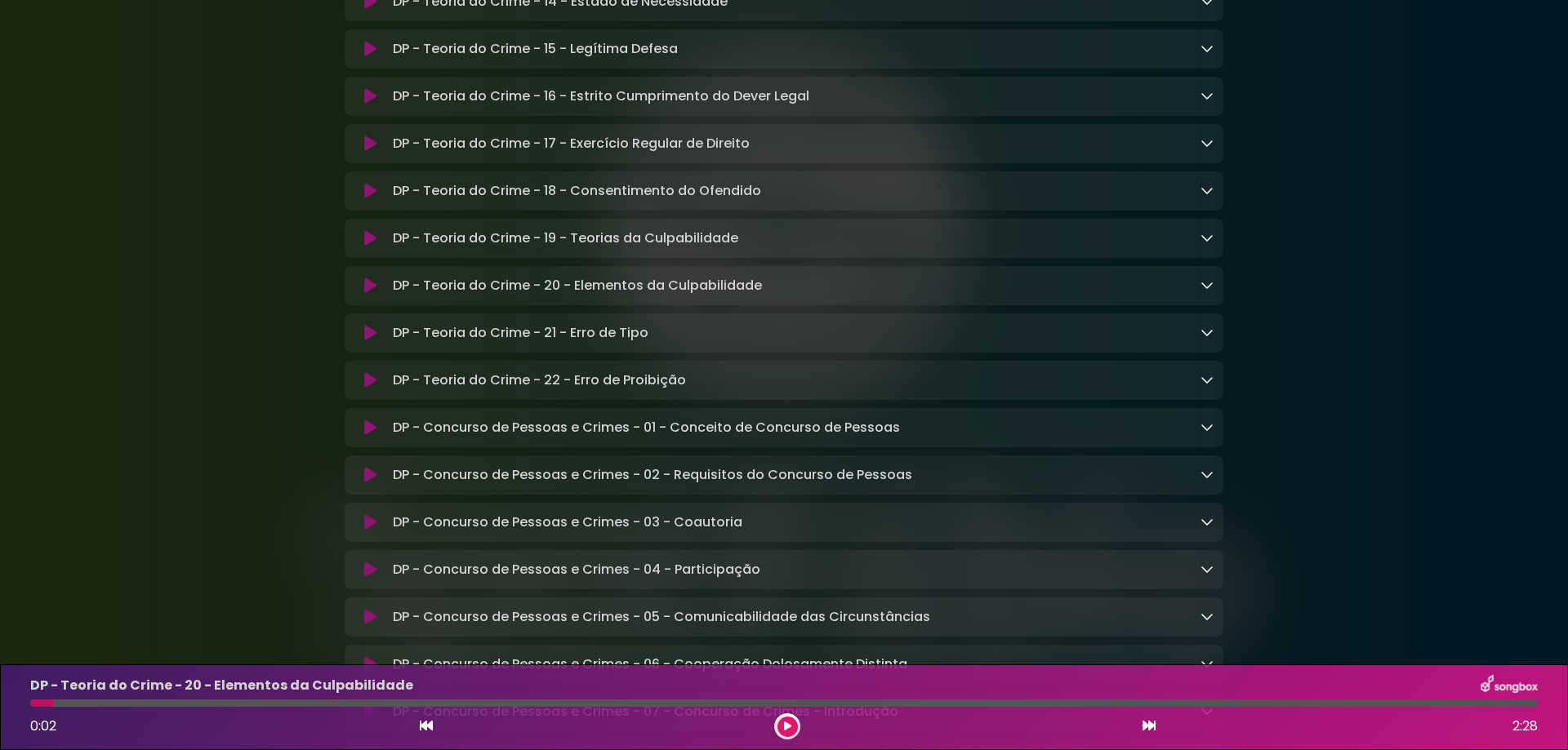
click at [369, 294] on icon at bounding box center [370, 286] width 13 height 16
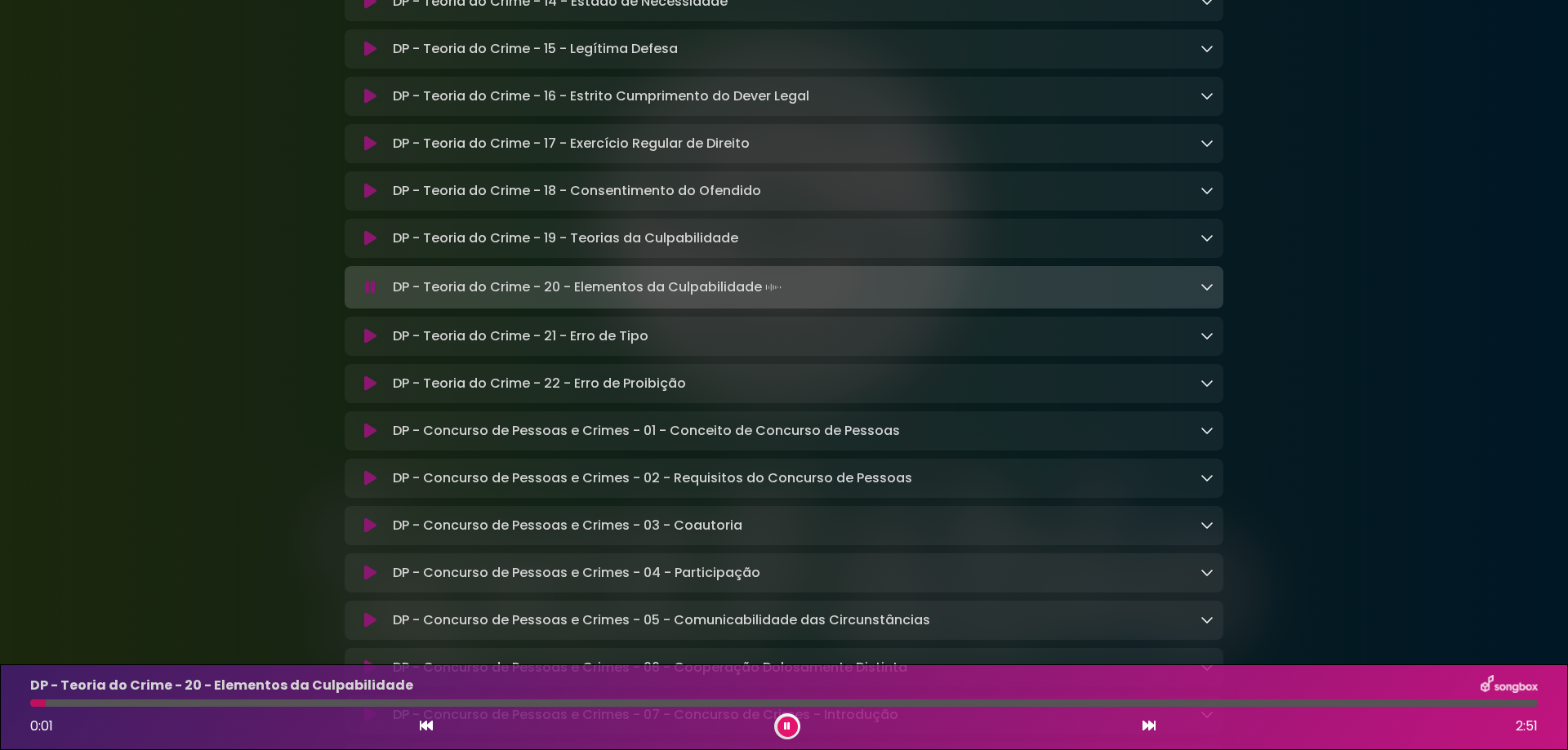
click at [373, 246] on icon at bounding box center [370, 238] width 13 height 16
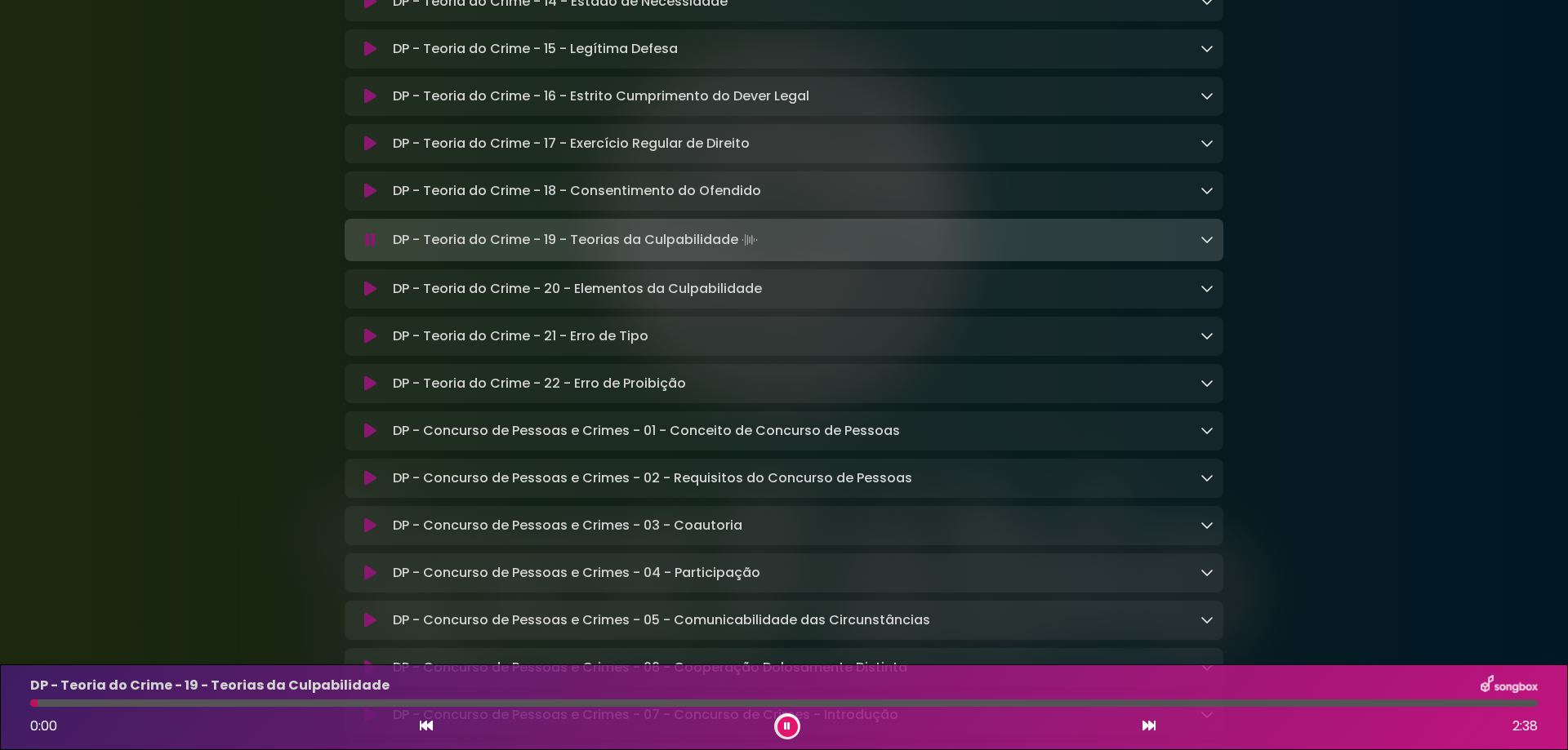
click at [371, 199] on icon at bounding box center [370, 191] width 13 height 16
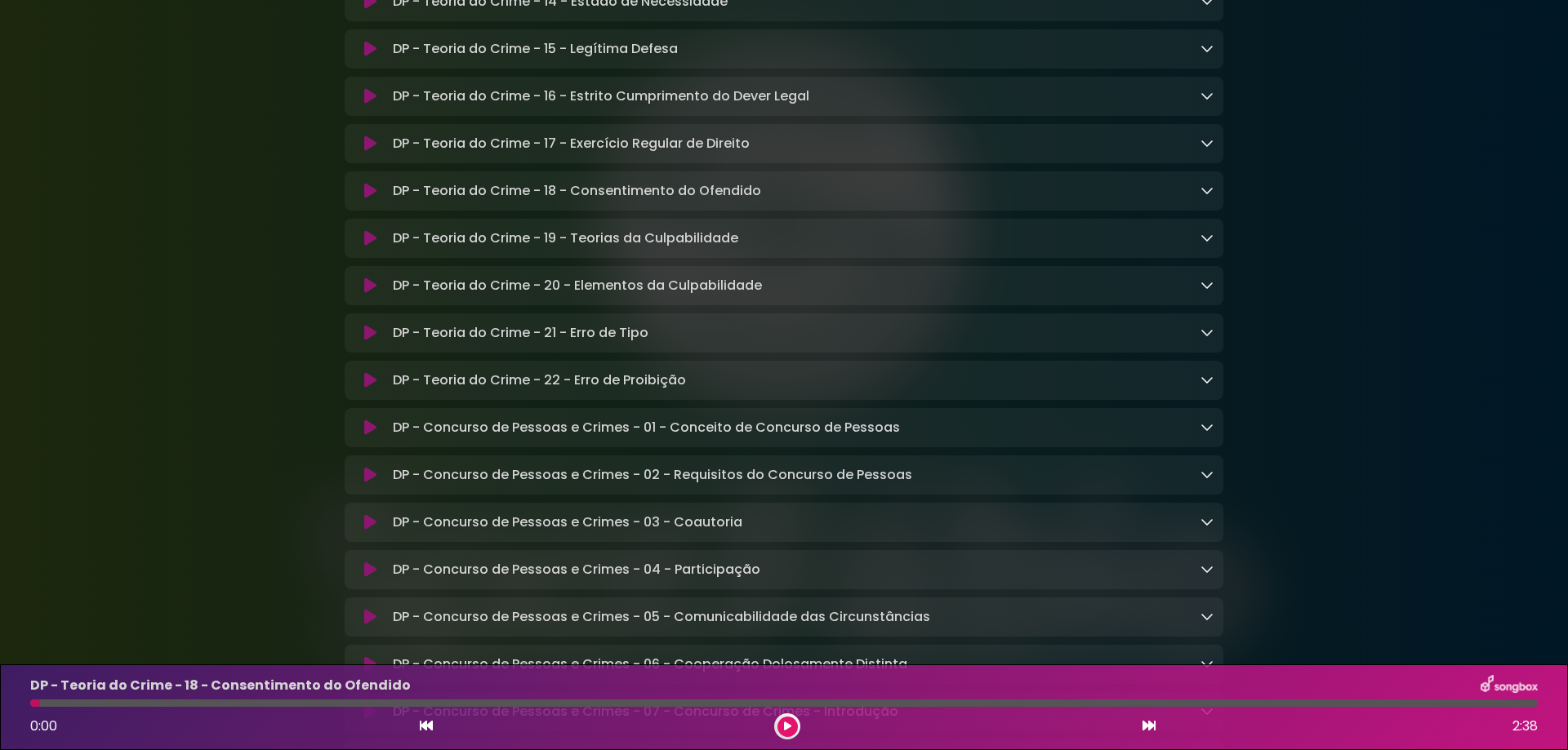
click at [371, 199] on icon at bounding box center [370, 191] width 13 height 16
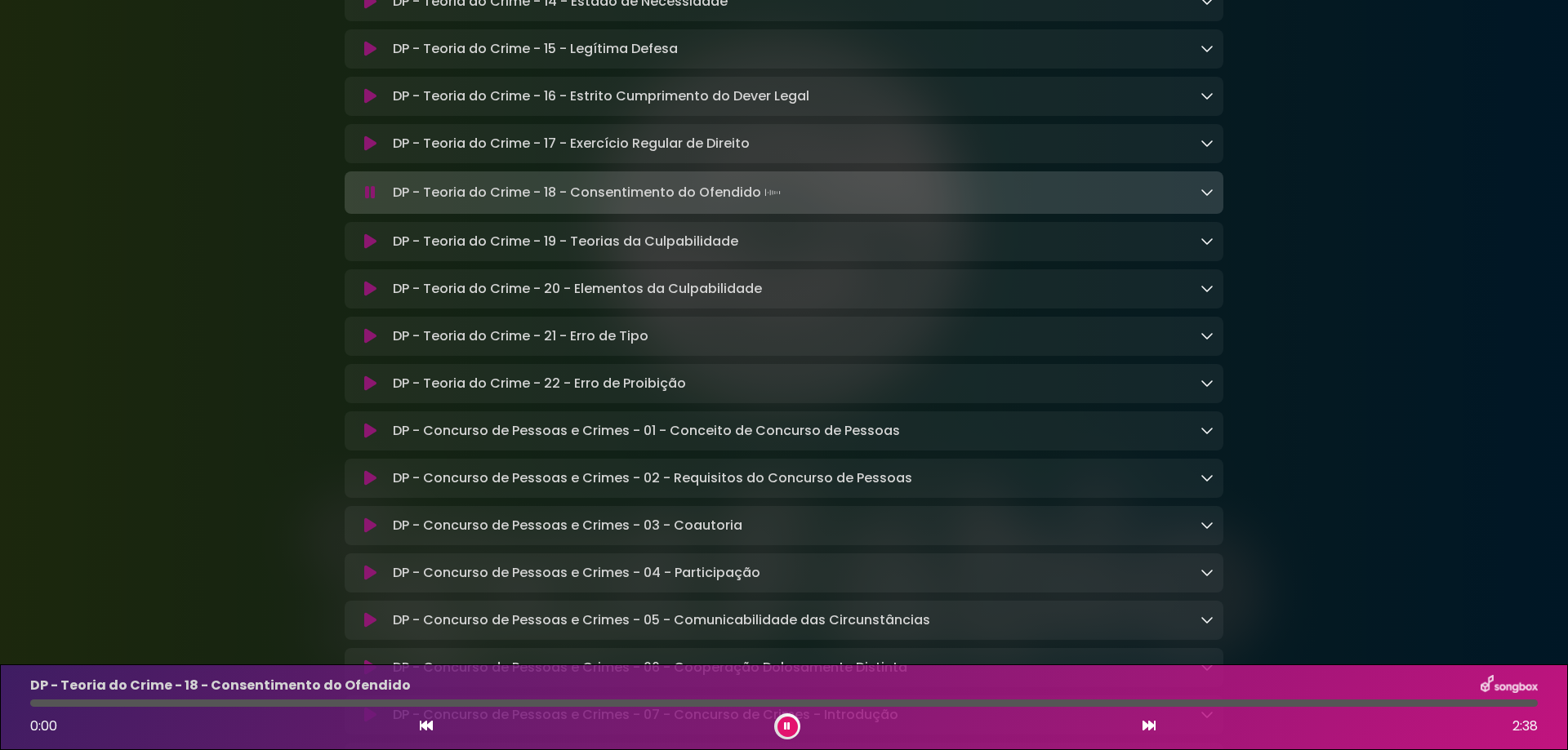
click at [368, 152] on icon at bounding box center [370, 144] width 13 height 16
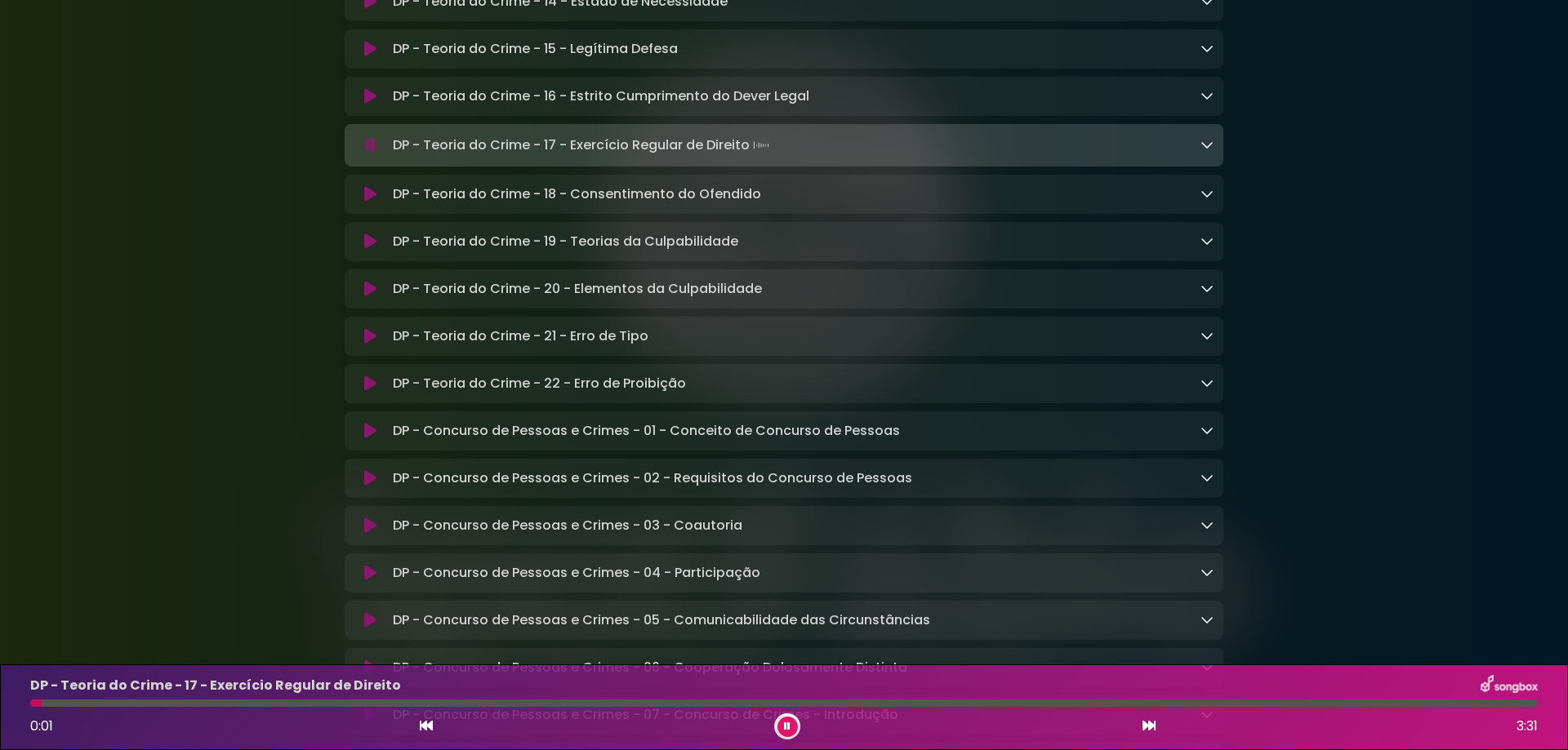
click at [365, 202] on icon at bounding box center [370, 194] width 13 height 16
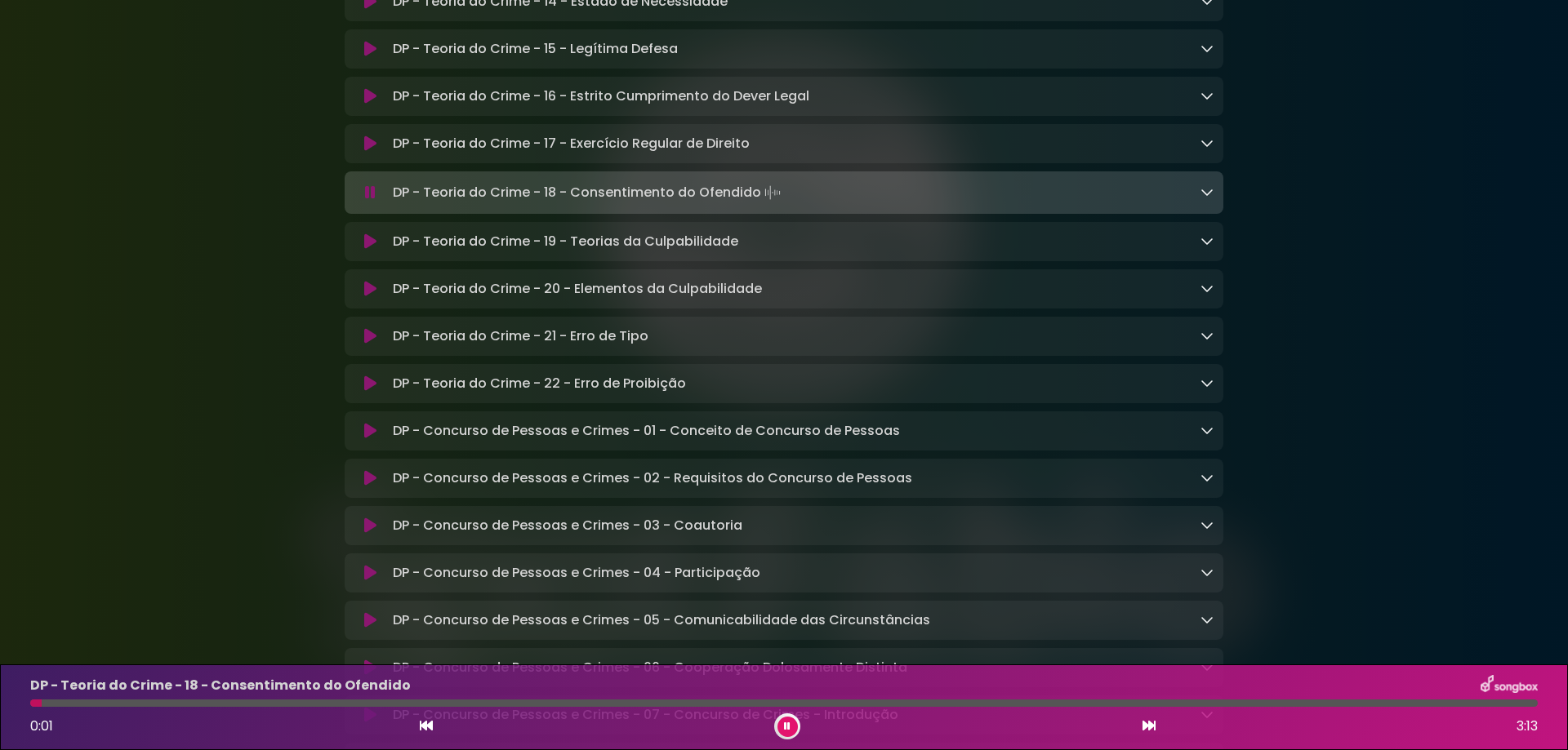
click at [68, 701] on div at bounding box center [784, 703] width 1507 height 7
click at [125, 703] on div at bounding box center [784, 703] width 1507 height 7
click at [175, 703] on div at bounding box center [784, 703] width 1507 height 7
click at [231, 702] on div at bounding box center [784, 703] width 1507 height 7
click at [794, 729] on button at bounding box center [787, 727] width 21 height 21
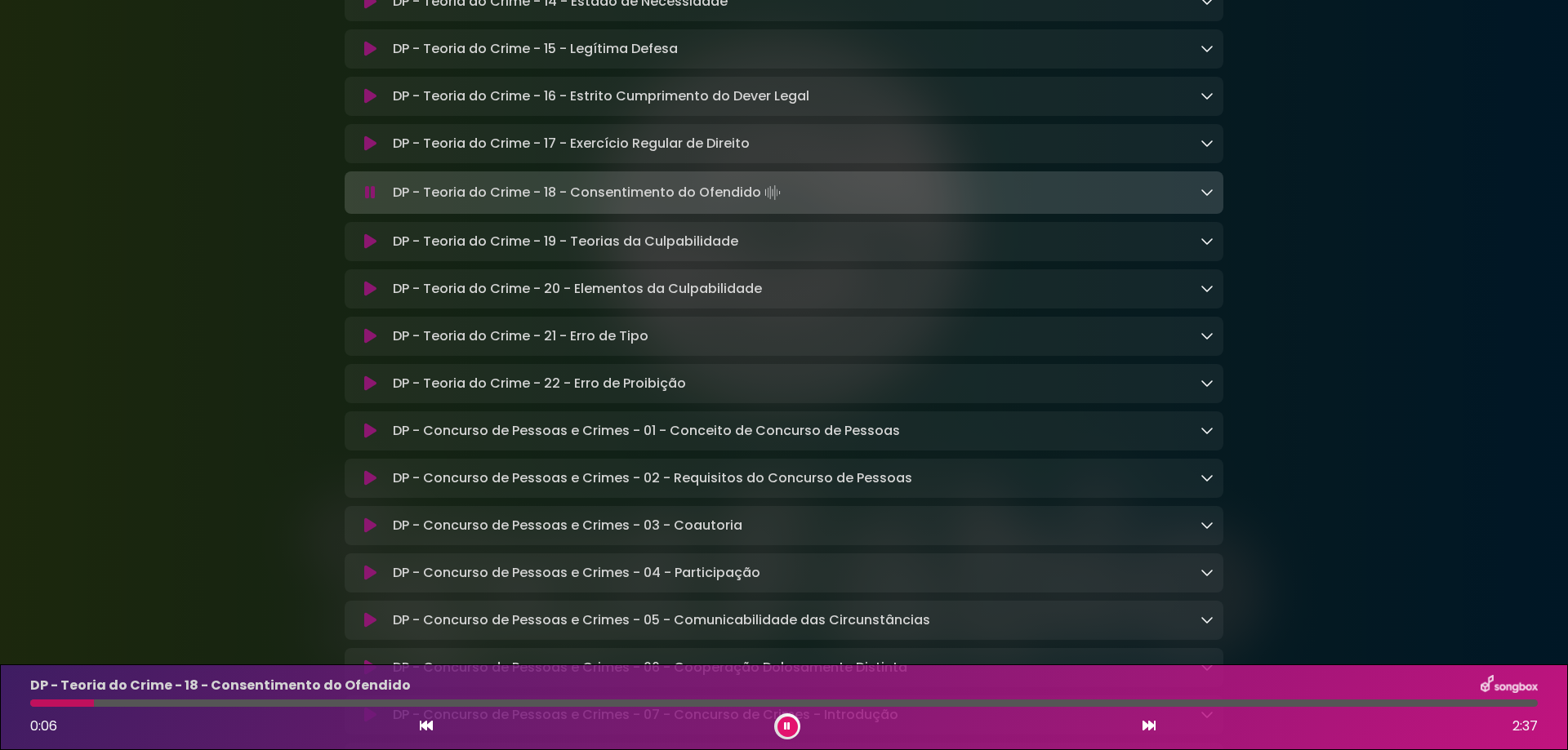
click at [373, 201] on icon at bounding box center [370, 192] width 11 height 16
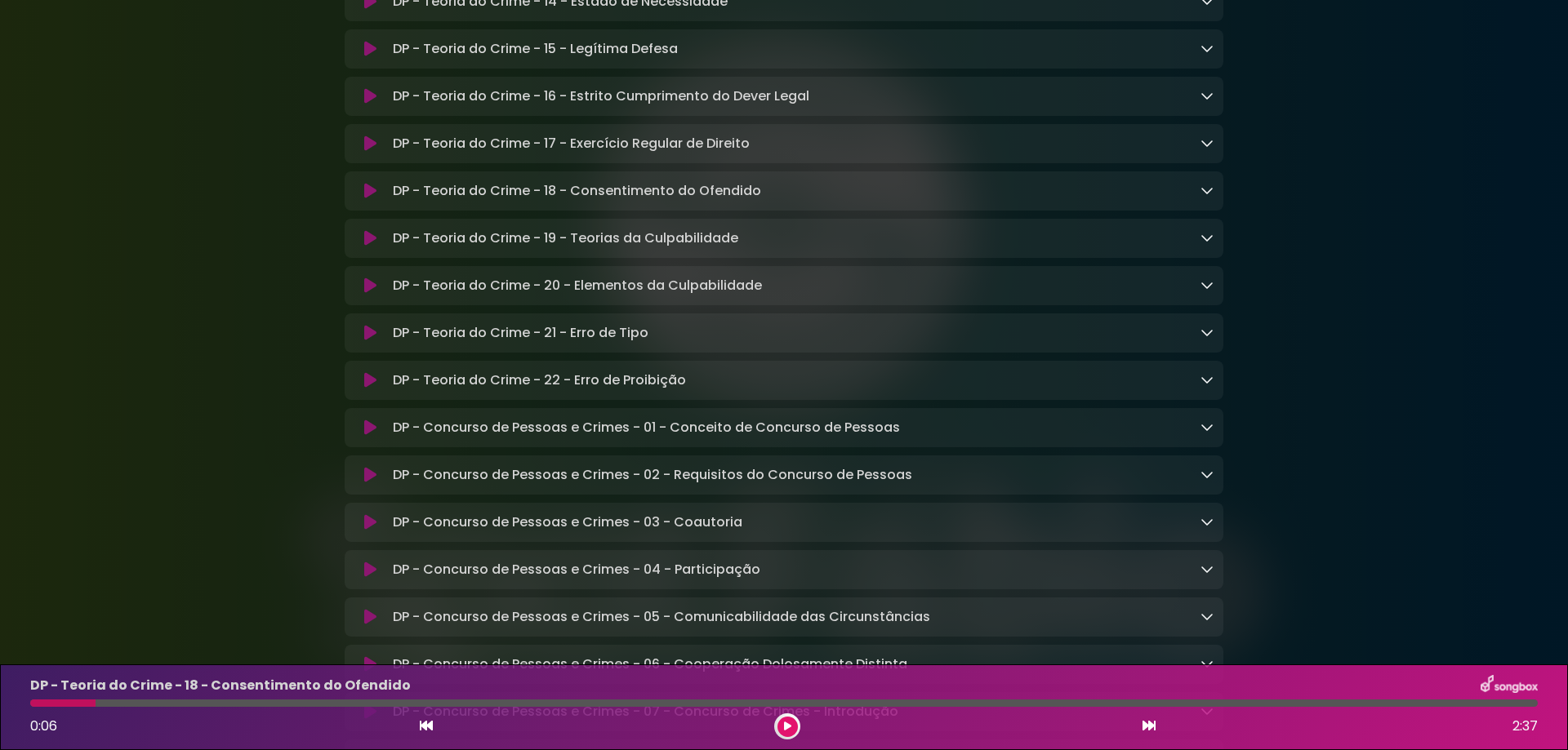
click at [795, 725] on button at bounding box center [787, 727] width 21 height 21
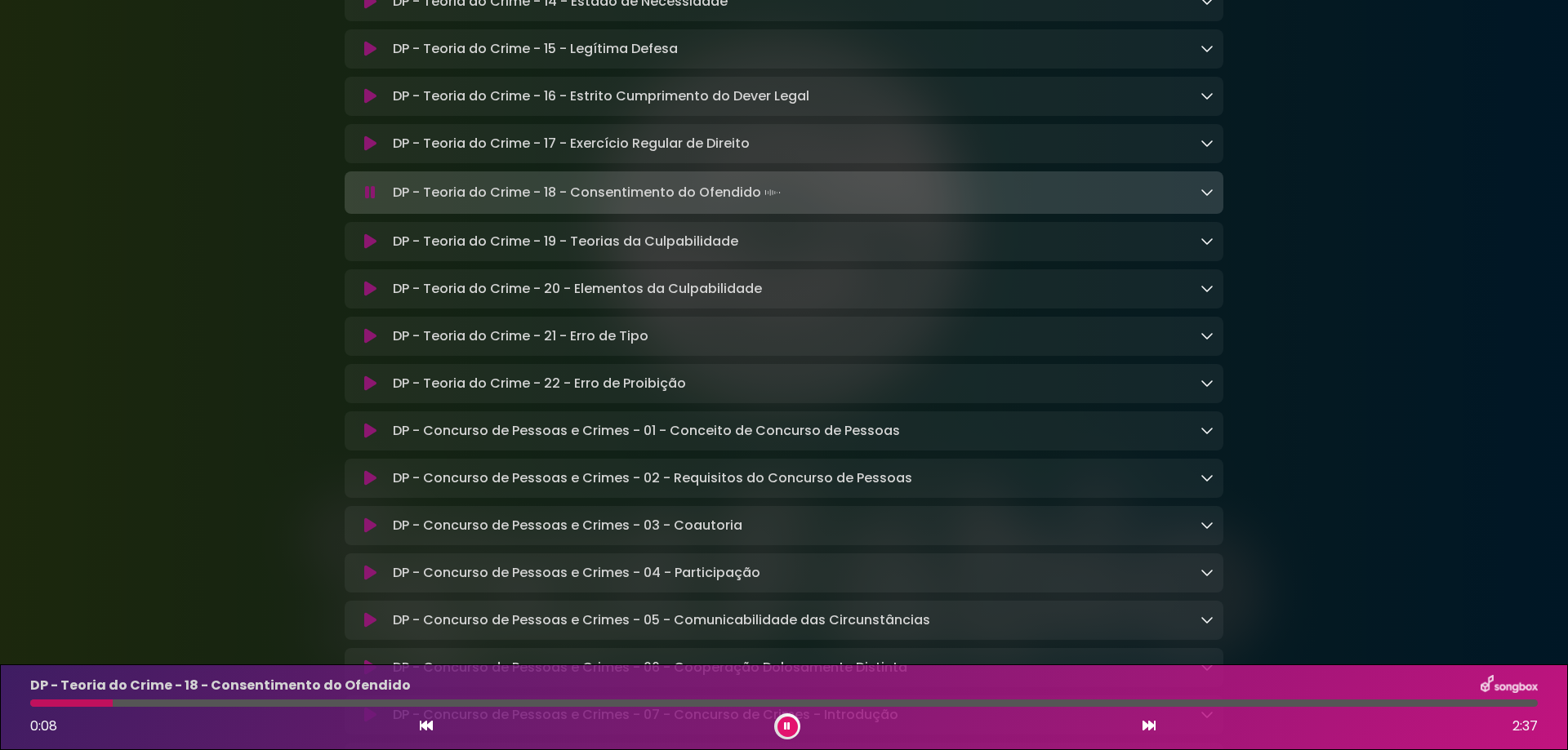
click at [361, 152] on button at bounding box center [369, 144] width 31 height 16
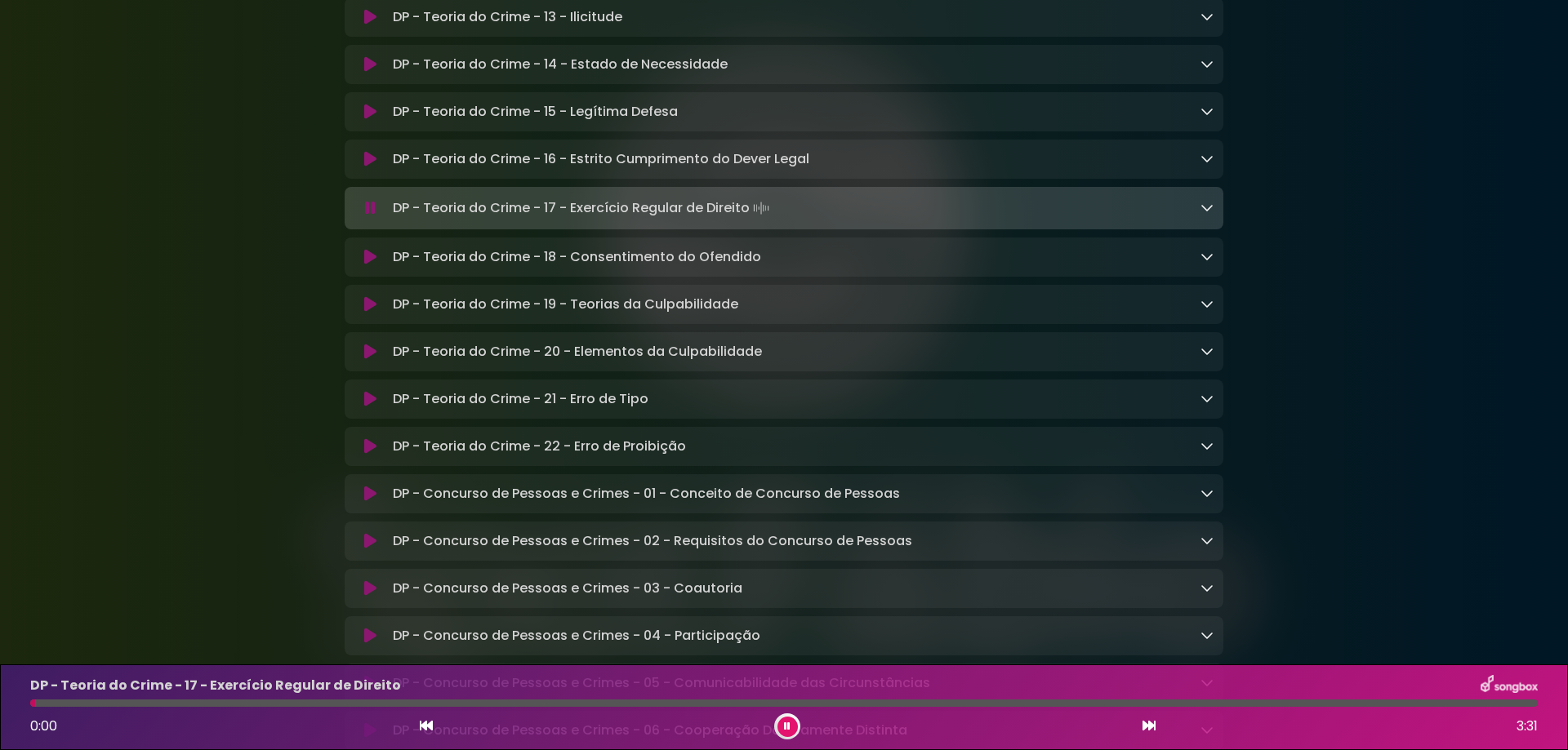
scroll to position [8303, 0]
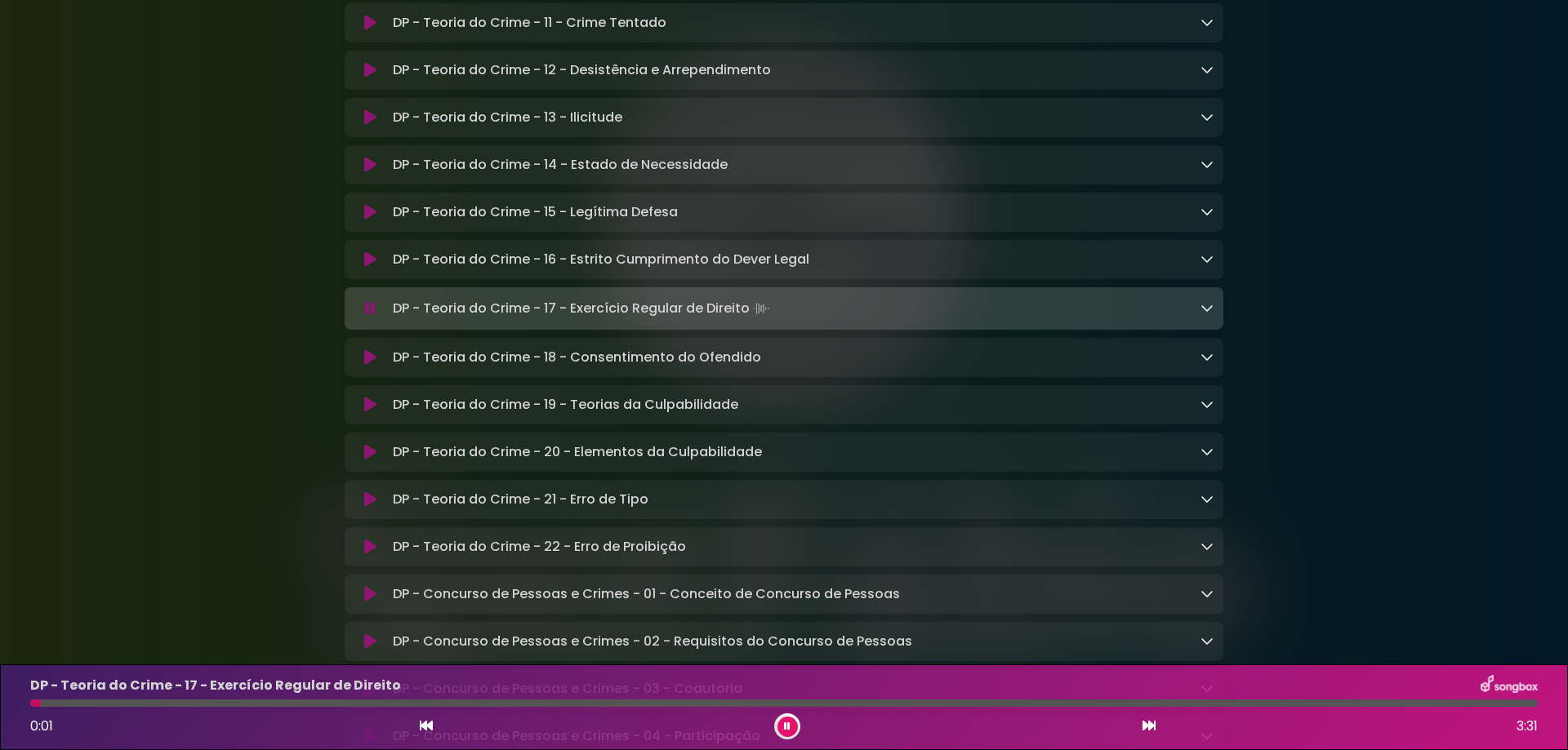
click at [369, 126] on icon at bounding box center [370, 118] width 13 height 16
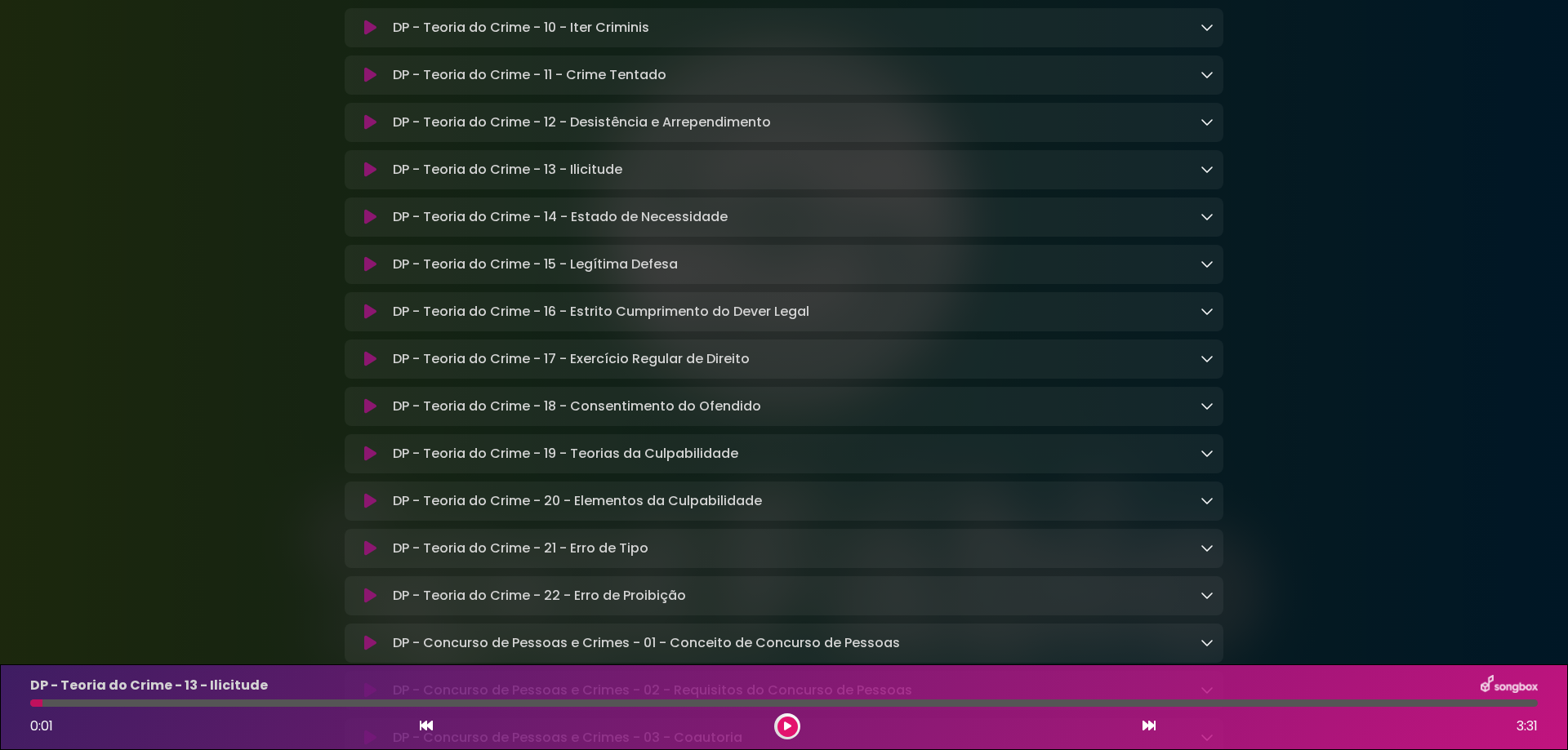
scroll to position [8221, 0]
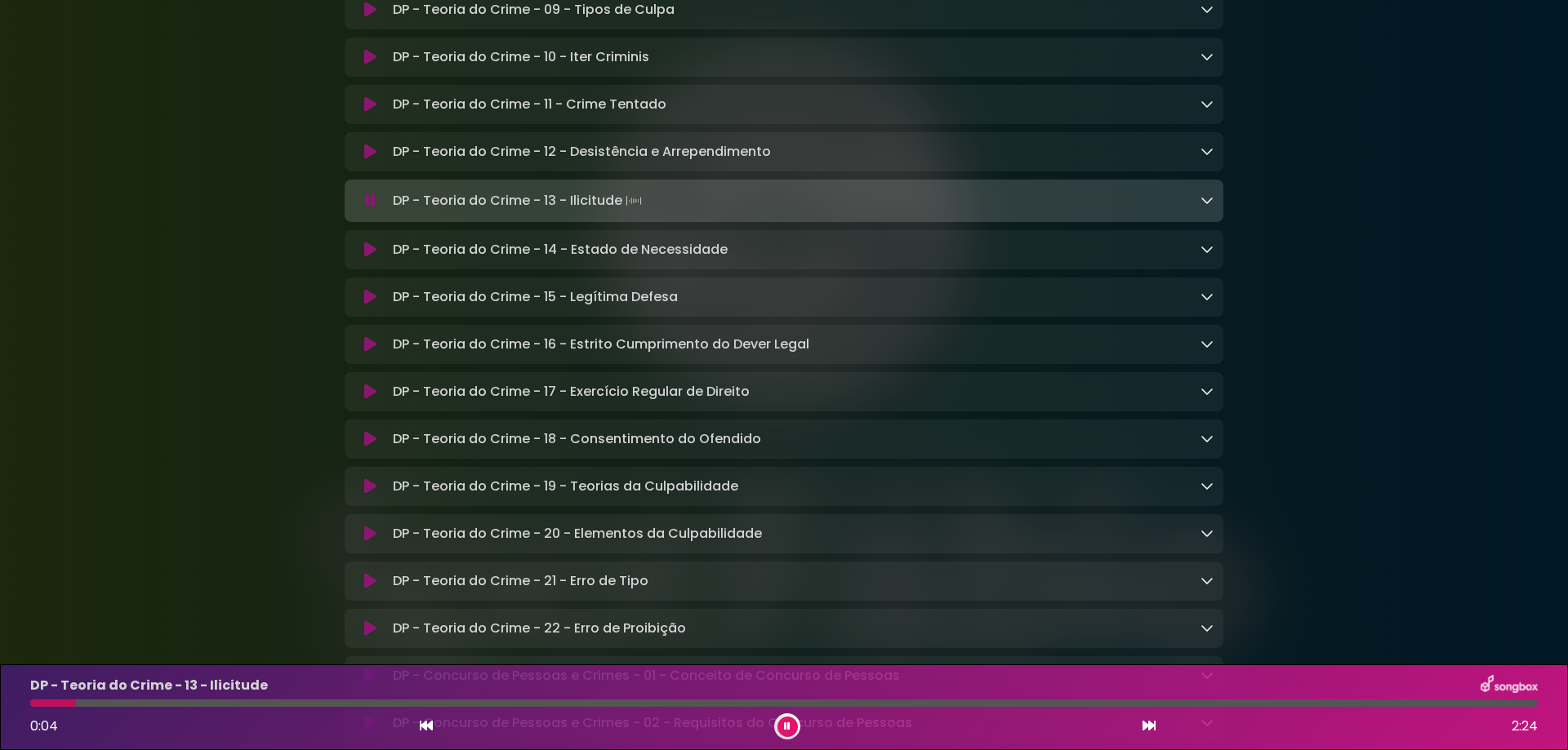
click at [360, 160] on button at bounding box center [369, 152] width 31 height 16
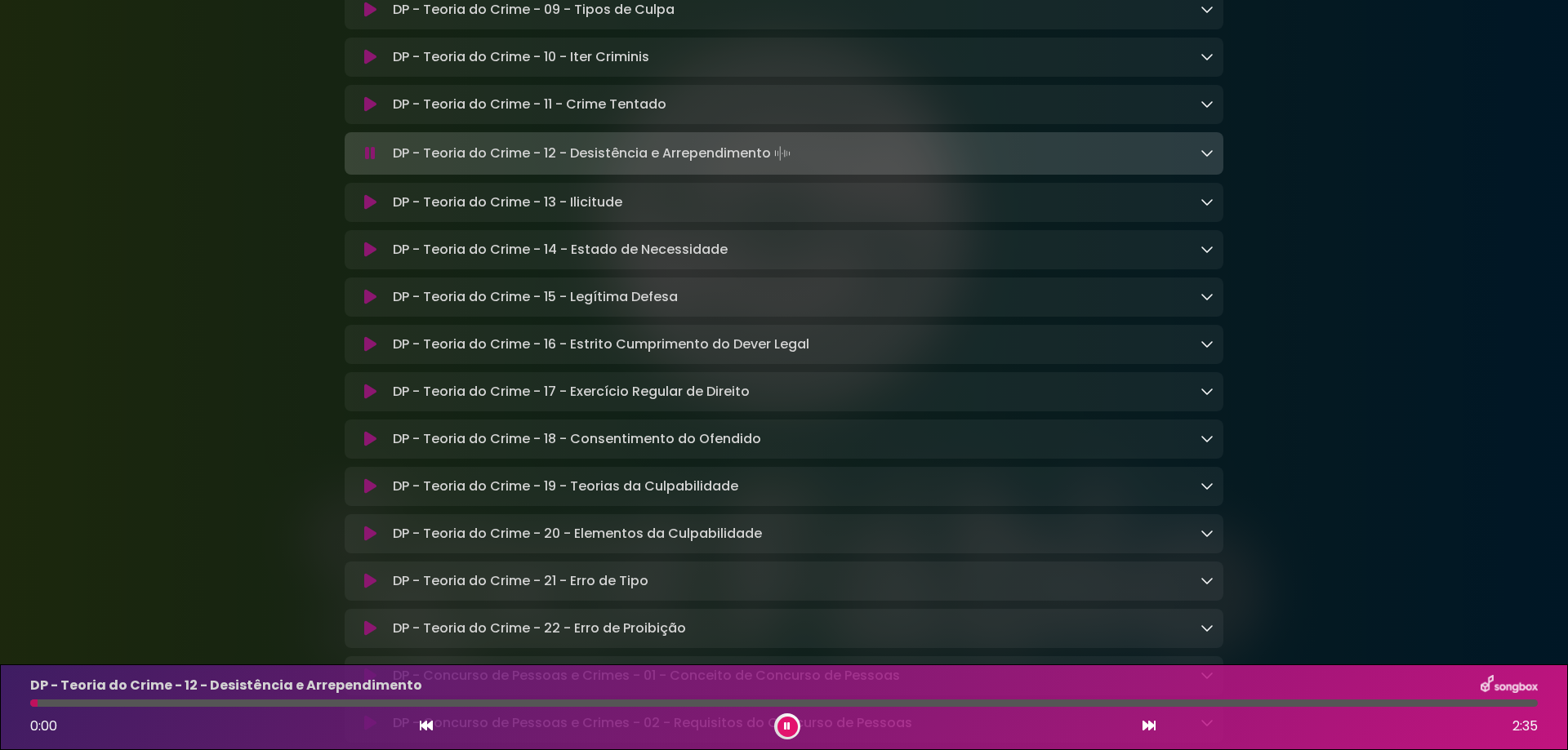
click at [361, 112] on button at bounding box center [369, 104] width 31 height 16
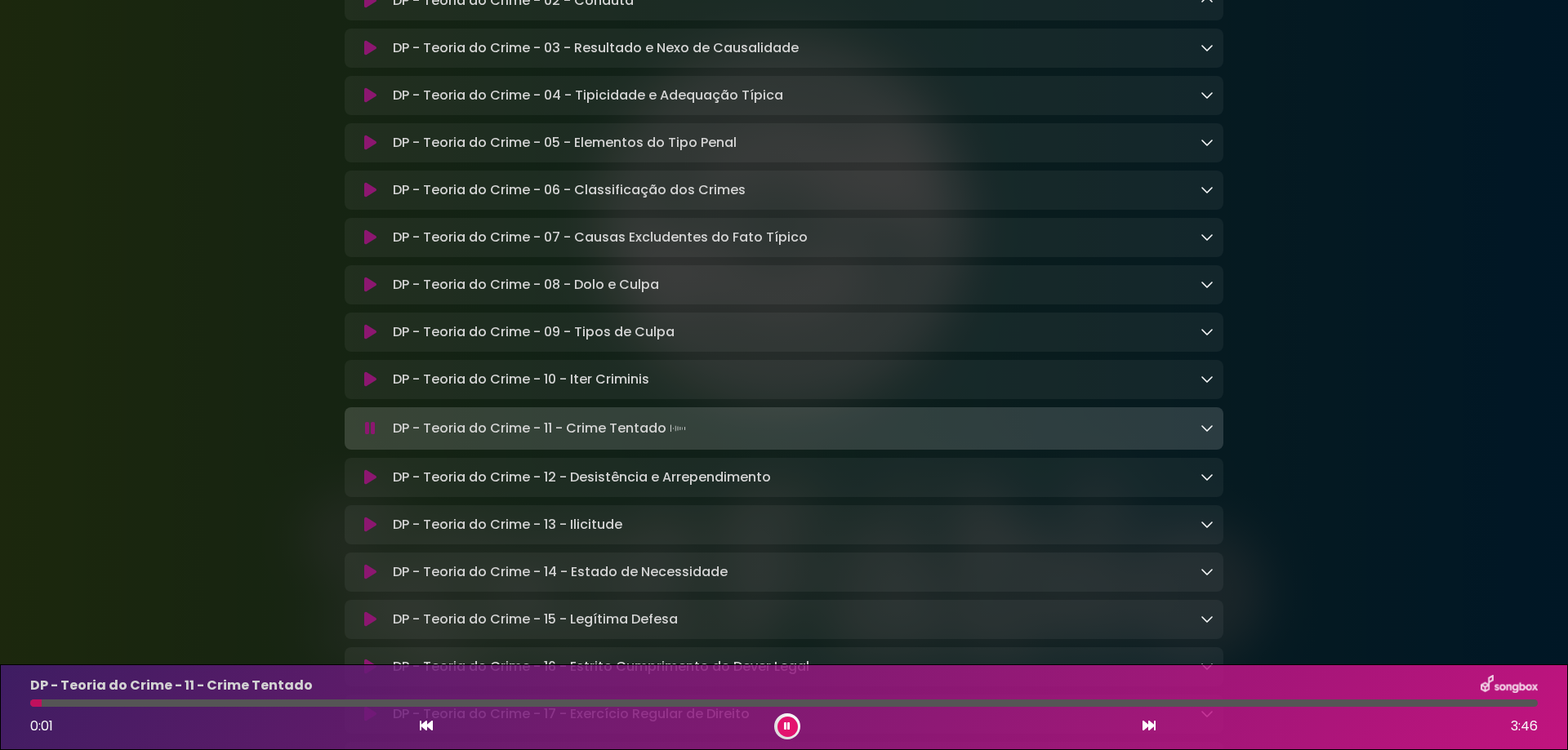
scroll to position [7894, 0]
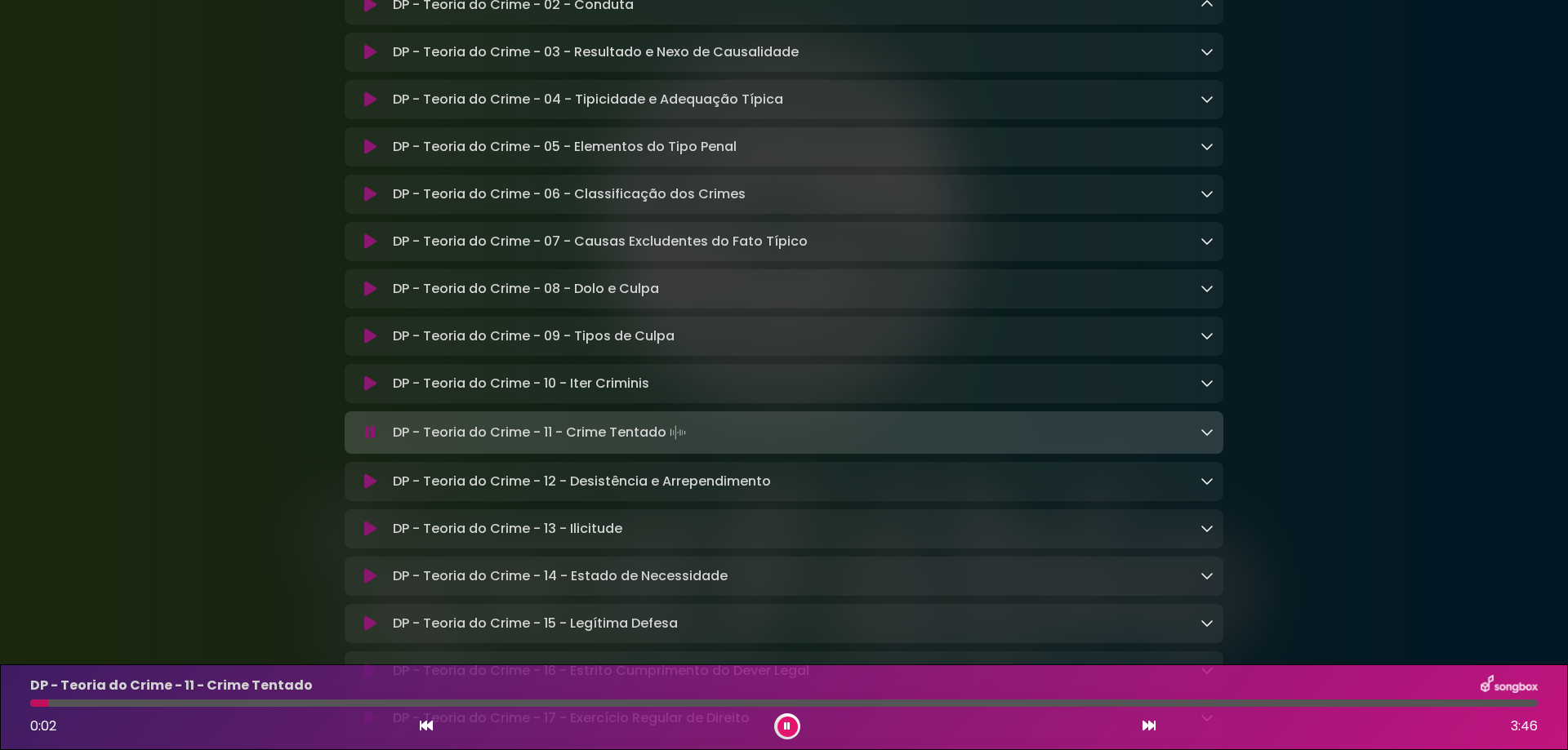
click at [377, 24] on div "DP - Teoria do Crime - 02 - Conduta Loading Track... Name" at bounding box center [784, 5] width 879 height 40
click at [365, 13] on icon at bounding box center [370, 4] width 13 height 16
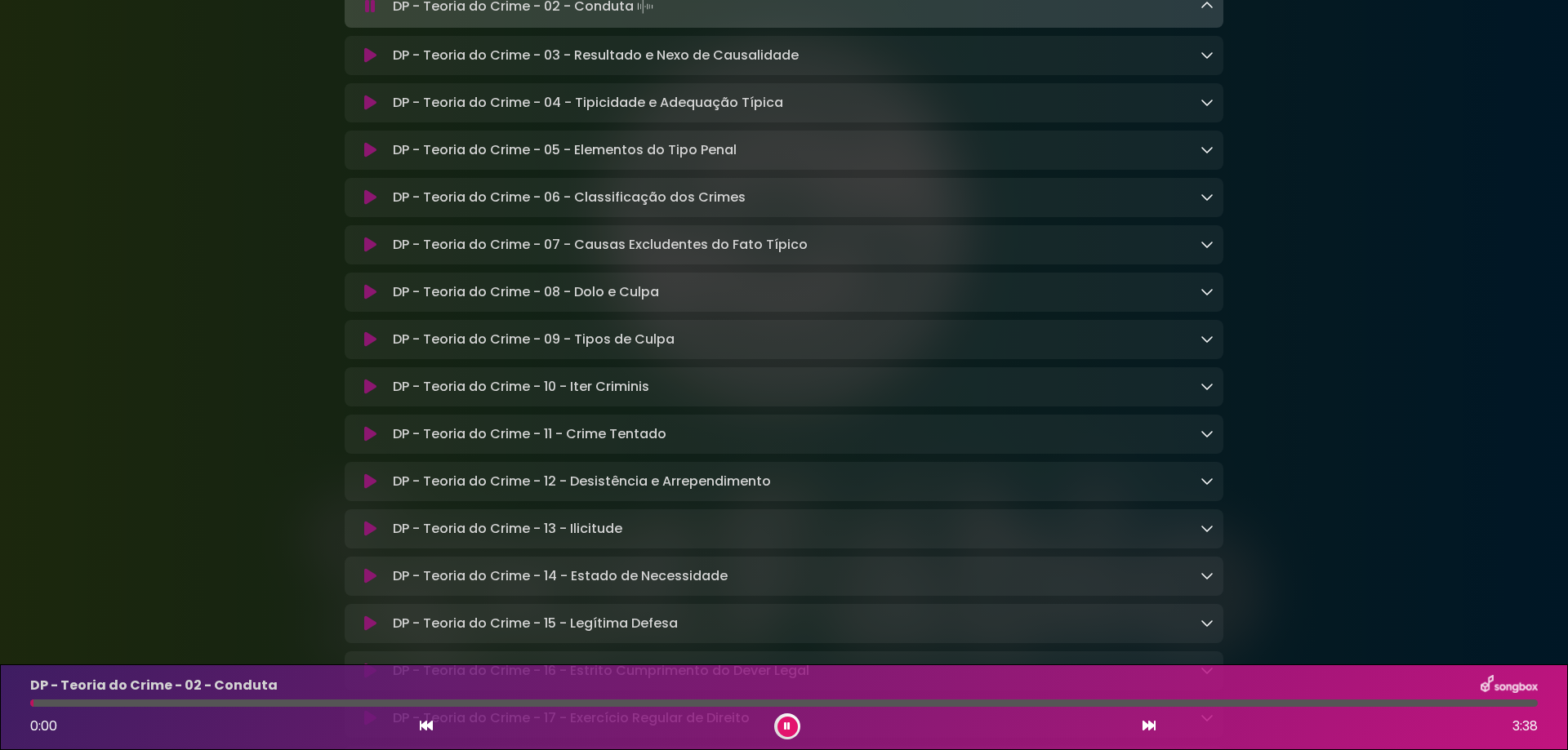
click at [1207, 13] on icon at bounding box center [1207, 5] width 13 height 13
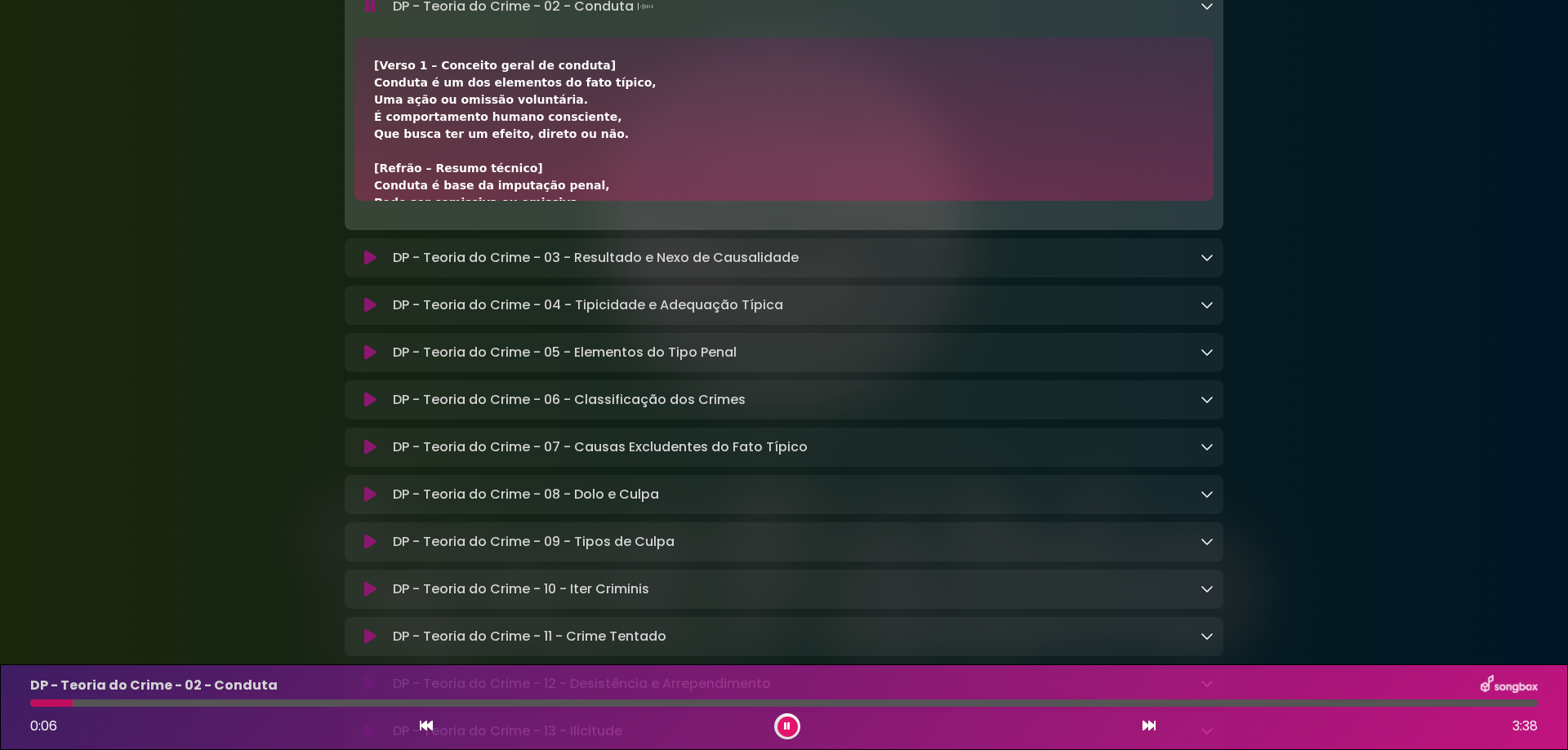
drag, startPoint x: 425, startPoint y: 194, endPoint x: 596, endPoint y: 281, distance: 191.9
click at [596, 281] on div "[Verso 1 – Conceito geral de conduta] Conduta é um dos elementos do fato típico…" at bounding box center [784, 546] width 819 height 977
copy div "Conceito geral de conduta] Conduta é um dos elementos do fato típico, Uma ação …"
drag, startPoint x: 796, startPoint y: 724, endPoint x: 734, endPoint y: 728, distance: 62.1
click at [795, 721] on button at bounding box center [787, 727] width 21 height 21
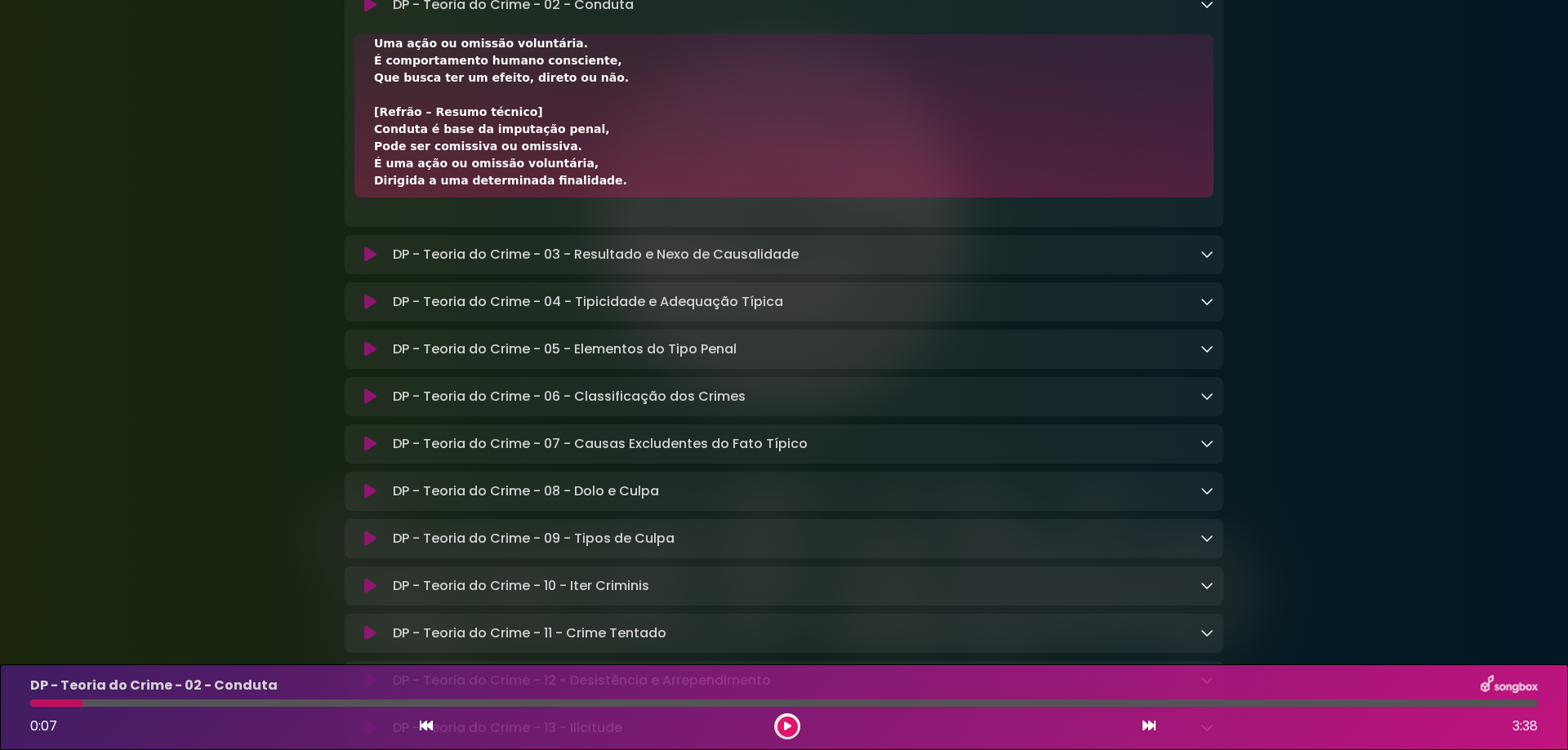
scroll to position [82, 0]
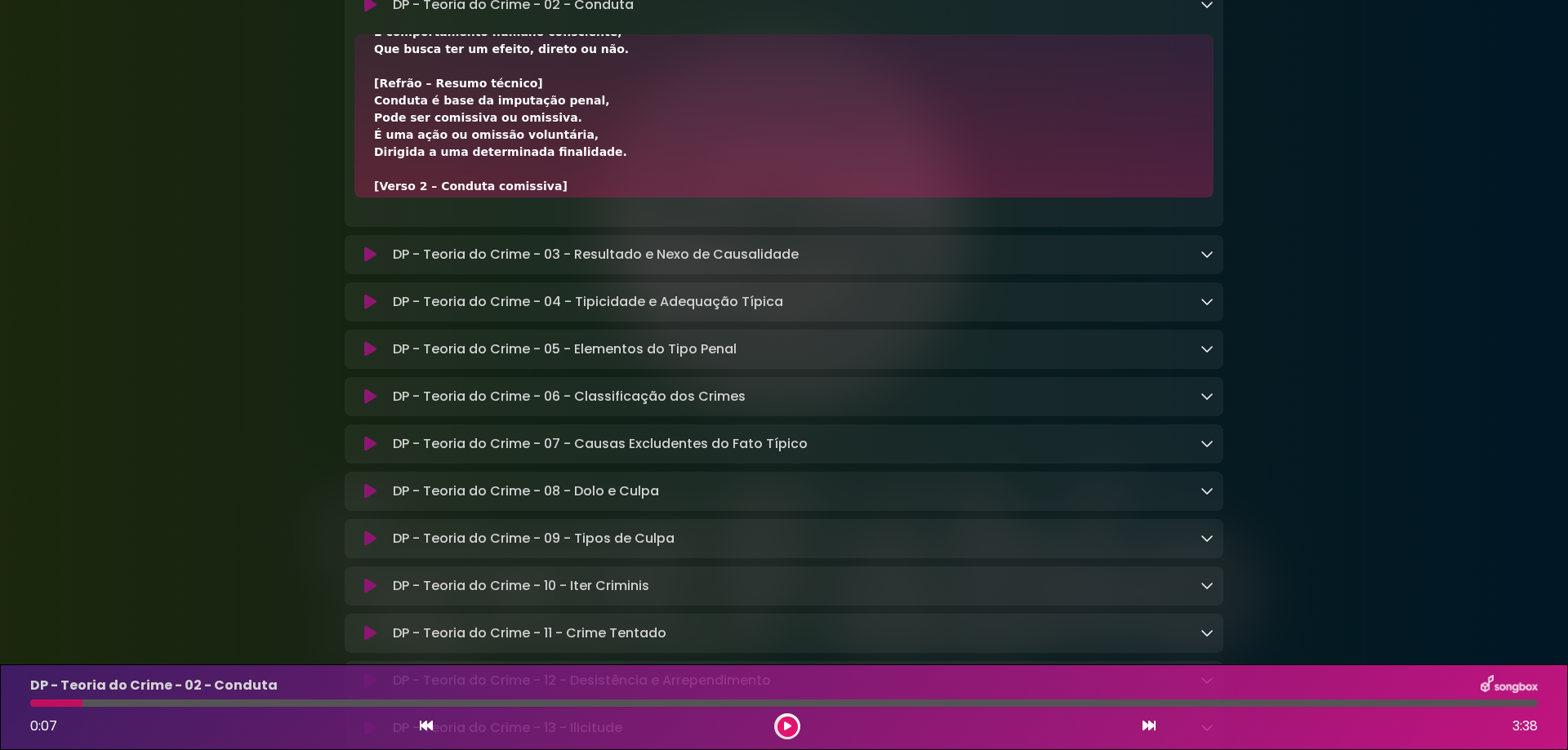
drag, startPoint x: 371, startPoint y: 230, endPoint x: 577, endPoint y: 286, distance: 213.5
click at [577, 198] on div "[Verso 1 – Conceito geral de conduta] Conduta é um dos elementos do fato típico…" at bounding box center [784, 116] width 859 height 163
copy div "Conduta é base da imputação penal, Pode ser comissiva ou omissiva. É uma ação o…"
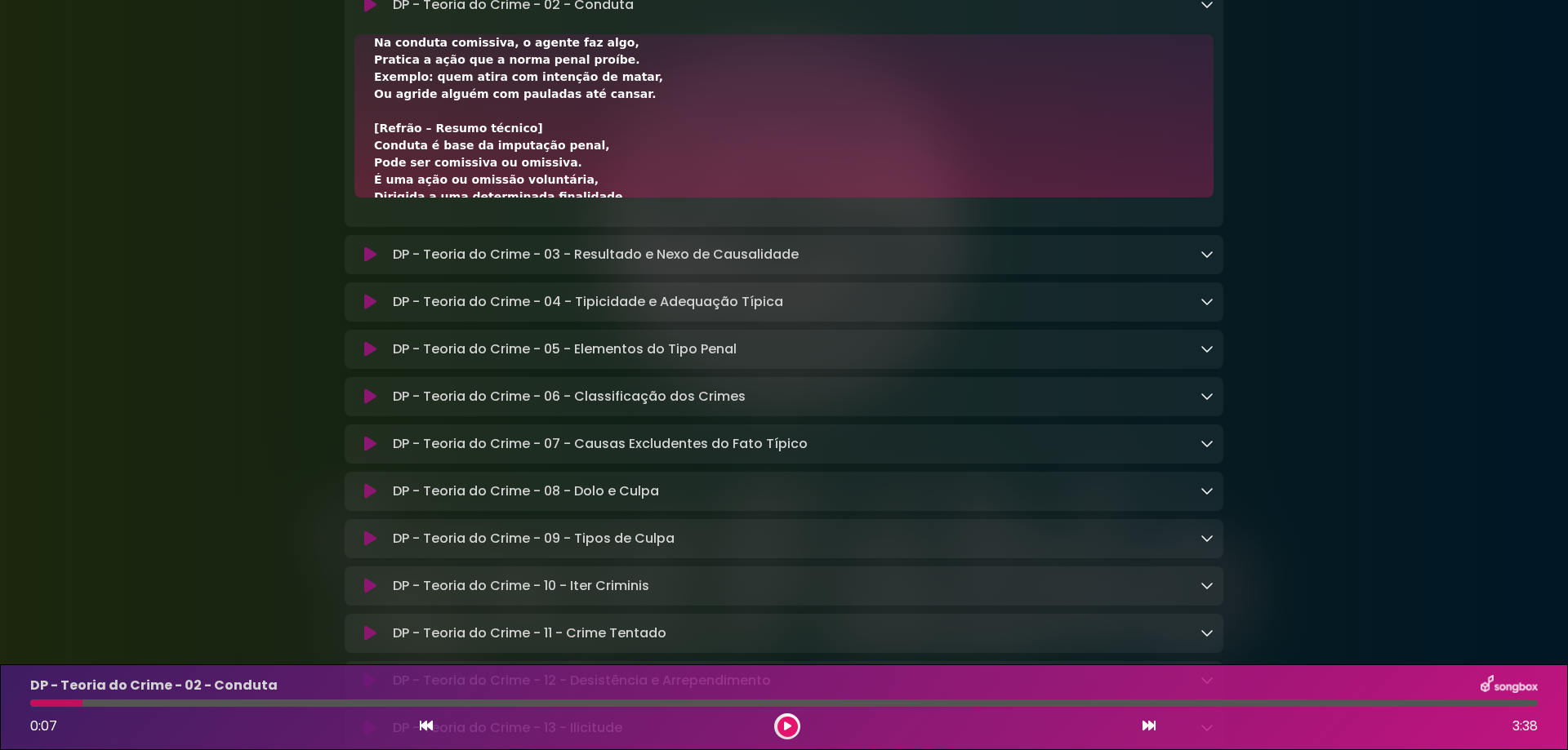
scroll to position [244, 0]
drag, startPoint x: 372, startPoint y: 251, endPoint x: 609, endPoint y: 221, distance: 238.9
click at [609, 198] on div "[Verso 1 – Conceito geral de conduta] Conduta é um dos elementos do fato típico…" at bounding box center [784, 116] width 859 height 163
copy div "Na conduta comissiva, o agente faz algo, [PERSON_NAME] a ação que a norma penal…"
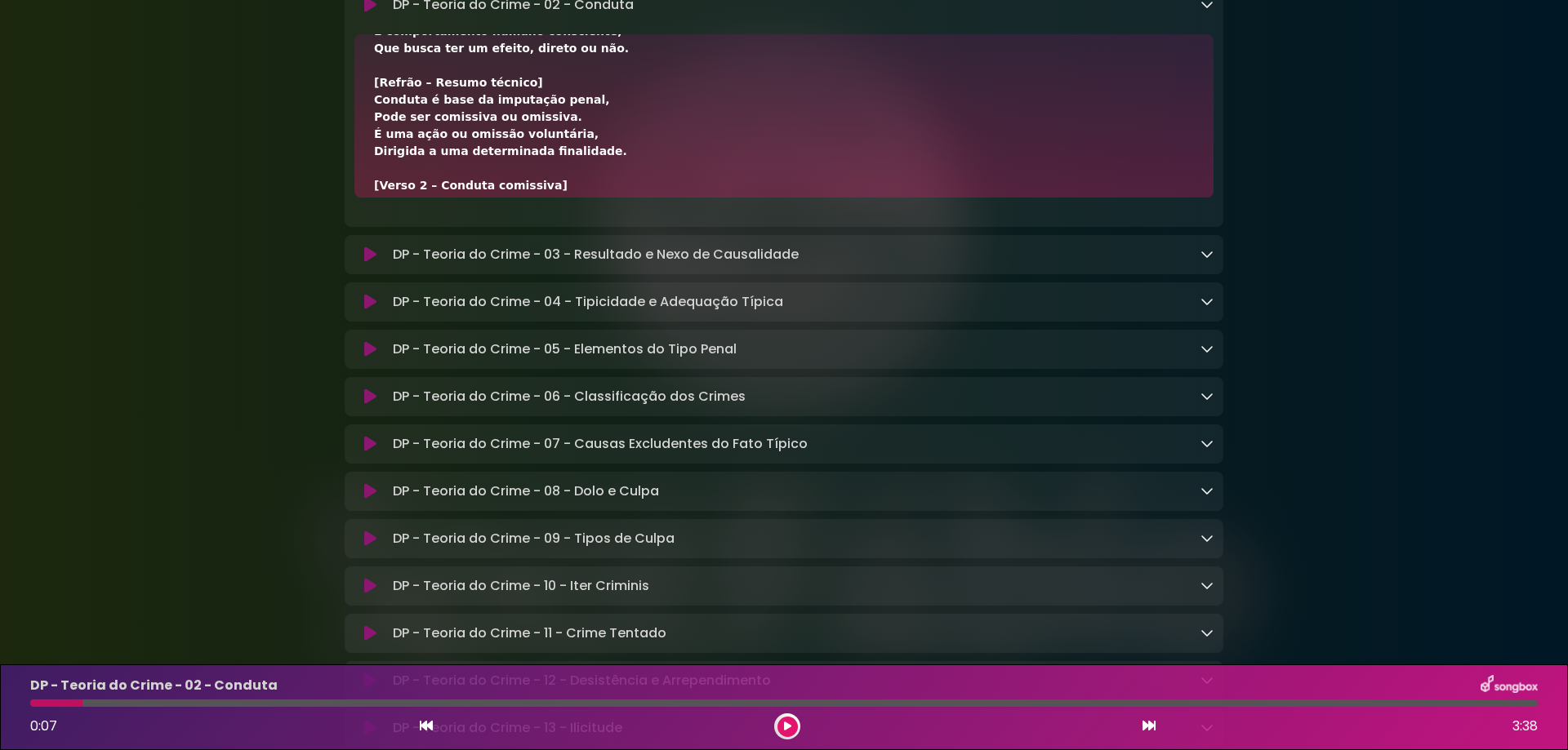
scroll to position [81, 0]
